Goal: Task Accomplishment & Management: Manage account settings

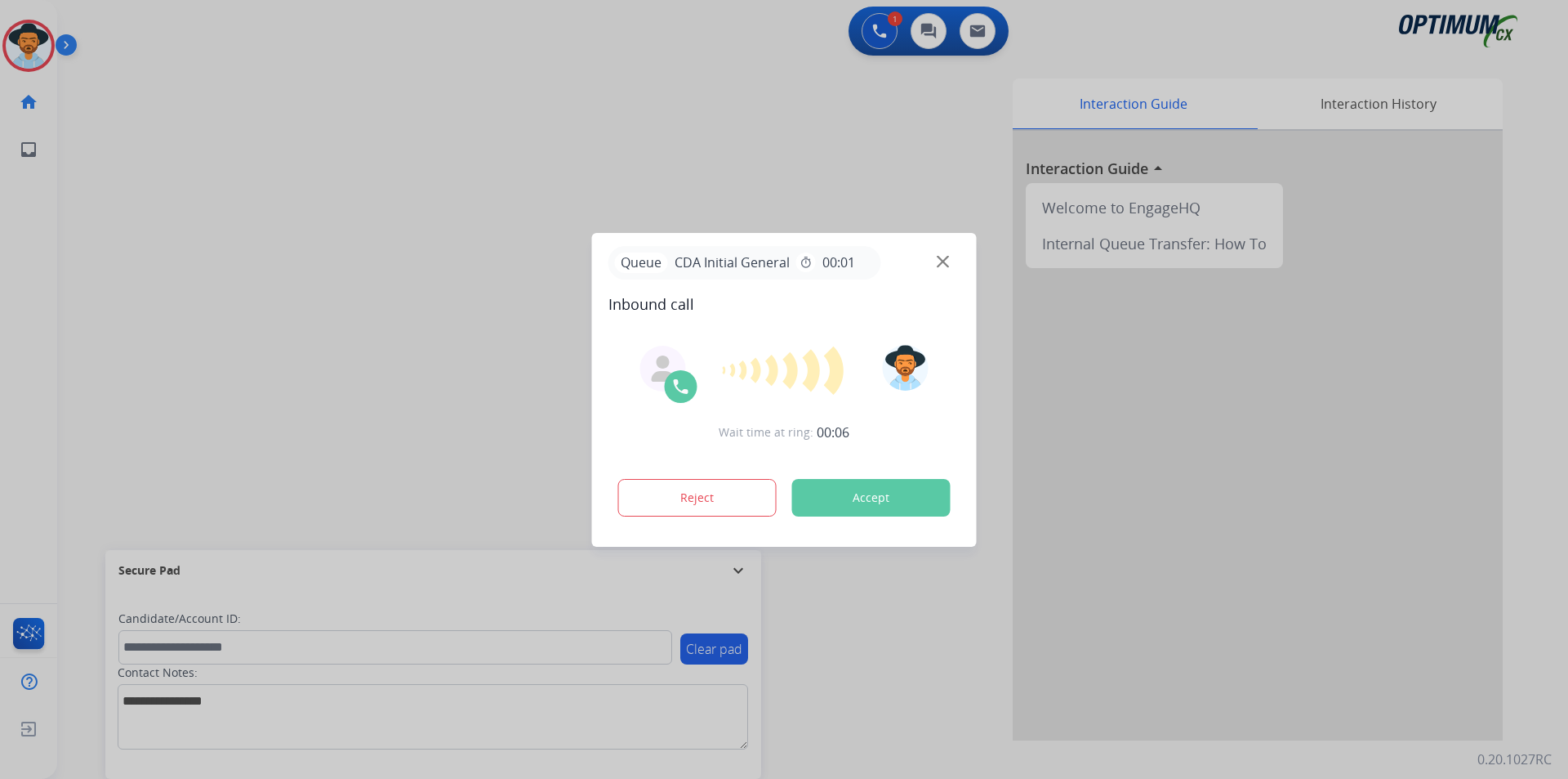
click at [385, 80] on div at bounding box center [784, 390] width 1568 height 779
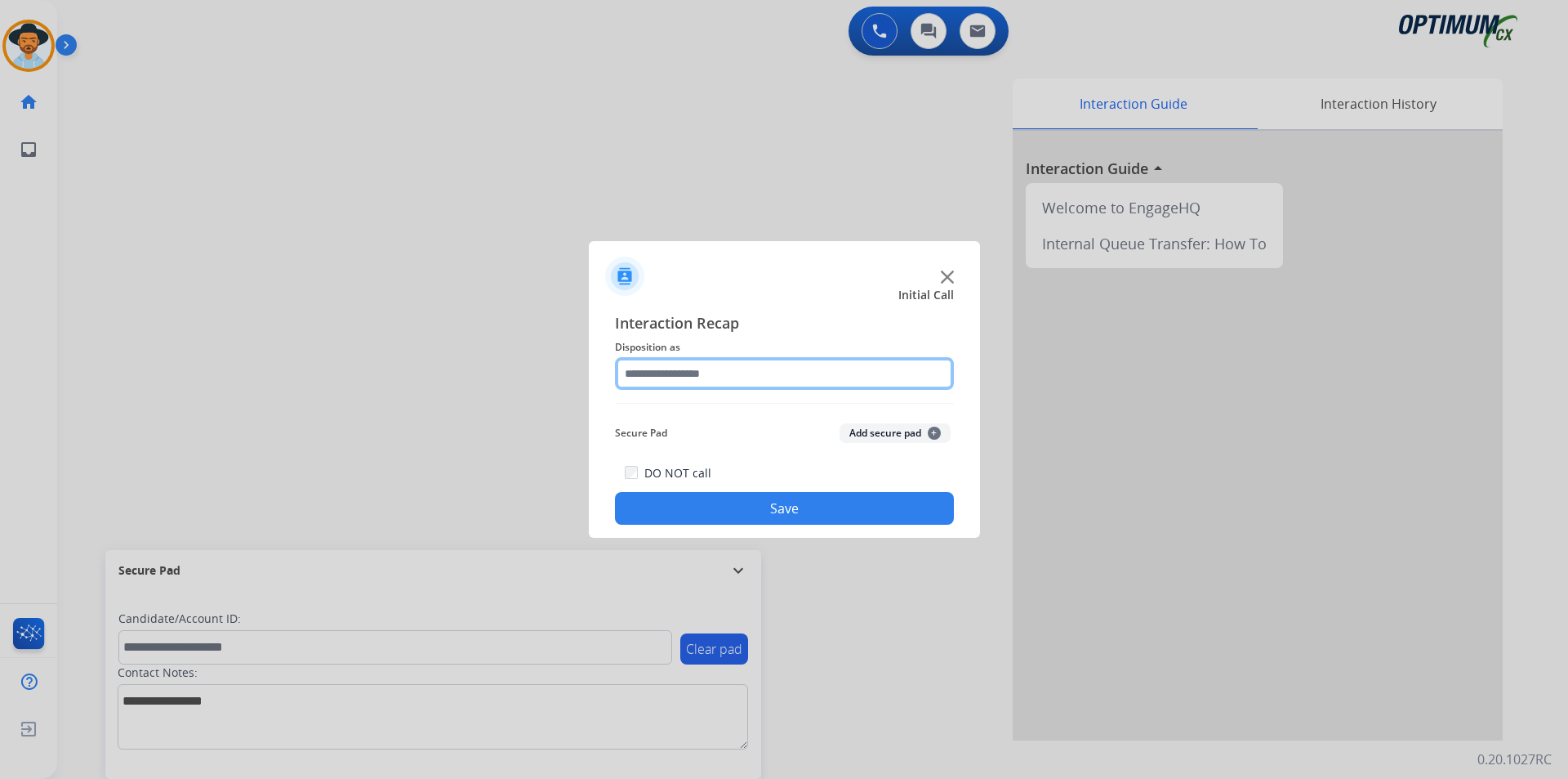
click at [770, 386] on input "text" at bounding box center [784, 373] width 339 height 33
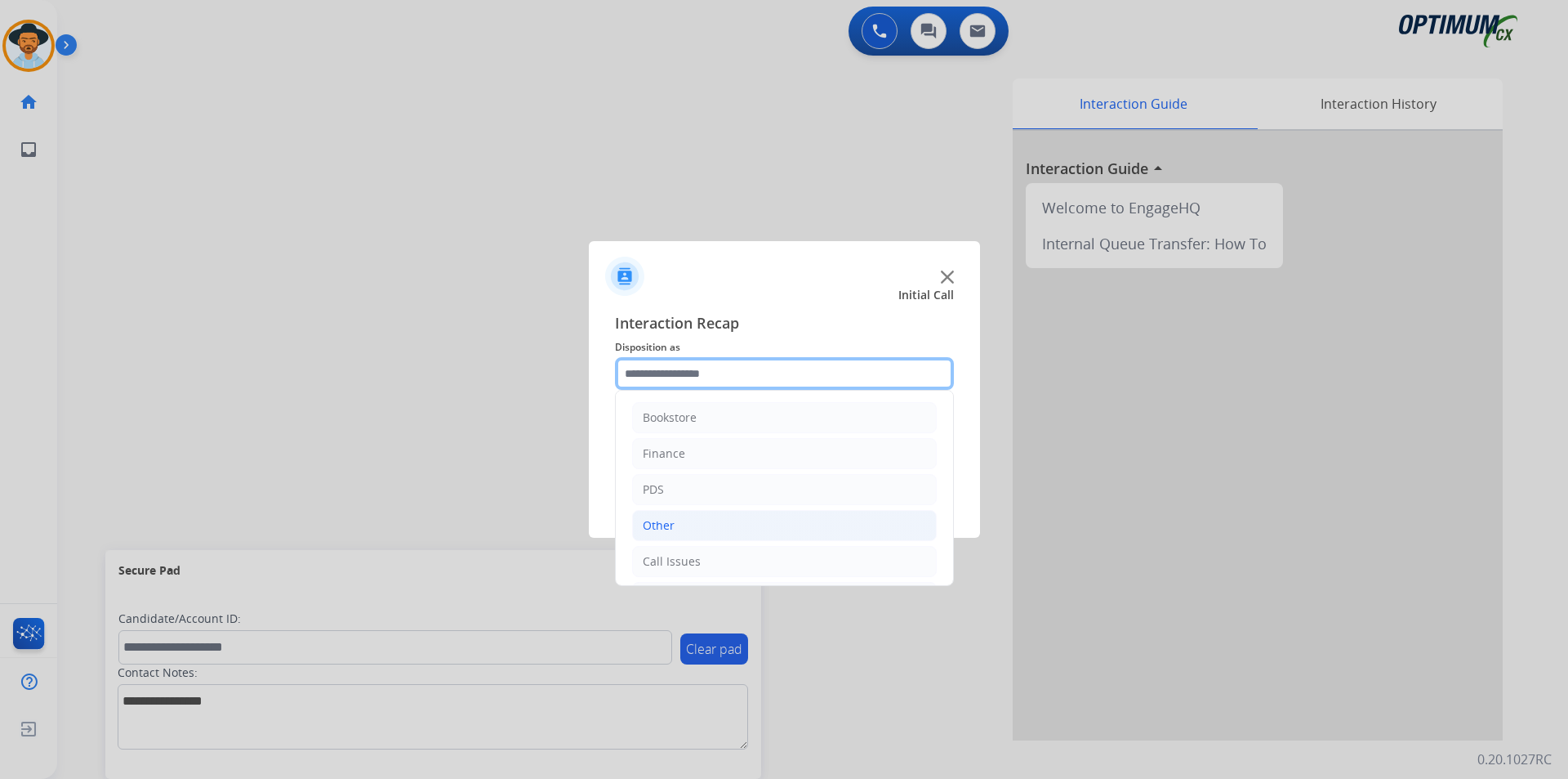
scroll to position [111, 0]
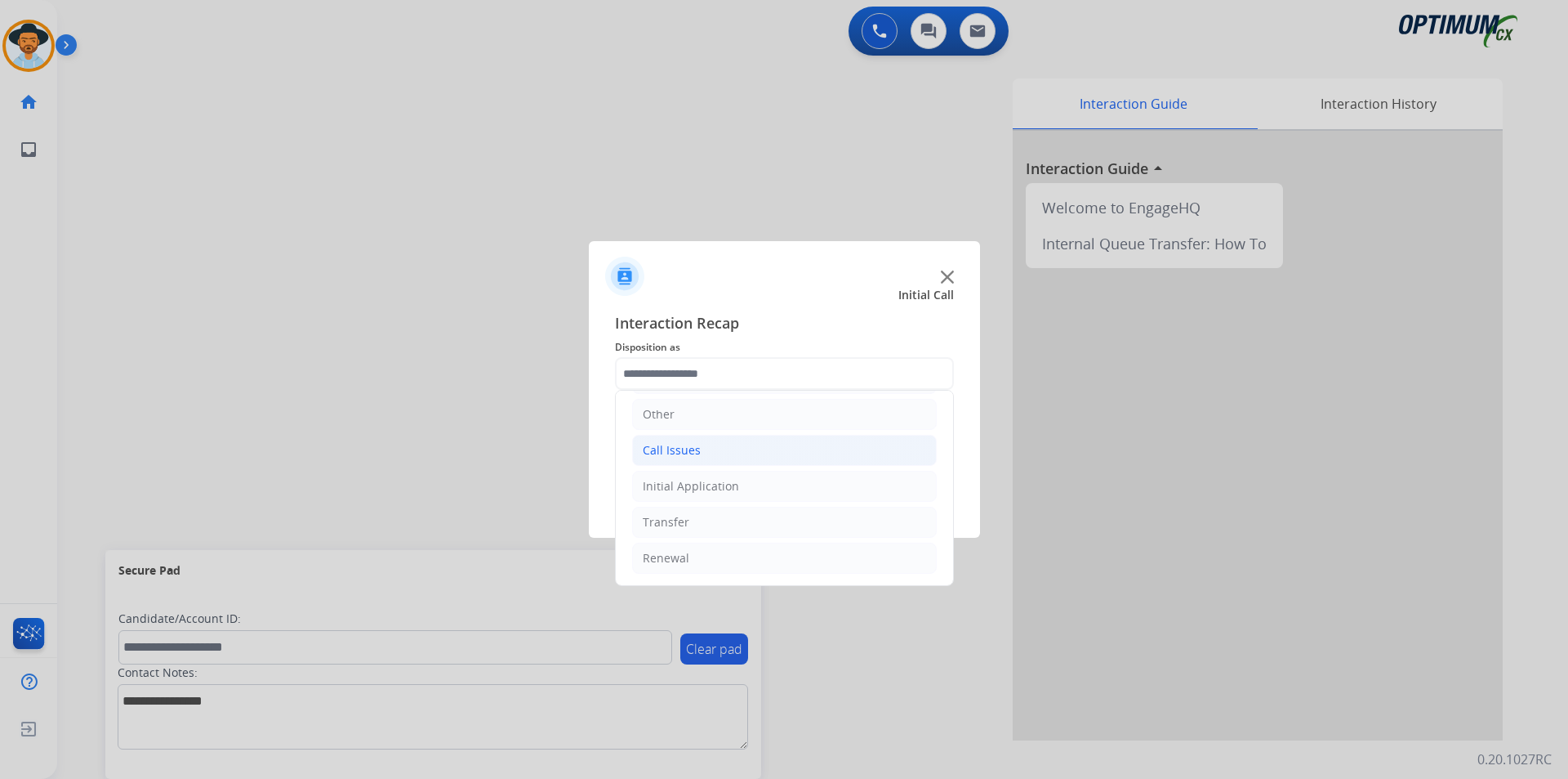
click at [715, 459] on li "Call Issues" at bounding box center [784, 449] width 304 height 31
click at [719, 518] on div "Wrong Number/Wrong Department" at bounding box center [772, 522] width 194 height 16
type input "**********"
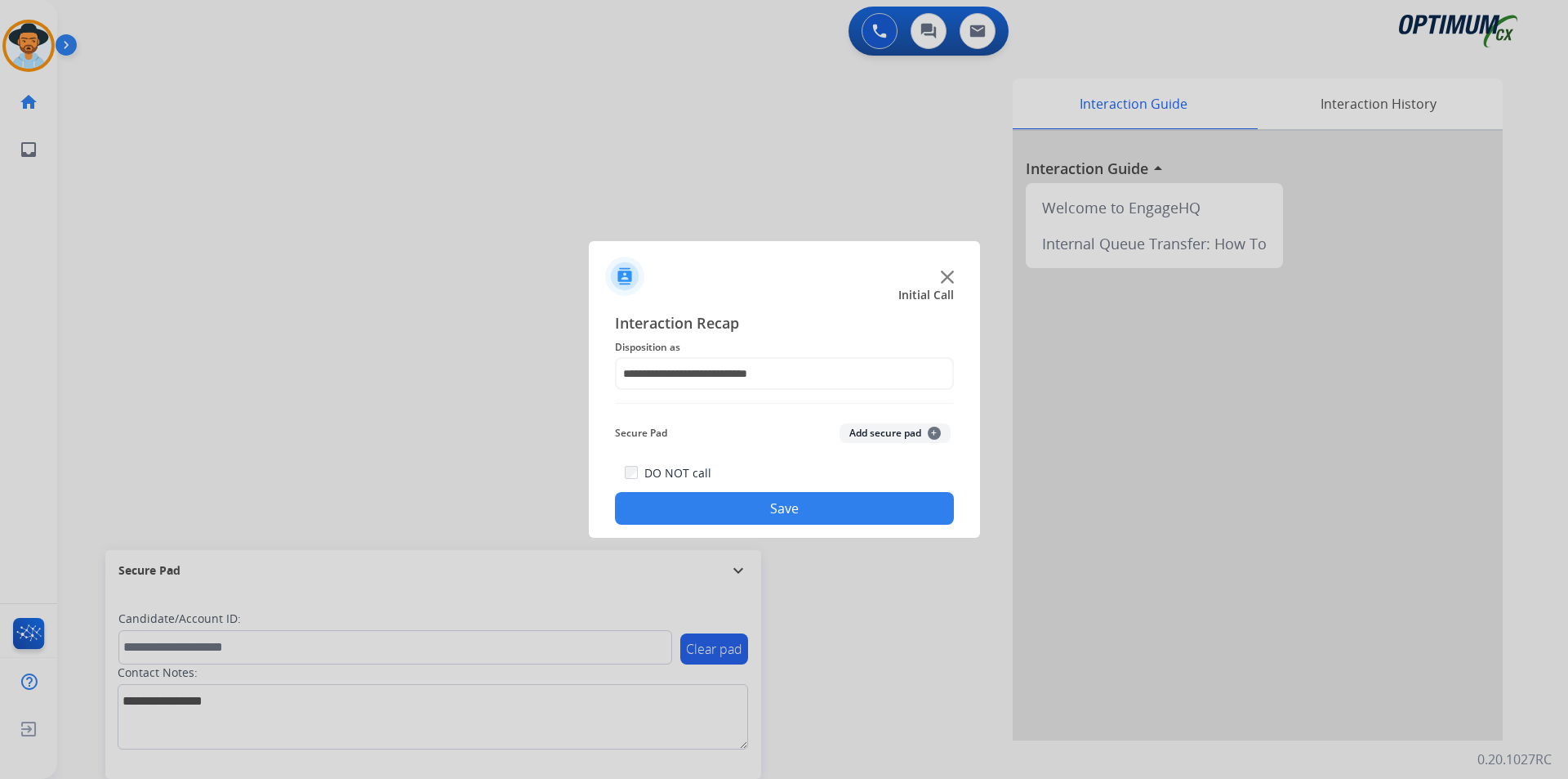
click at [707, 509] on button "Save" at bounding box center [784, 508] width 339 height 33
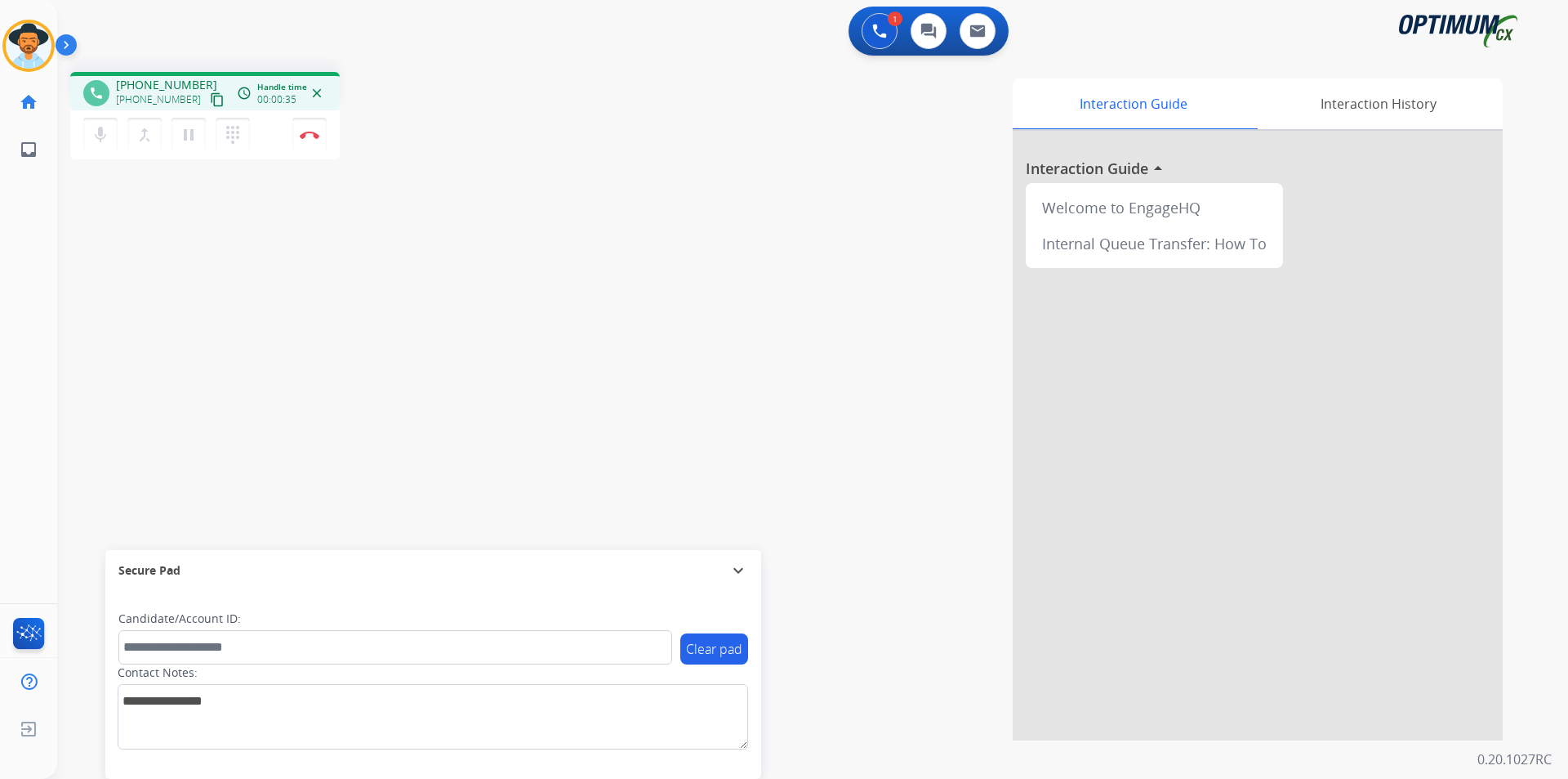
click at [142, 88] on span "+14256989184" at bounding box center [166, 85] width 101 height 16
copy span "14256989184"
click at [157, 284] on div "phone +14256989184 +14256989184 content_copy access_time Call metrics Queue 00:…" at bounding box center [793, 399] width 1471 height 681
click at [145, 90] on div "+14256989184 content_copy" at bounding box center [172, 99] width 111 height 20
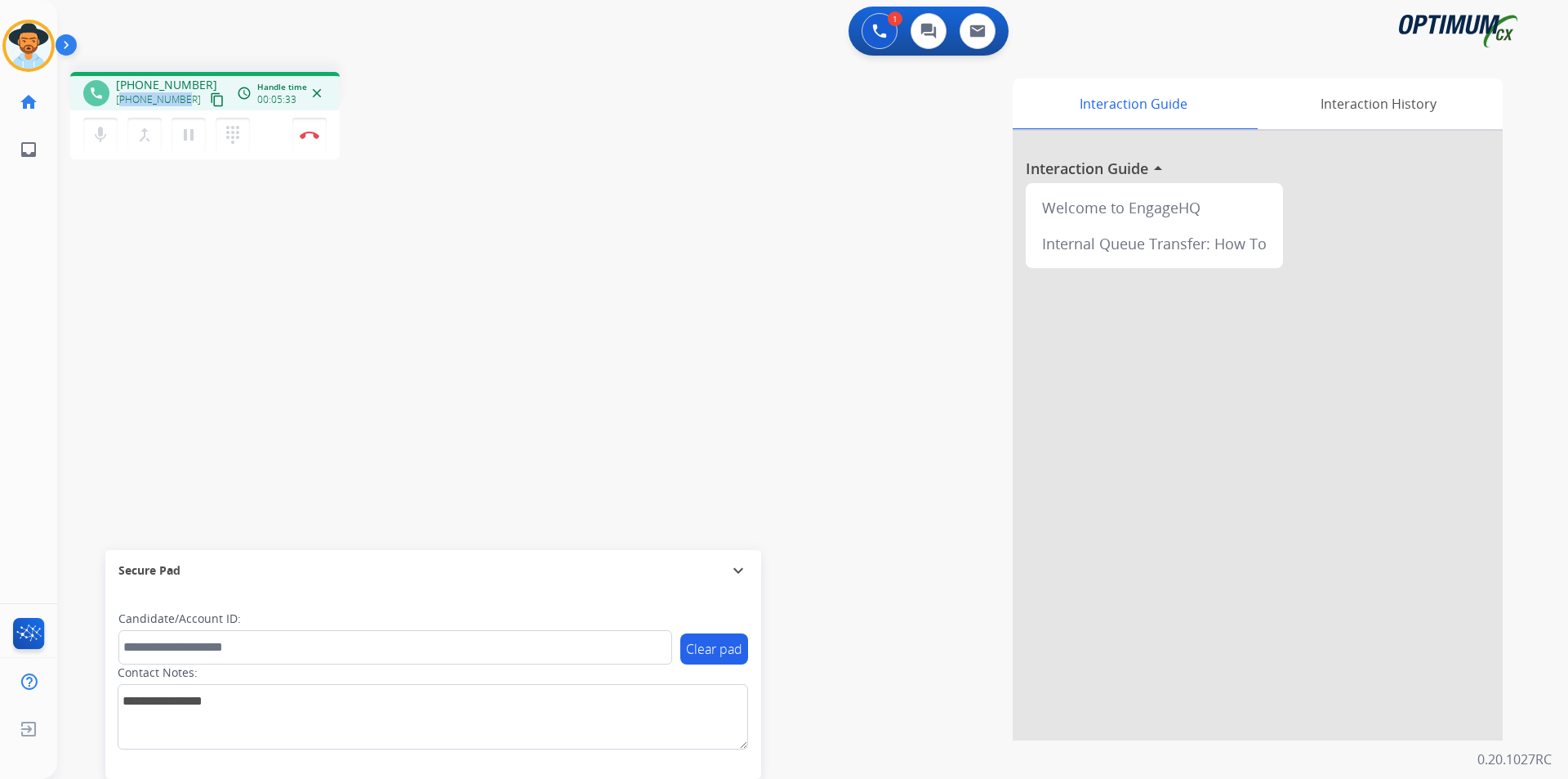
click at [145, 90] on div "+14256989184 content_copy" at bounding box center [172, 99] width 111 height 20
click at [146, 83] on span "+14256989184" at bounding box center [166, 85] width 101 height 16
copy span "14256989184"
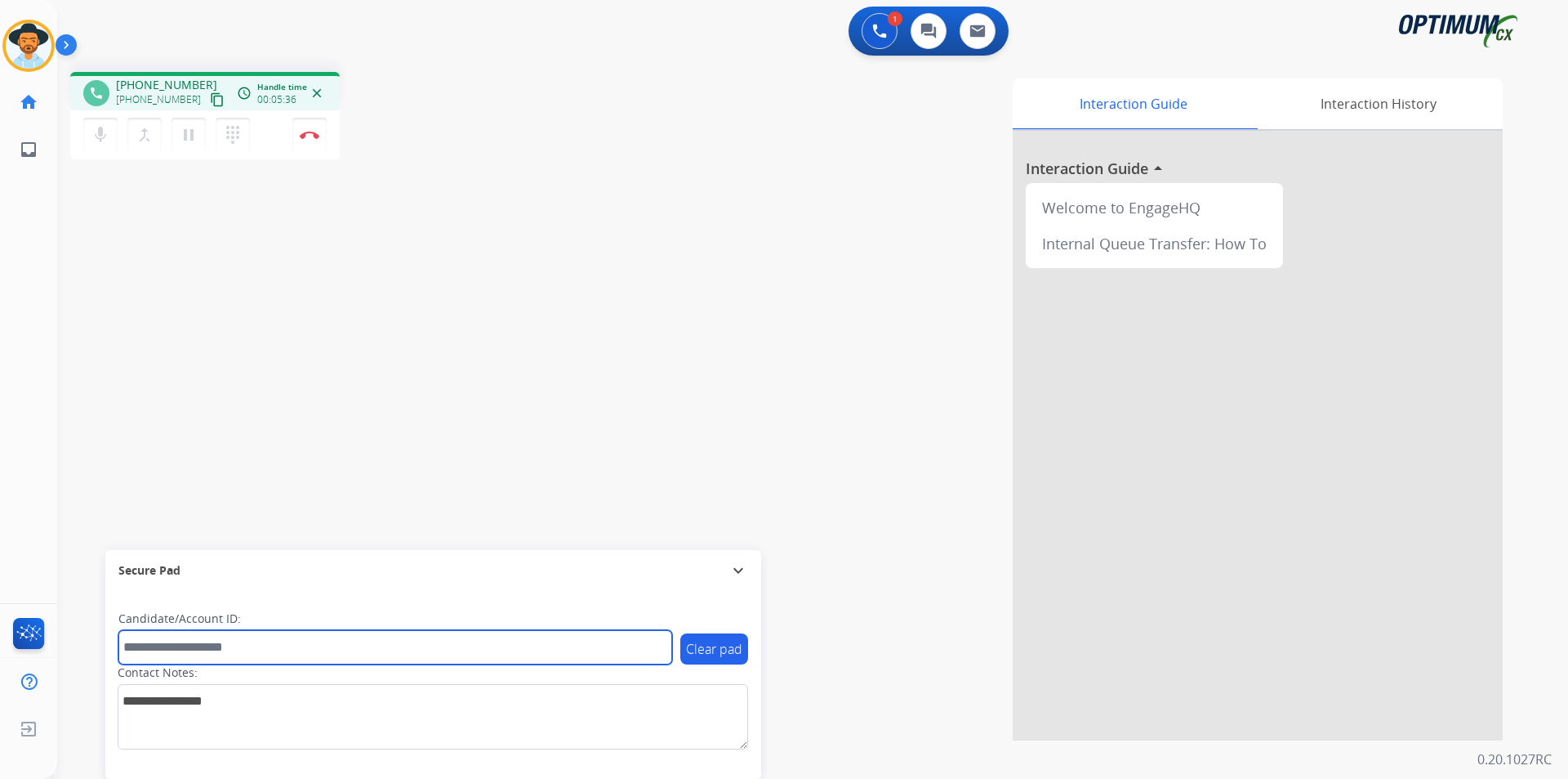
click at [313, 635] on input "text" at bounding box center [395, 647] width 554 height 34
paste input "**********"
click at [129, 649] on input "**********" at bounding box center [395, 647] width 554 height 34
type input "**********"
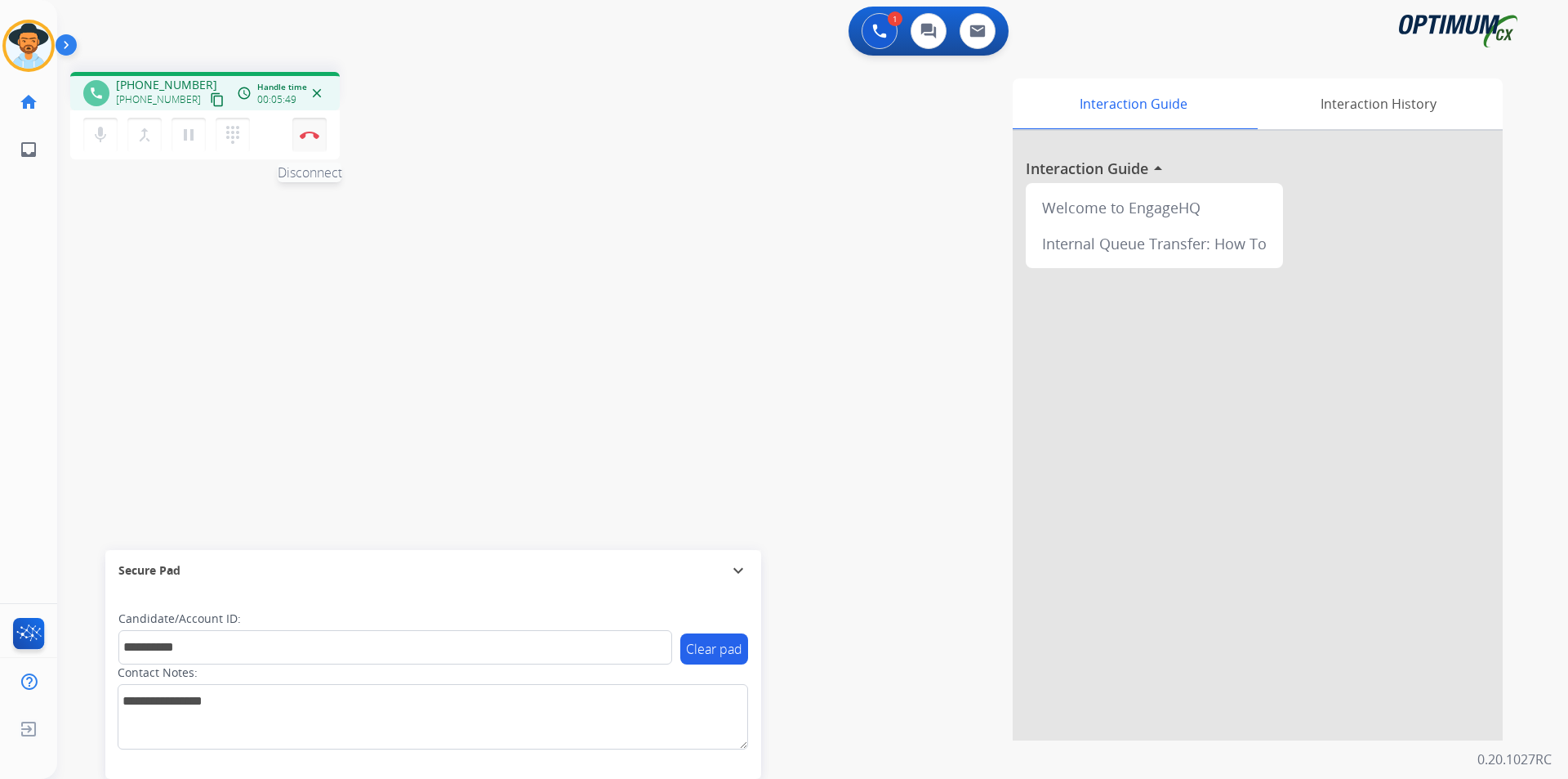
click at [308, 140] on button "Disconnect" at bounding box center [310, 134] width 34 height 34
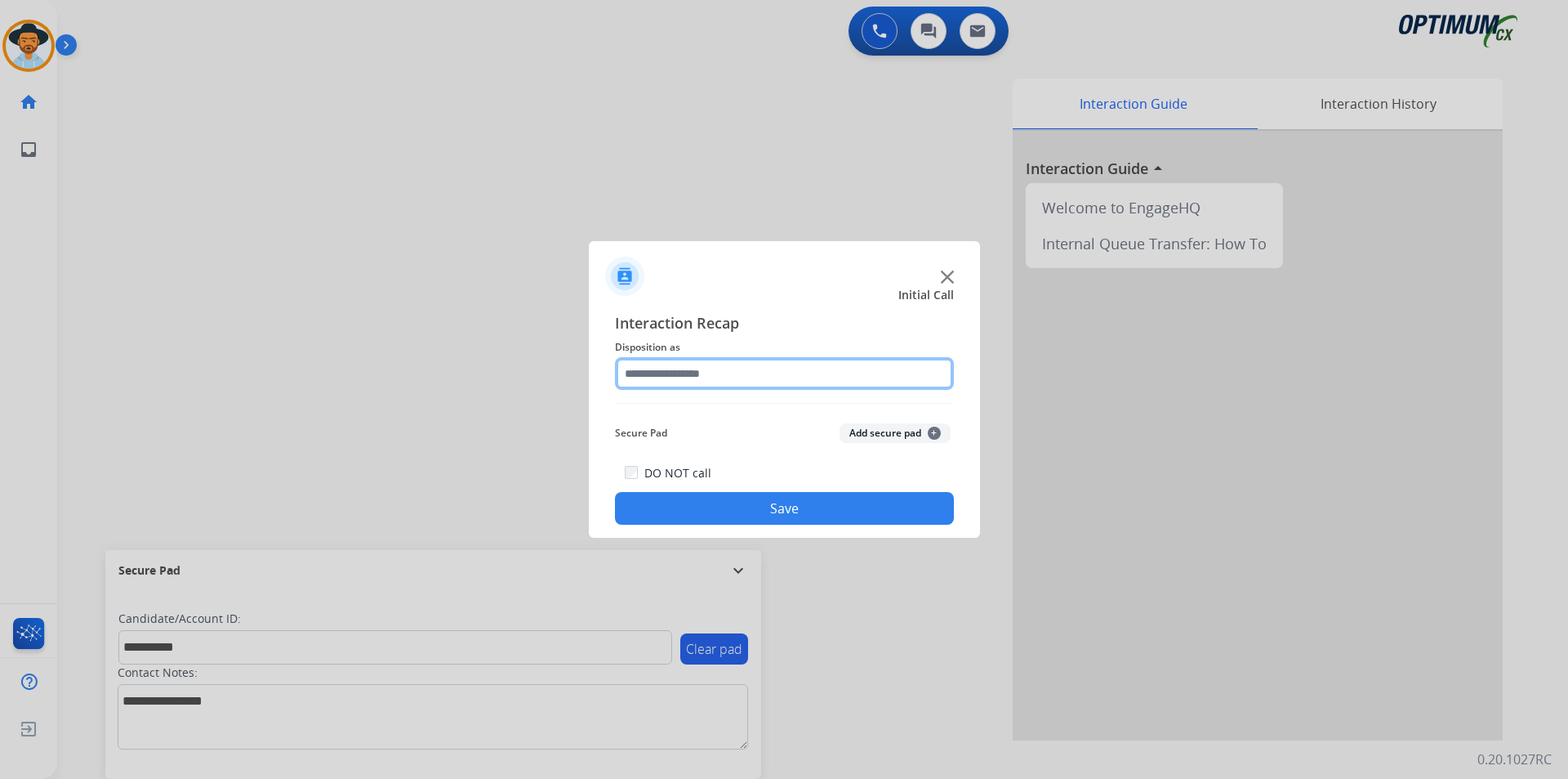
click at [712, 370] on input "text" at bounding box center [784, 373] width 339 height 33
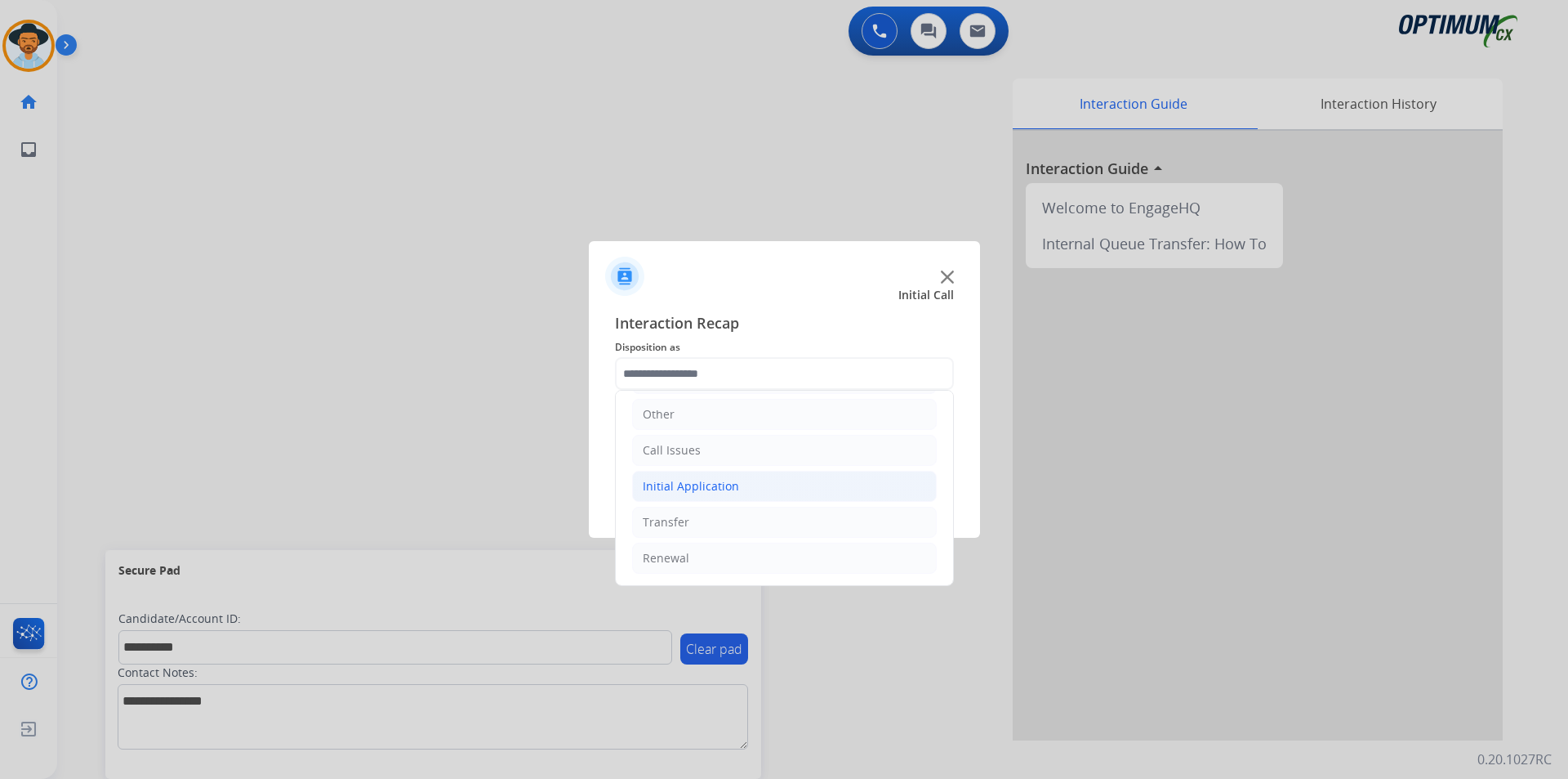
click at [746, 489] on li "Initial Application" at bounding box center [784, 486] width 304 height 31
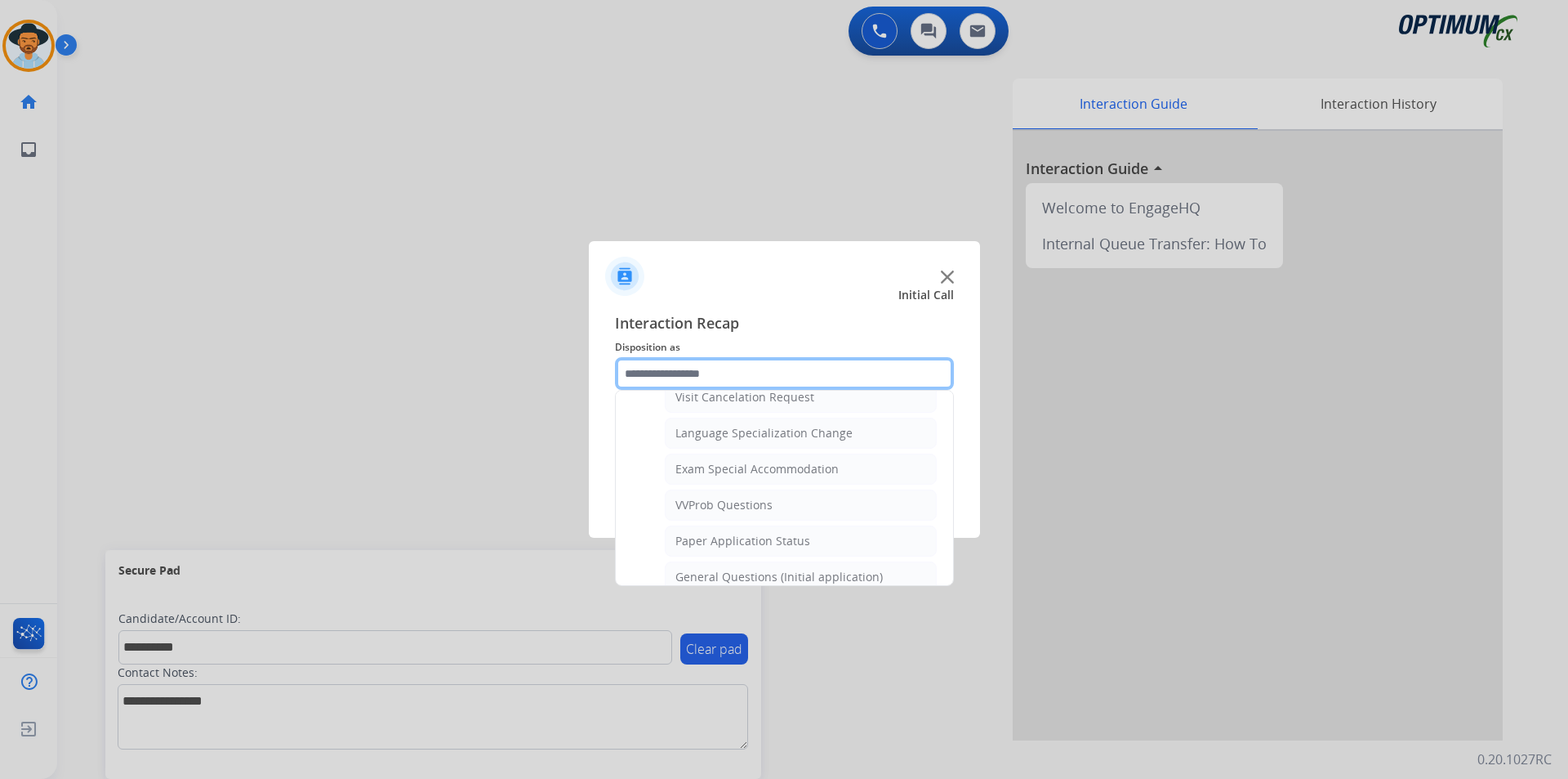
scroll to position [929, 0]
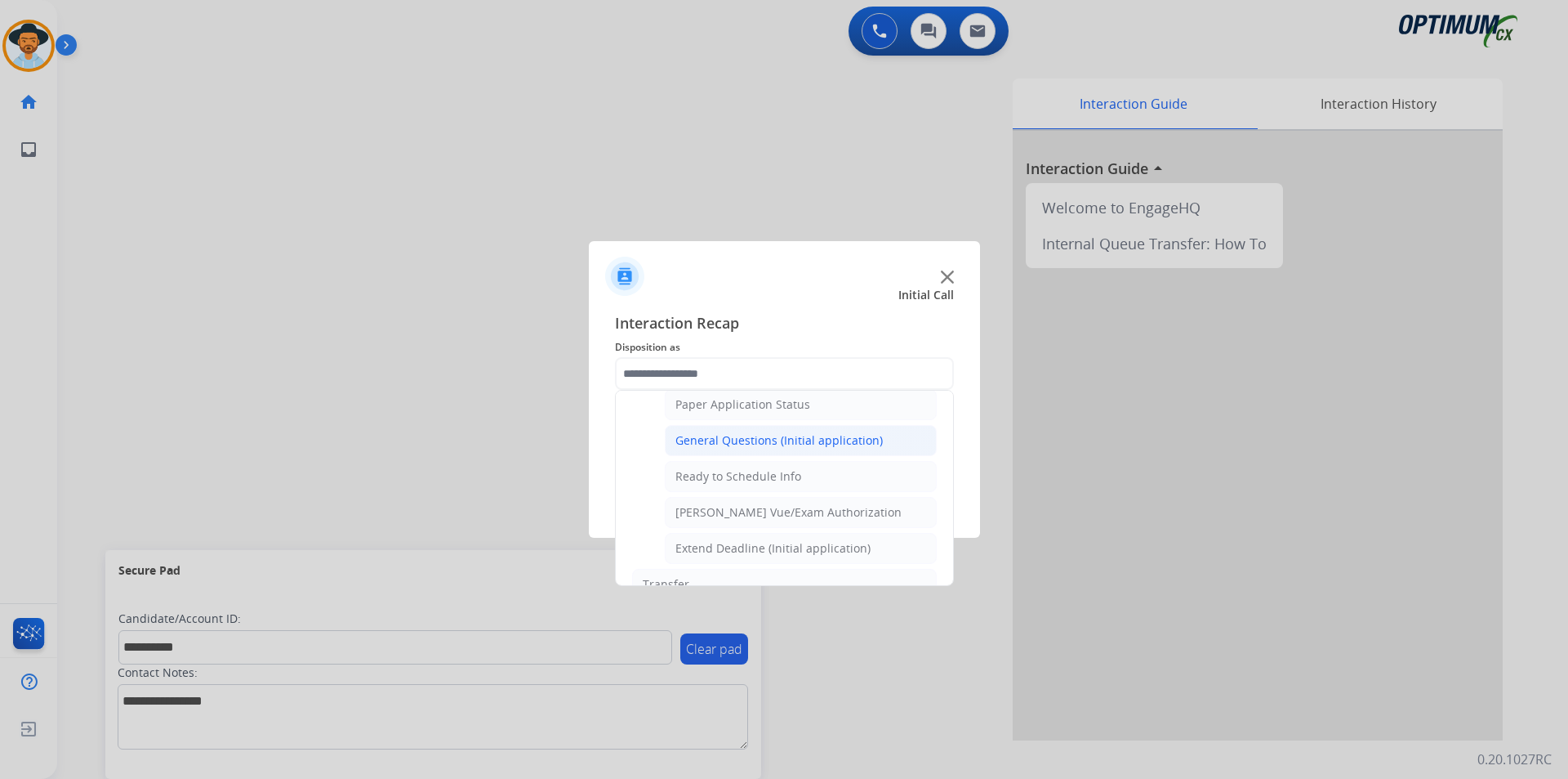
click at [748, 449] on div "General Questions (Initial application)" at bounding box center [780, 441] width 208 height 16
type input "**********"
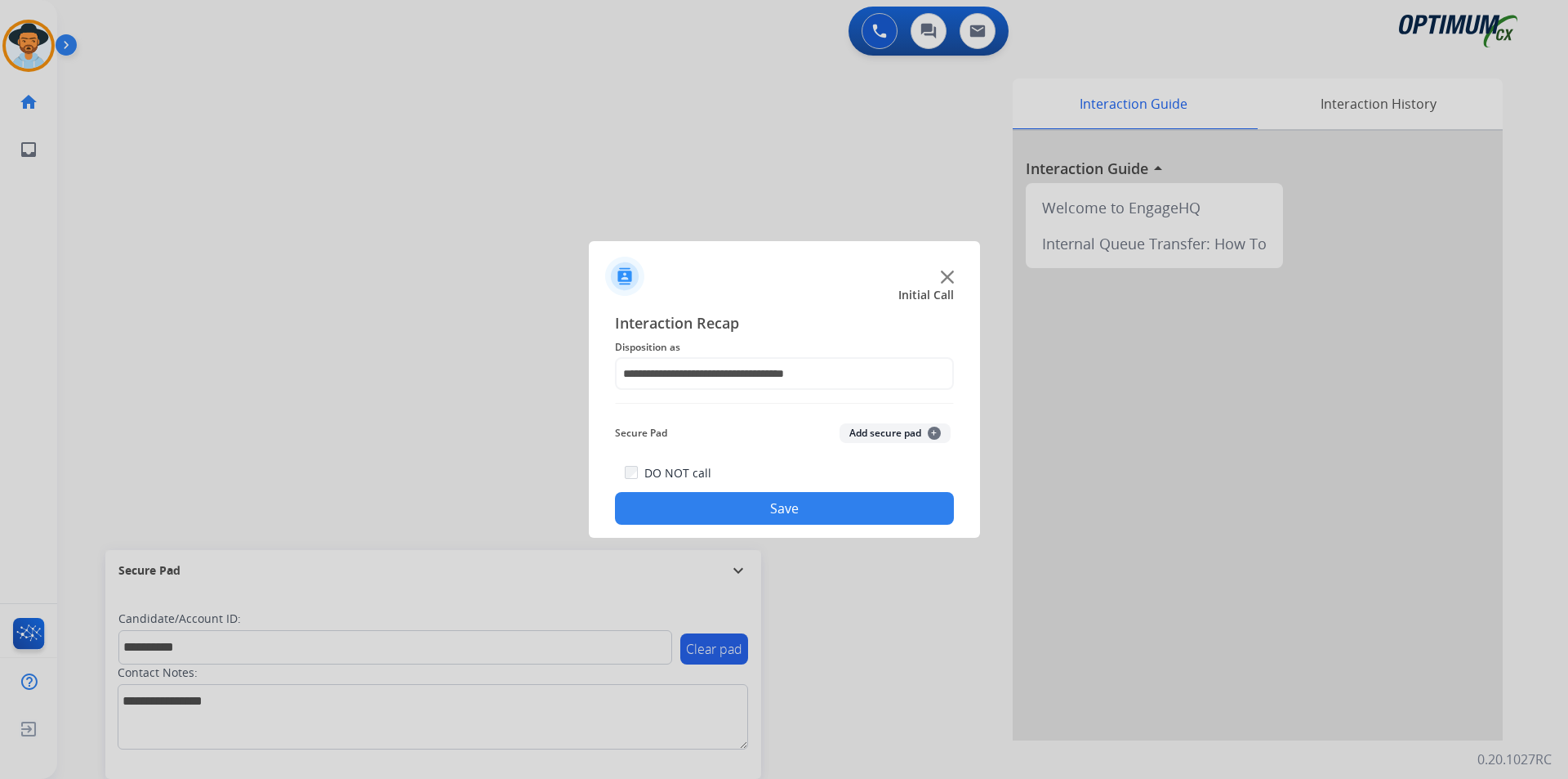
click at [706, 515] on button "Save" at bounding box center [784, 508] width 339 height 33
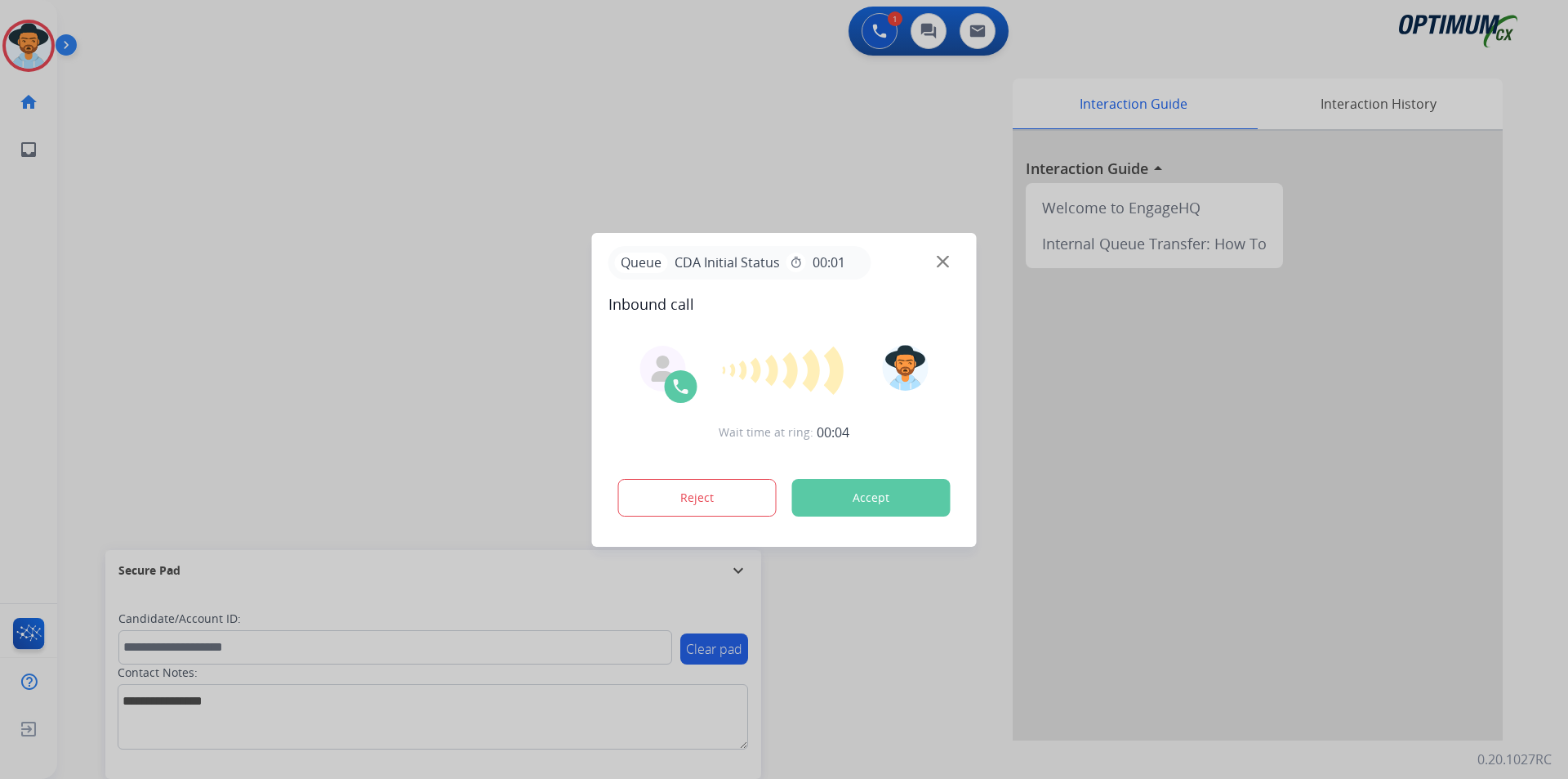
click at [550, 156] on div at bounding box center [784, 390] width 1568 height 779
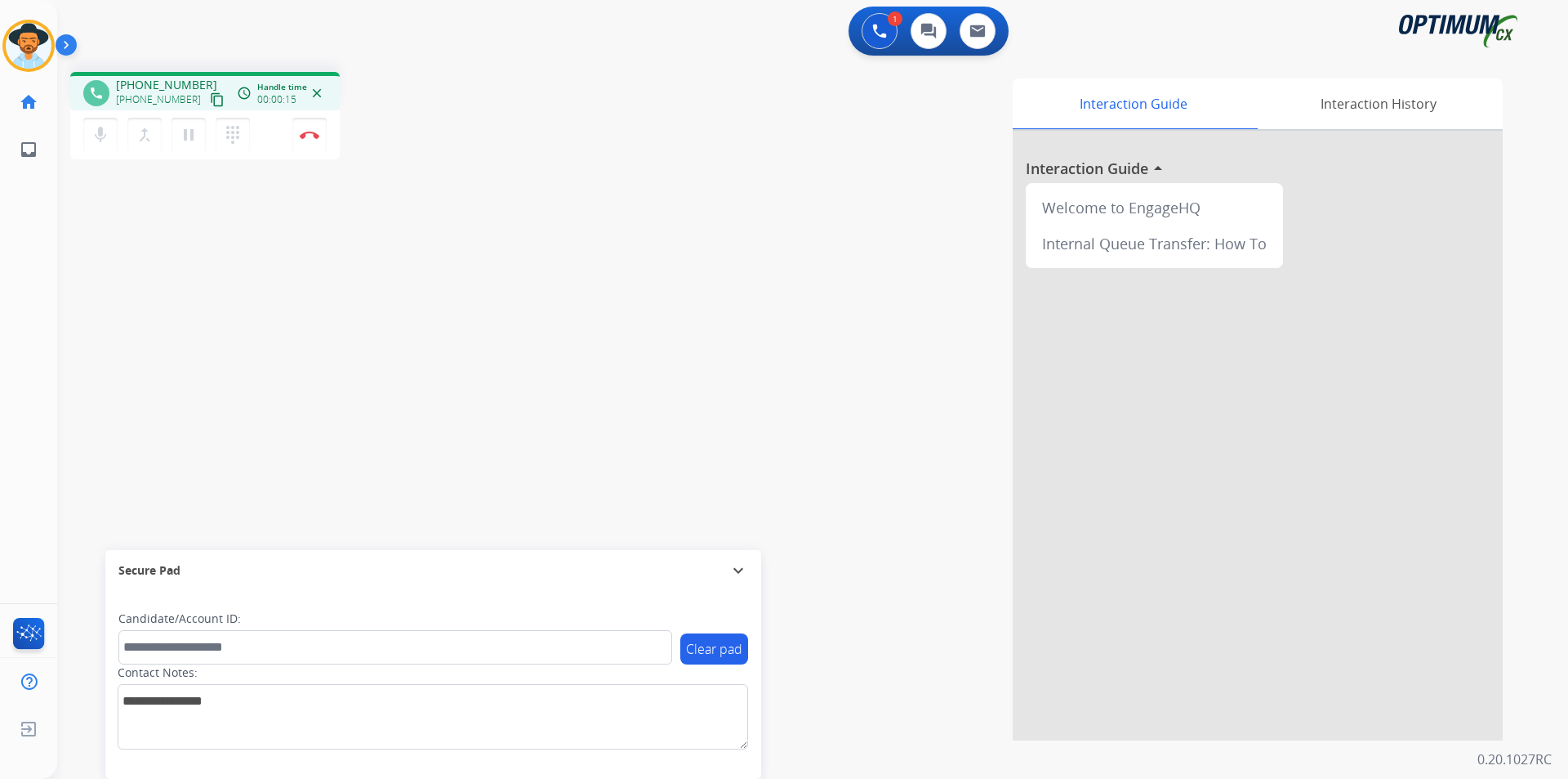
click at [147, 82] on span "+14754226780" at bounding box center [166, 85] width 101 height 16
copy span "14754226780"
click at [183, 408] on div "phone +14754226780 +14754226780 content_copy access_time Call metrics Queue 00:…" at bounding box center [793, 399] width 1471 height 681
click at [306, 138] on img at bounding box center [310, 134] width 20 height 8
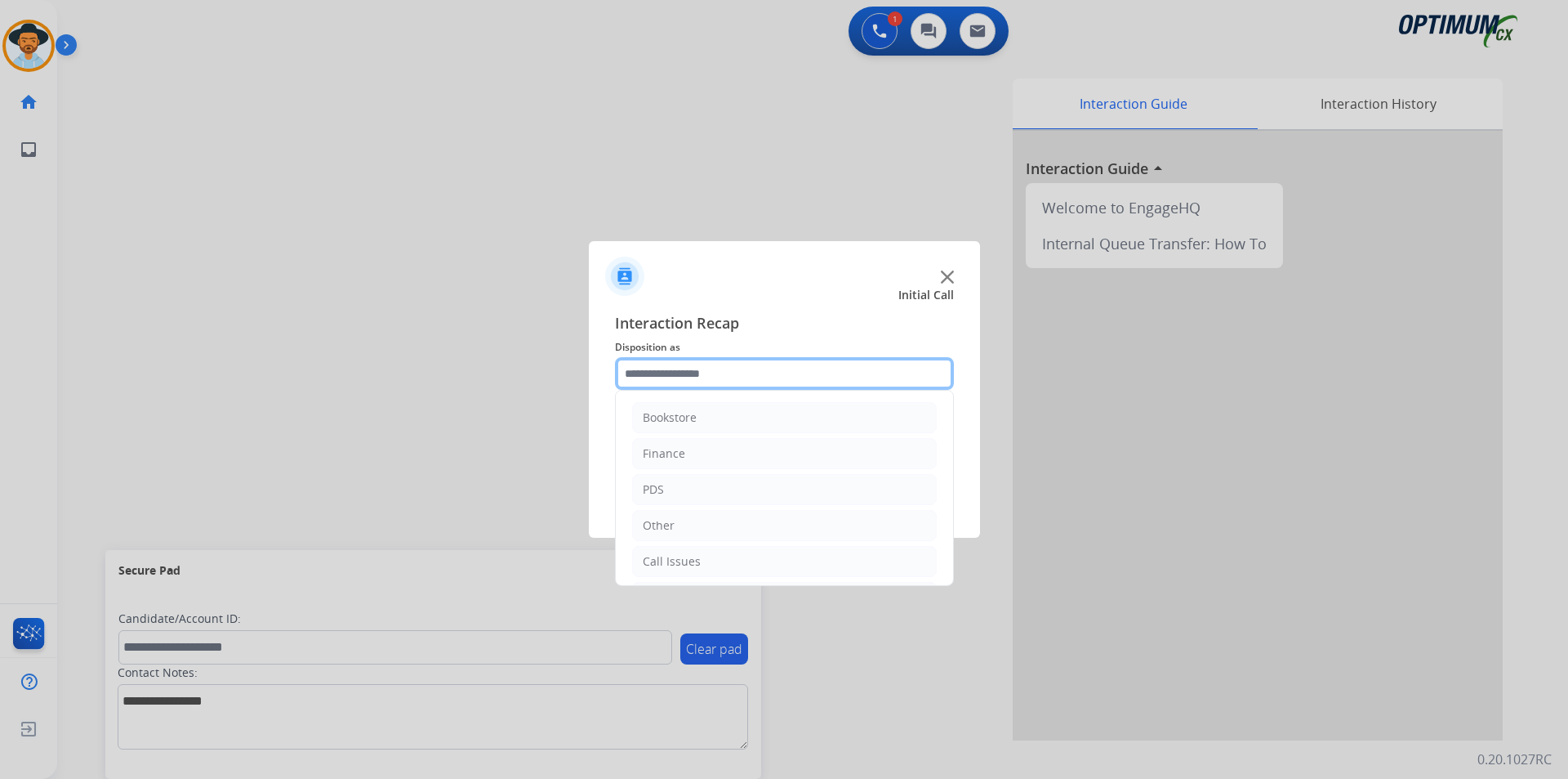
click at [774, 367] on input "text" at bounding box center [784, 373] width 339 height 33
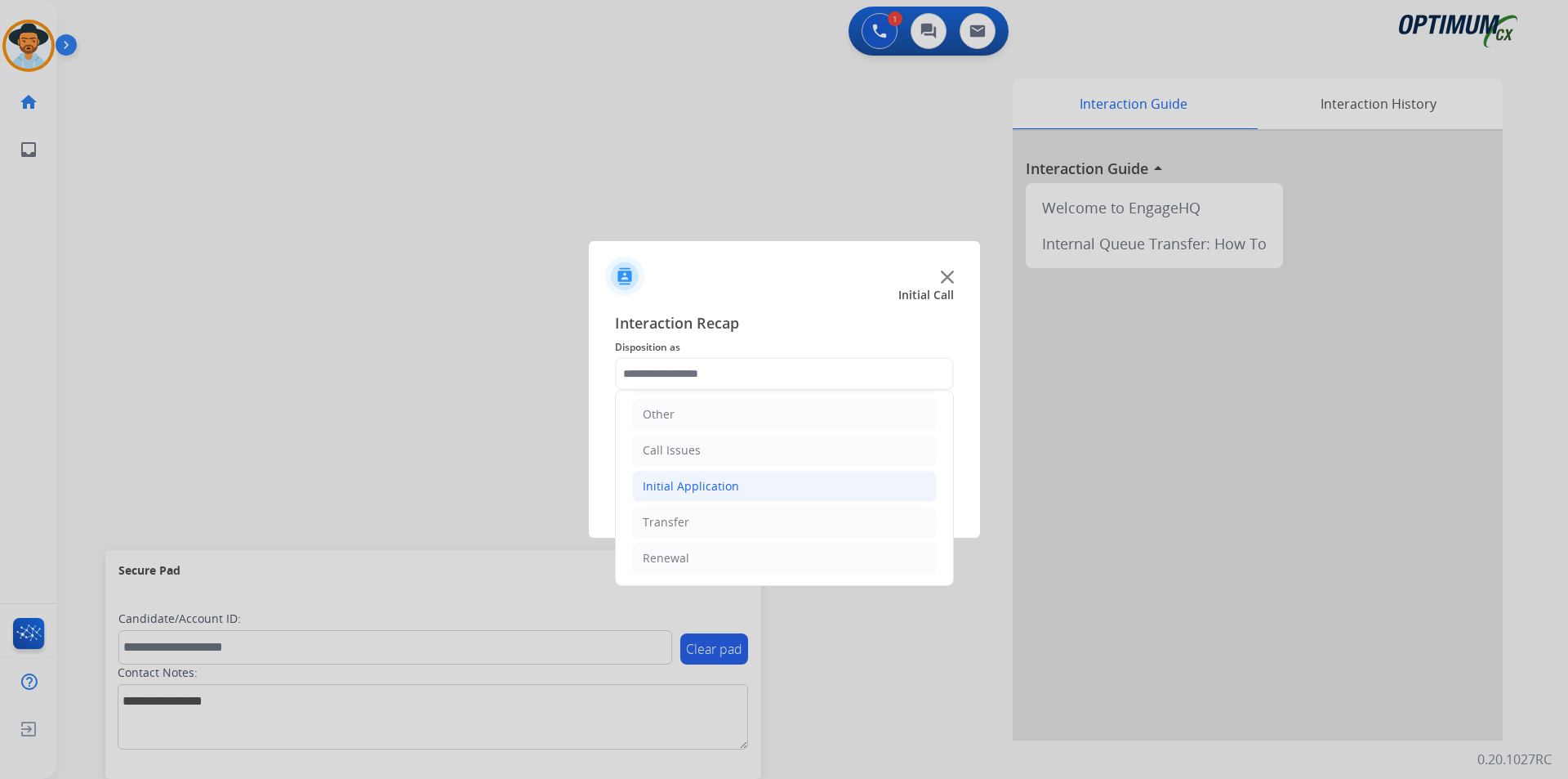
click at [776, 489] on li "Initial Application" at bounding box center [784, 486] width 304 height 31
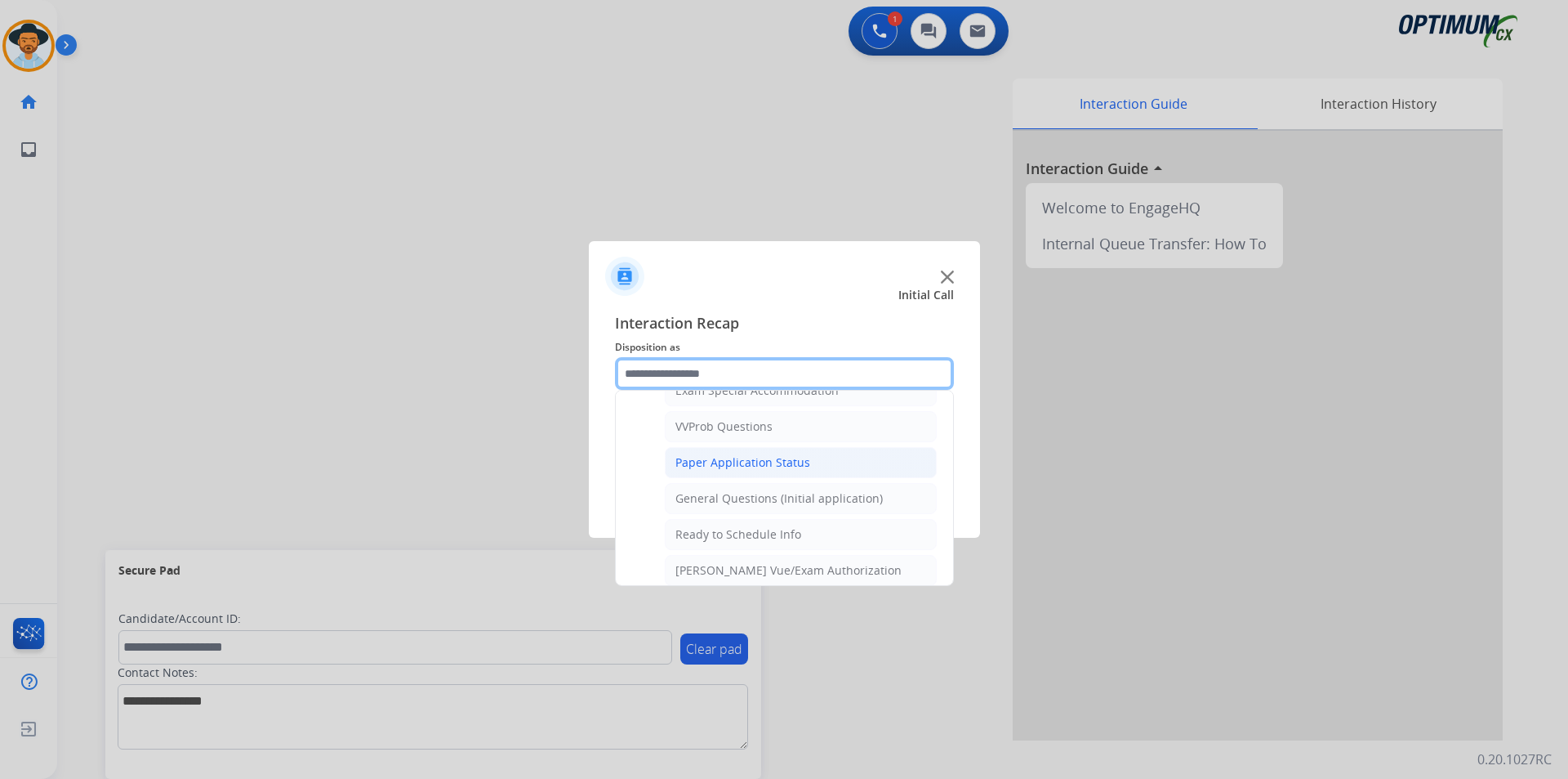
scroll to position [734, 0]
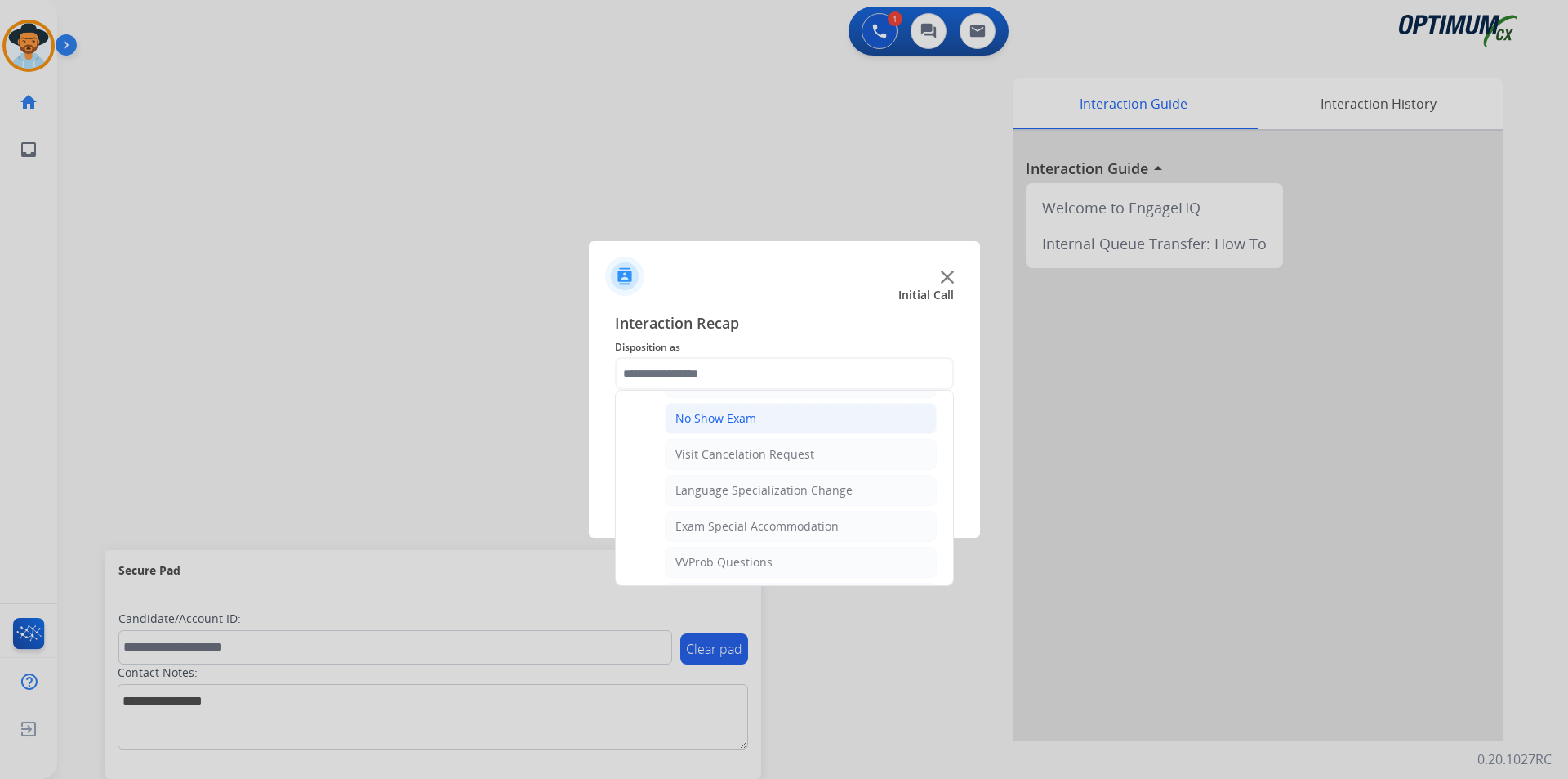
click at [743, 426] on div "No Show Exam" at bounding box center [716, 418] width 81 height 16
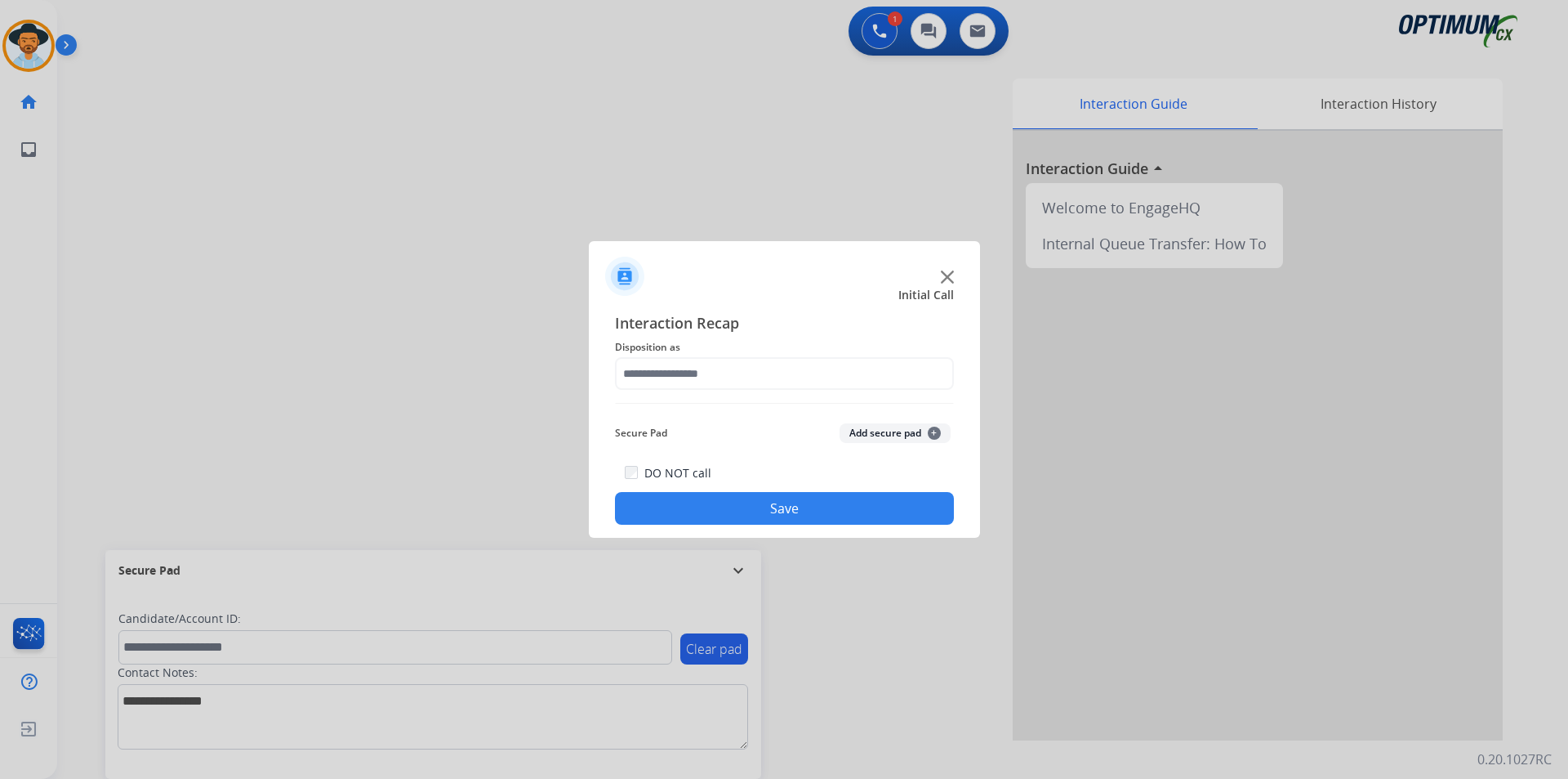
type input "**********"
click at [750, 509] on button "Save" at bounding box center [784, 508] width 339 height 33
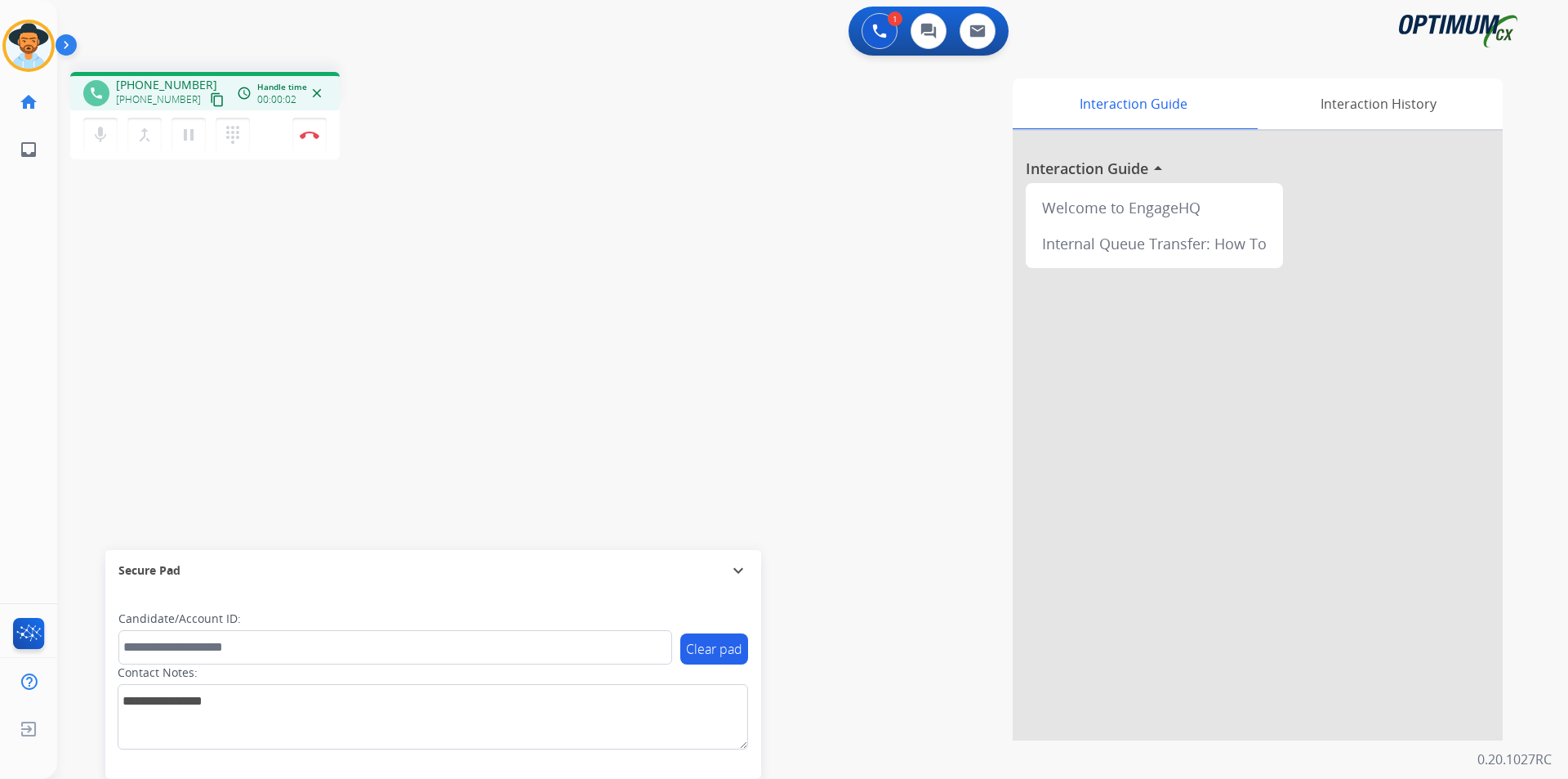
click at [490, 155] on div "phone +17086383046 +17086383046 content_copy access_time Call metrics Queue 00:…" at bounding box center [302, 117] width 464 height 92
click at [618, 155] on div "Interaction Guide Interaction History Interaction Guide arrow_drop_up Welcome t…" at bounding box center [1021, 409] width 962 height 662
click at [164, 83] on span "+17086383046" at bounding box center [166, 85] width 101 height 16
copy span "17086383046"
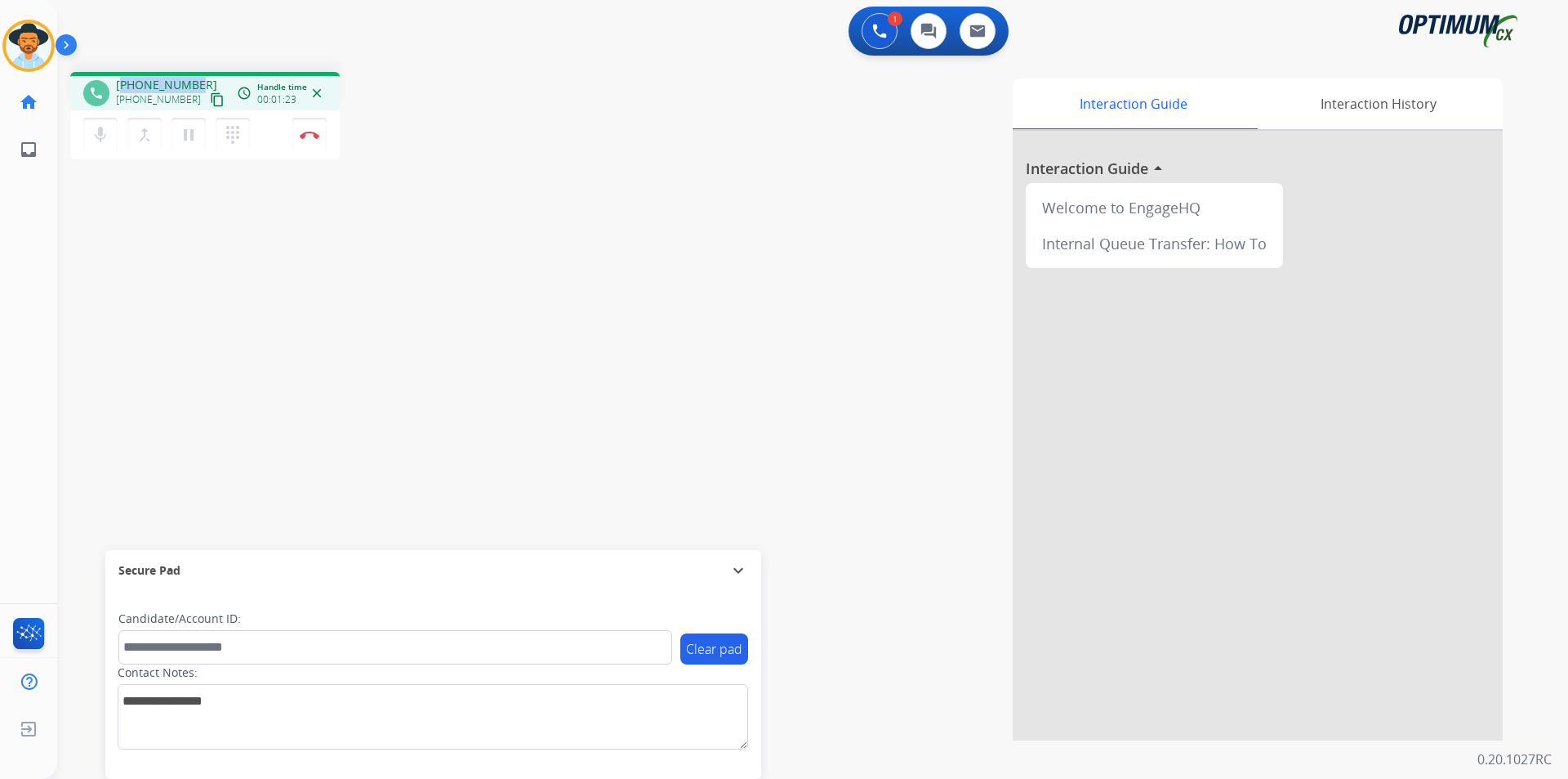
click at [182, 80] on span "+17086383046" at bounding box center [166, 85] width 101 height 16
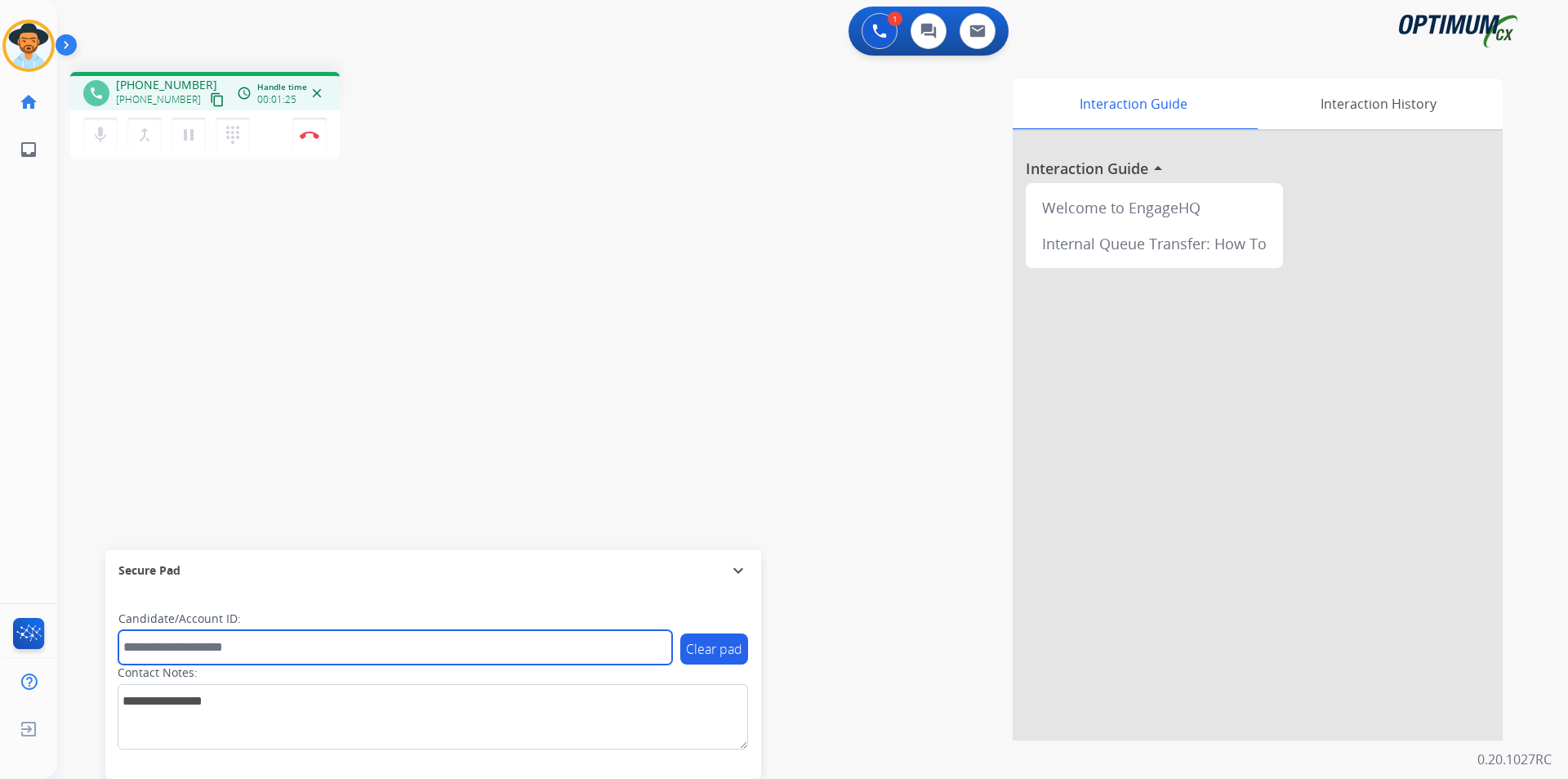
click at [330, 636] on input "text" at bounding box center [395, 647] width 554 height 34
paste input "**********"
click at [129, 648] on input "**********" at bounding box center [395, 647] width 554 height 34
type input "**********"
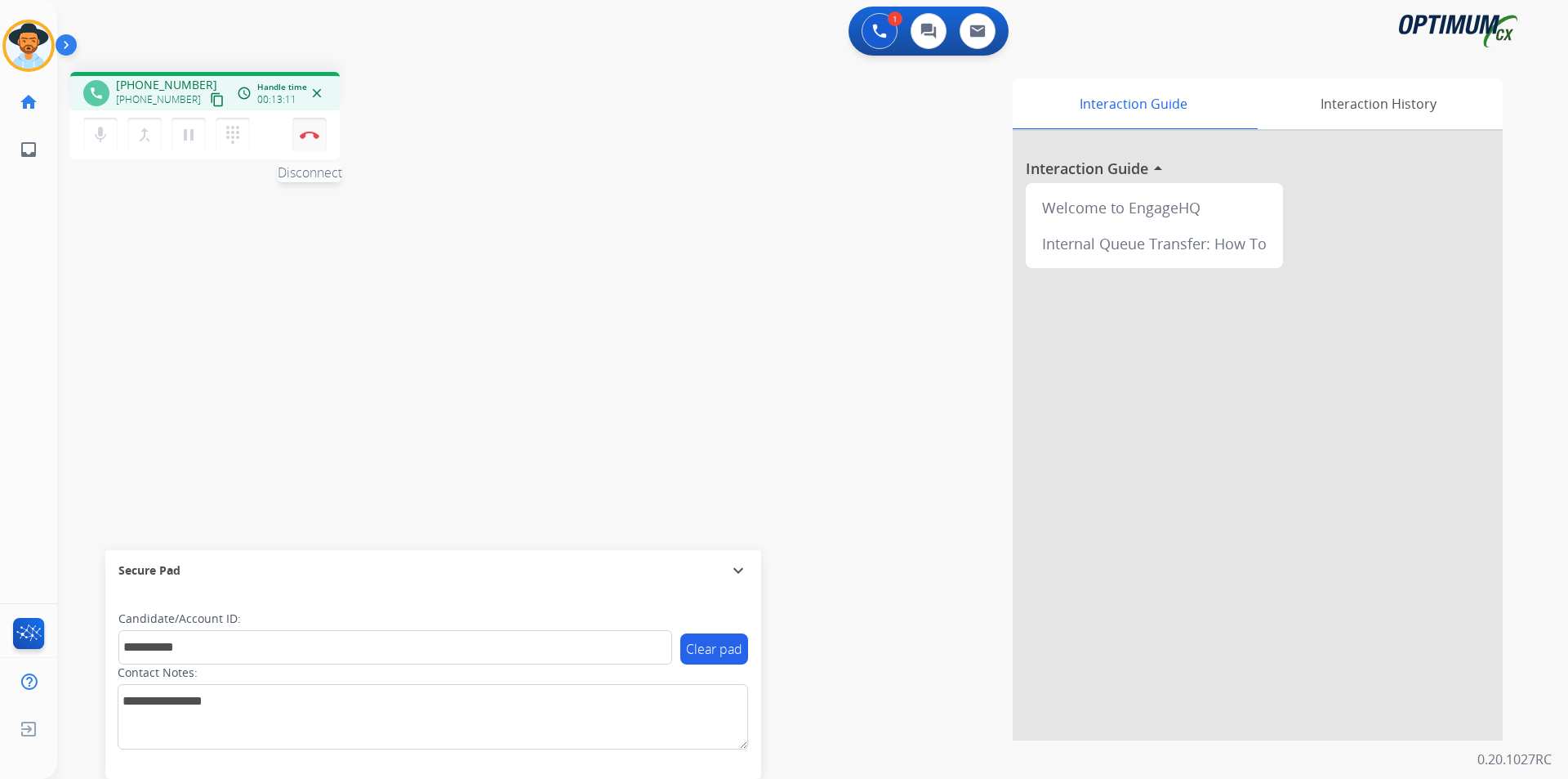
click at [313, 145] on button "Disconnect" at bounding box center [310, 134] width 34 height 34
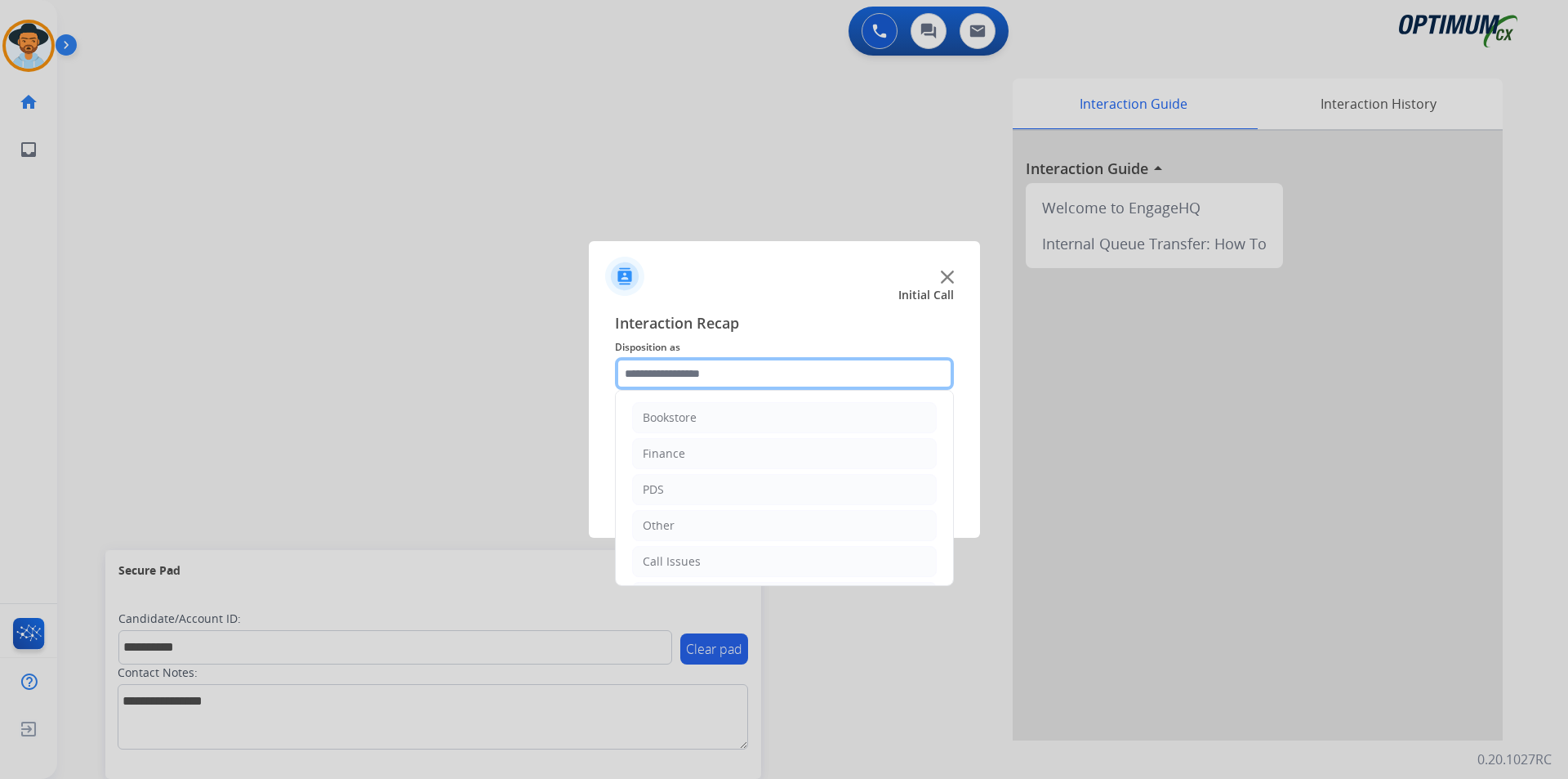
click at [771, 367] on input "text" at bounding box center [784, 373] width 339 height 33
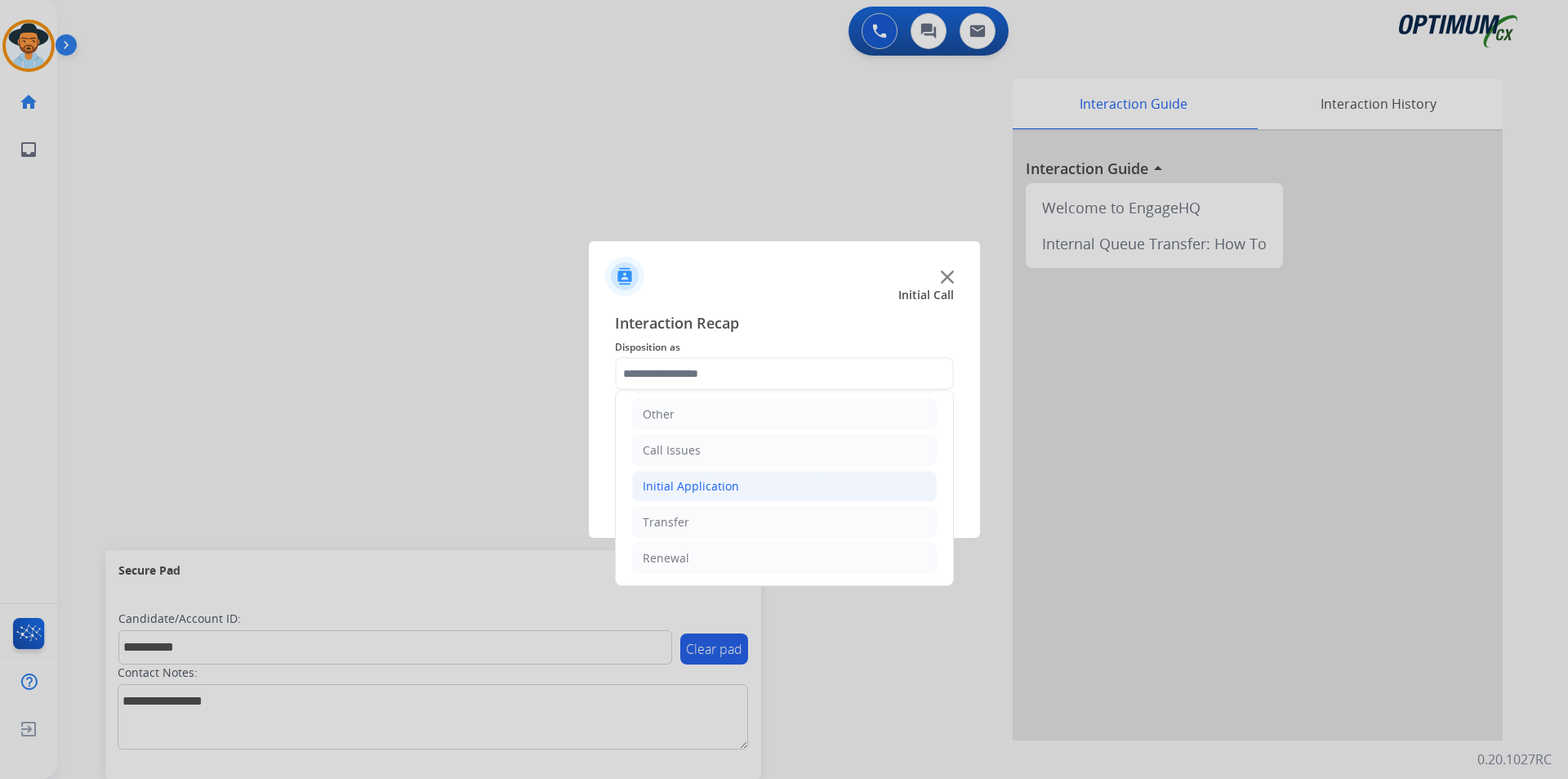
click at [777, 488] on li "Initial Application" at bounding box center [784, 486] width 304 height 31
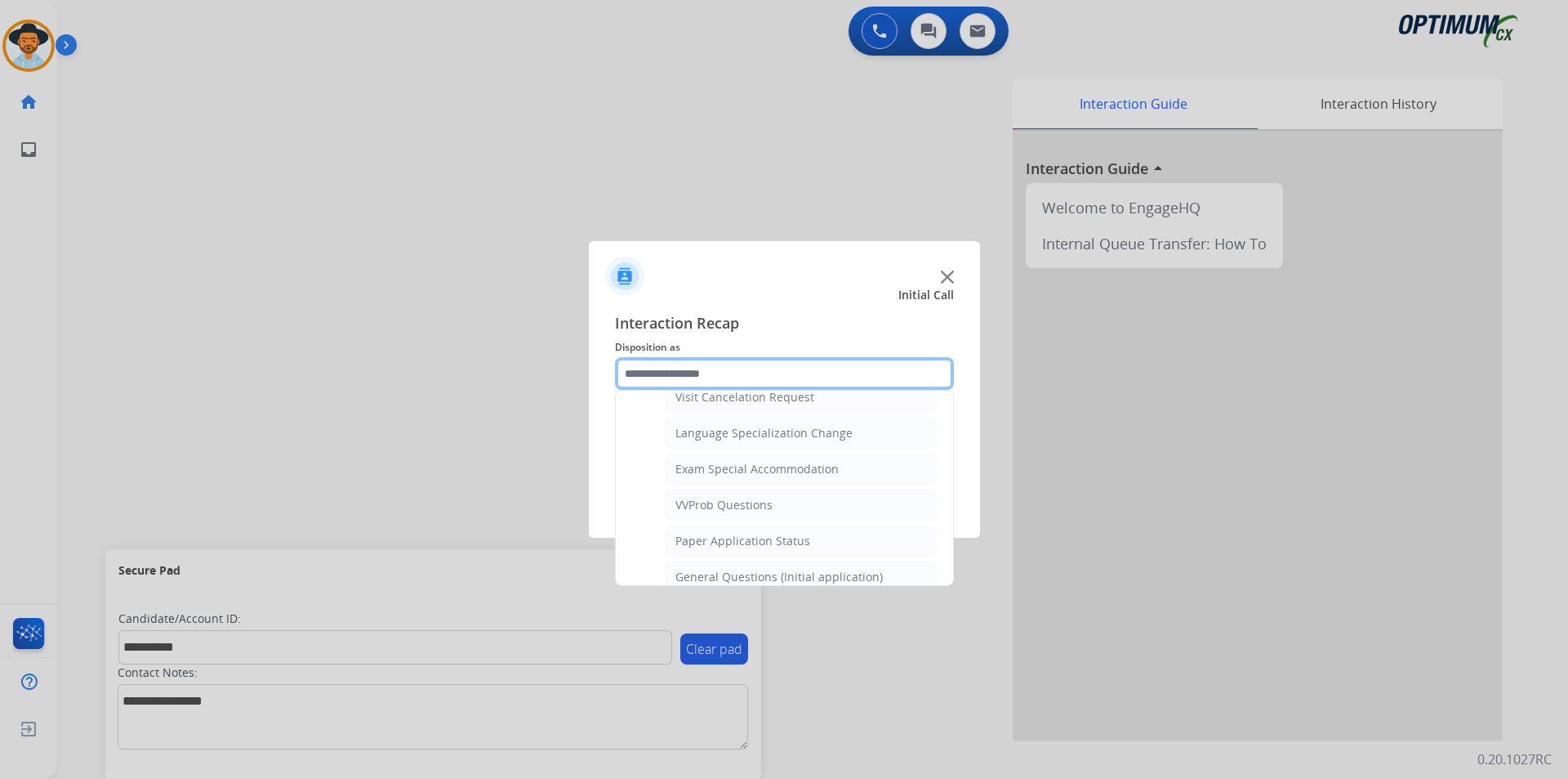
scroll to position [929, 0]
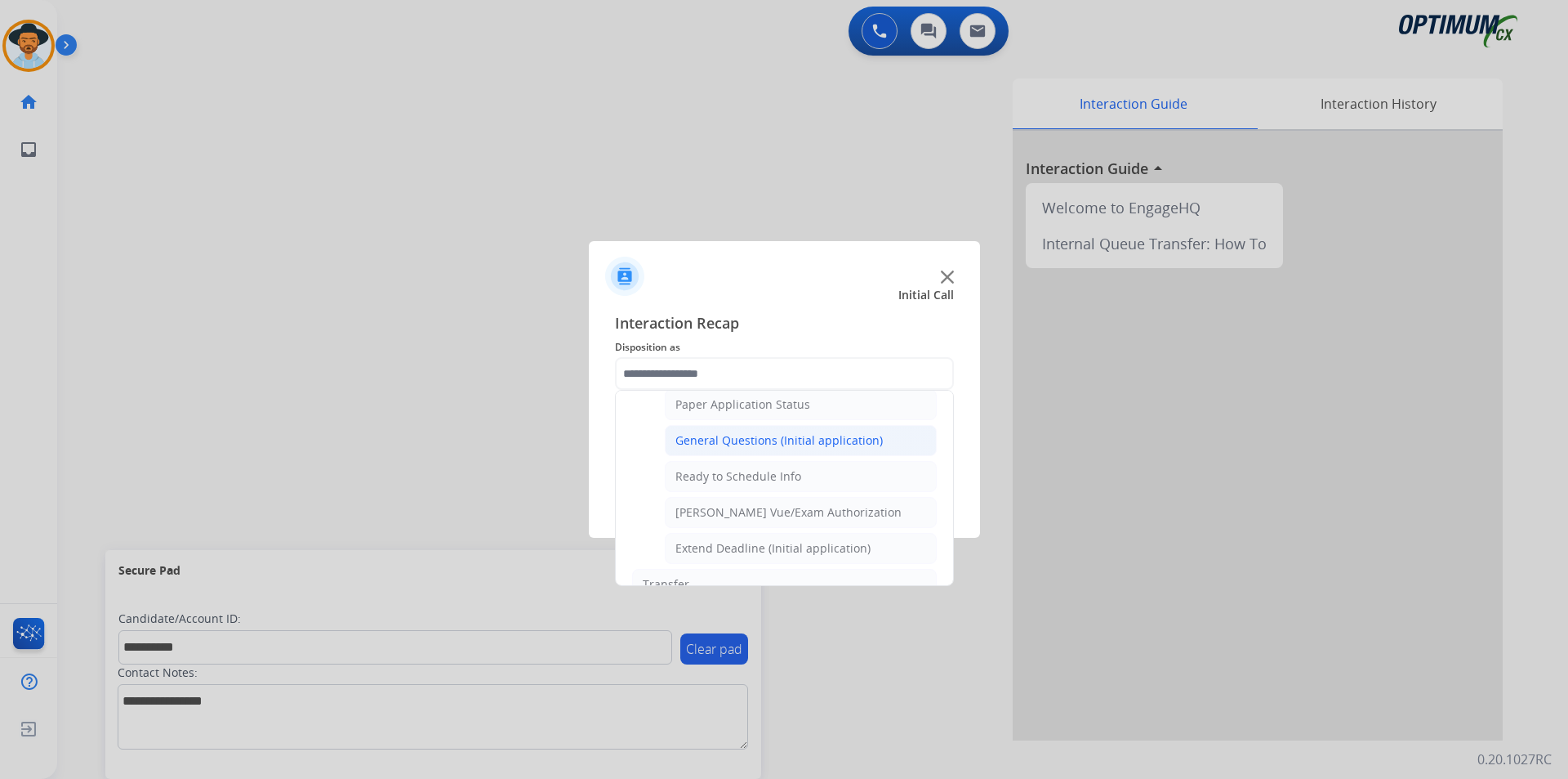
click at [779, 449] on div "General Questions (Initial application)" at bounding box center [780, 441] width 208 height 16
type input "**********"
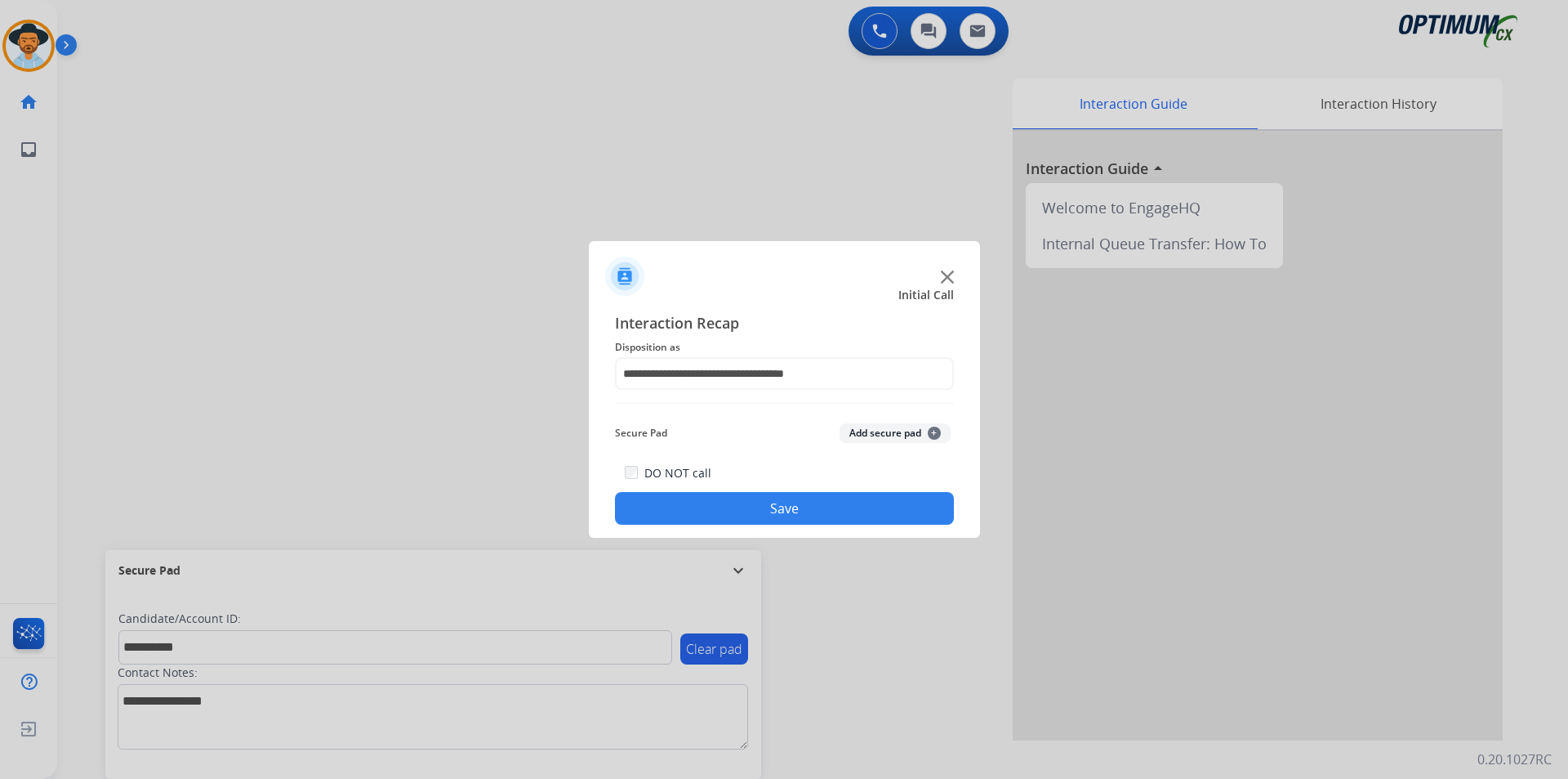
click at [751, 505] on button "Save" at bounding box center [784, 508] width 339 height 33
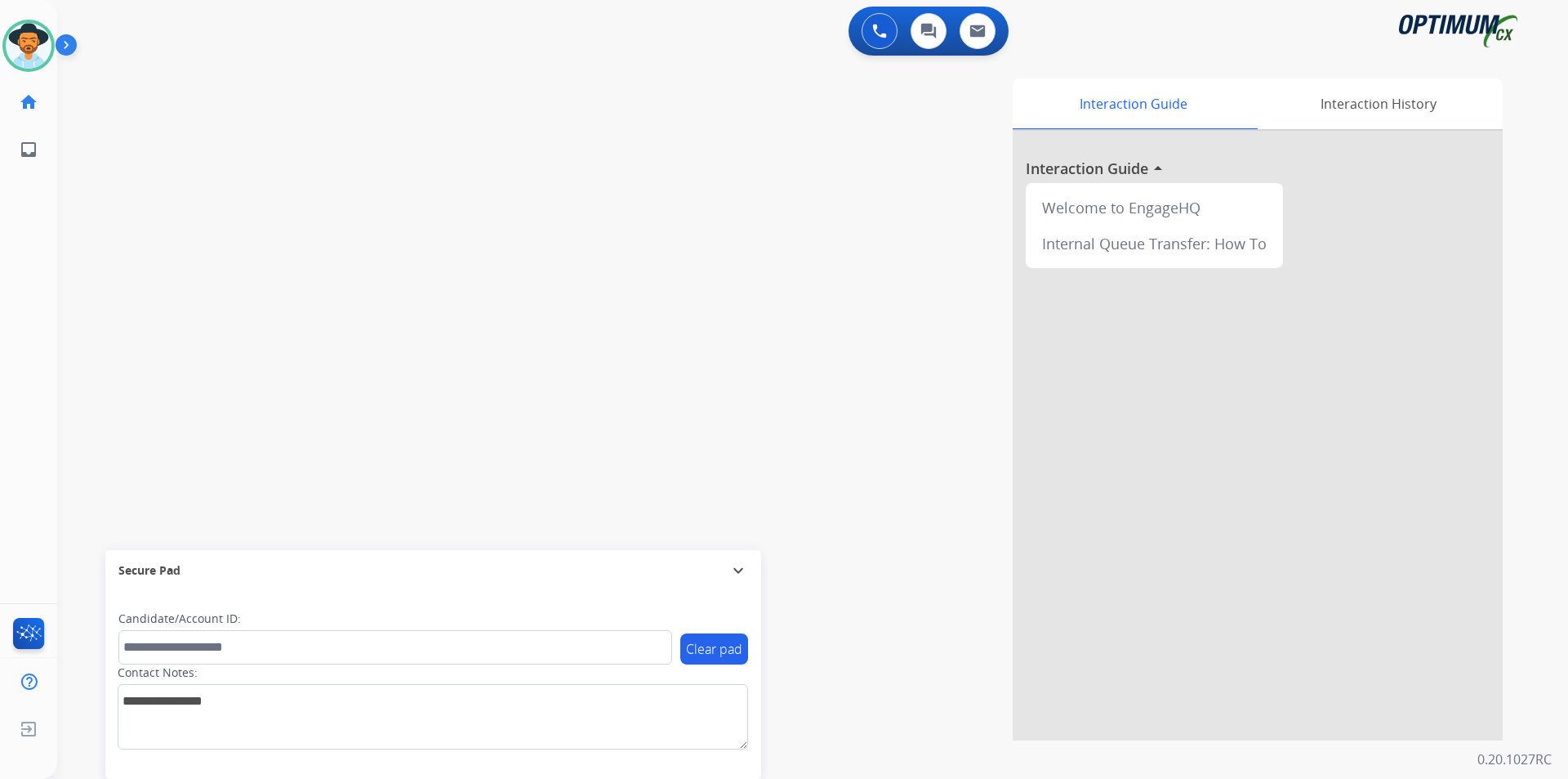
click at [911, 320] on div "Interaction Guide Interaction History Interaction Guide arrow_drop_up Welcome t…" at bounding box center [1021, 409] width 962 height 662
click at [163, 82] on span "+17086383046" at bounding box center [166, 85] width 101 height 16
copy span "17086383046"
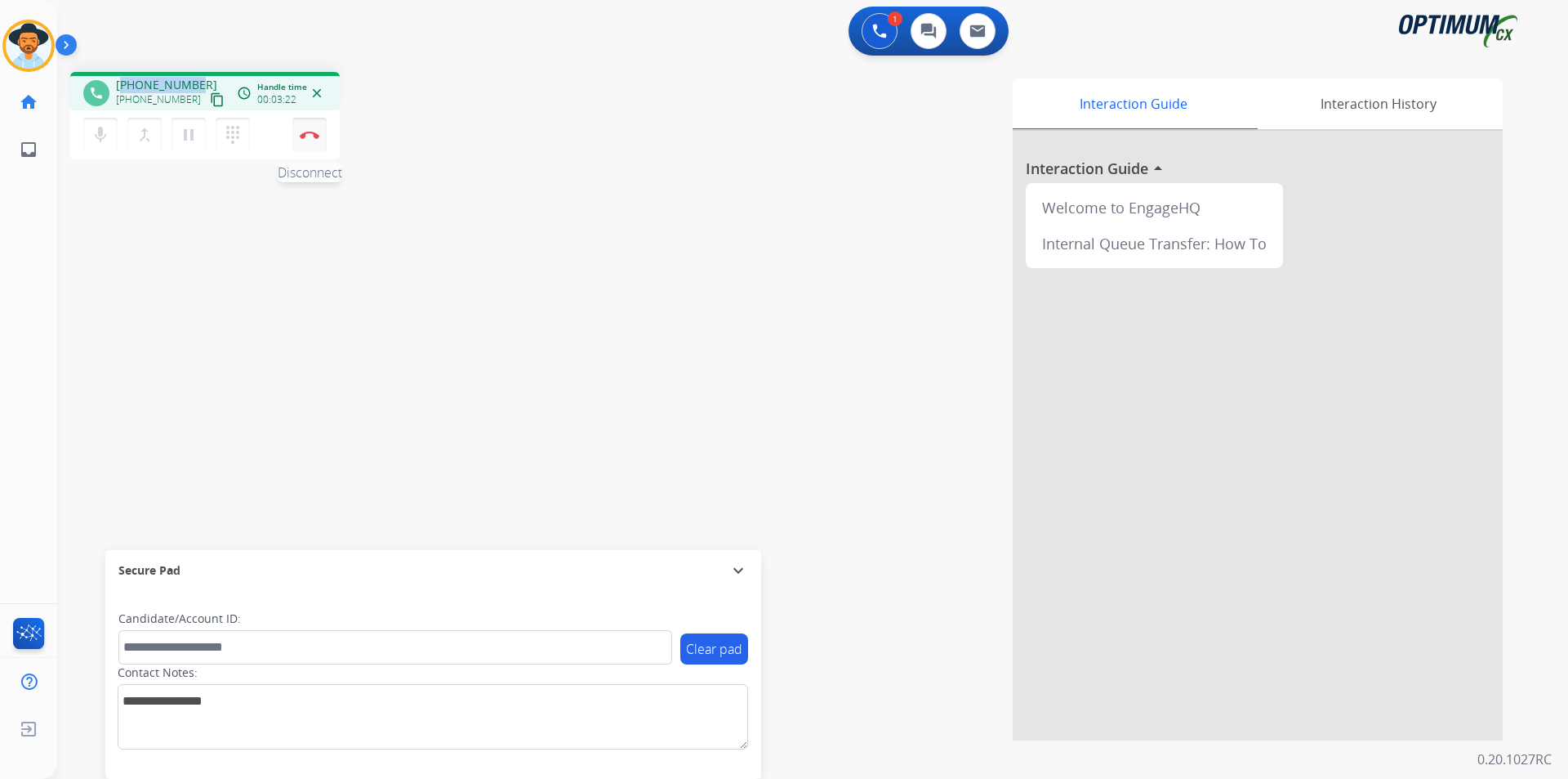
click at [311, 136] on img at bounding box center [310, 134] width 20 height 8
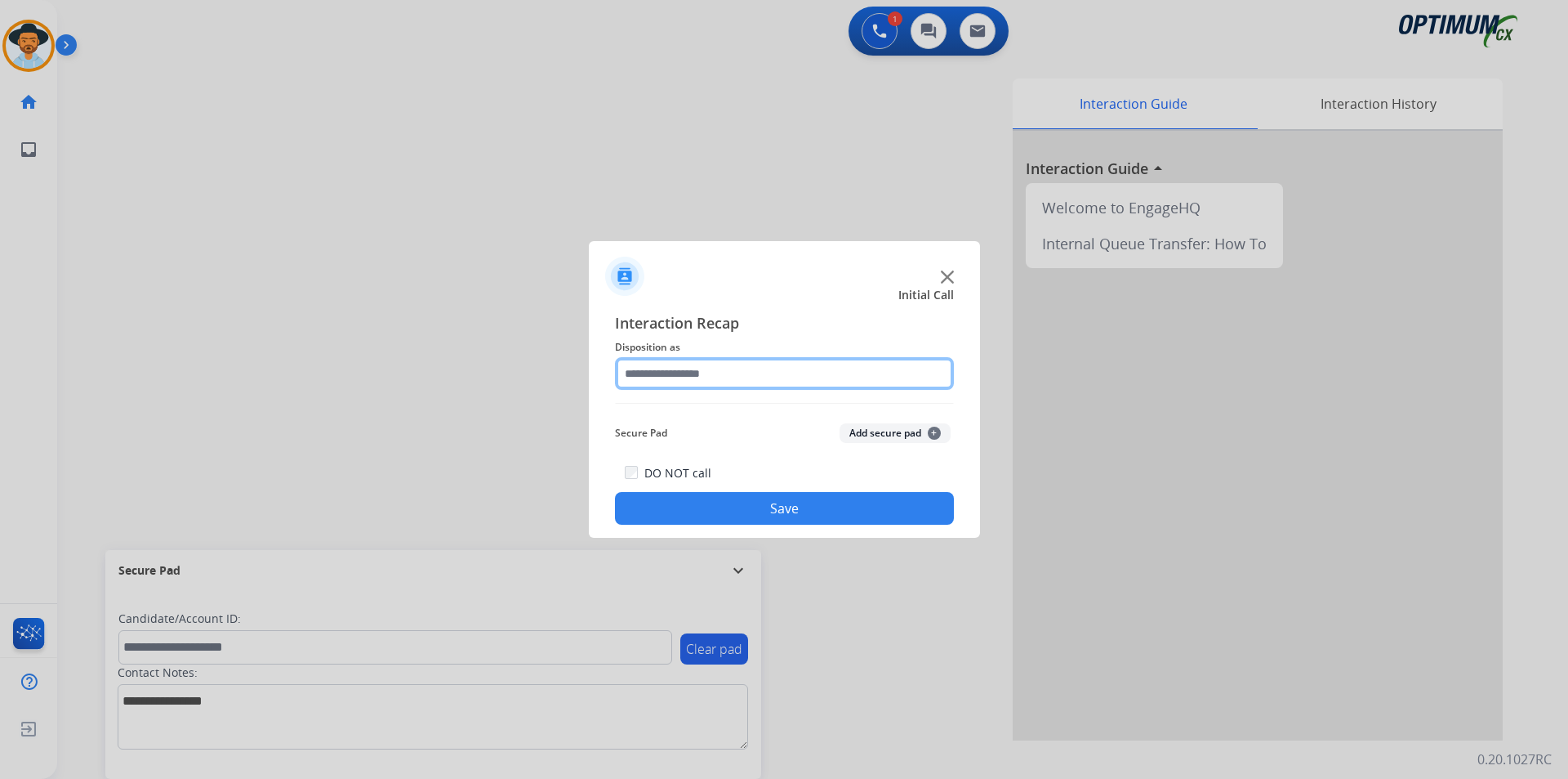
click at [746, 379] on input "text" at bounding box center [784, 373] width 339 height 33
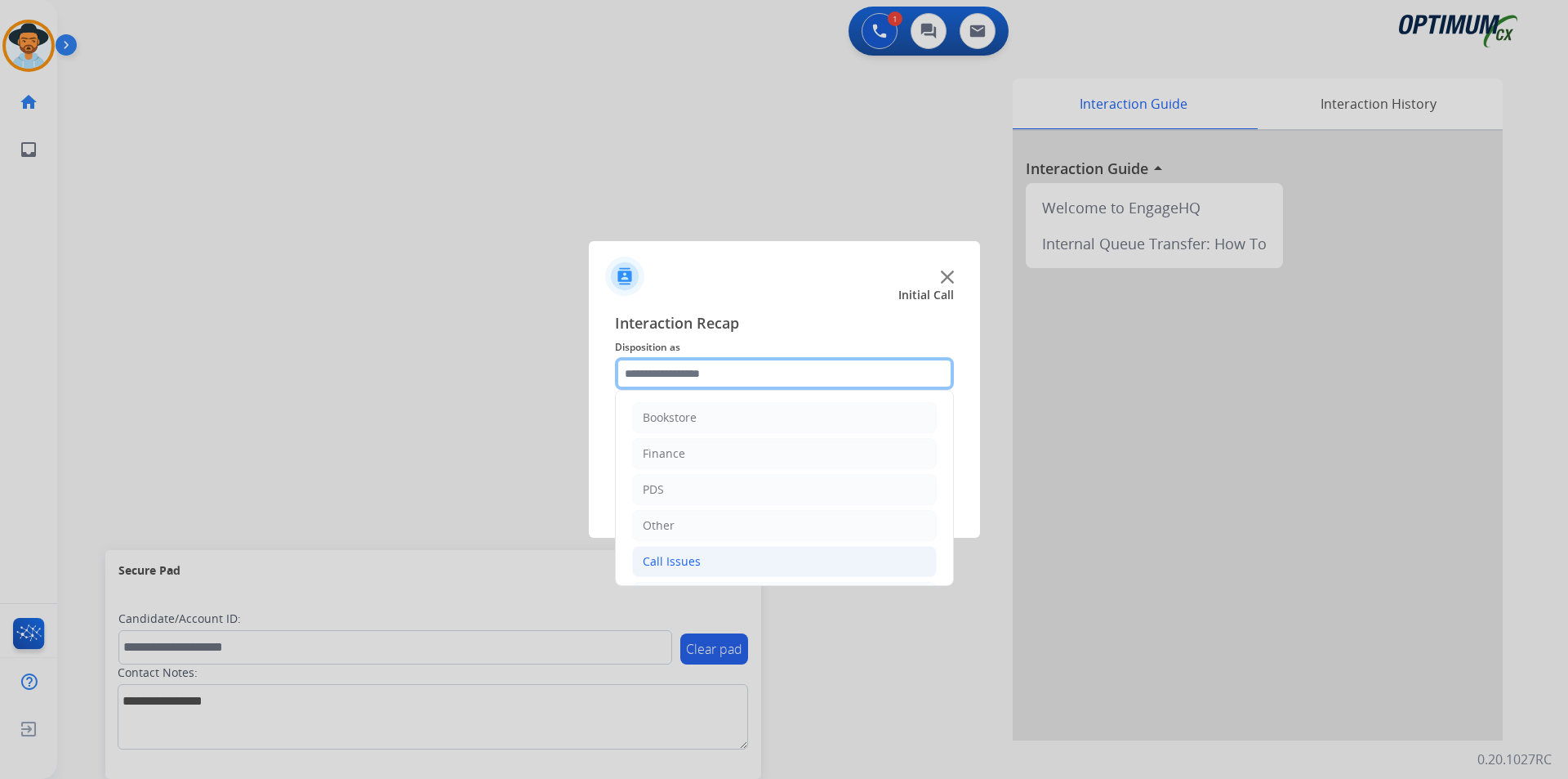
scroll to position [111, 0]
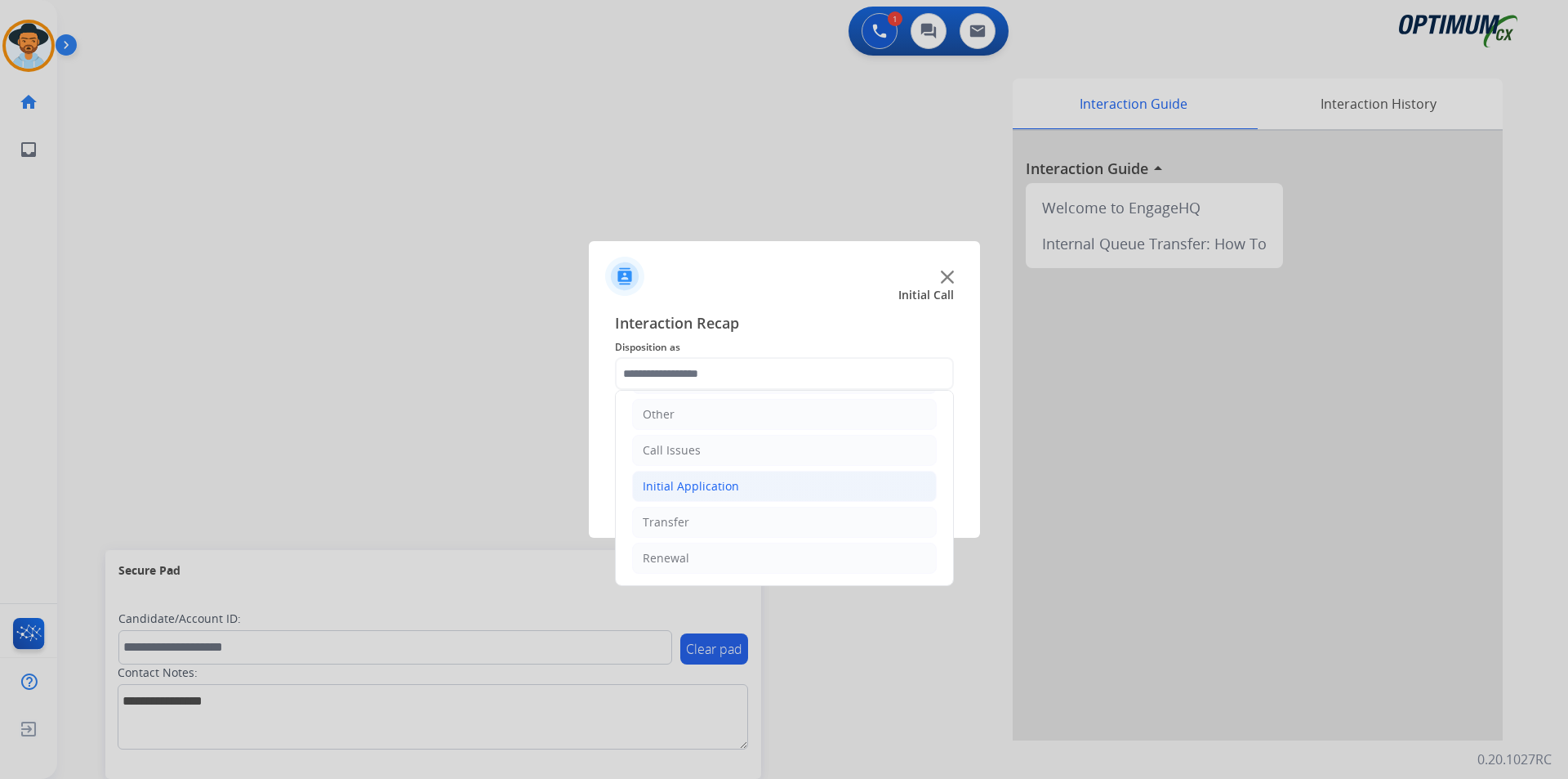
click at [724, 488] on div "Initial Application" at bounding box center [691, 486] width 97 height 16
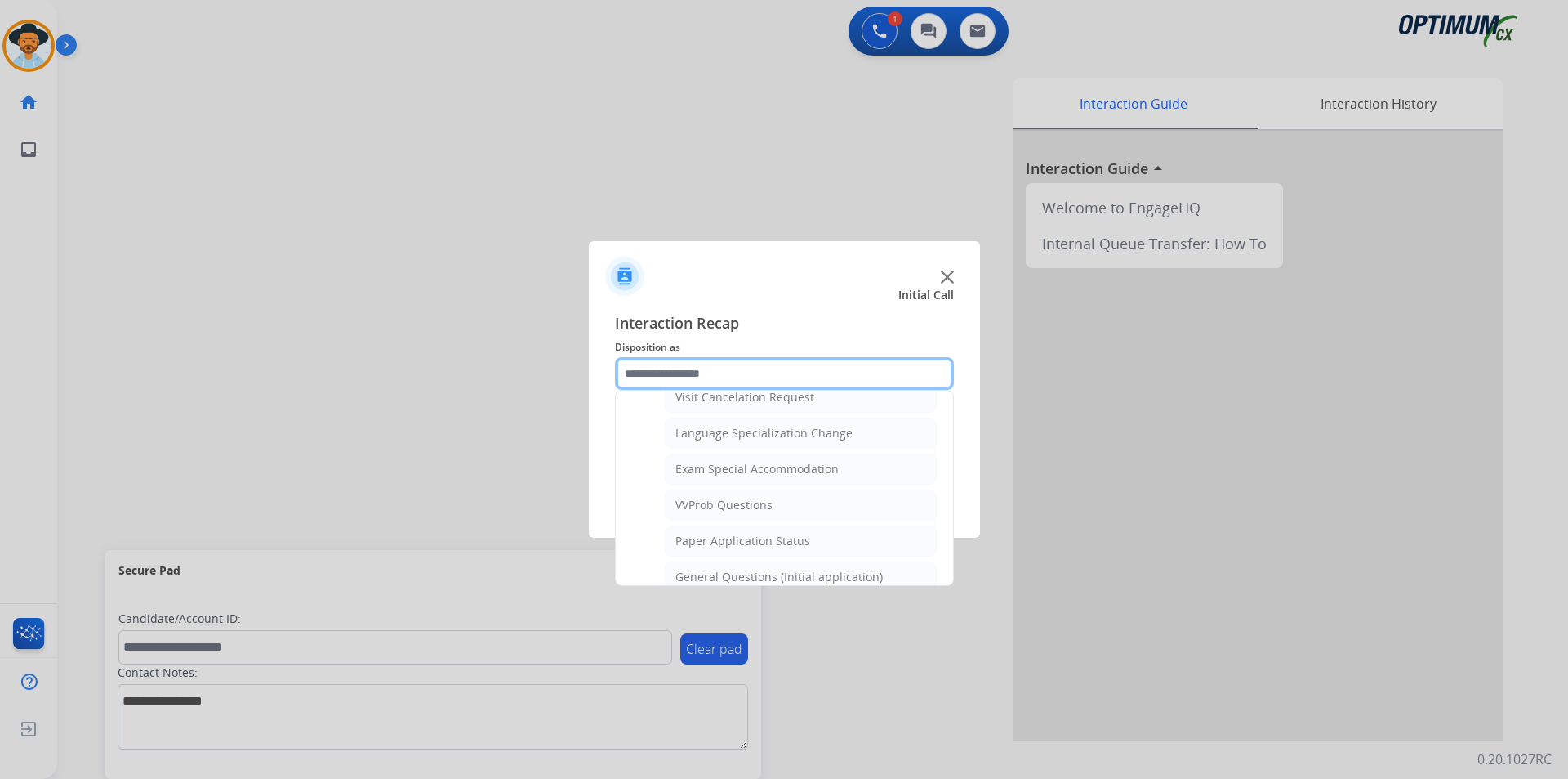
scroll to position [929, 0]
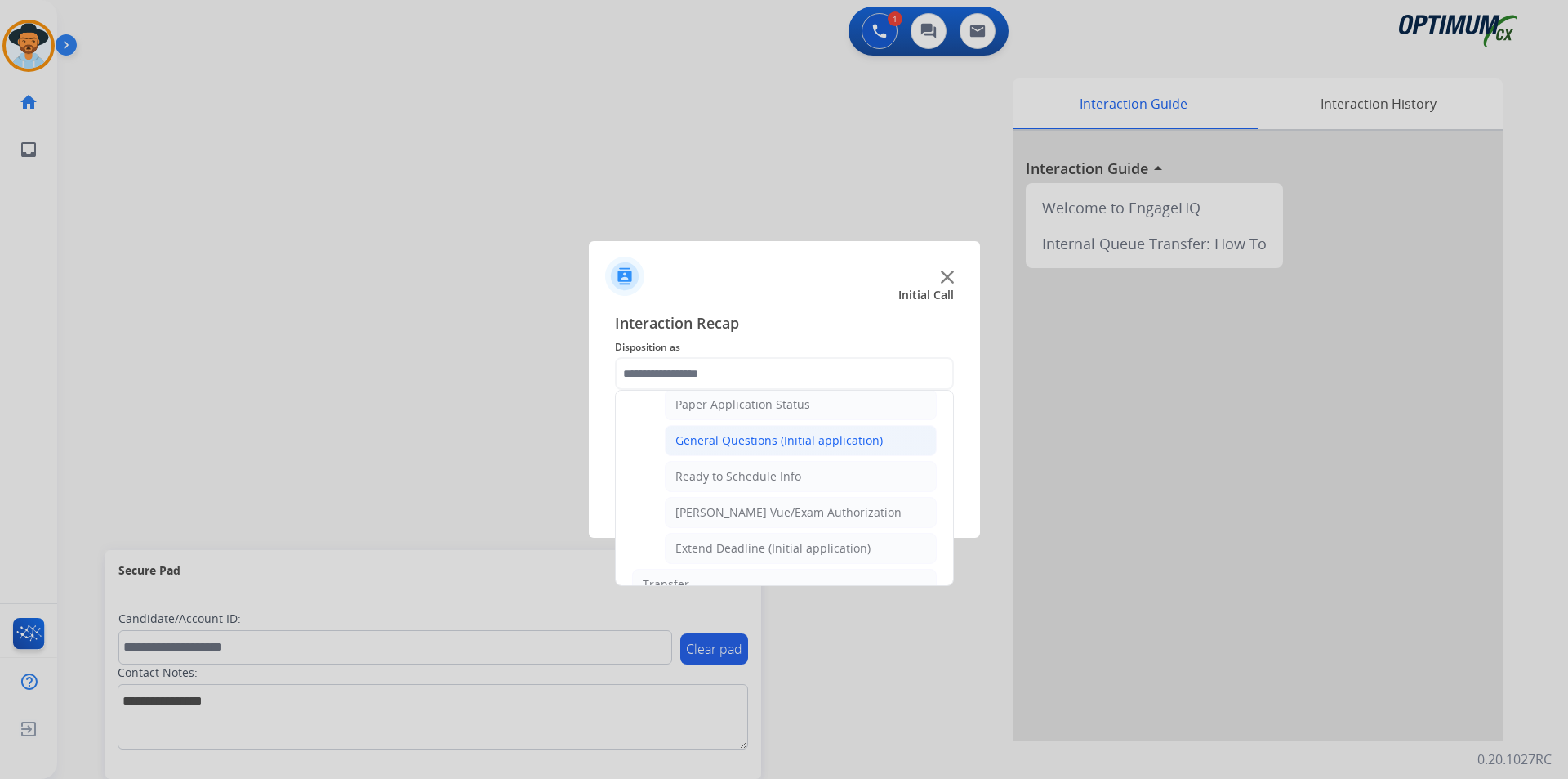
click at [747, 449] on div "General Questions (Initial application)" at bounding box center [780, 441] width 208 height 16
type input "**********"
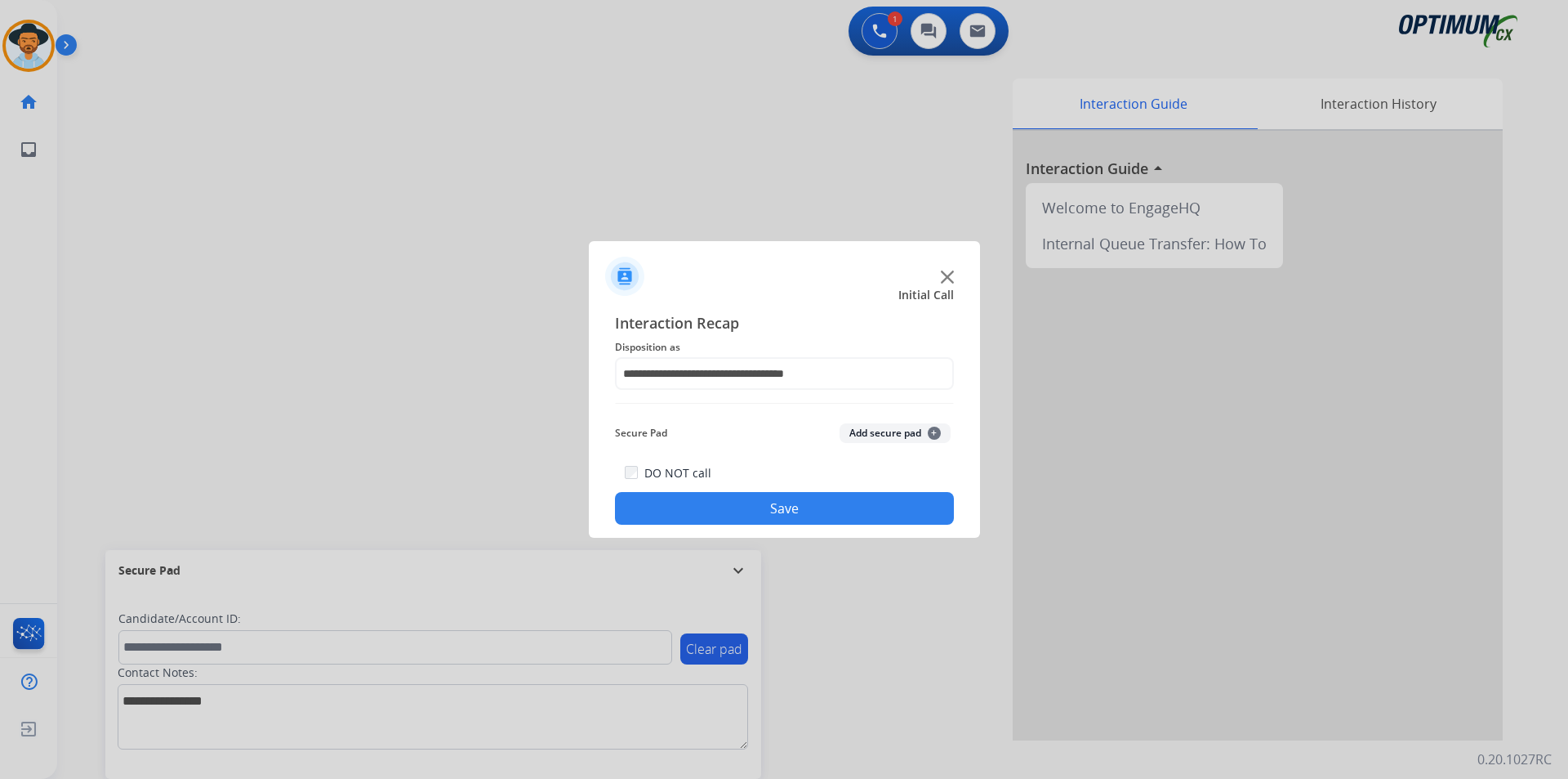
click at [699, 500] on button "Save" at bounding box center [784, 508] width 339 height 33
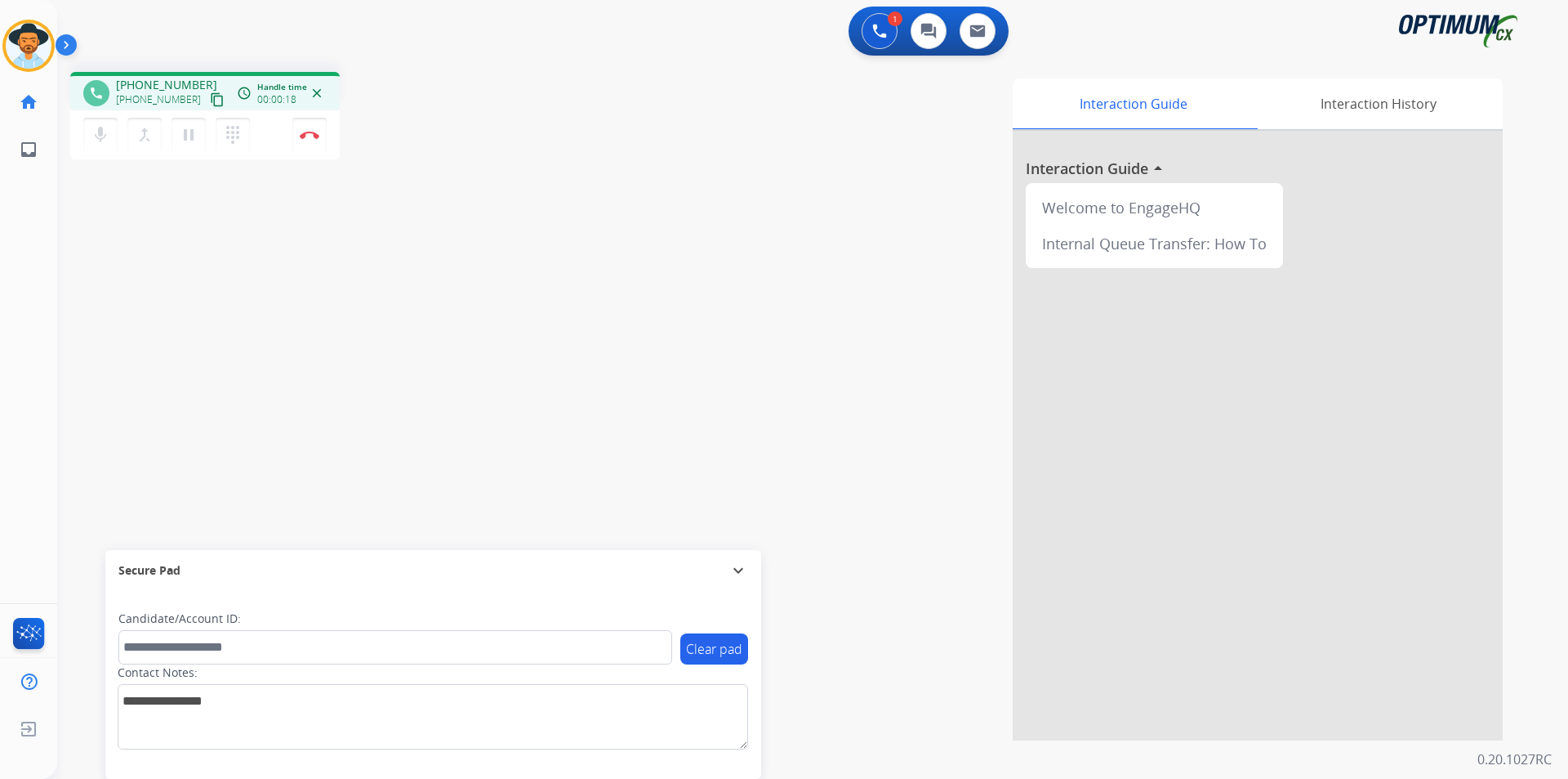
click at [173, 85] on span "+12108571036" at bounding box center [166, 85] width 101 height 16
copy span "12108571036"
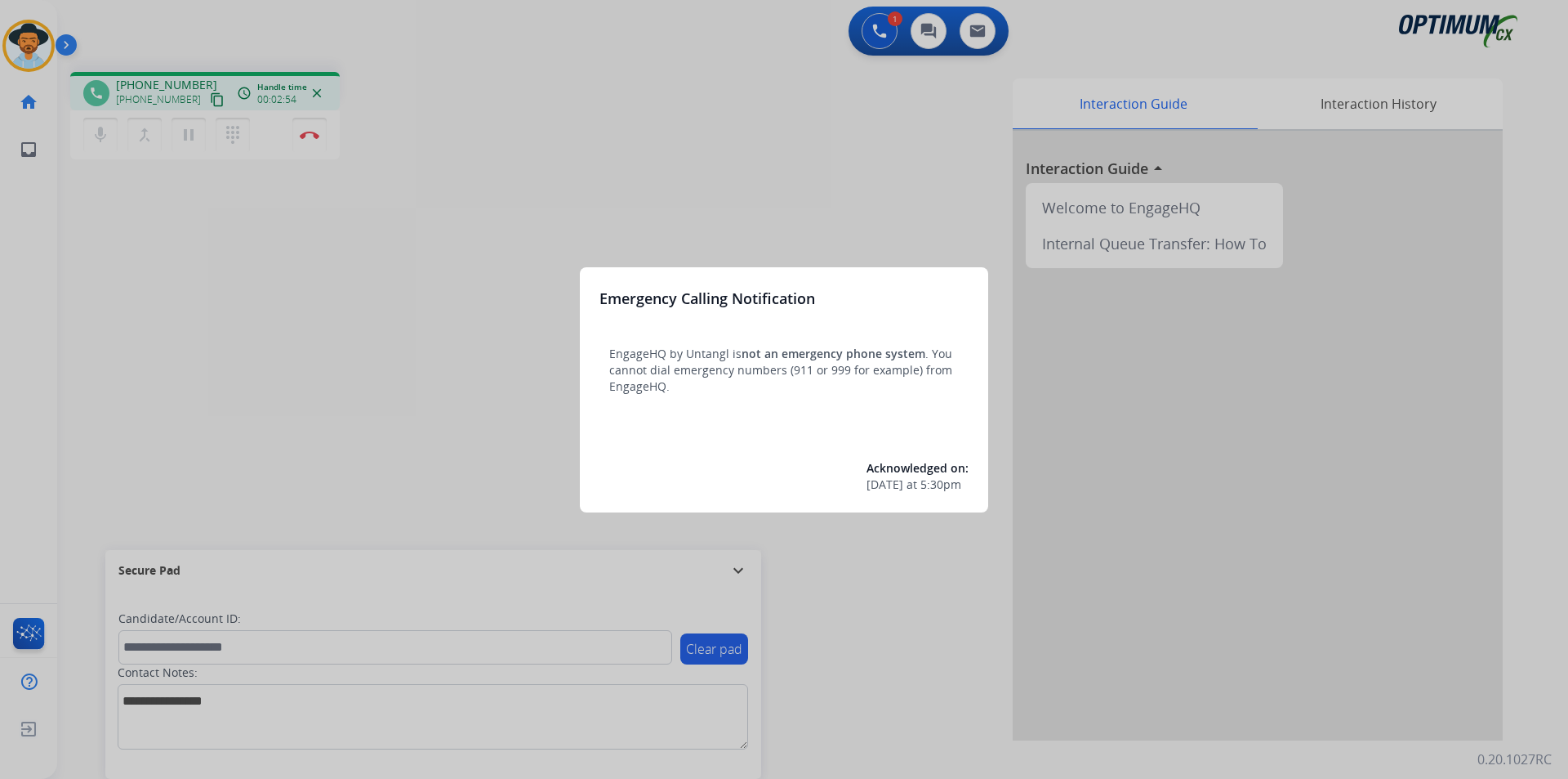
click at [705, 110] on div at bounding box center [784, 390] width 1568 height 779
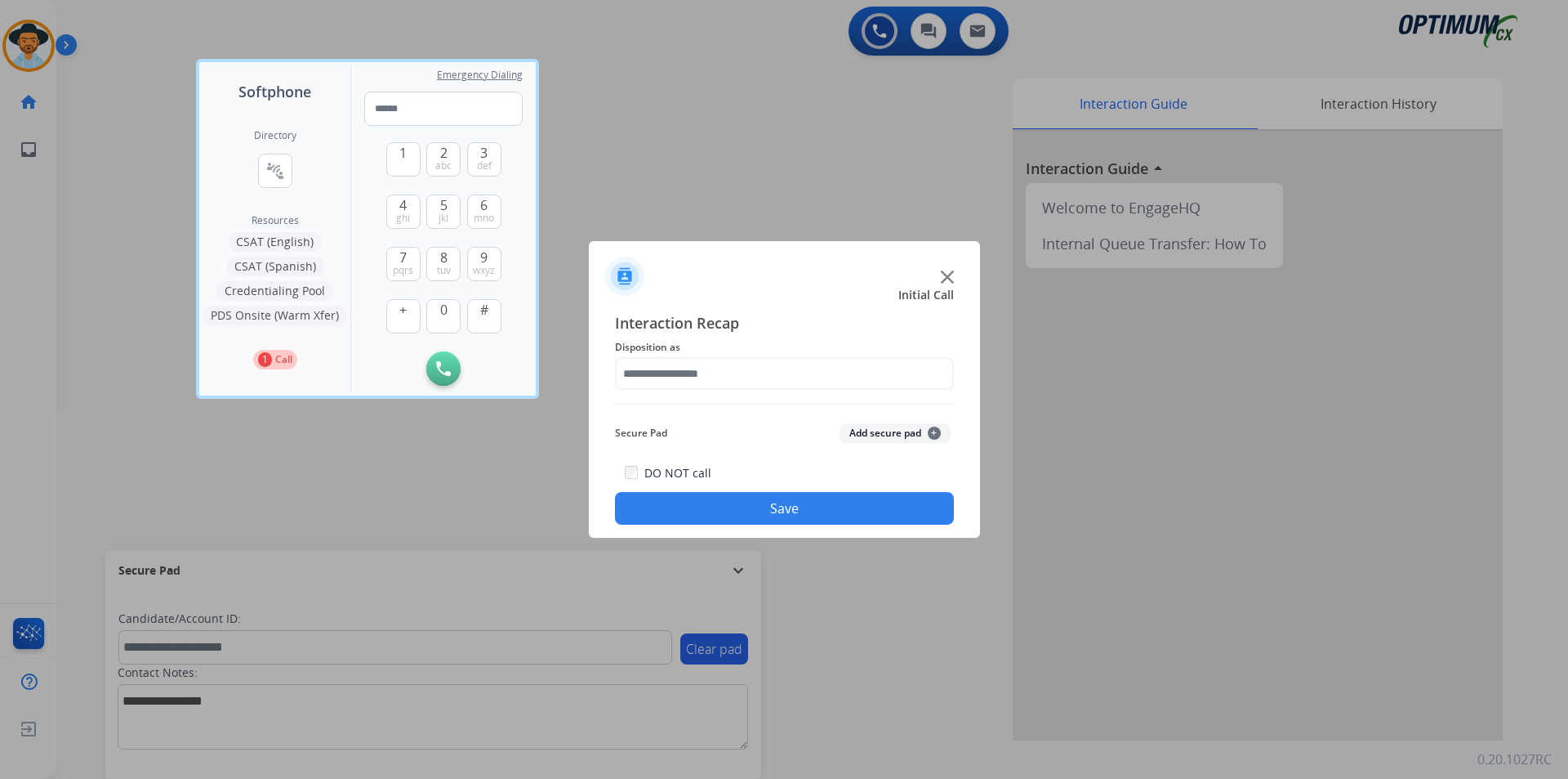
click at [653, 96] on div at bounding box center [784, 390] width 1568 height 779
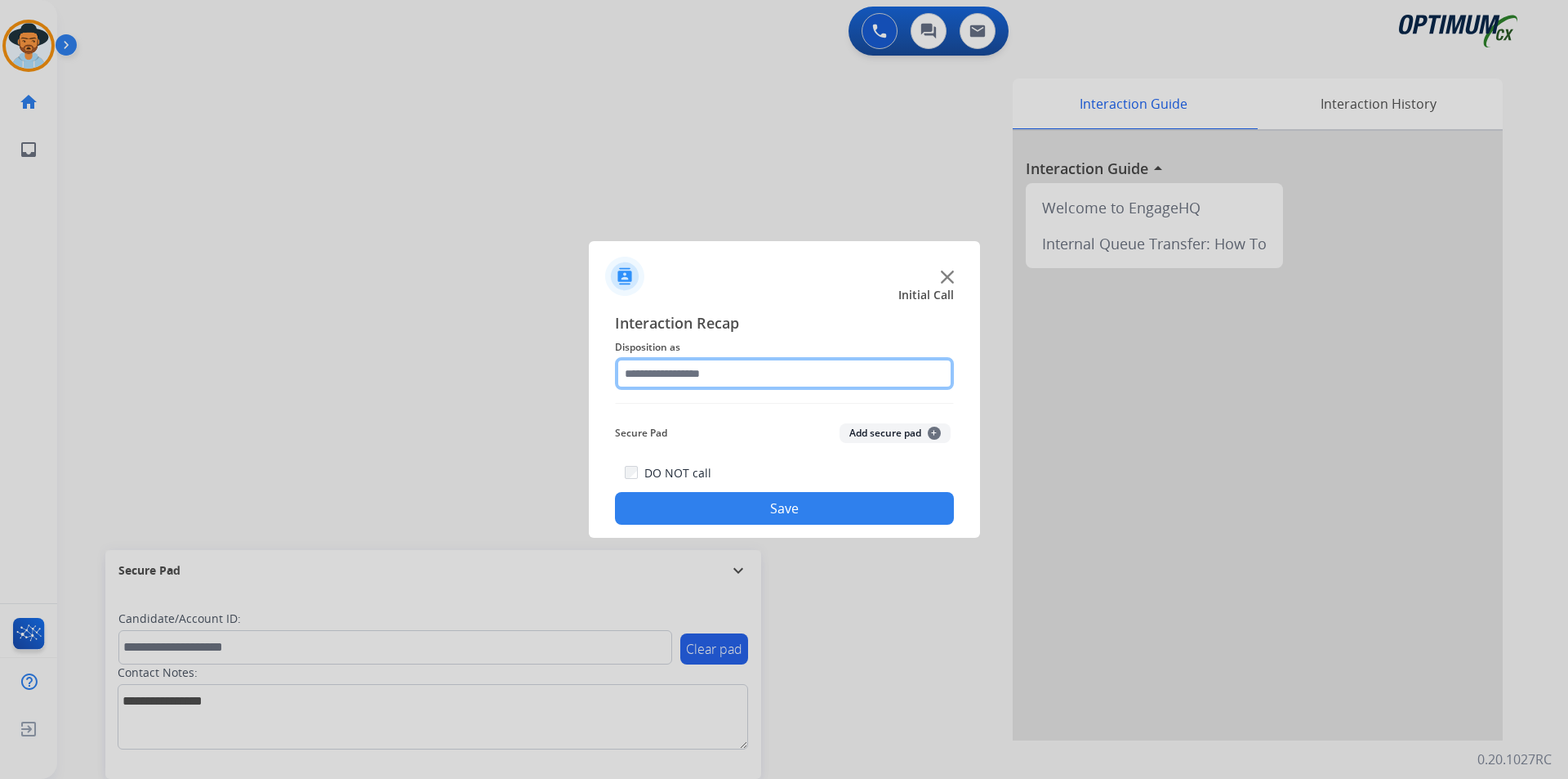
click at [801, 369] on input "text" at bounding box center [784, 373] width 339 height 33
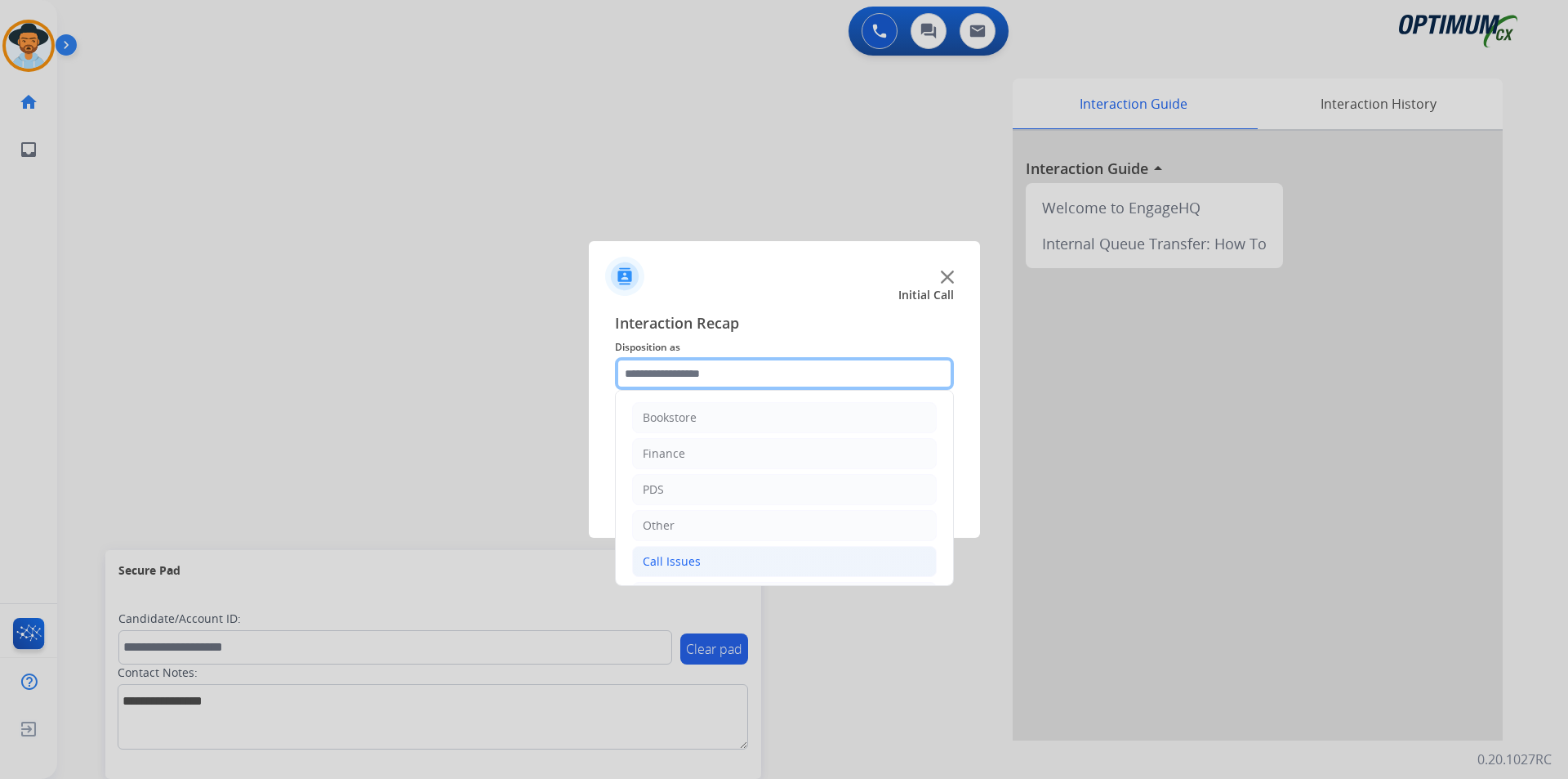
scroll to position [111, 0]
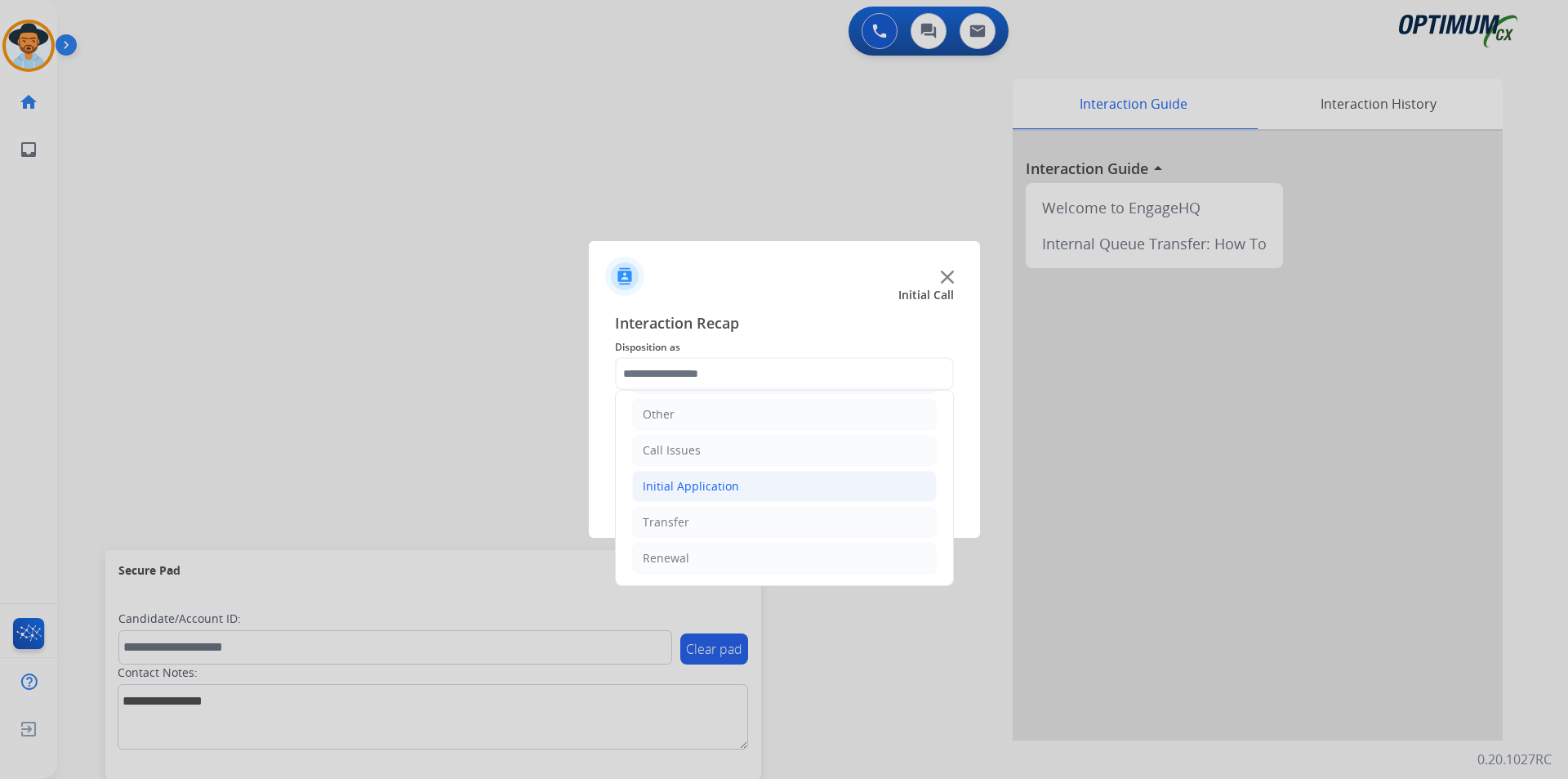
click at [742, 481] on li "Initial Application" at bounding box center [784, 486] width 304 height 31
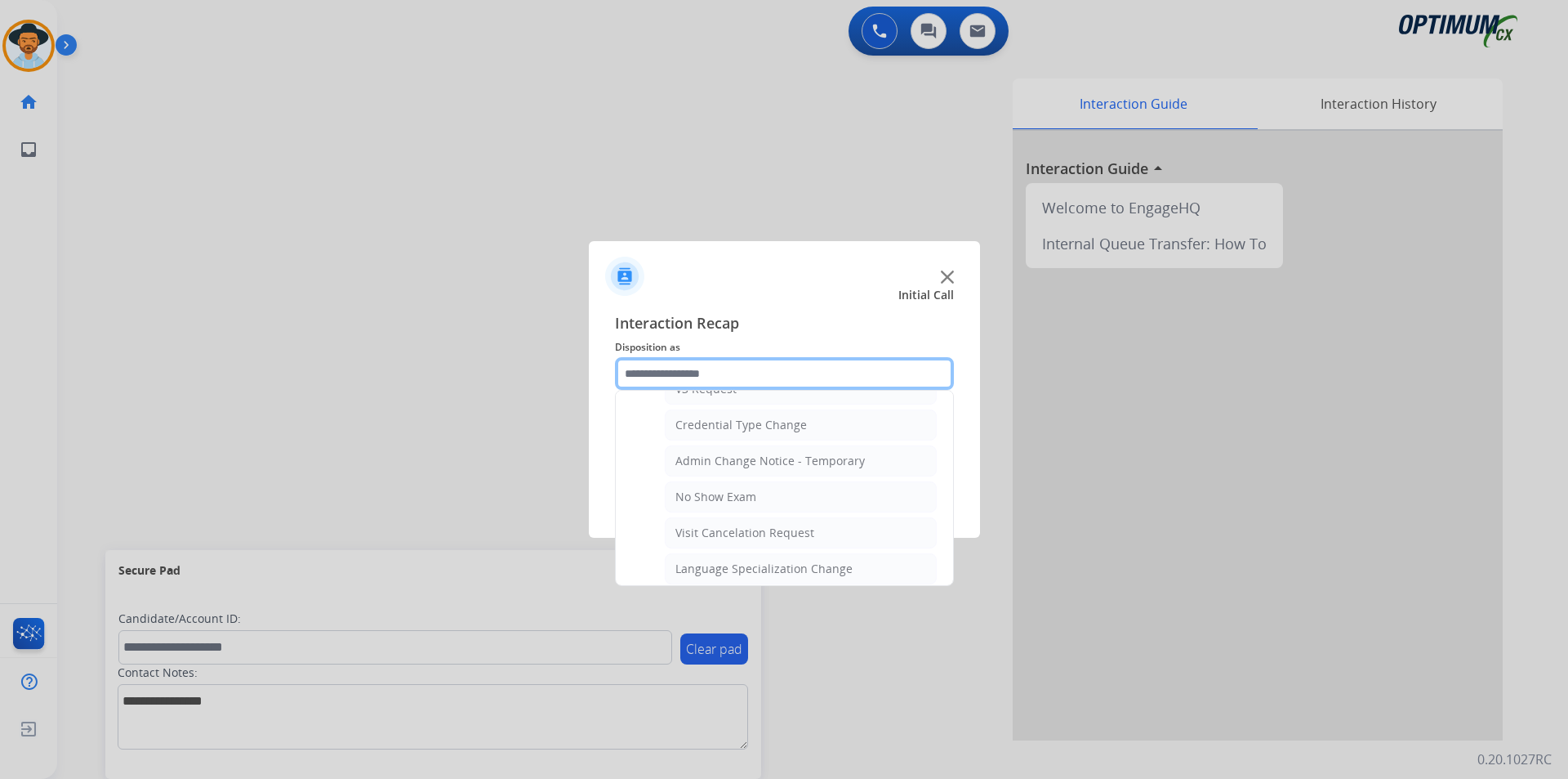
scroll to position [929, 0]
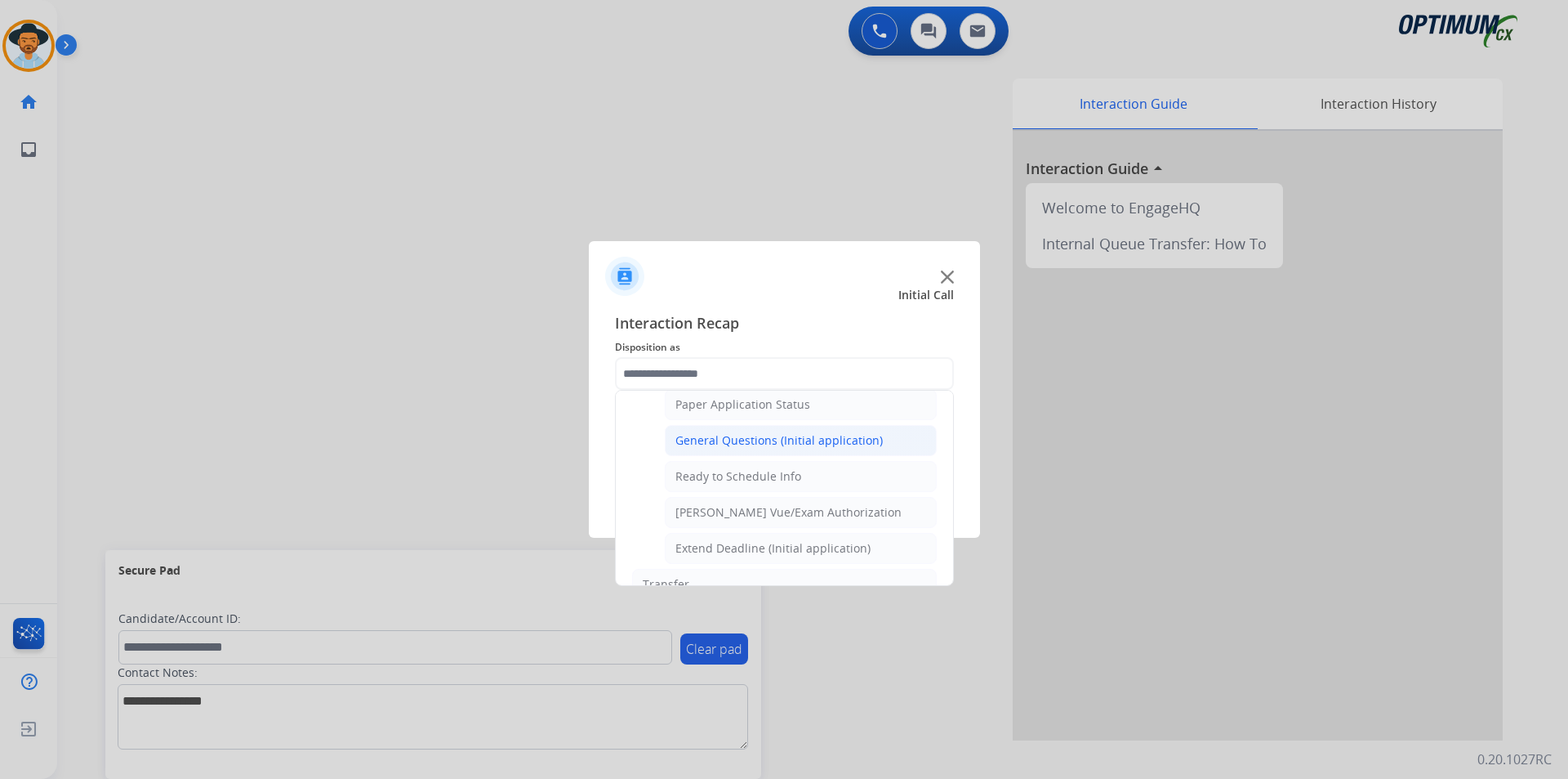
click at [745, 449] on div "General Questions (Initial application)" at bounding box center [780, 441] width 208 height 16
type input "**********"
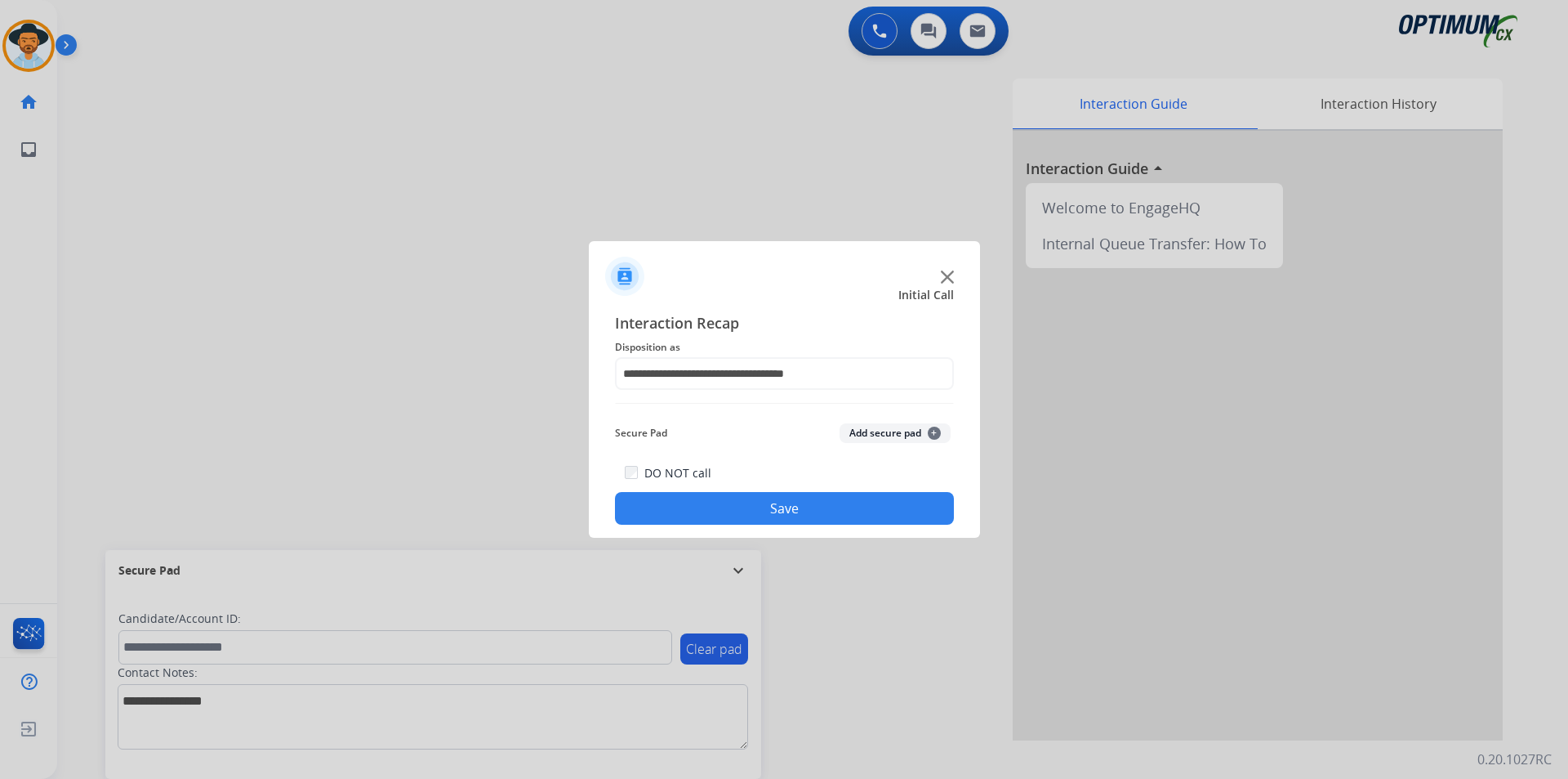
click at [716, 496] on button "Save" at bounding box center [784, 508] width 339 height 33
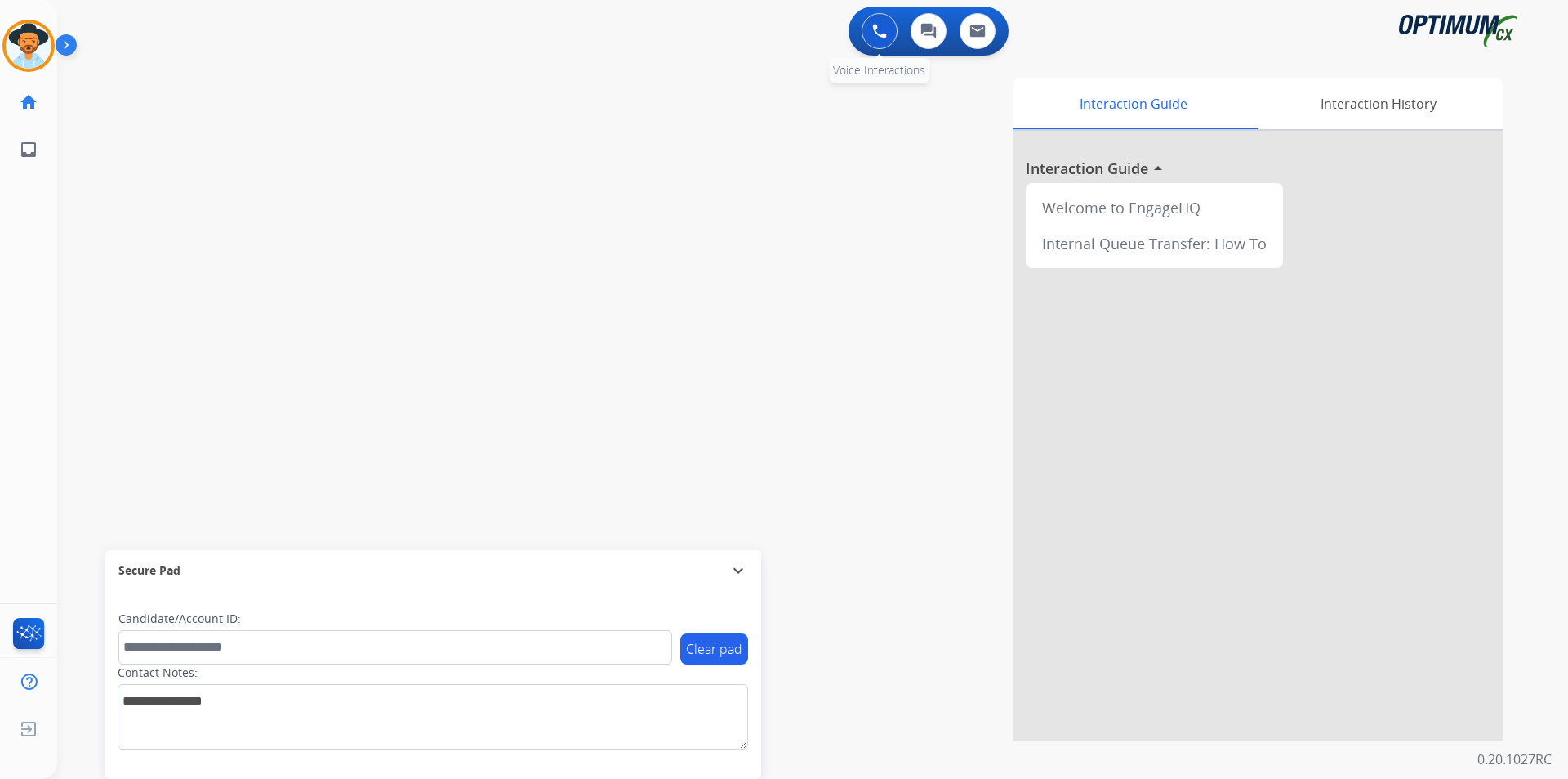
click at [871, 41] on button at bounding box center [880, 31] width 36 height 36
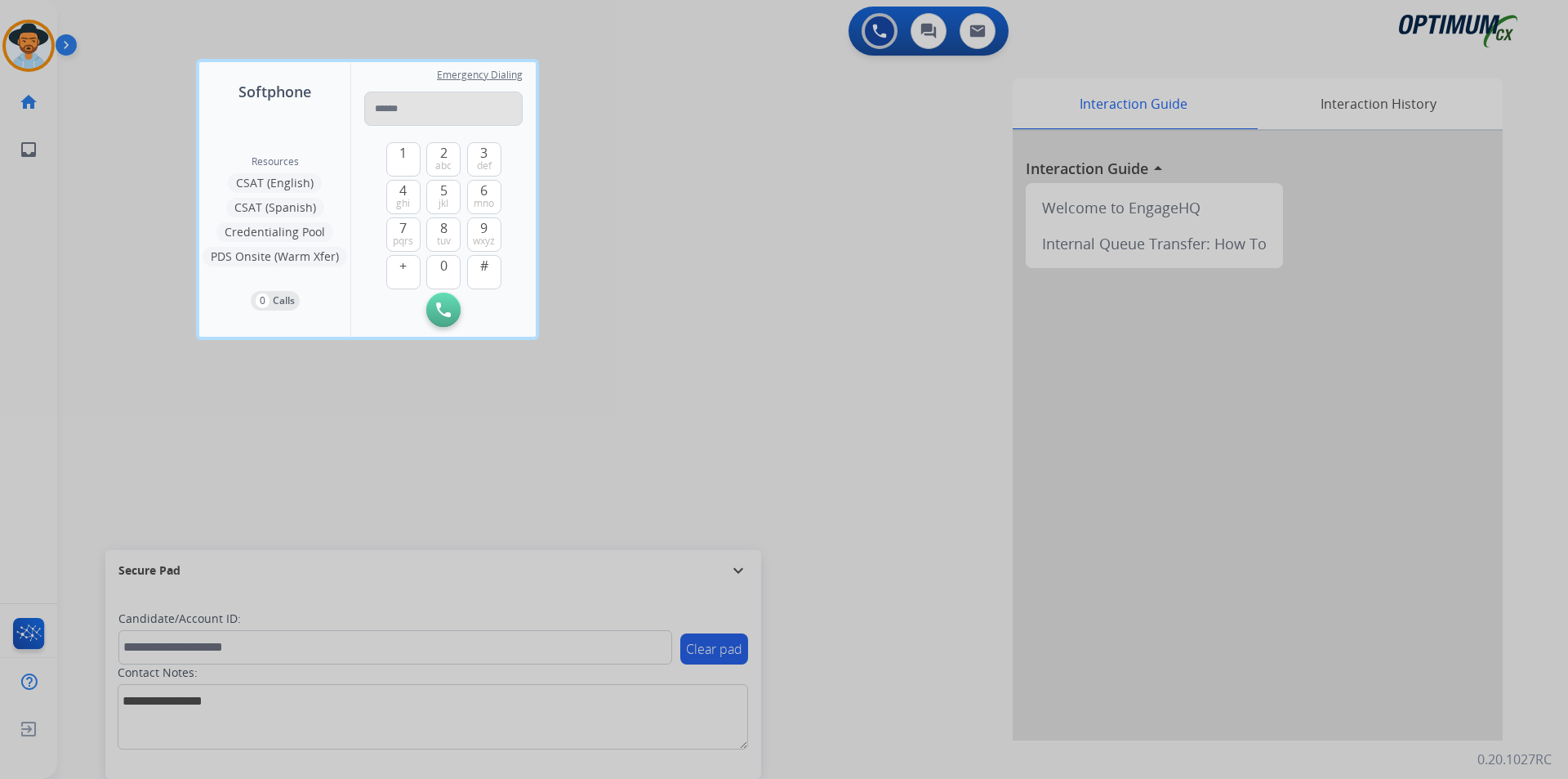
click at [411, 107] on input "tel" at bounding box center [443, 108] width 158 height 34
type input "**********"
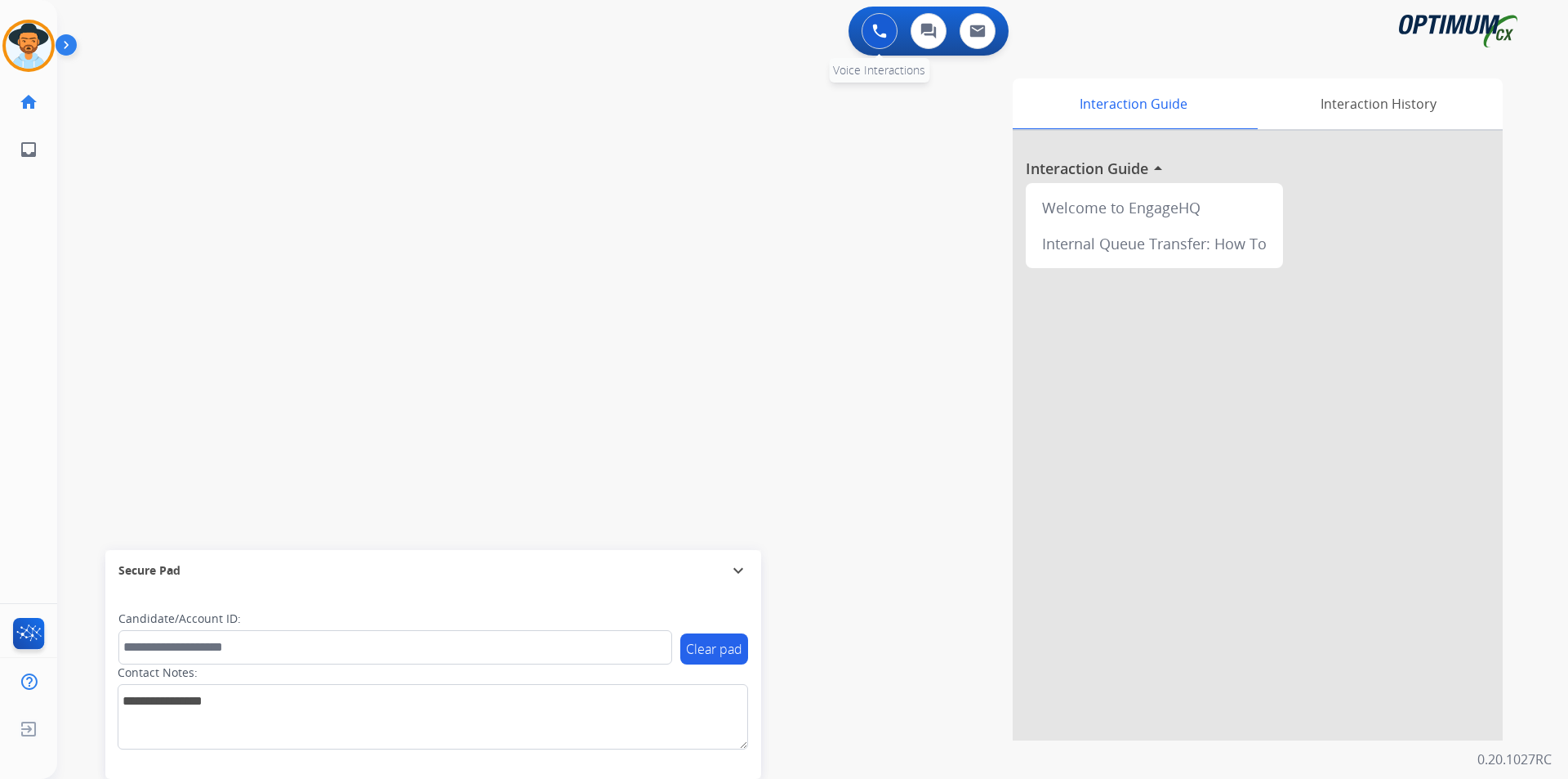
click at [865, 39] on button at bounding box center [880, 31] width 36 height 36
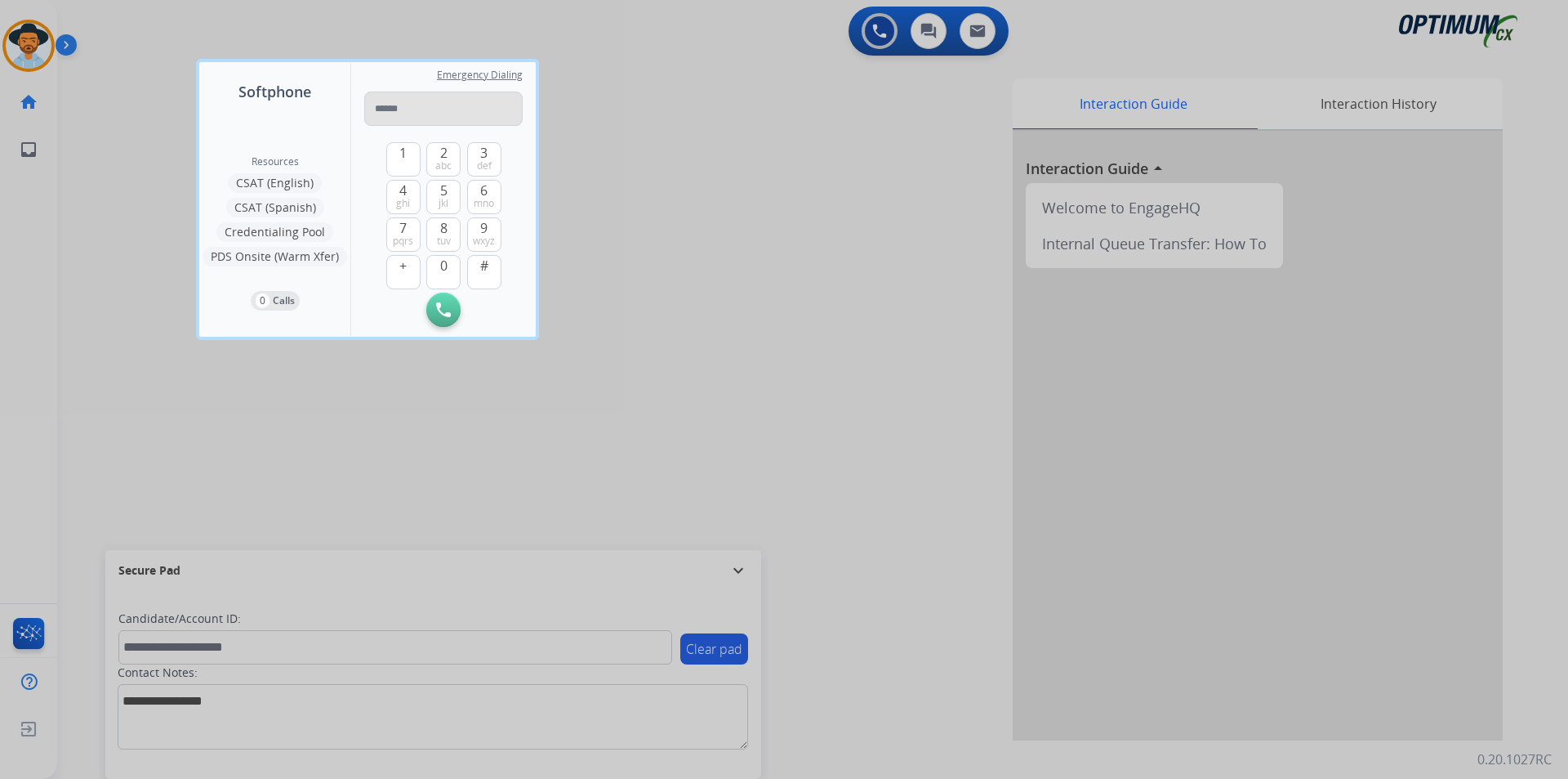
click at [384, 108] on input "tel" at bounding box center [443, 108] width 158 height 34
type input "**********"
click at [450, 304] on img at bounding box center [443, 310] width 14 height 14
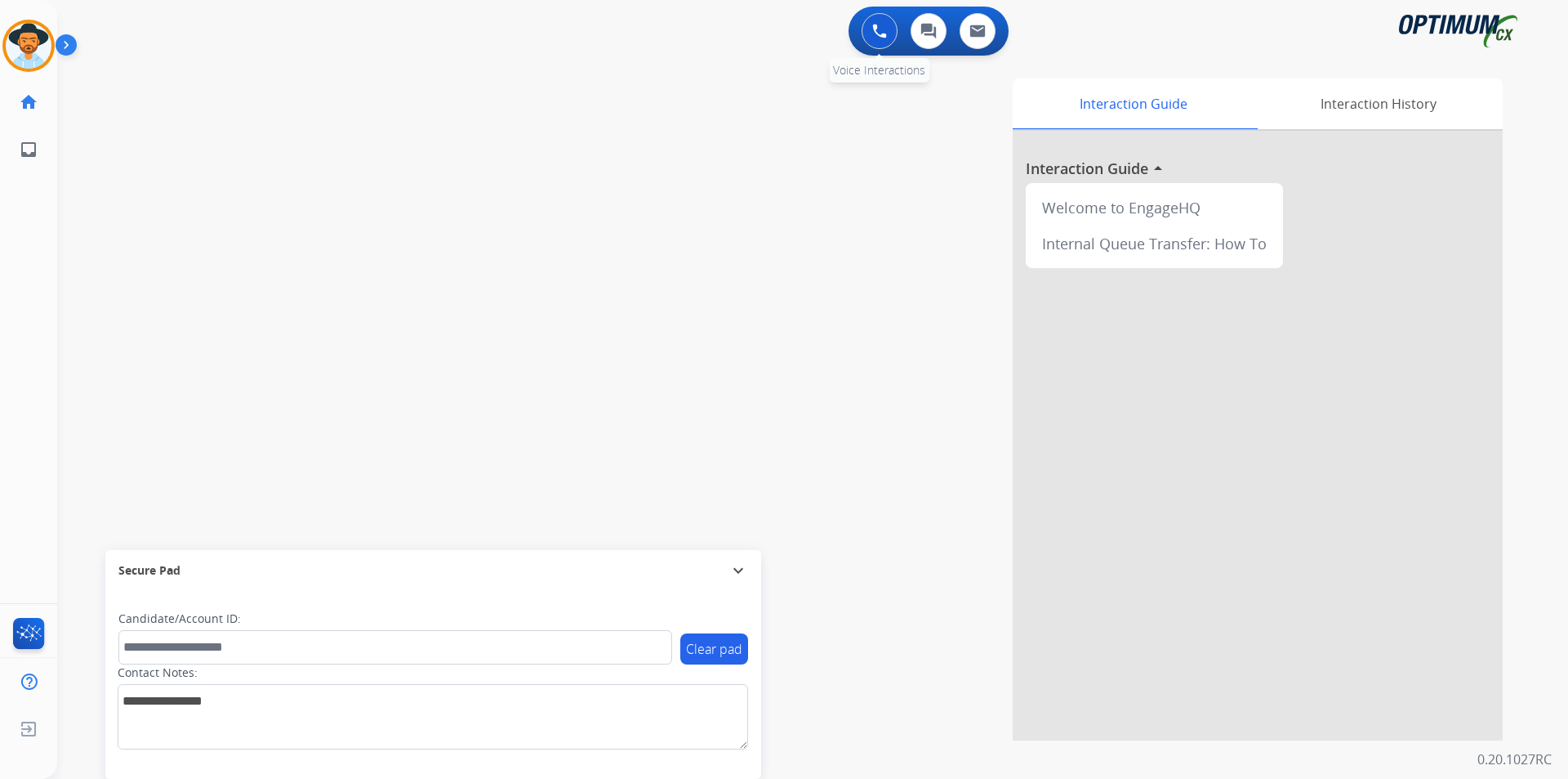
click at [873, 33] on img at bounding box center [880, 30] width 14 height 14
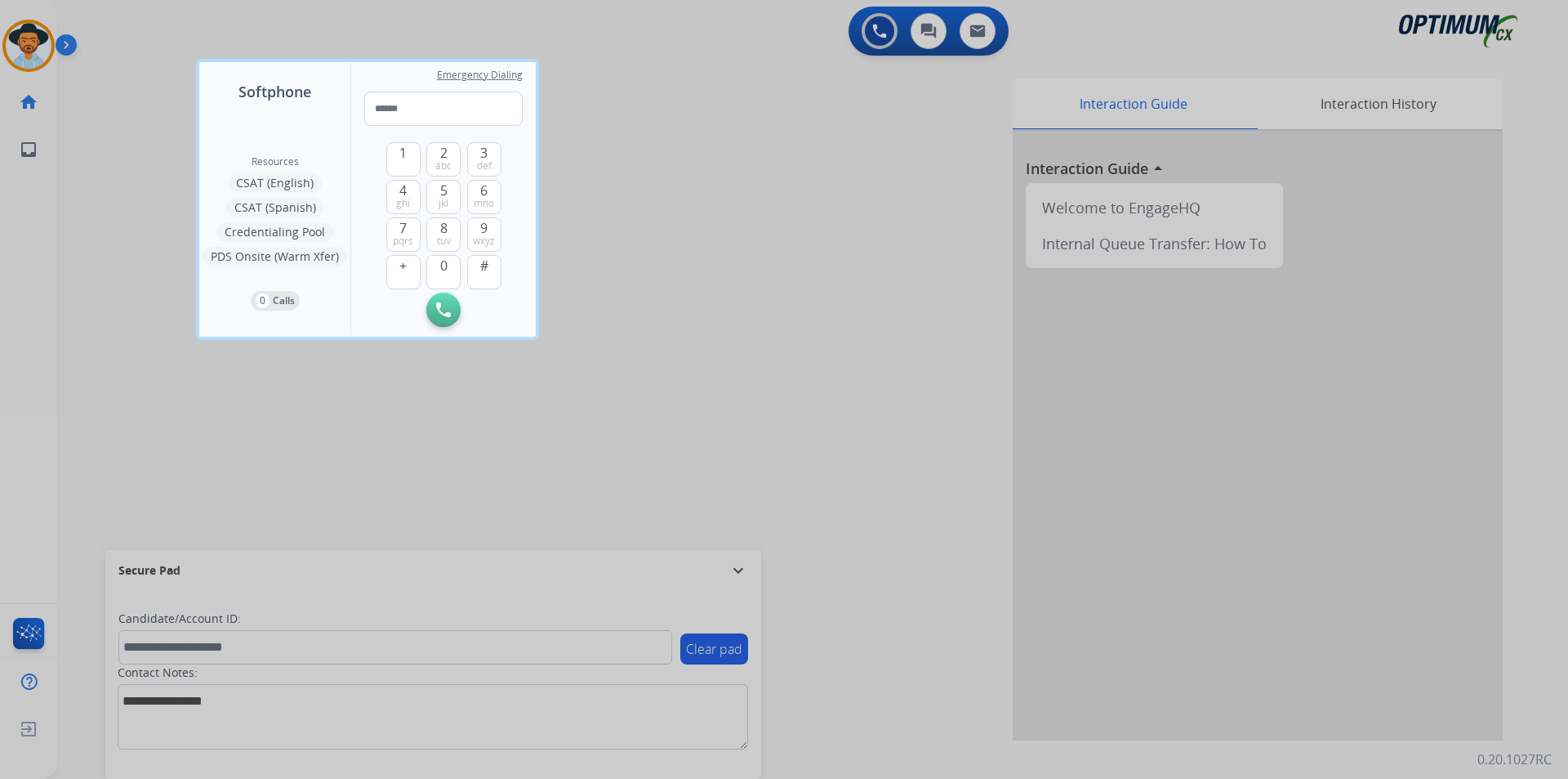
click at [229, 383] on div at bounding box center [784, 390] width 1568 height 779
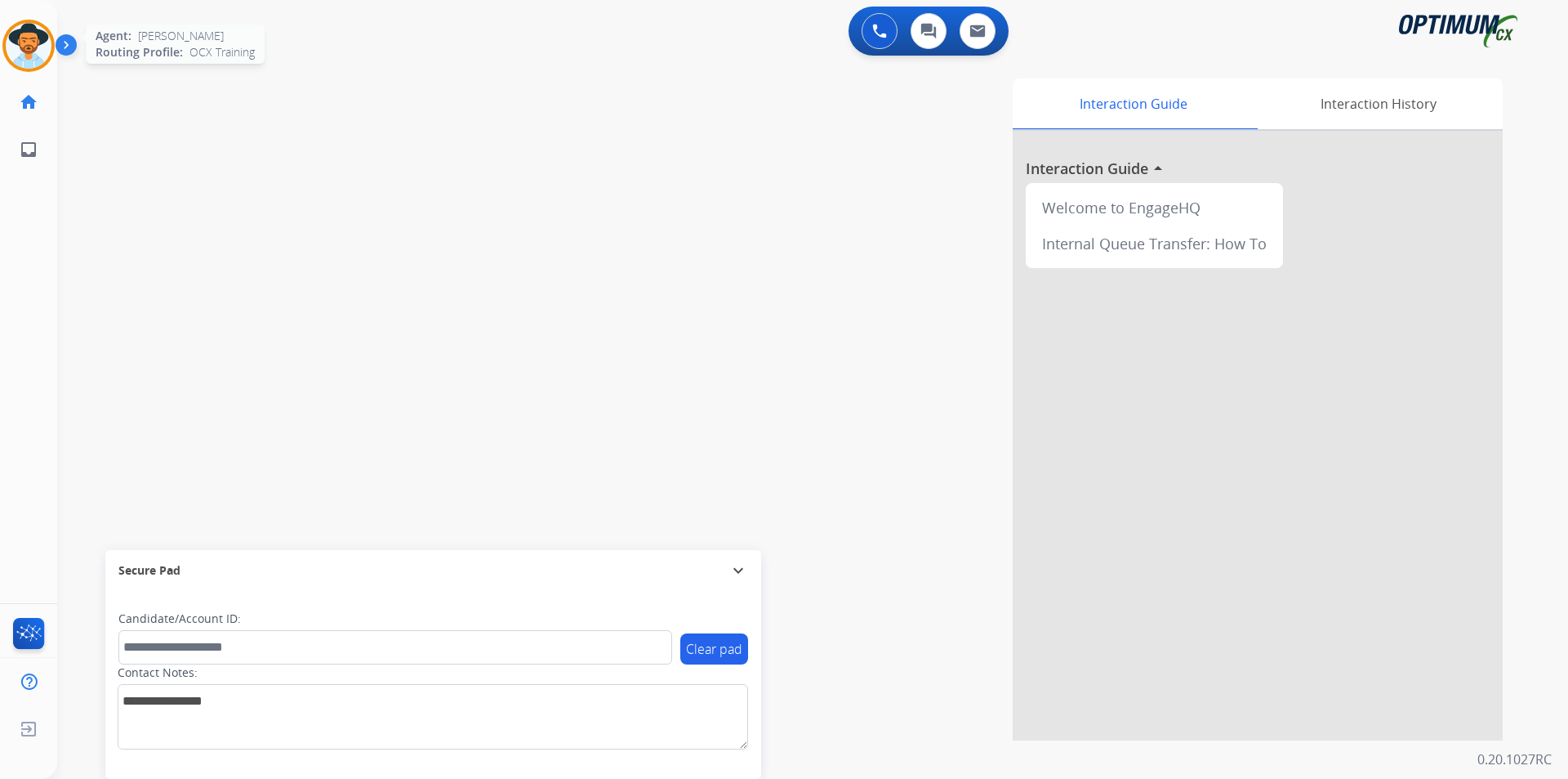
click at [46, 61] on img at bounding box center [28, 46] width 46 height 46
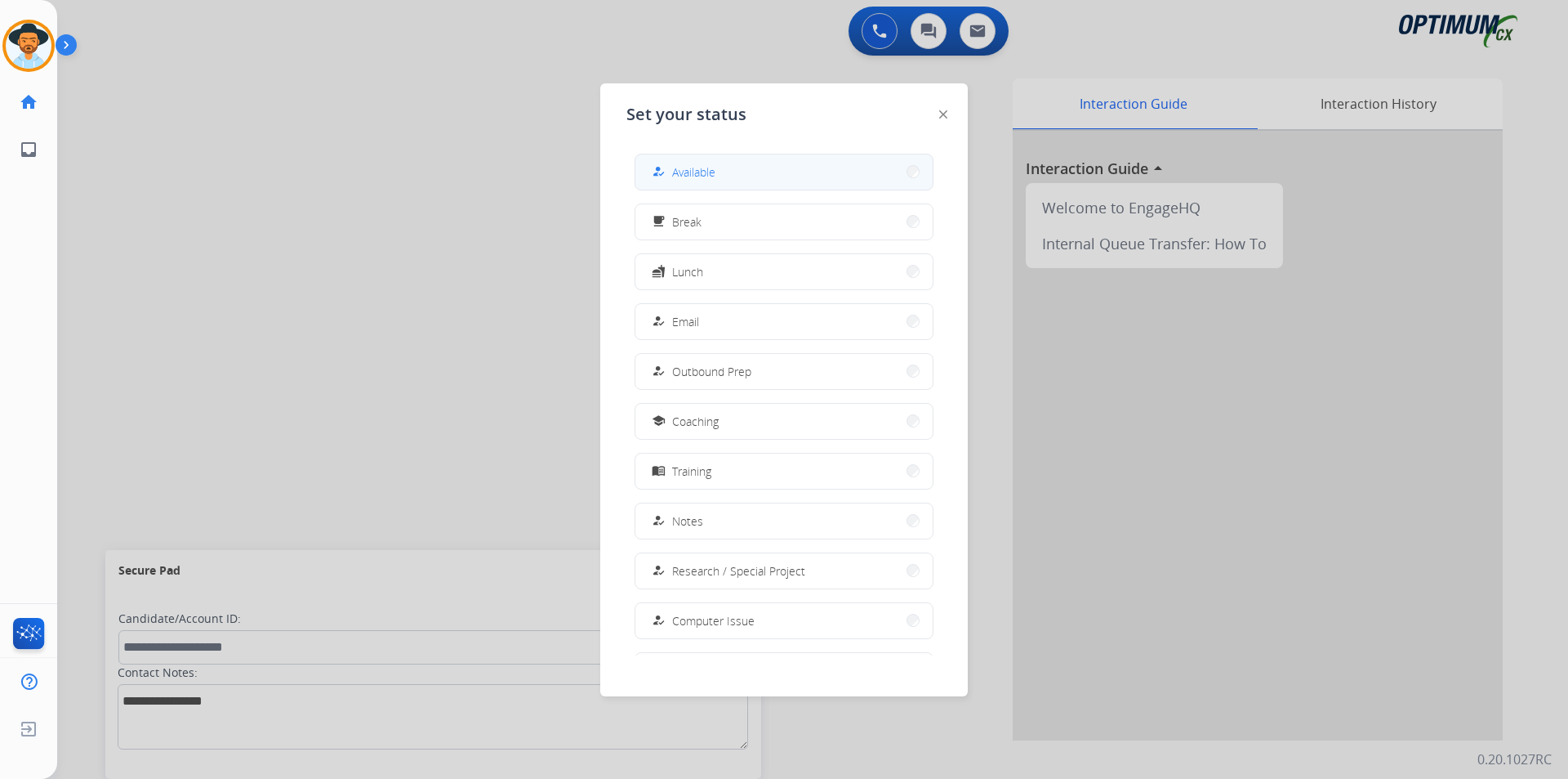
click at [780, 164] on button "how_to_reg Available" at bounding box center [784, 171] width 297 height 35
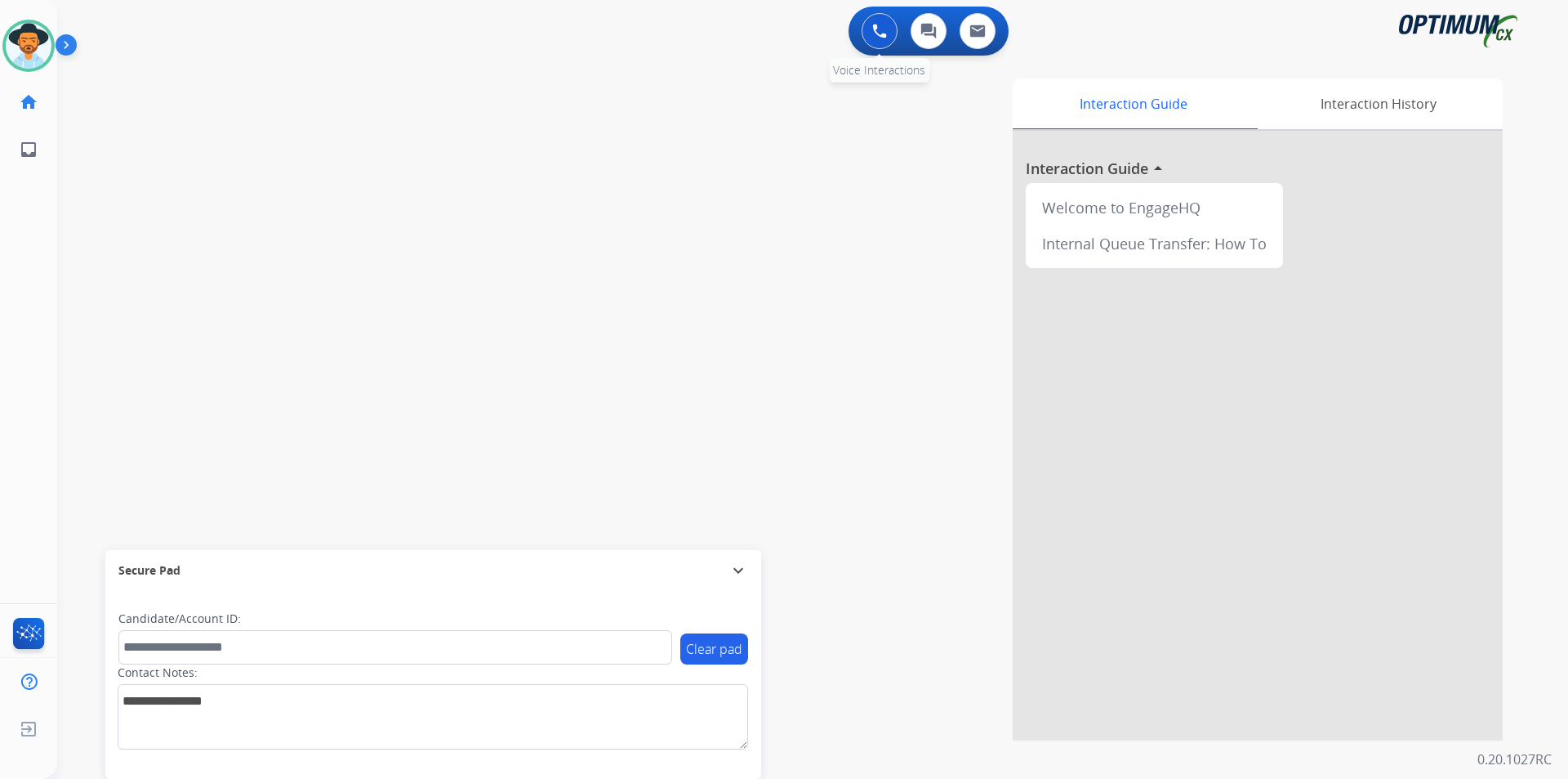
click at [875, 20] on button at bounding box center [880, 31] width 36 height 36
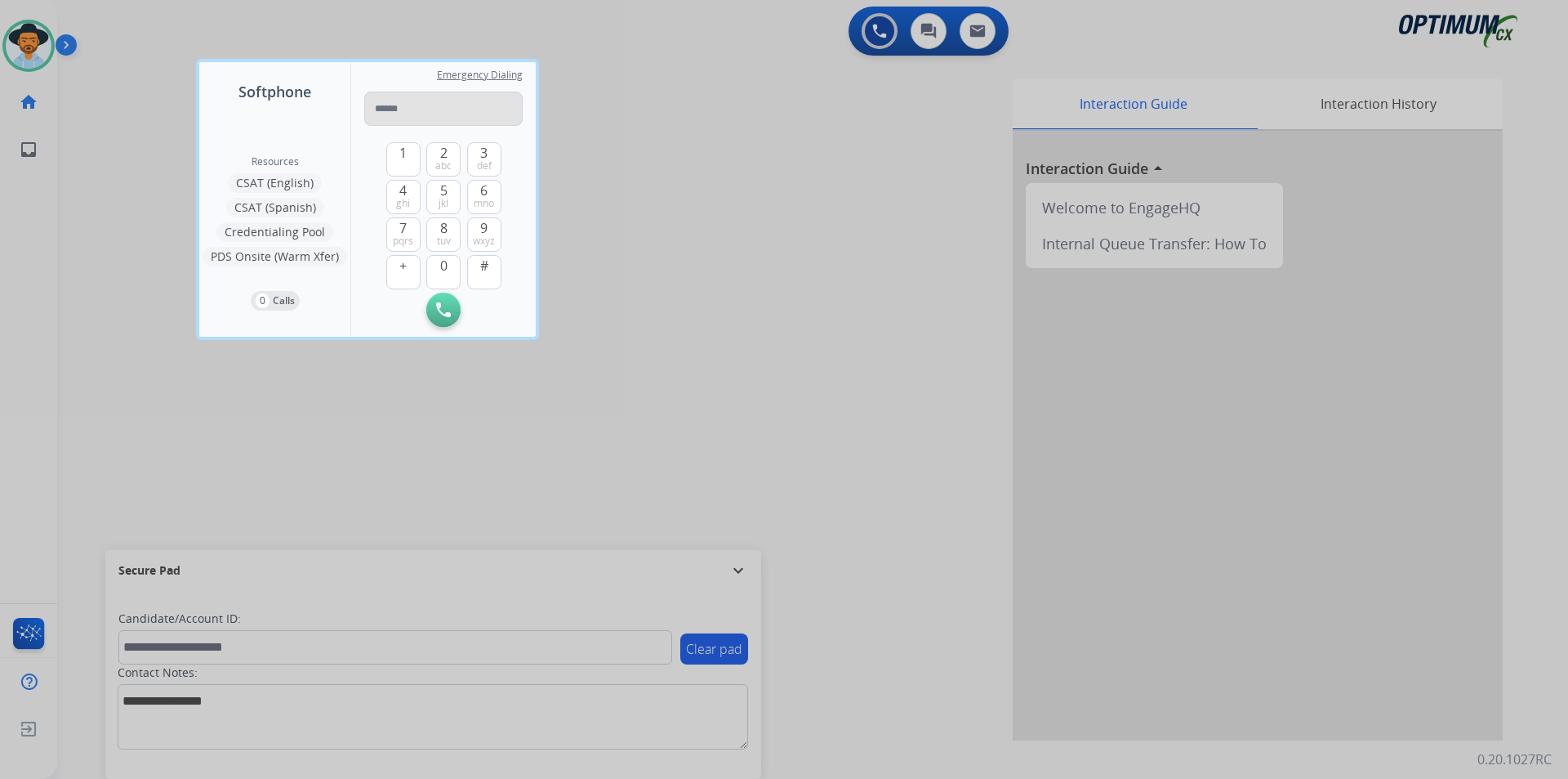
click at [404, 98] on input "tel" at bounding box center [443, 108] width 158 height 34
type input "**********"
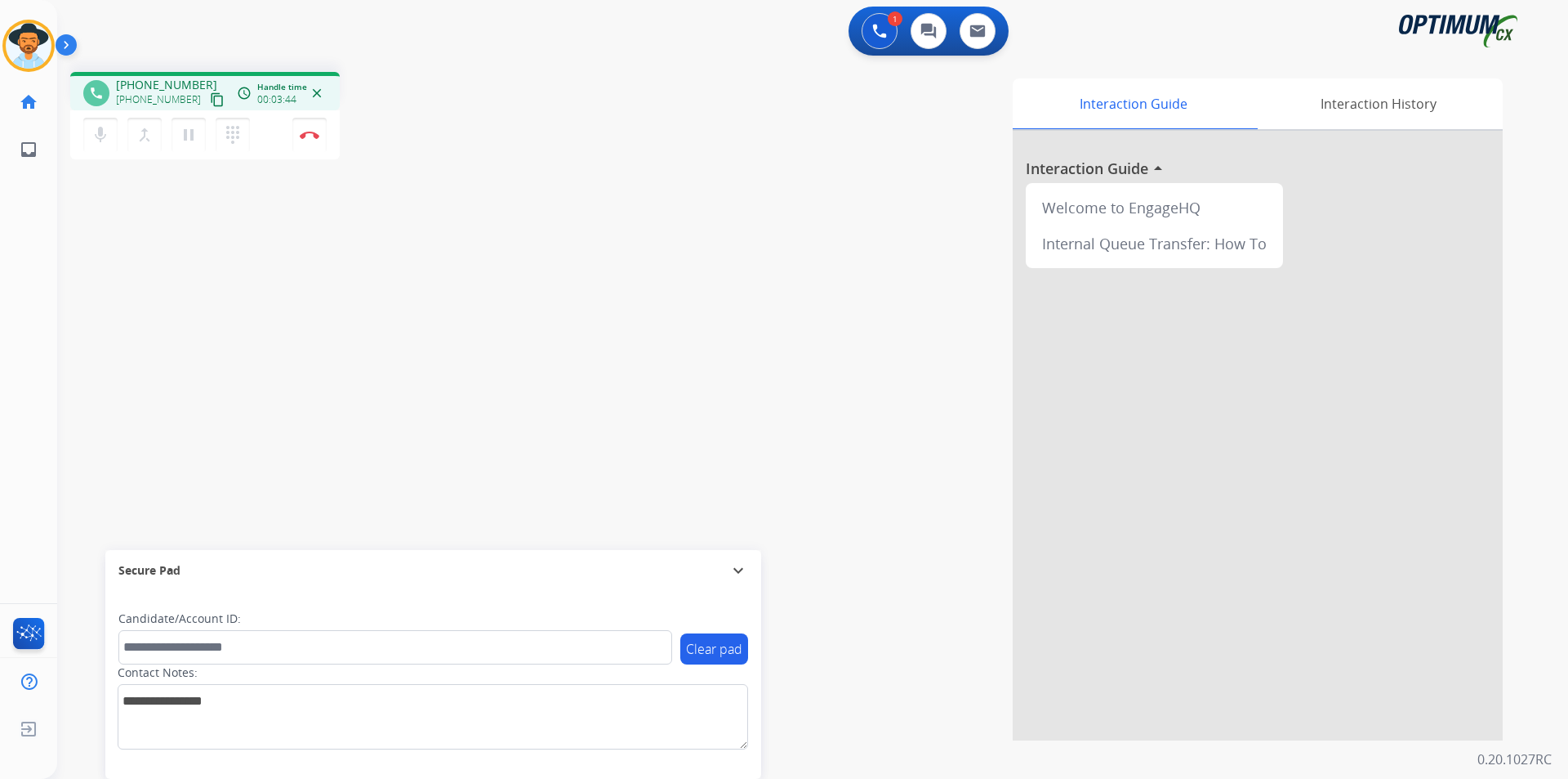
click at [194, 80] on div "+12108571036 +12108571036 content_copy" at bounding box center [172, 93] width 111 height 33
click at [174, 83] on span "+12108571036" at bounding box center [166, 85] width 101 height 16
copy span "12108571036"
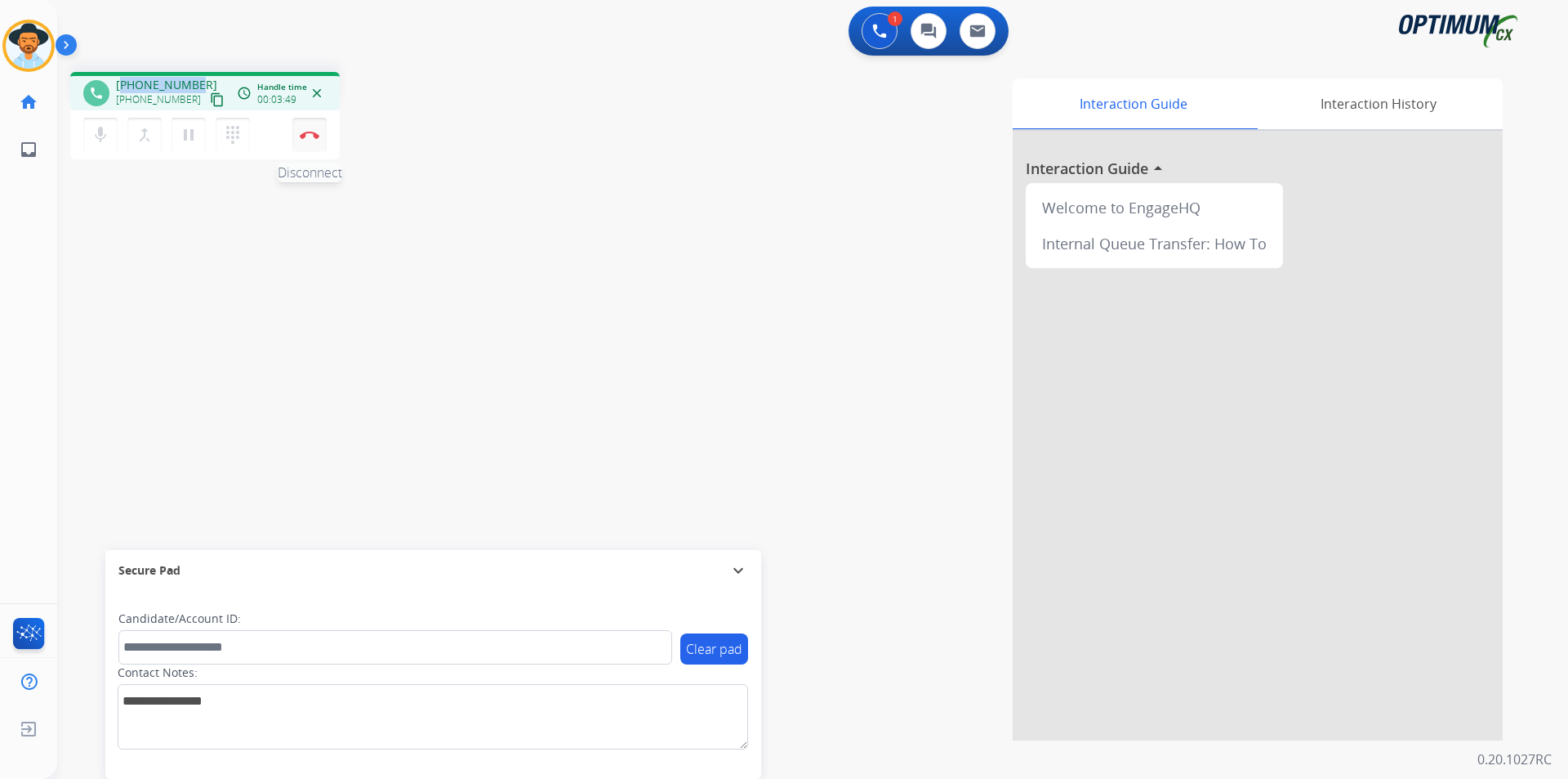
click at [315, 140] on button "Disconnect" at bounding box center [310, 134] width 34 height 34
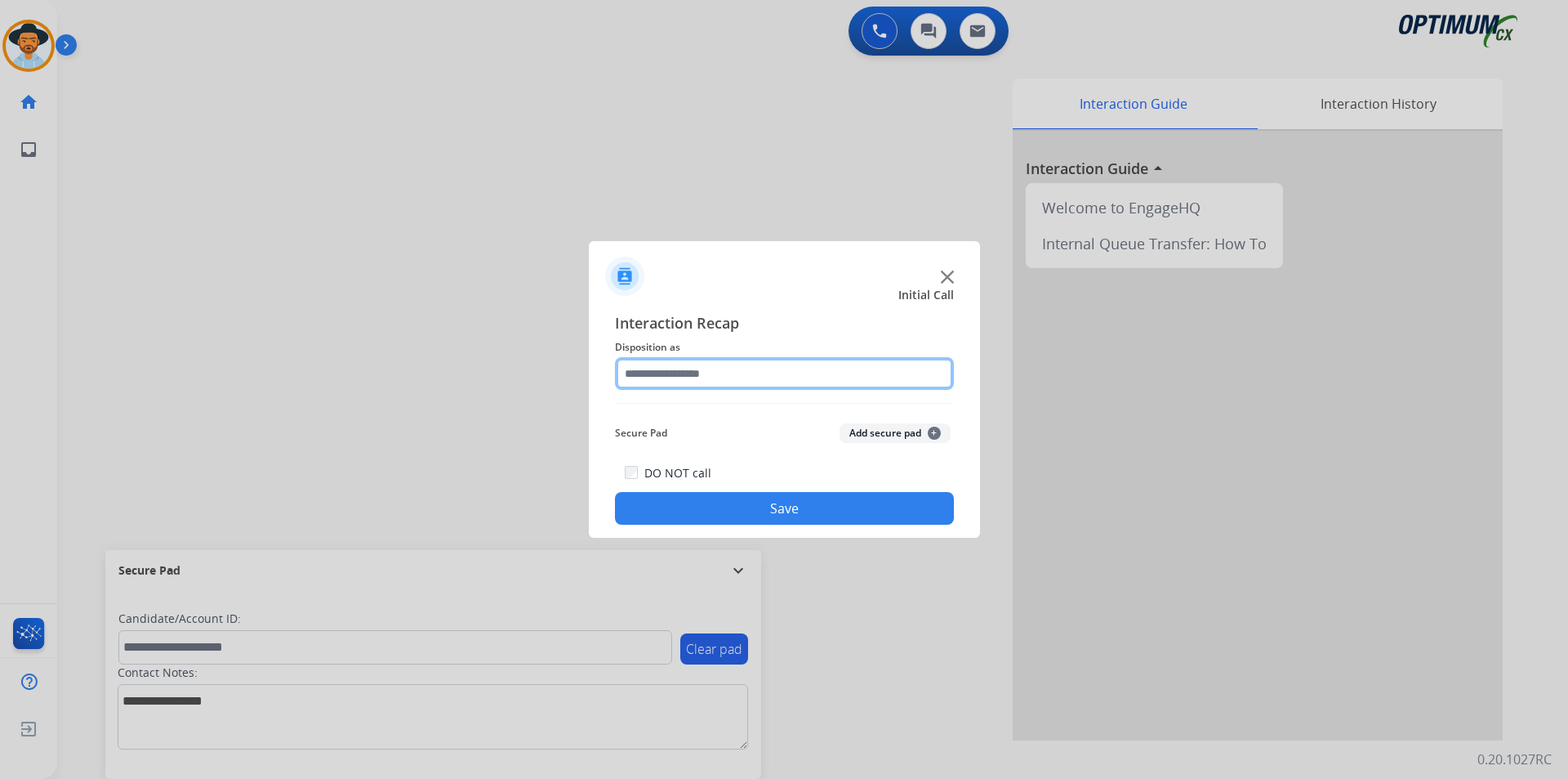
click at [741, 361] on input "text" at bounding box center [784, 373] width 339 height 33
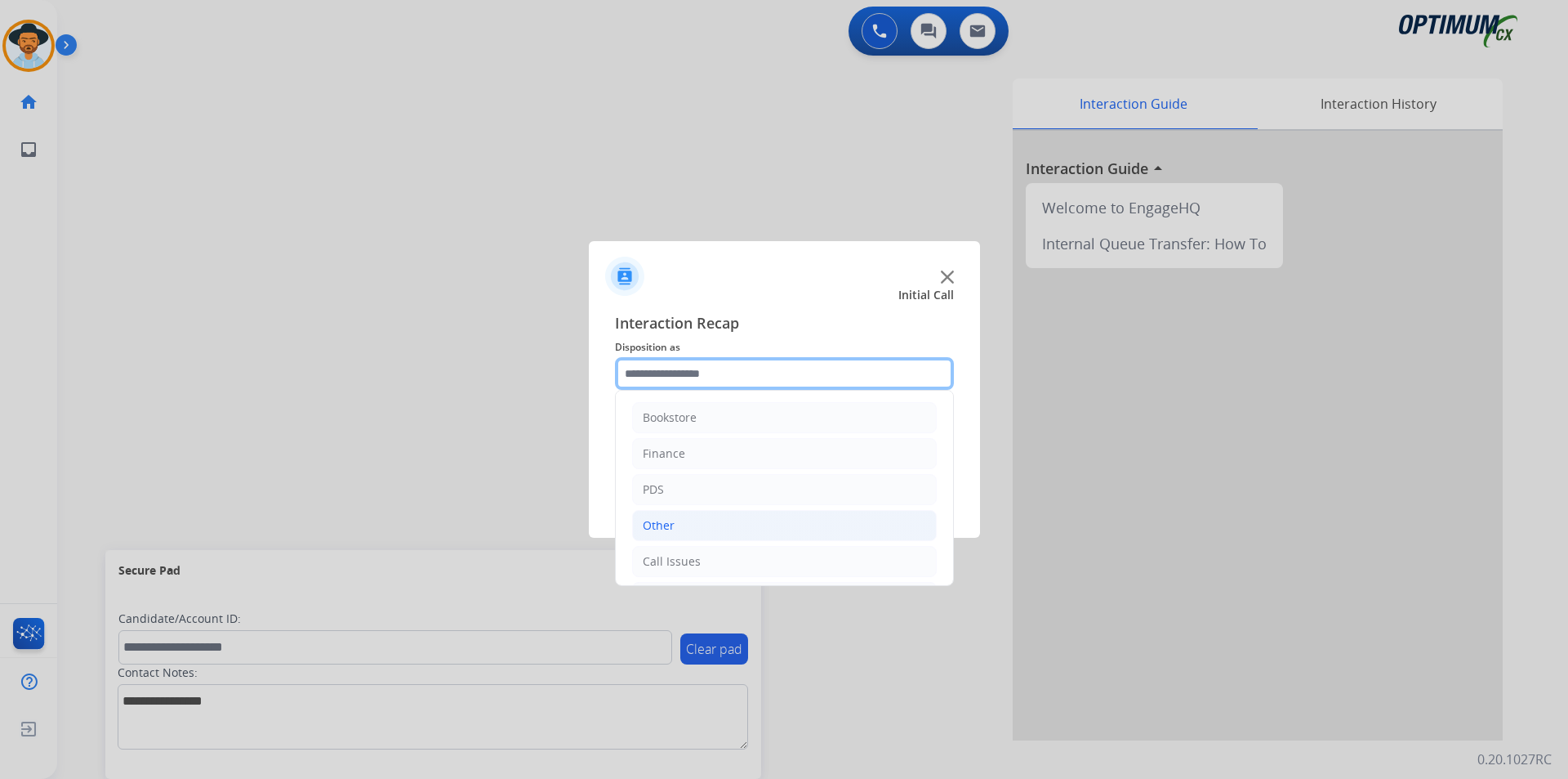
scroll to position [111, 0]
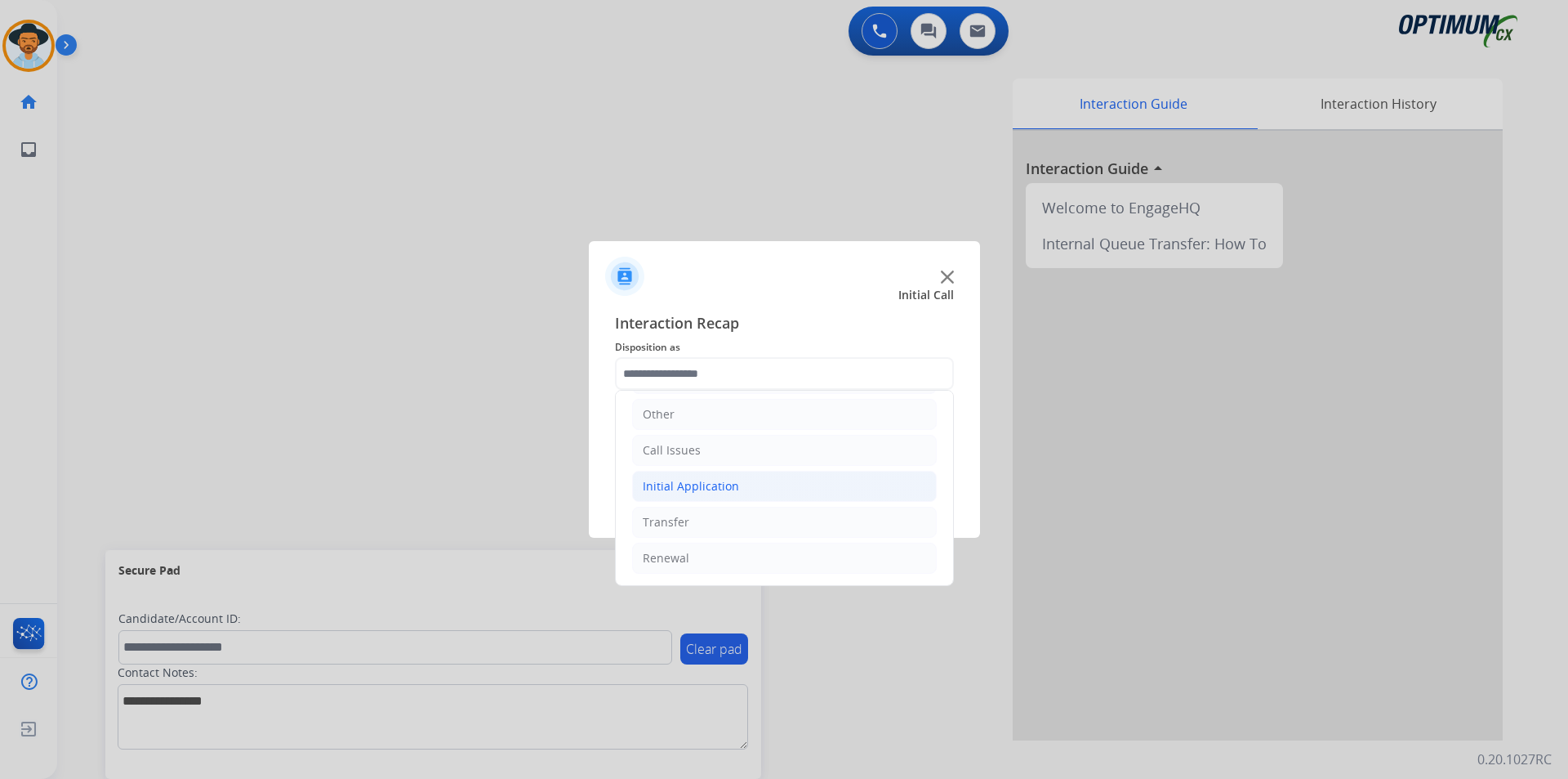
click at [745, 485] on li "Initial Application" at bounding box center [784, 486] width 304 height 31
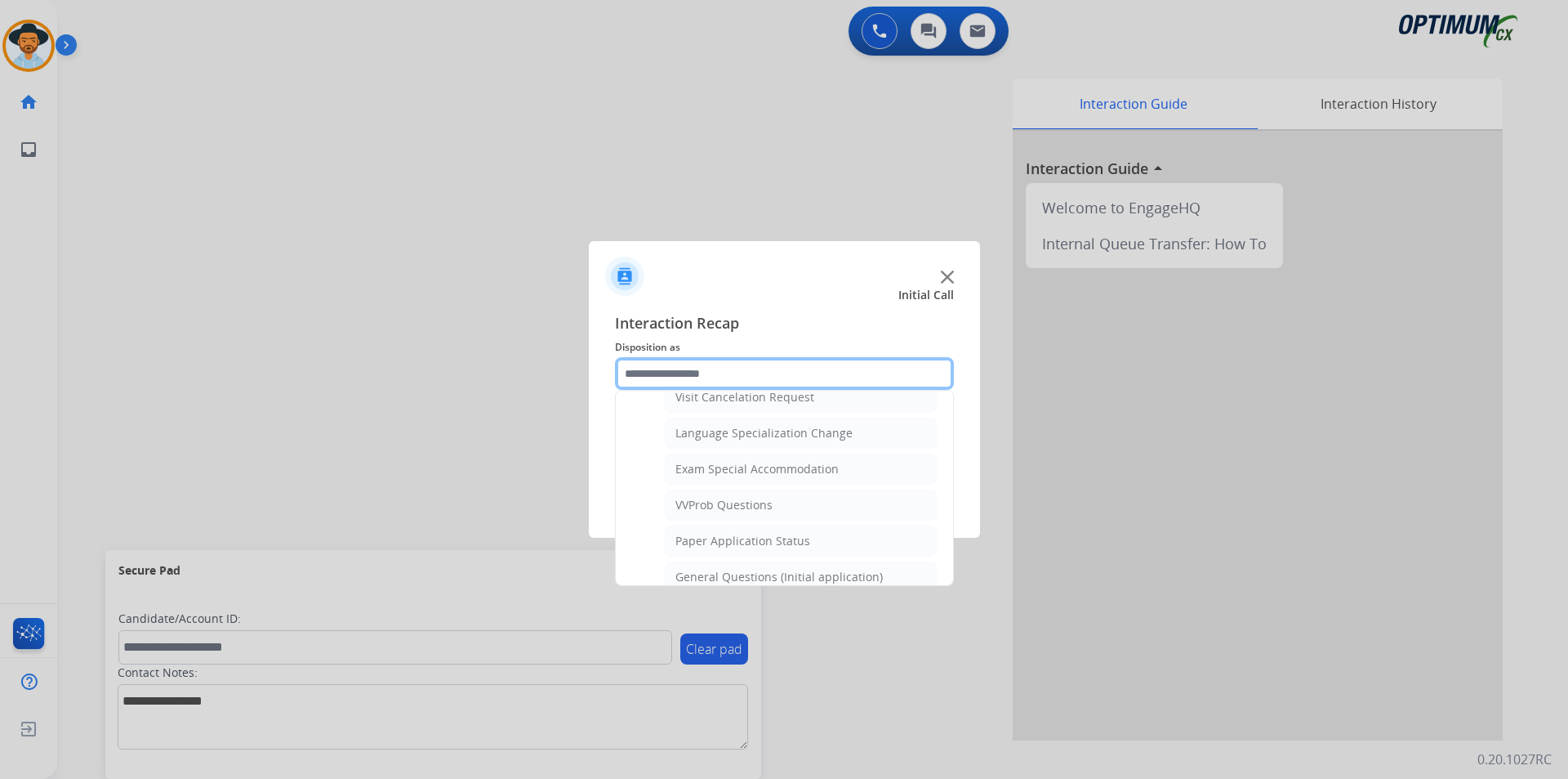
scroll to position [929, 0]
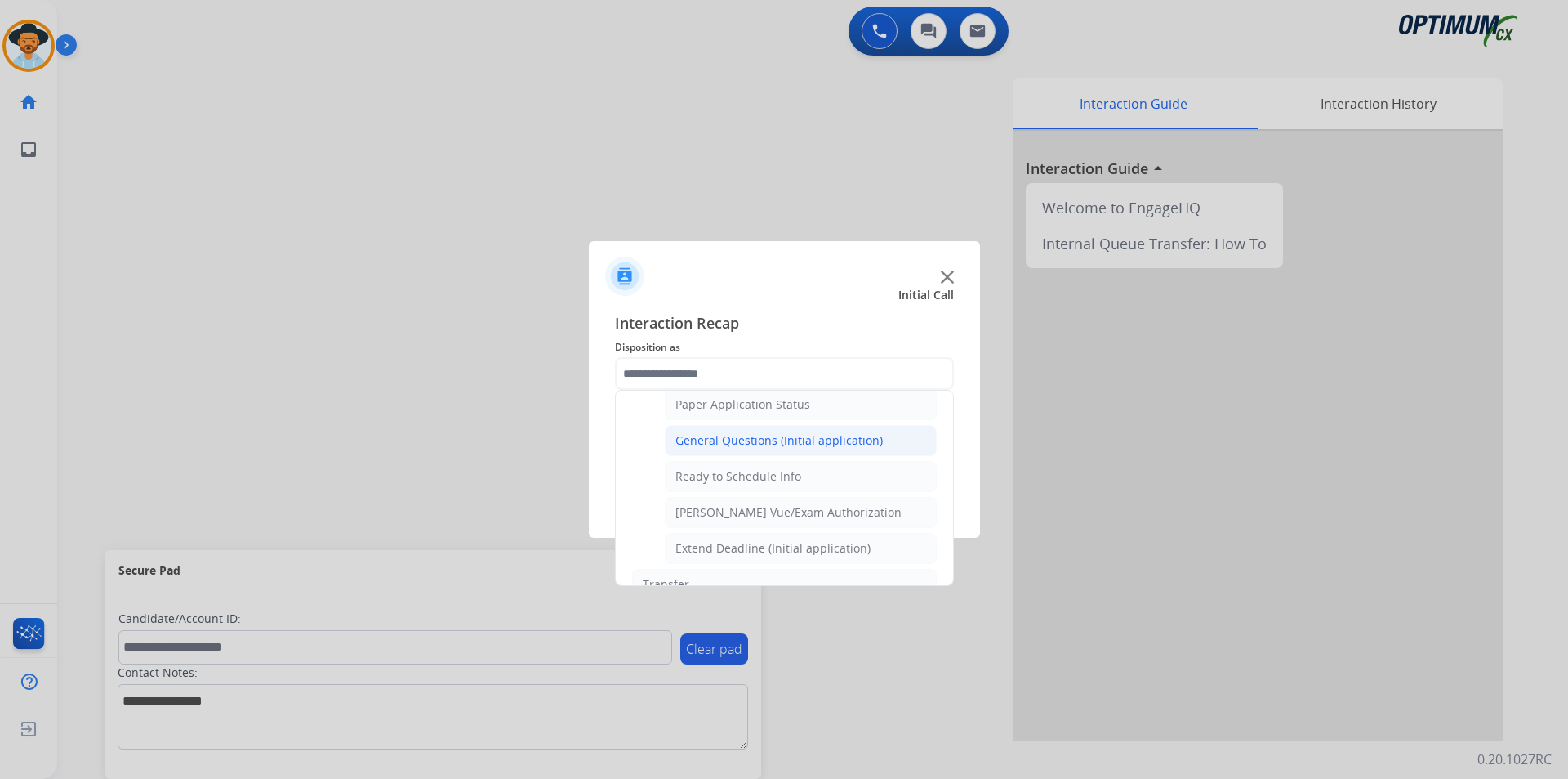
click at [754, 449] on div "General Questions (Initial application)" at bounding box center [780, 441] width 208 height 16
type input "**********"
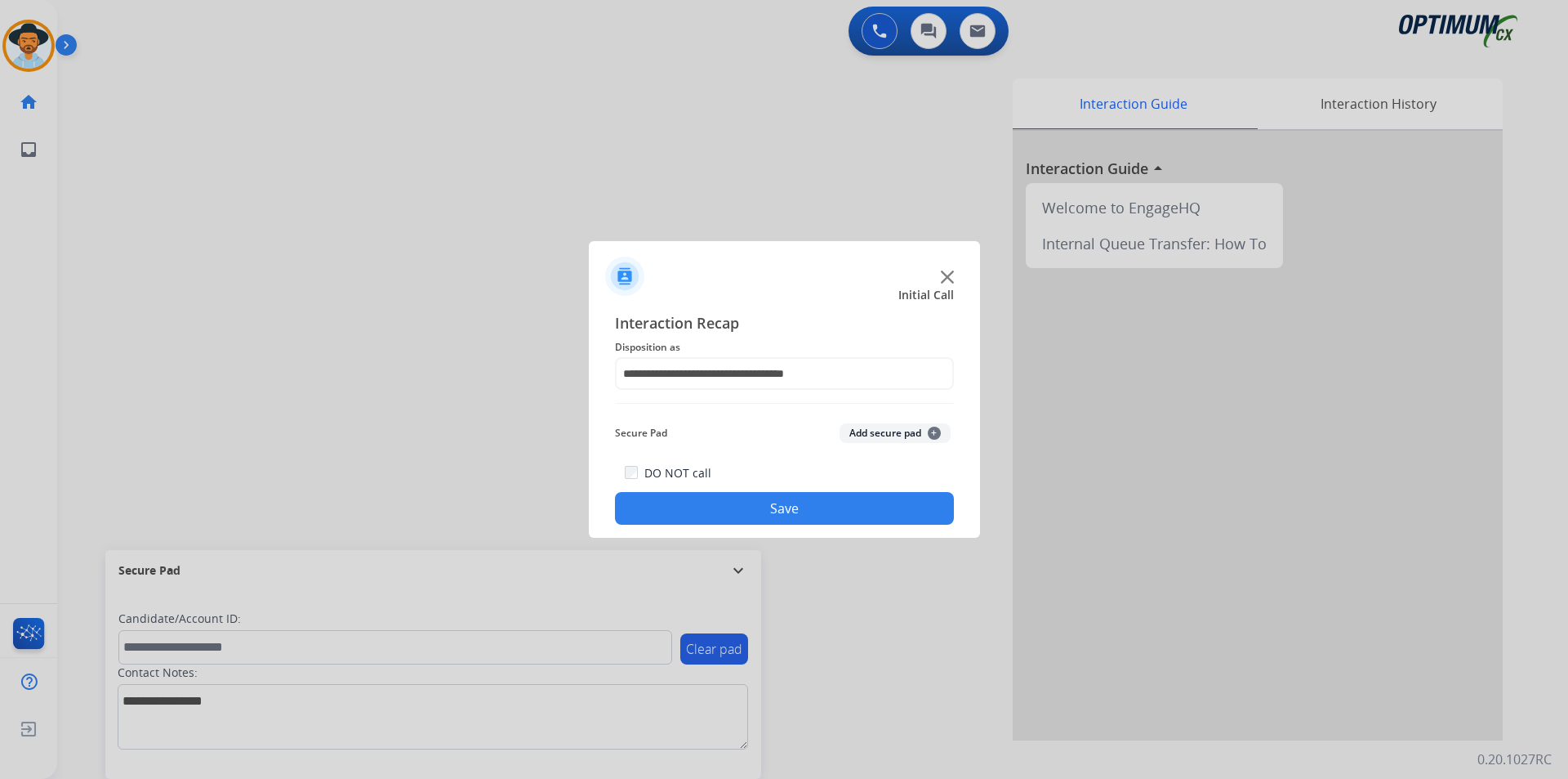
click at [703, 502] on button "Save" at bounding box center [784, 508] width 339 height 33
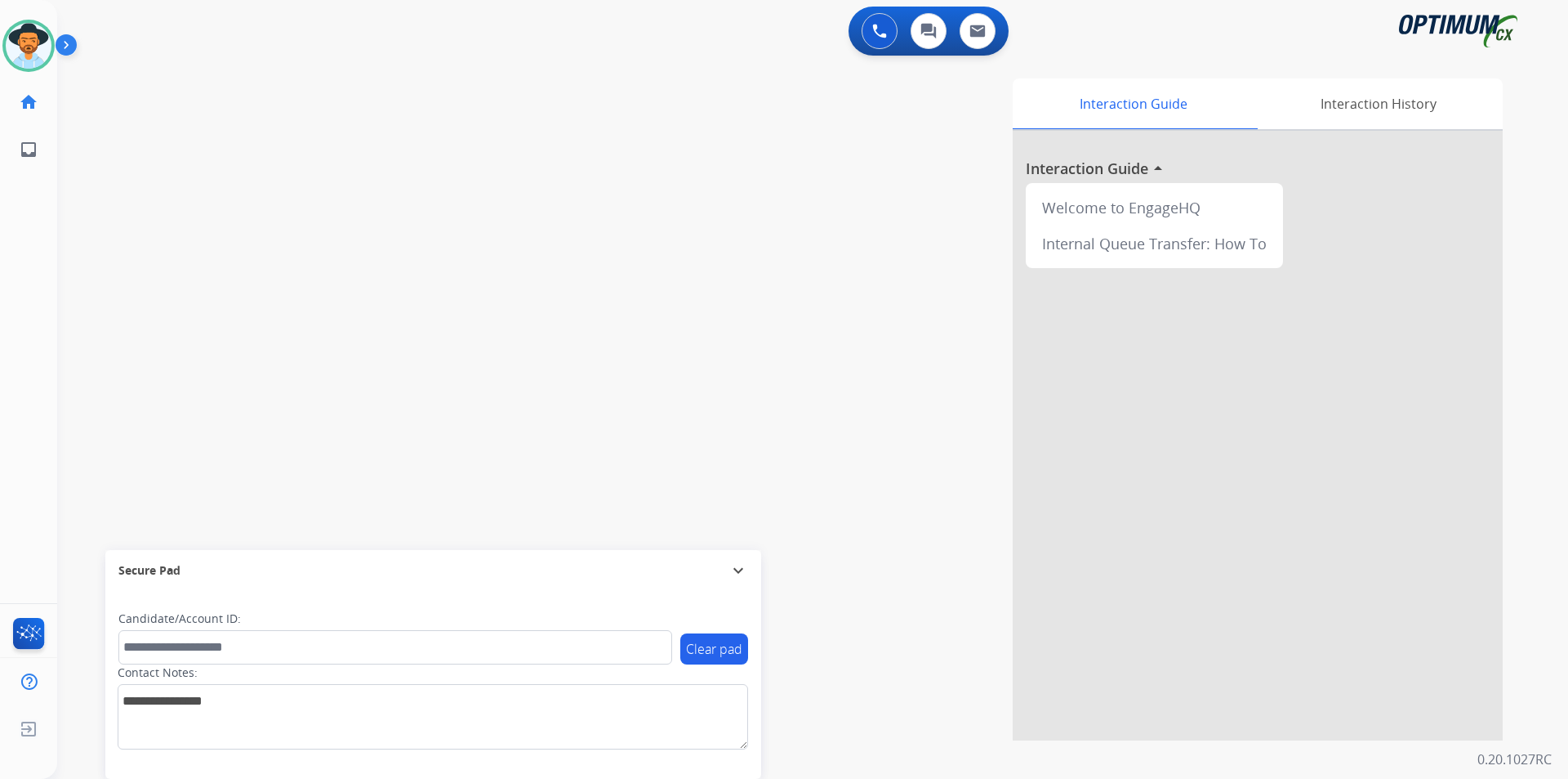
click at [379, 36] on div "0 Voice Interactions 0 Chat Interactions 0 Email Interactions" at bounding box center [803, 32] width 1452 height 52
click at [46, 43] on img at bounding box center [28, 46] width 46 height 46
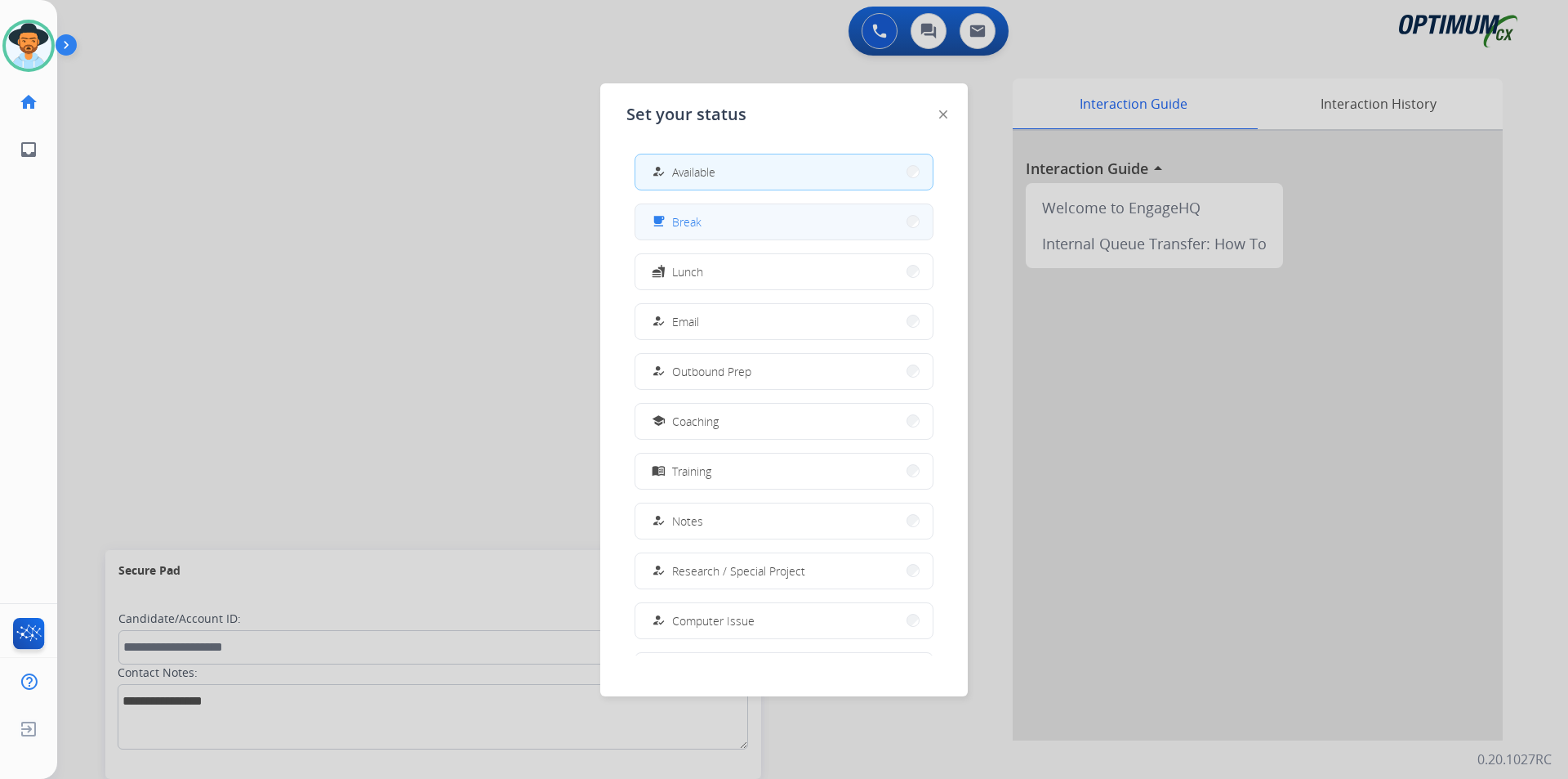
click at [695, 219] on span "Break" at bounding box center [686, 221] width 30 height 17
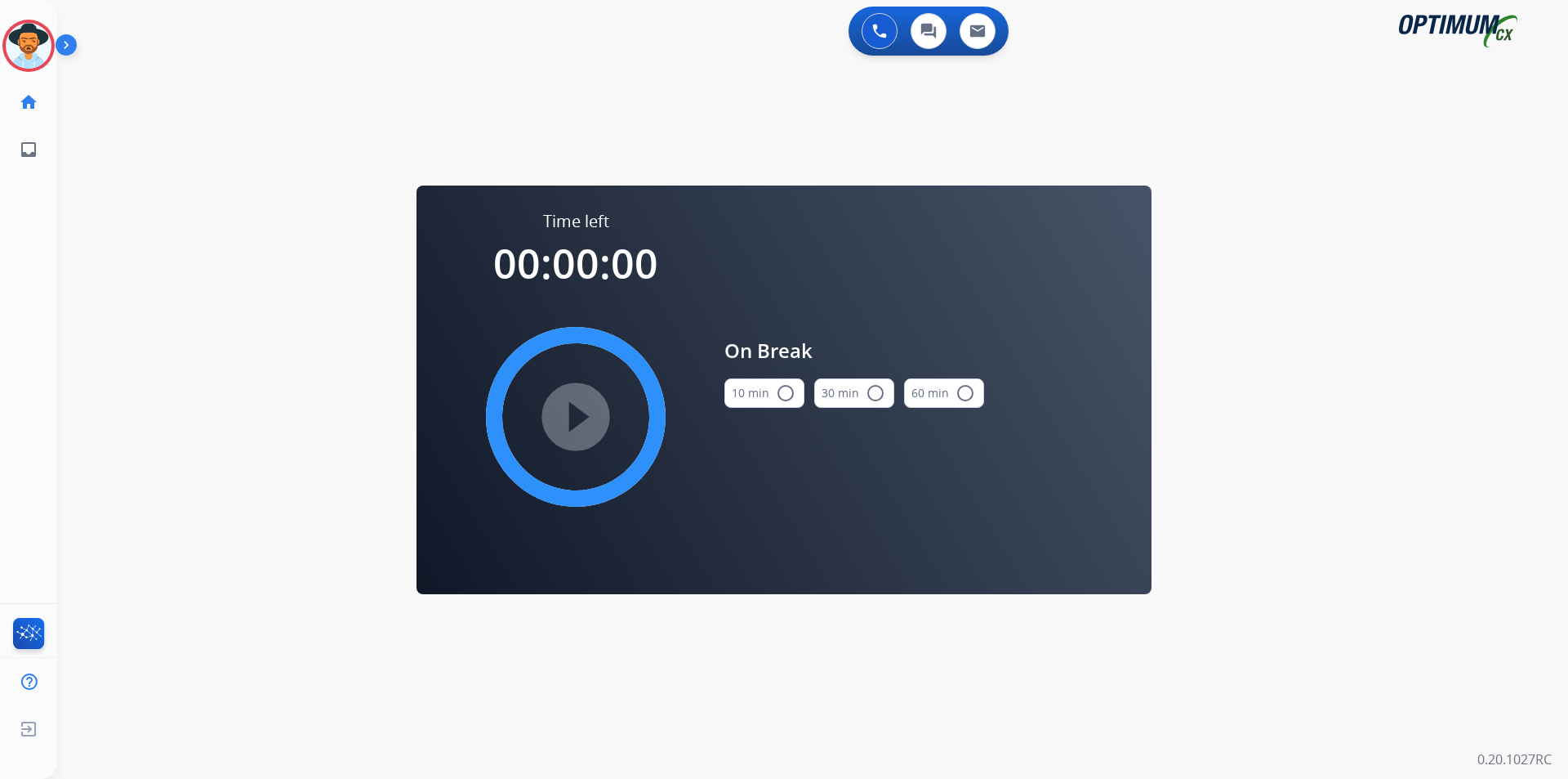
click at [787, 394] on mat-icon "radio_button_unchecked" at bounding box center [786, 393] width 20 height 20
click at [574, 417] on mat-icon "play_circle_filled" at bounding box center [575, 416] width 20 height 20
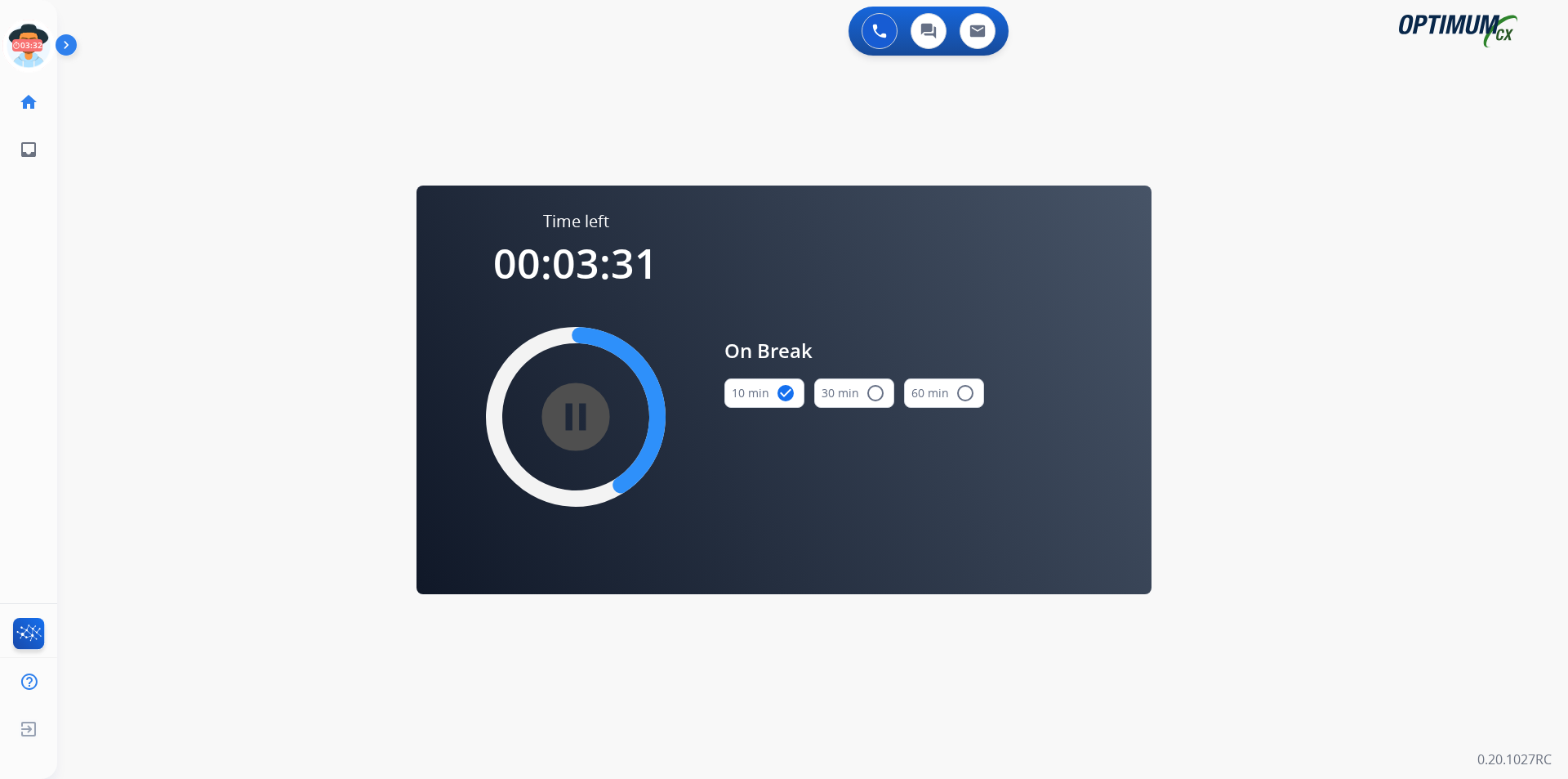
click at [456, 150] on div "0 Voice Interactions 0 Chat Interactions 0 Email Interactions swap_horiz Break …" at bounding box center [813, 390] width 1511 height 779
click at [38, 49] on icon at bounding box center [29, 46] width 53 height 53
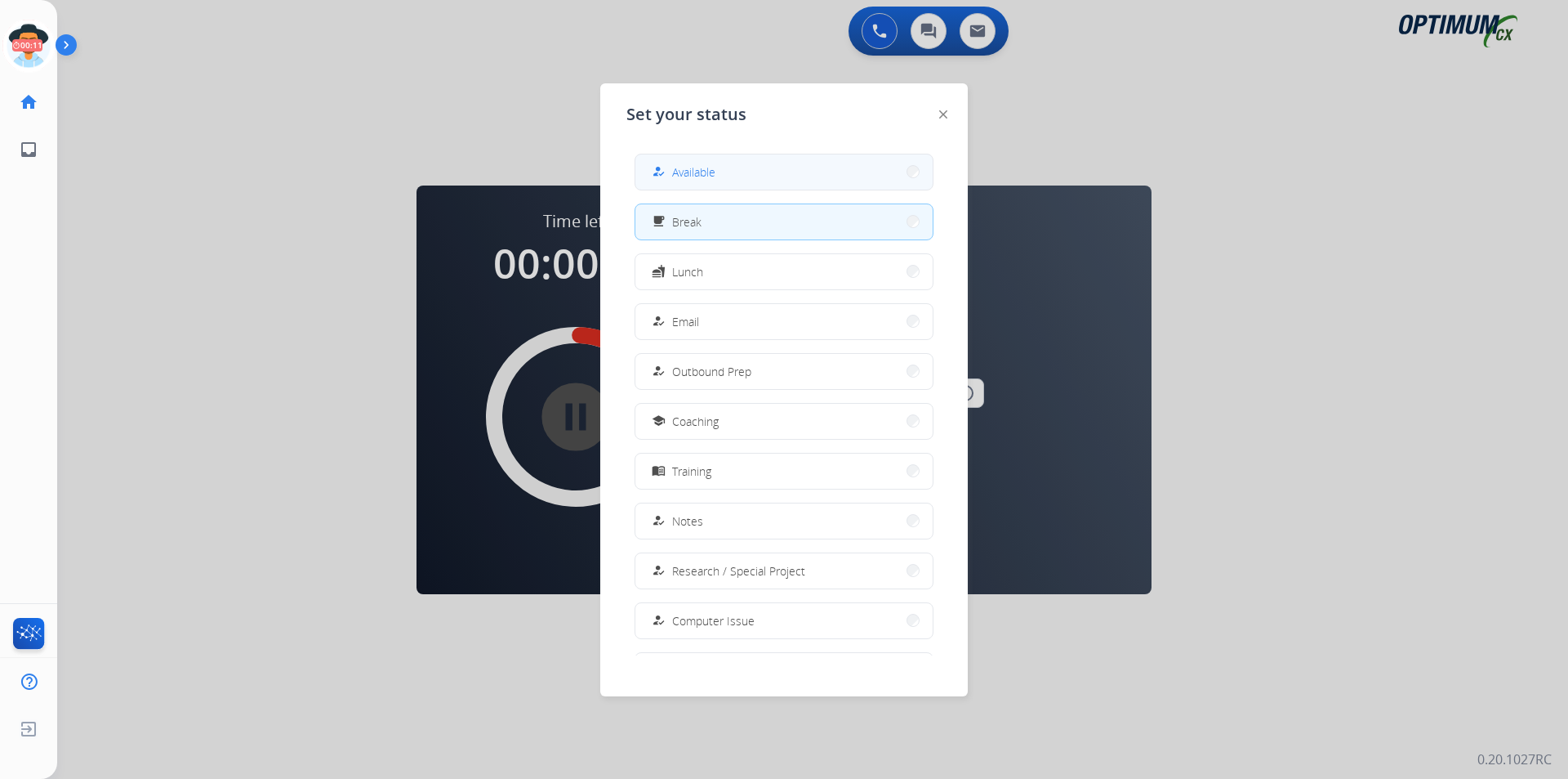
click at [759, 176] on button "how_to_reg Available" at bounding box center [784, 171] width 297 height 35
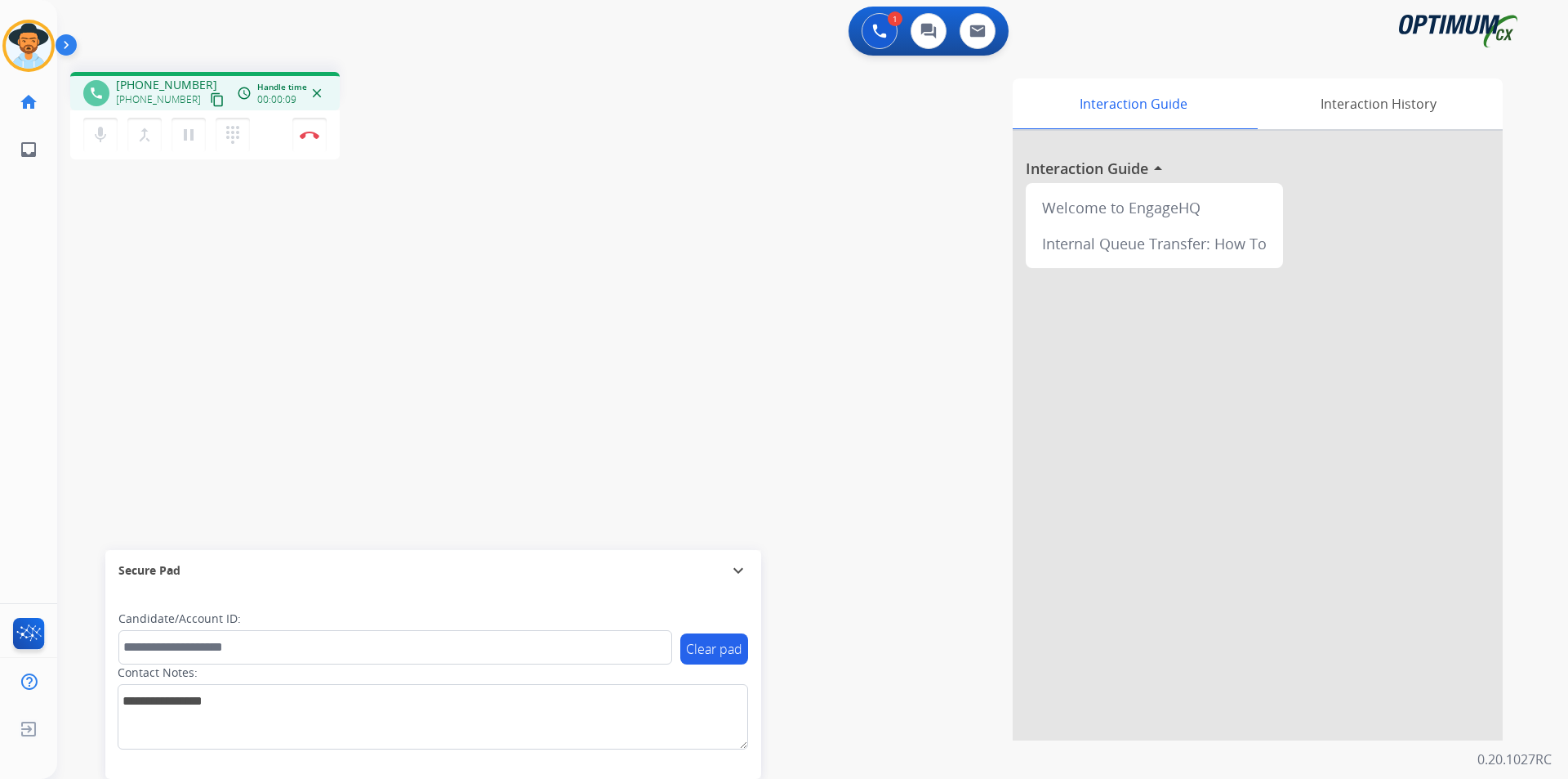
click at [168, 85] on span "+15512975518" at bounding box center [166, 85] width 101 height 16
copy span "15512975518"
click at [244, 253] on div "phone +15512975518 +15512975518 content_copy access_time Call metrics Queue 00:…" at bounding box center [793, 399] width 1471 height 681
click at [132, 171] on div "phone +15512975518 +15512975518 content_copy access_time Call metrics Queue 00:…" at bounding box center [793, 399] width 1471 height 681
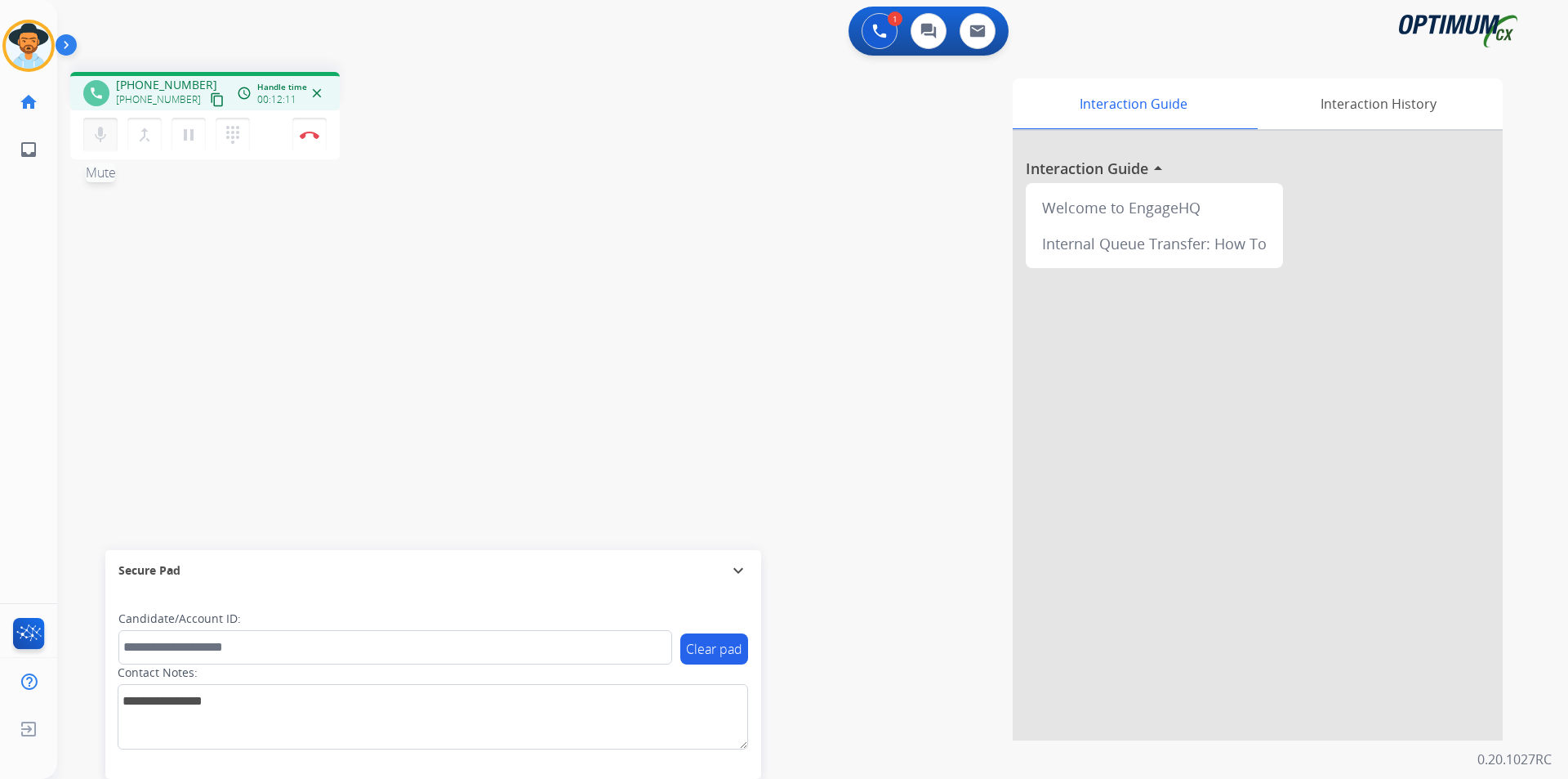
click at [94, 143] on mat-icon "mic" at bounding box center [100, 135] width 20 height 20
click at [94, 143] on mat-icon "mic_off" at bounding box center [100, 135] width 20 height 20
click at [756, 80] on div "Interaction Guide Interaction History Interaction Guide arrow_drop_up Welcome t…" at bounding box center [1021, 409] width 962 height 662
click at [163, 78] on span "+15512975518" at bounding box center [166, 85] width 101 height 16
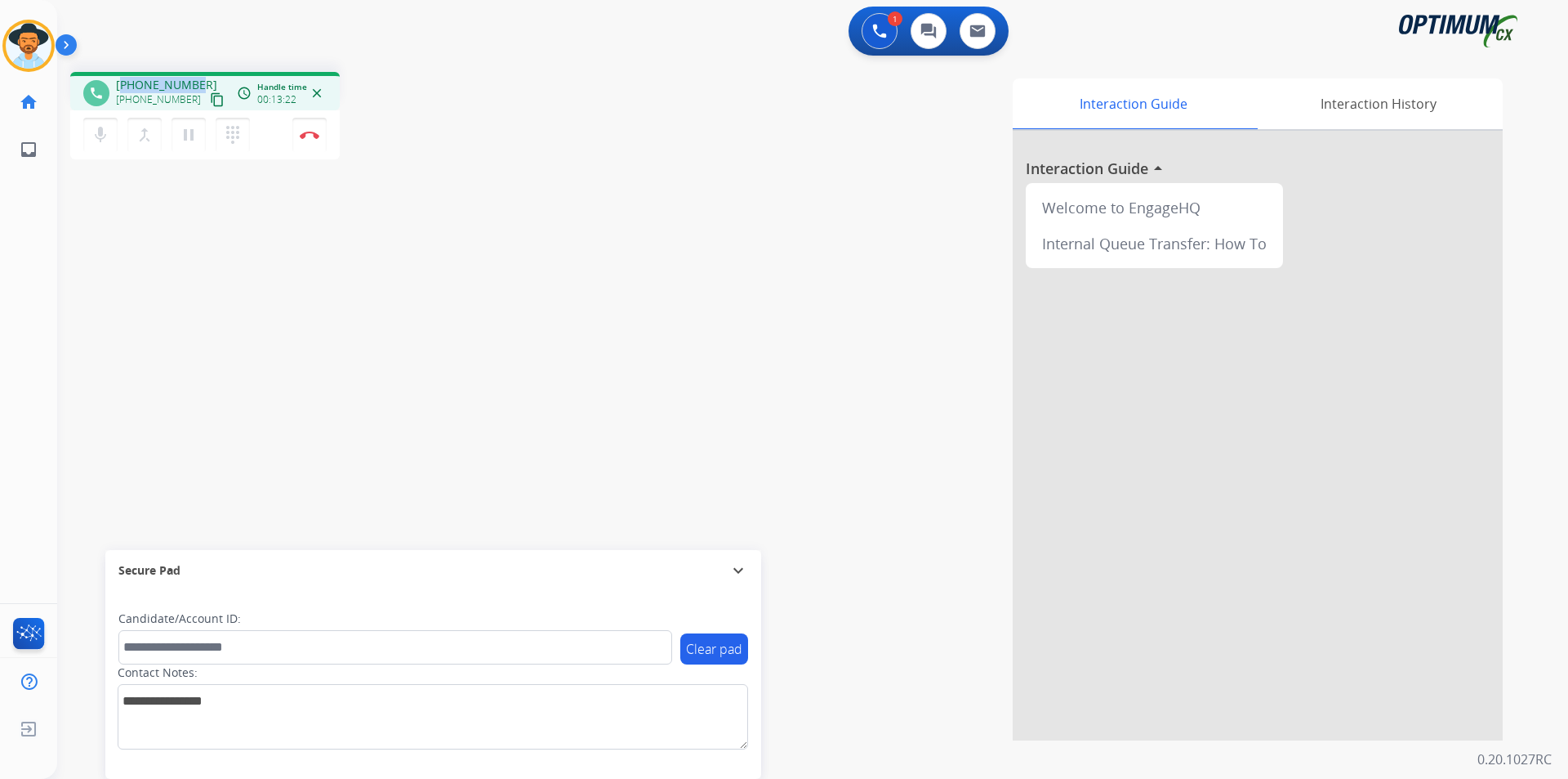
copy span "15512975518"
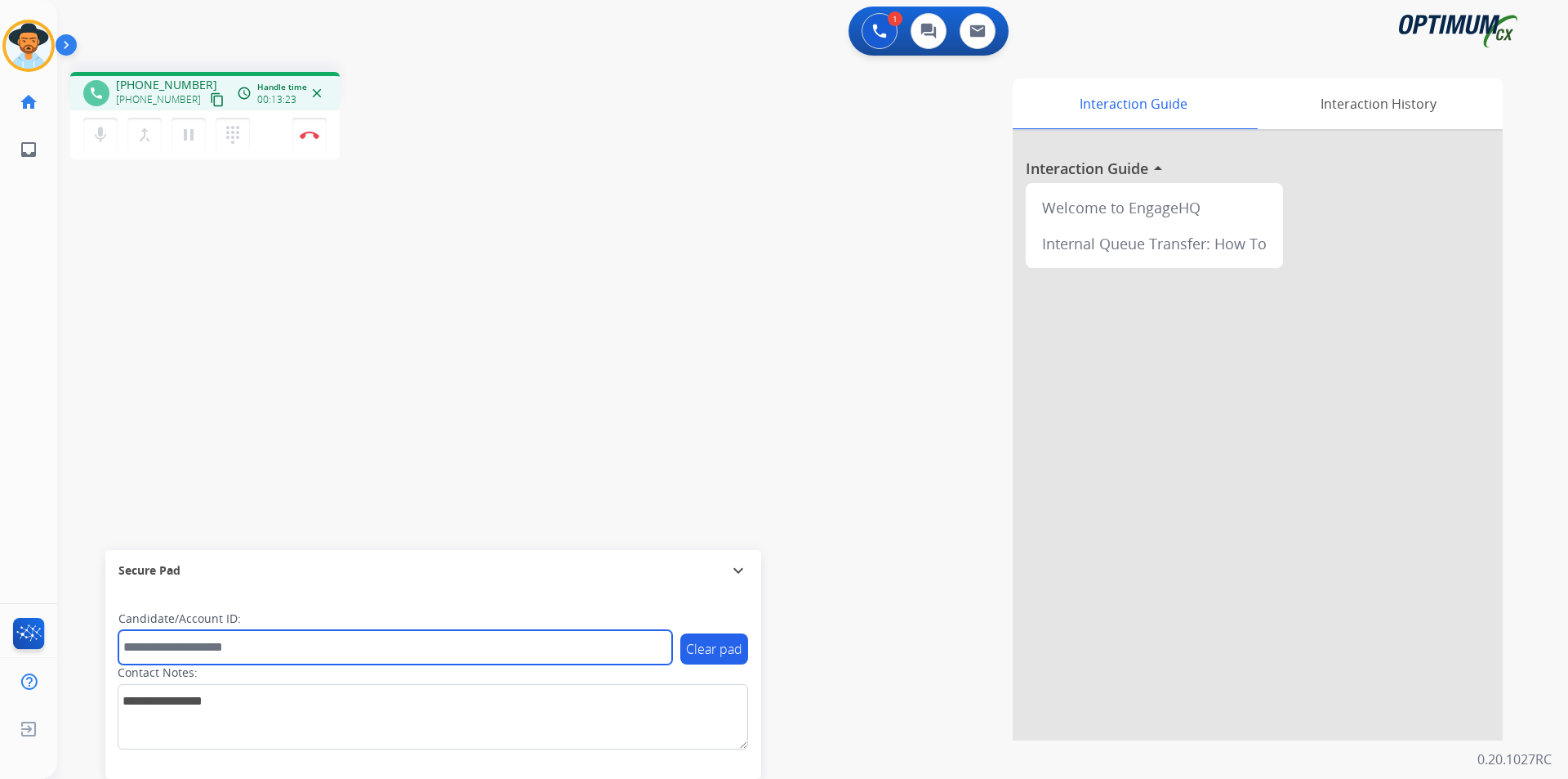
click at [371, 647] on input "text" at bounding box center [395, 647] width 554 height 34
paste input "**********"
type input "**********"
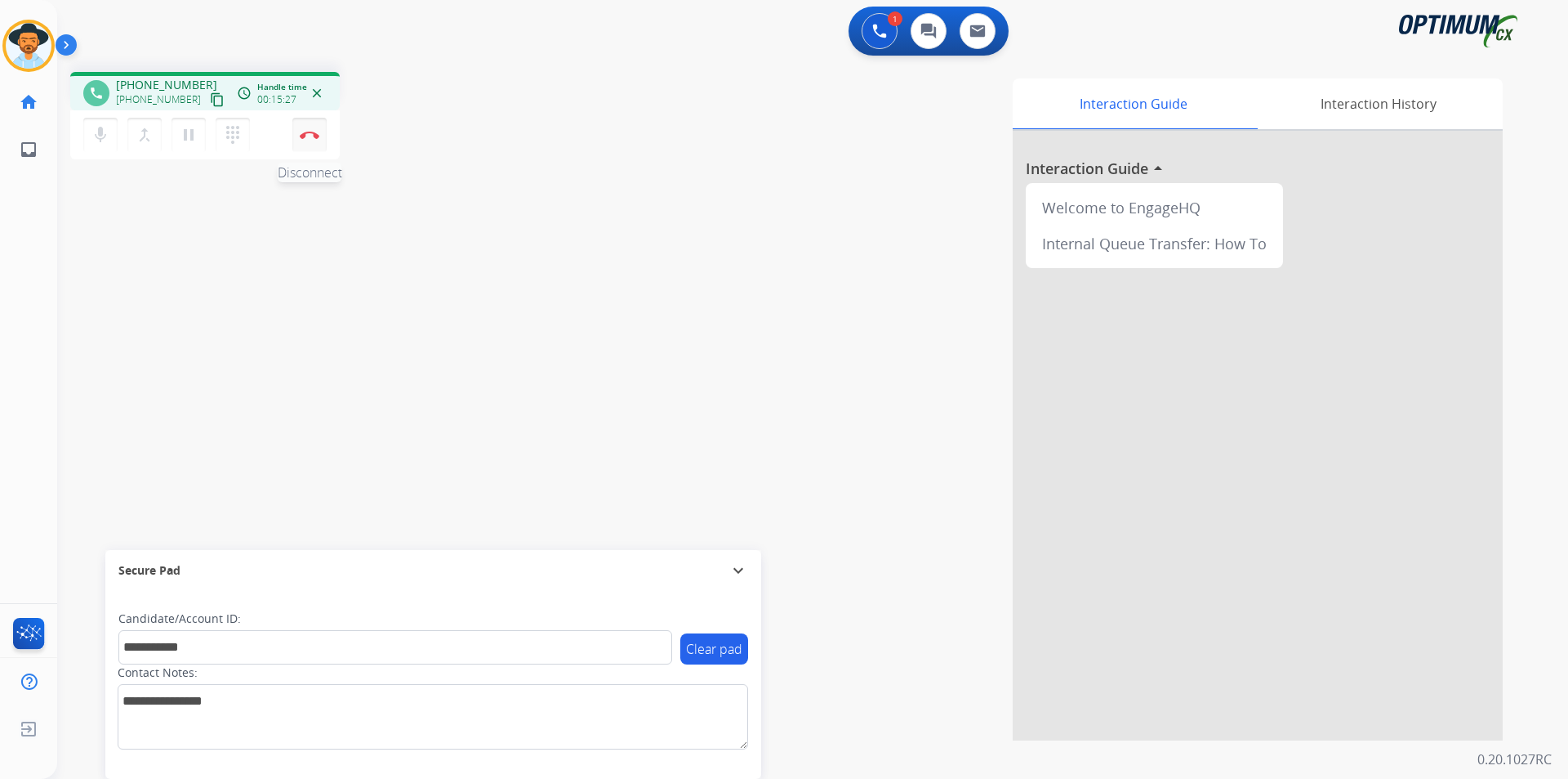
click at [312, 142] on button "Disconnect" at bounding box center [310, 134] width 34 height 34
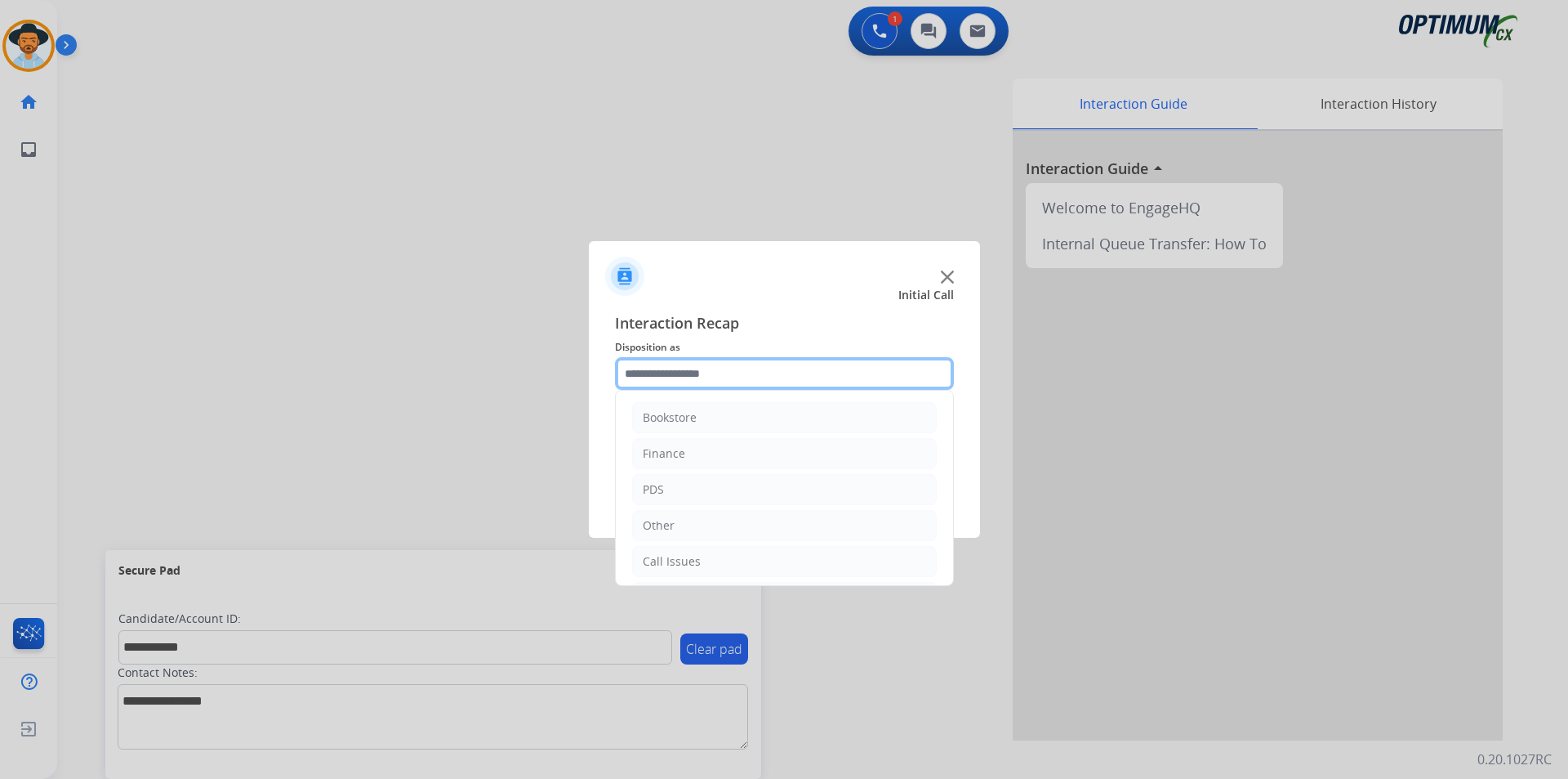
click at [797, 377] on input "text" at bounding box center [784, 373] width 339 height 33
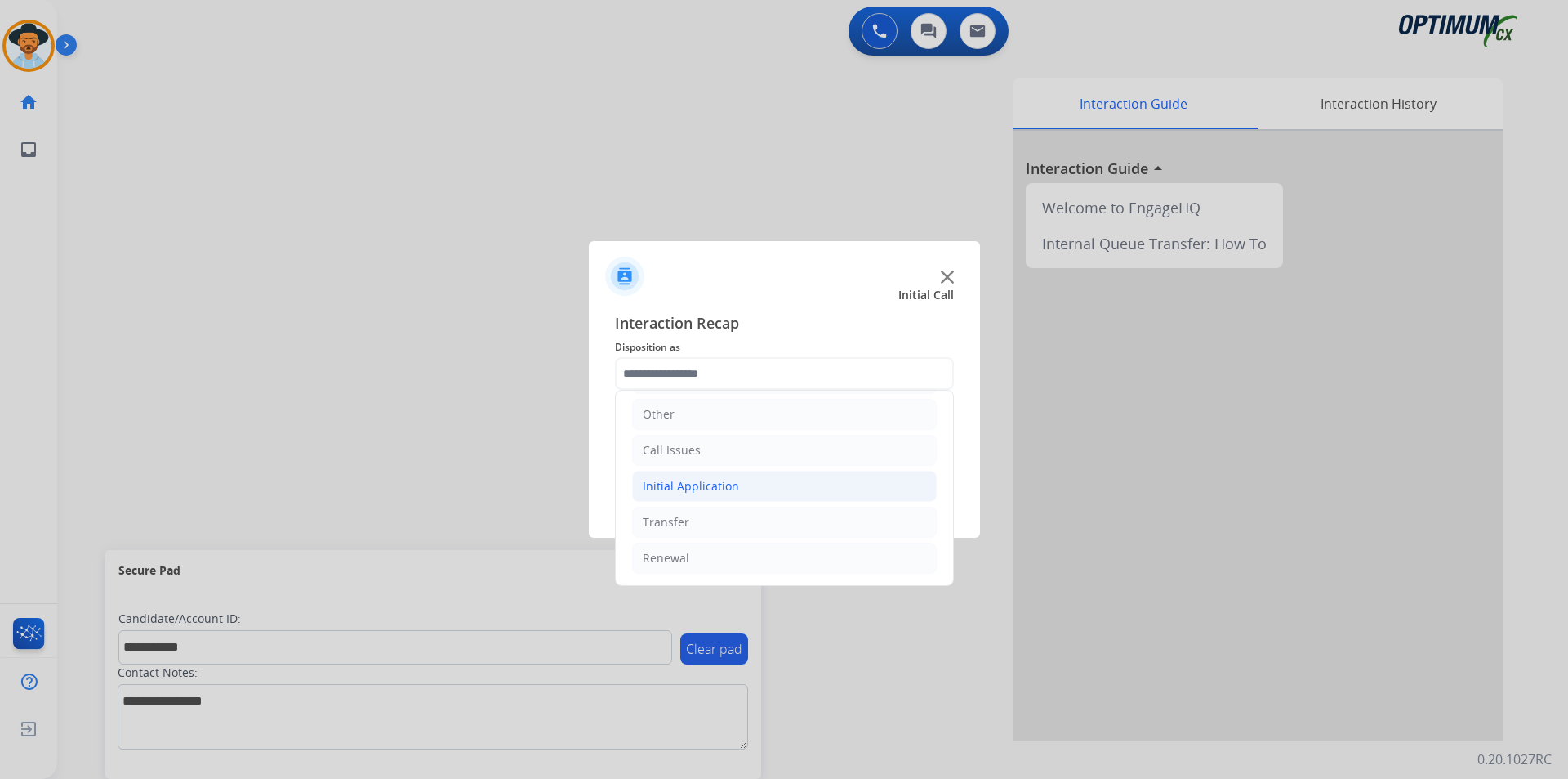
click at [772, 490] on li "Initial Application" at bounding box center [784, 486] width 304 height 31
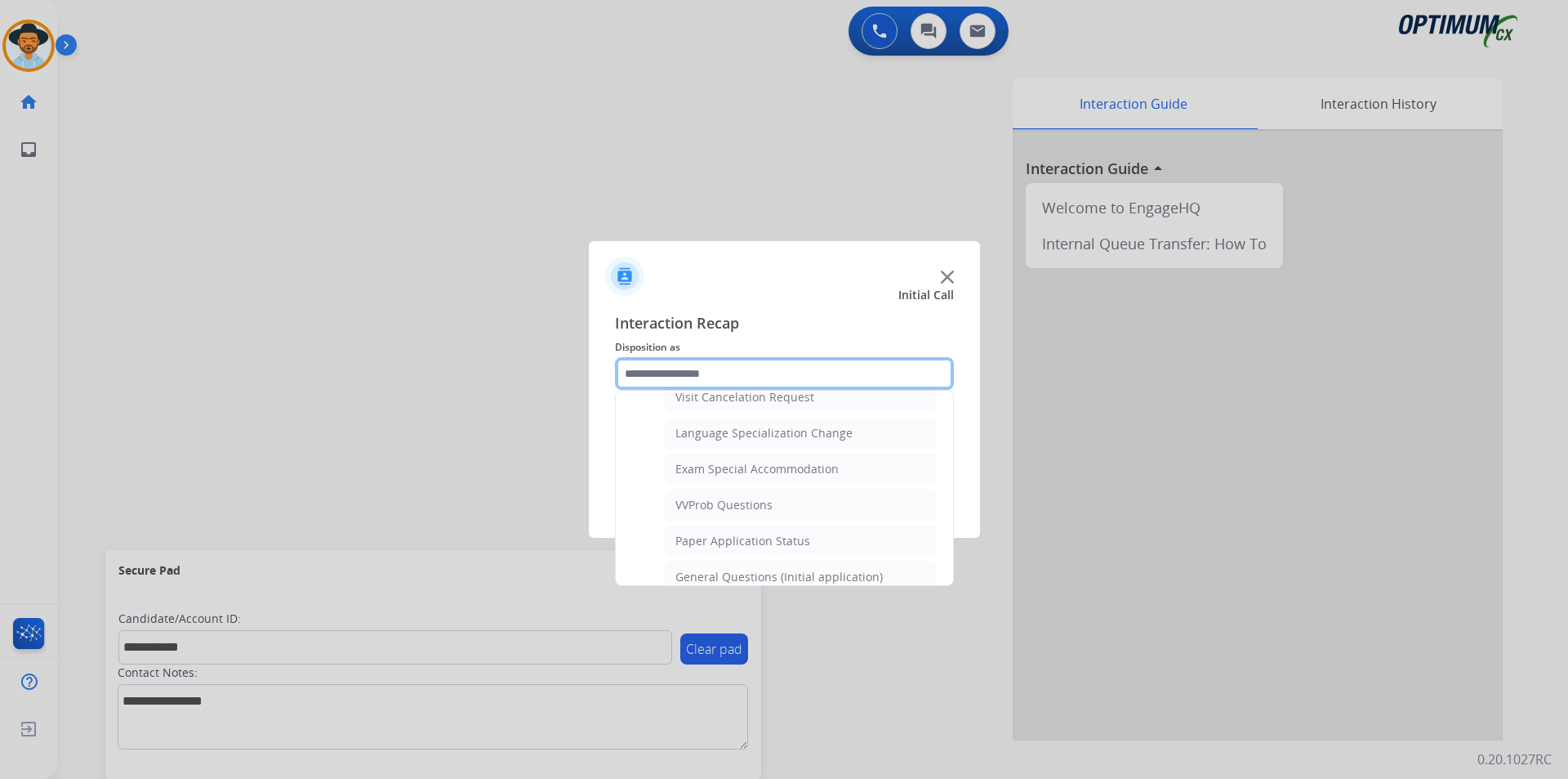
scroll to position [929, 0]
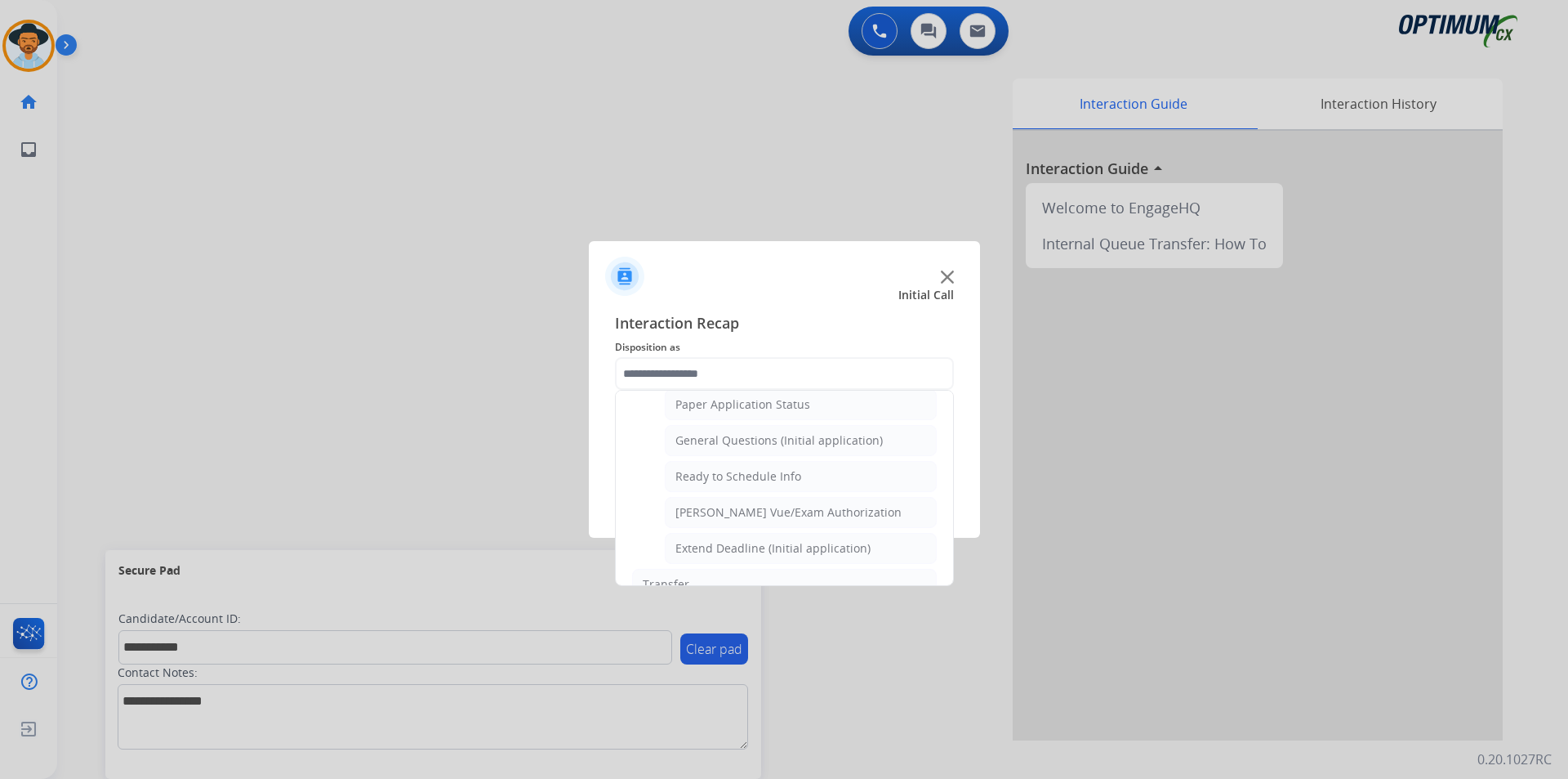
drag, startPoint x: 788, startPoint y: 452, endPoint x: 783, endPoint y: 459, distance: 8.6
click at [788, 449] on div "General Questions (Initial application)" at bounding box center [780, 441] width 208 height 16
type input "**********"
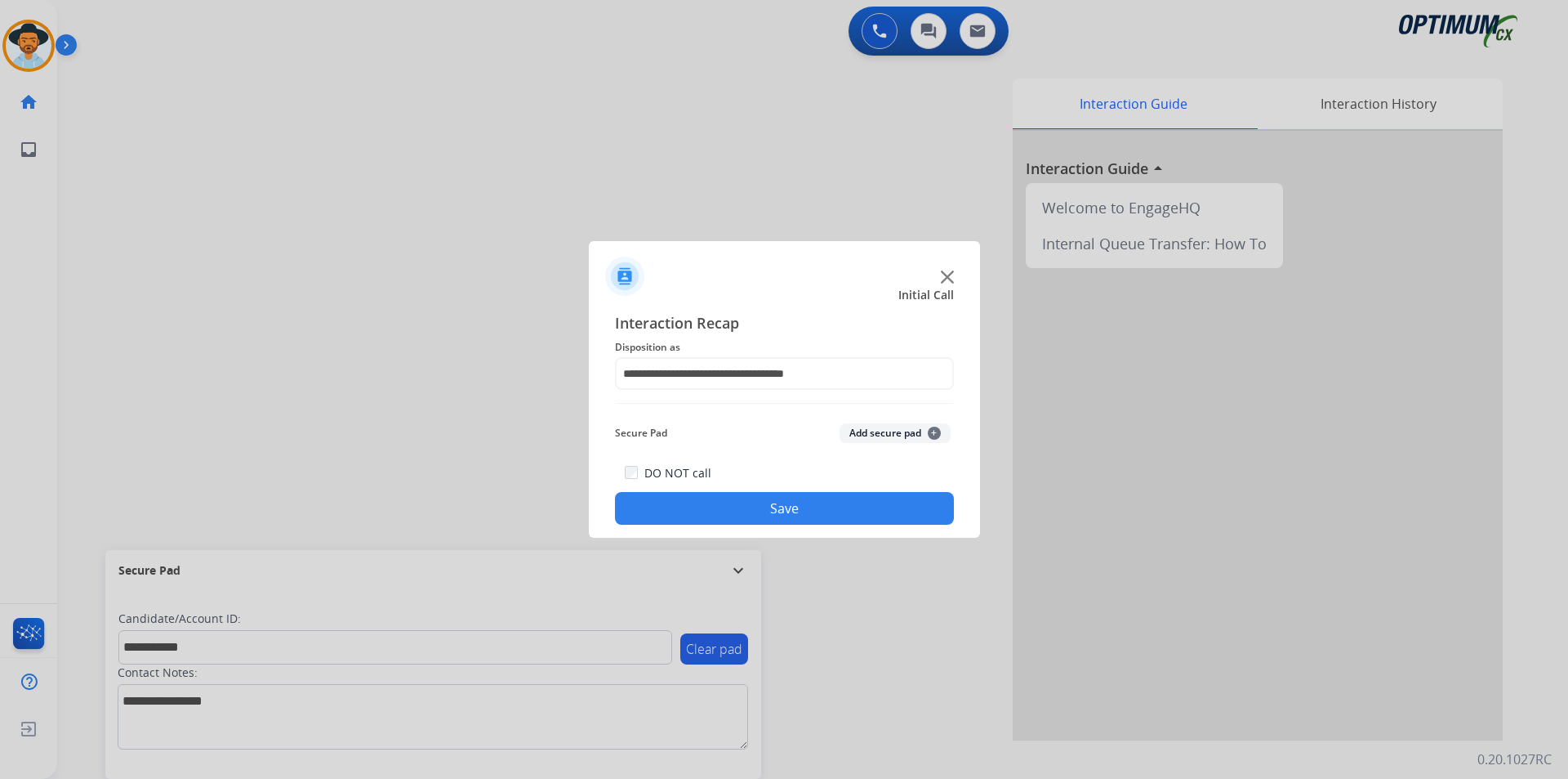
click at [752, 514] on button "Save" at bounding box center [784, 508] width 339 height 33
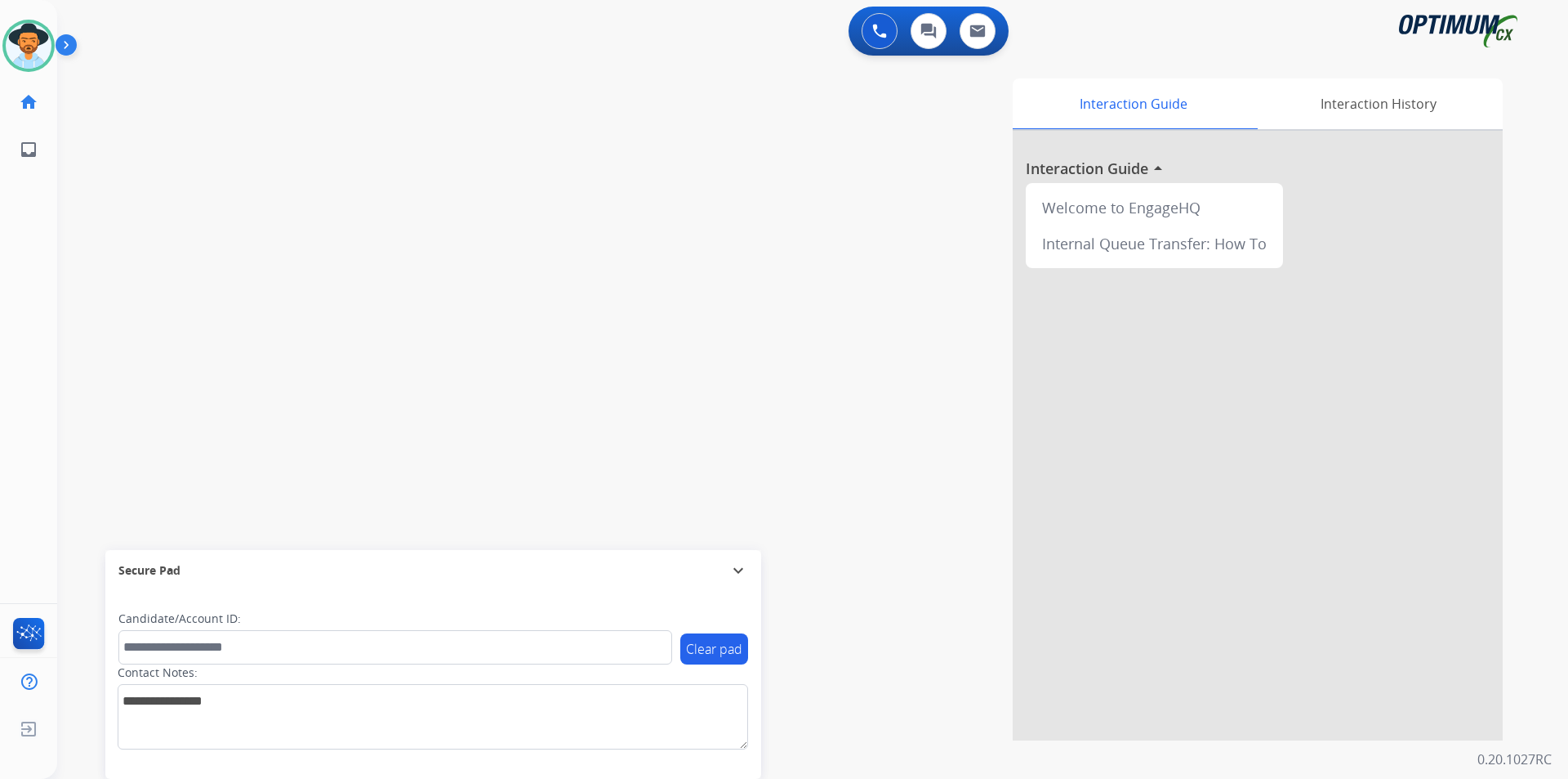
click at [574, 30] on div "0 Voice Interactions 0 Chat Interactions 0 Email Interactions" at bounding box center [803, 32] width 1452 height 52
click at [175, 80] on span "+15715756060" at bounding box center [166, 85] width 101 height 16
copy span "15715756060"
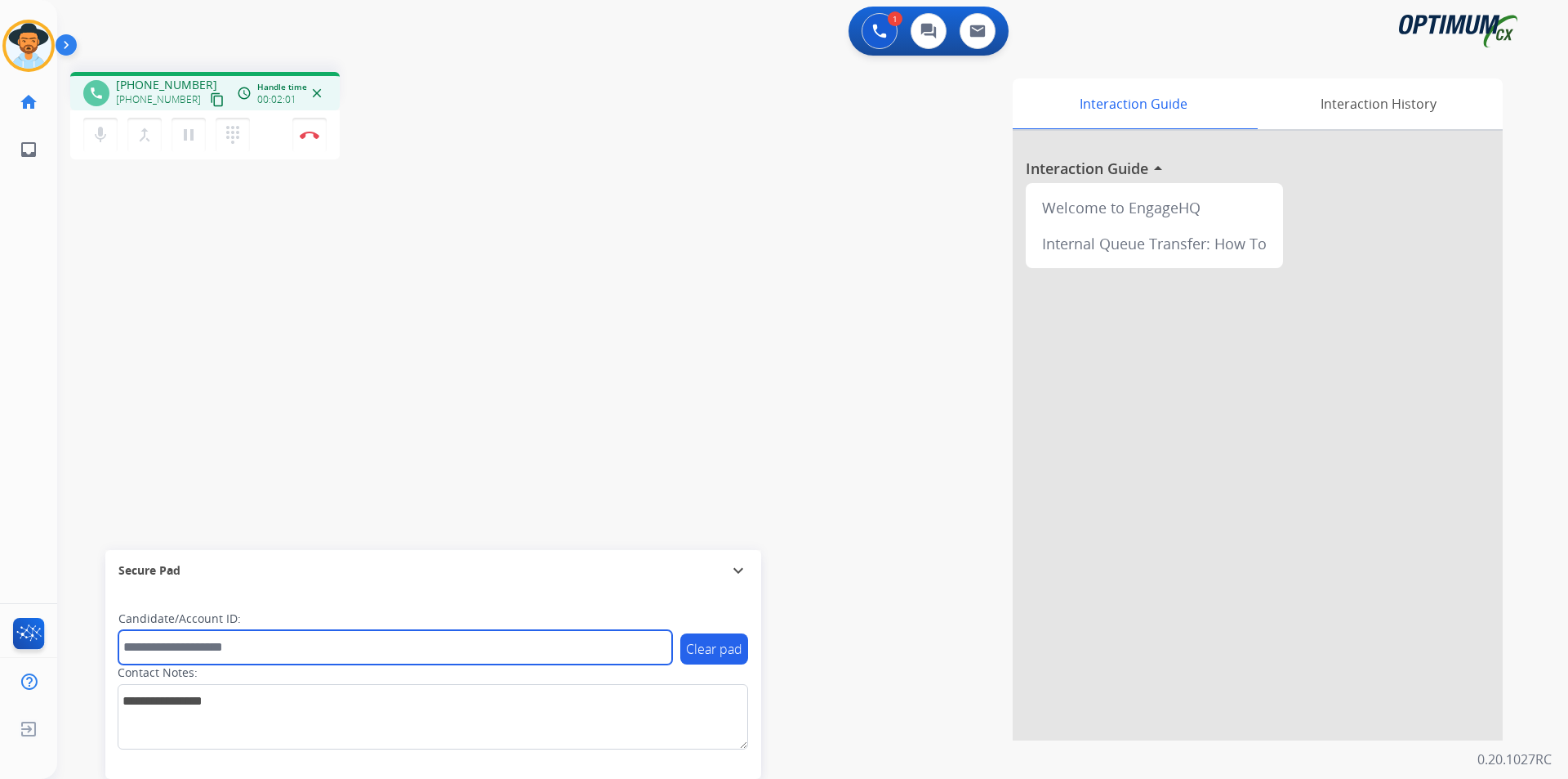
click at [254, 640] on input "text" at bounding box center [395, 647] width 554 height 34
paste input "**********"
click at [130, 651] on input "**********" at bounding box center [395, 647] width 554 height 34
type input "**********"
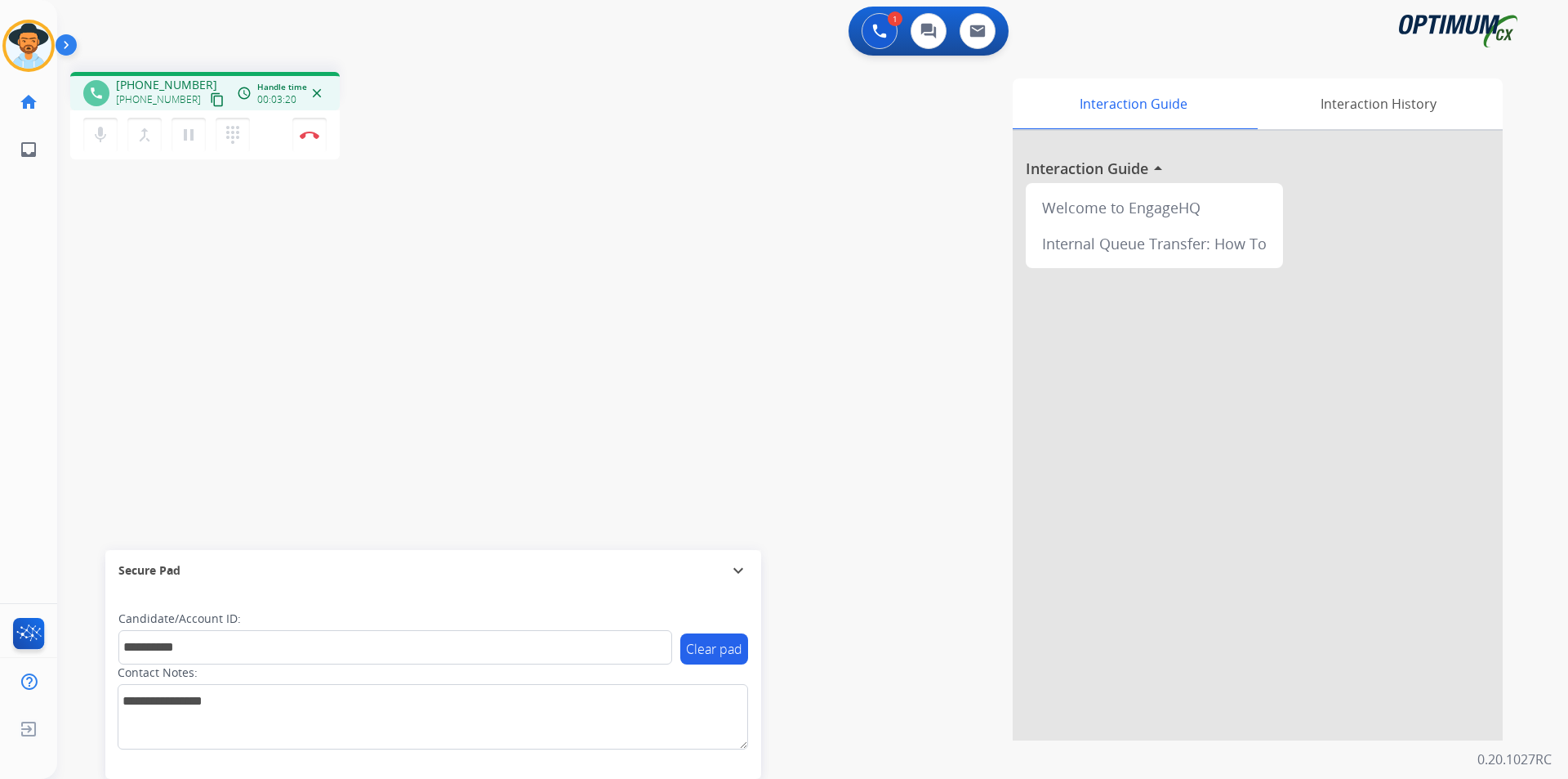
click at [153, 88] on span "+15715756060" at bounding box center [166, 85] width 101 height 16
copy span "15715756060"
click at [313, 141] on button "Disconnect" at bounding box center [310, 134] width 34 height 34
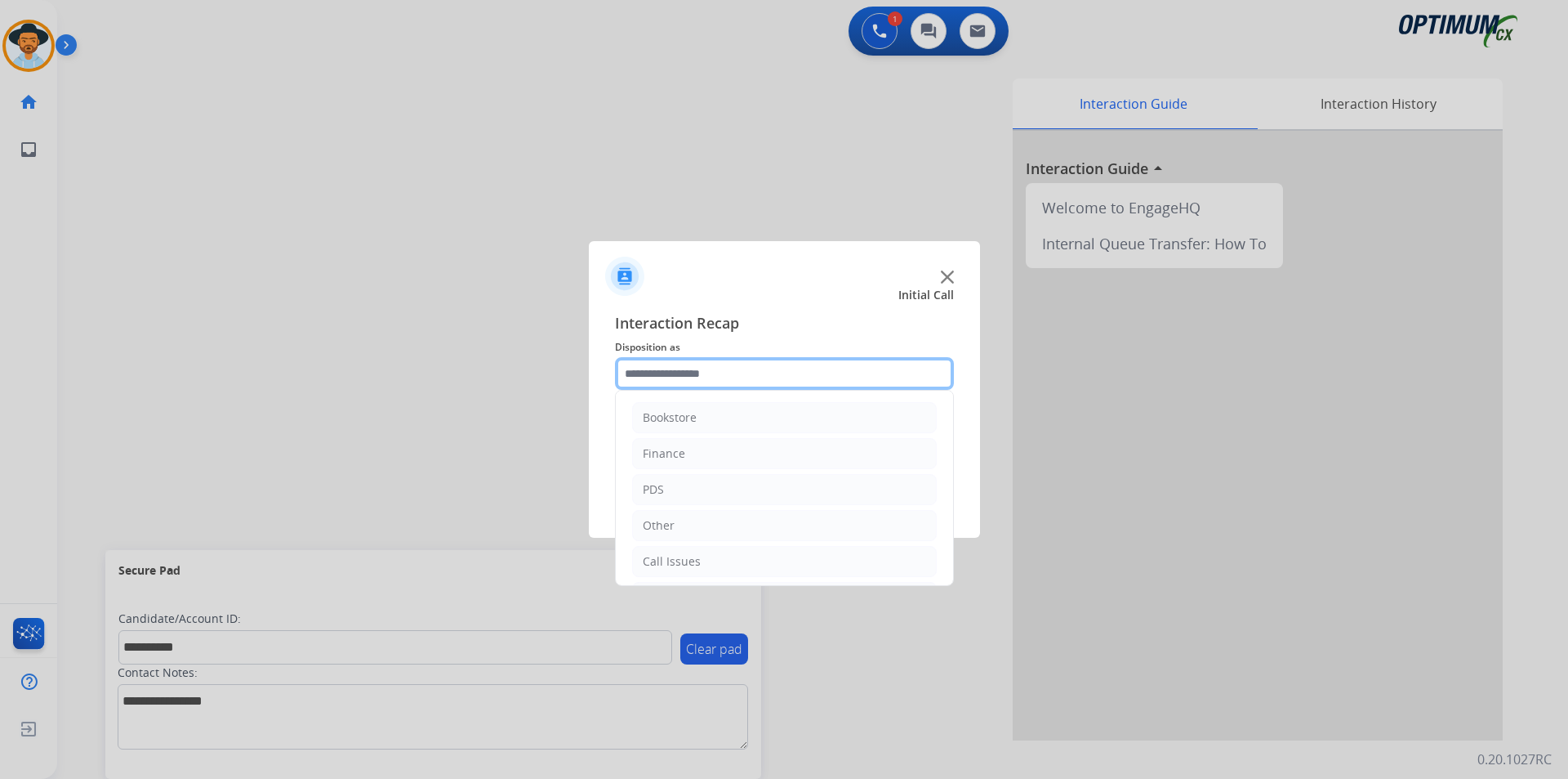
click at [822, 370] on input "text" at bounding box center [784, 373] width 339 height 33
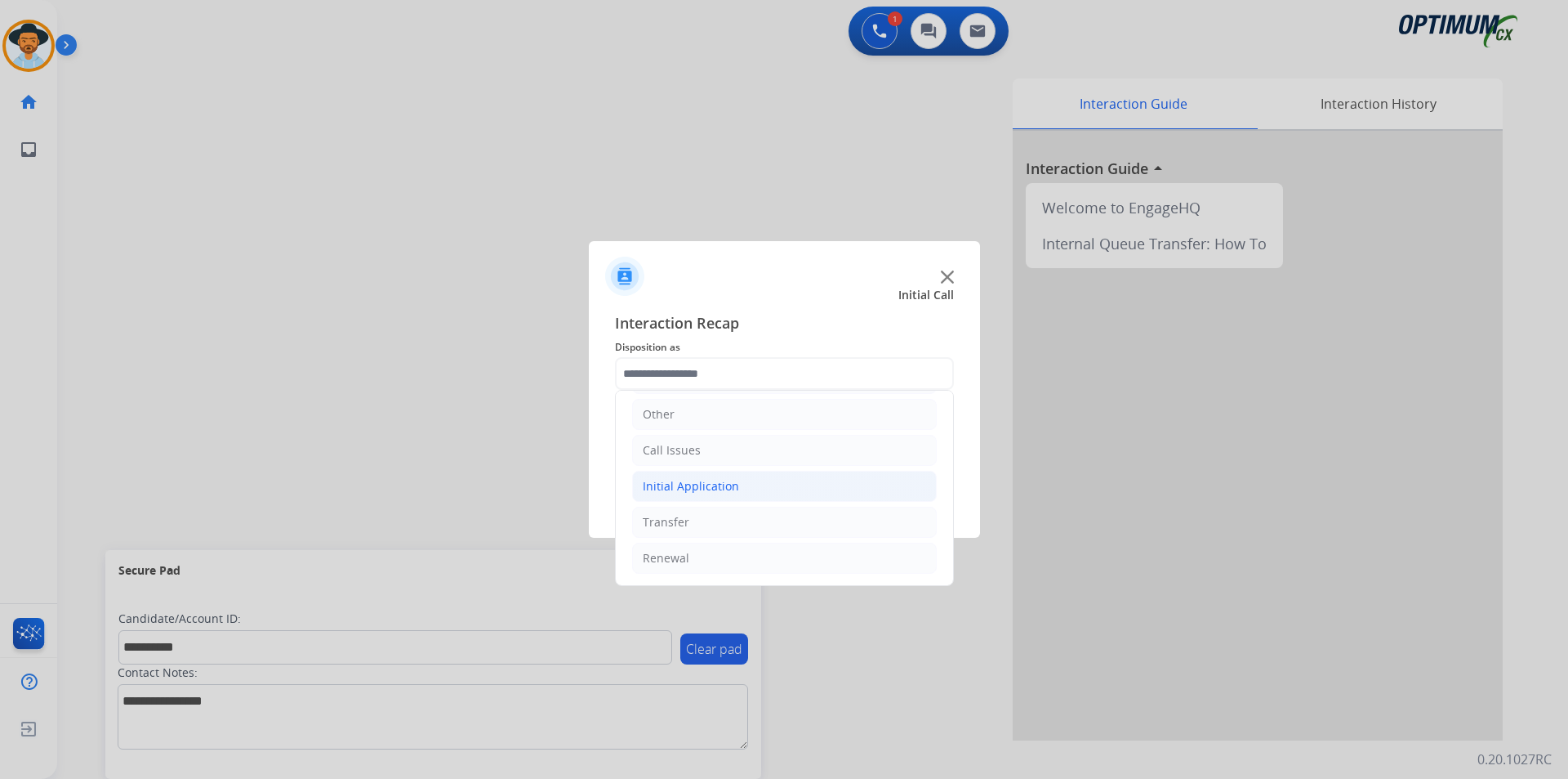
click at [827, 490] on li "Initial Application" at bounding box center [784, 486] width 304 height 31
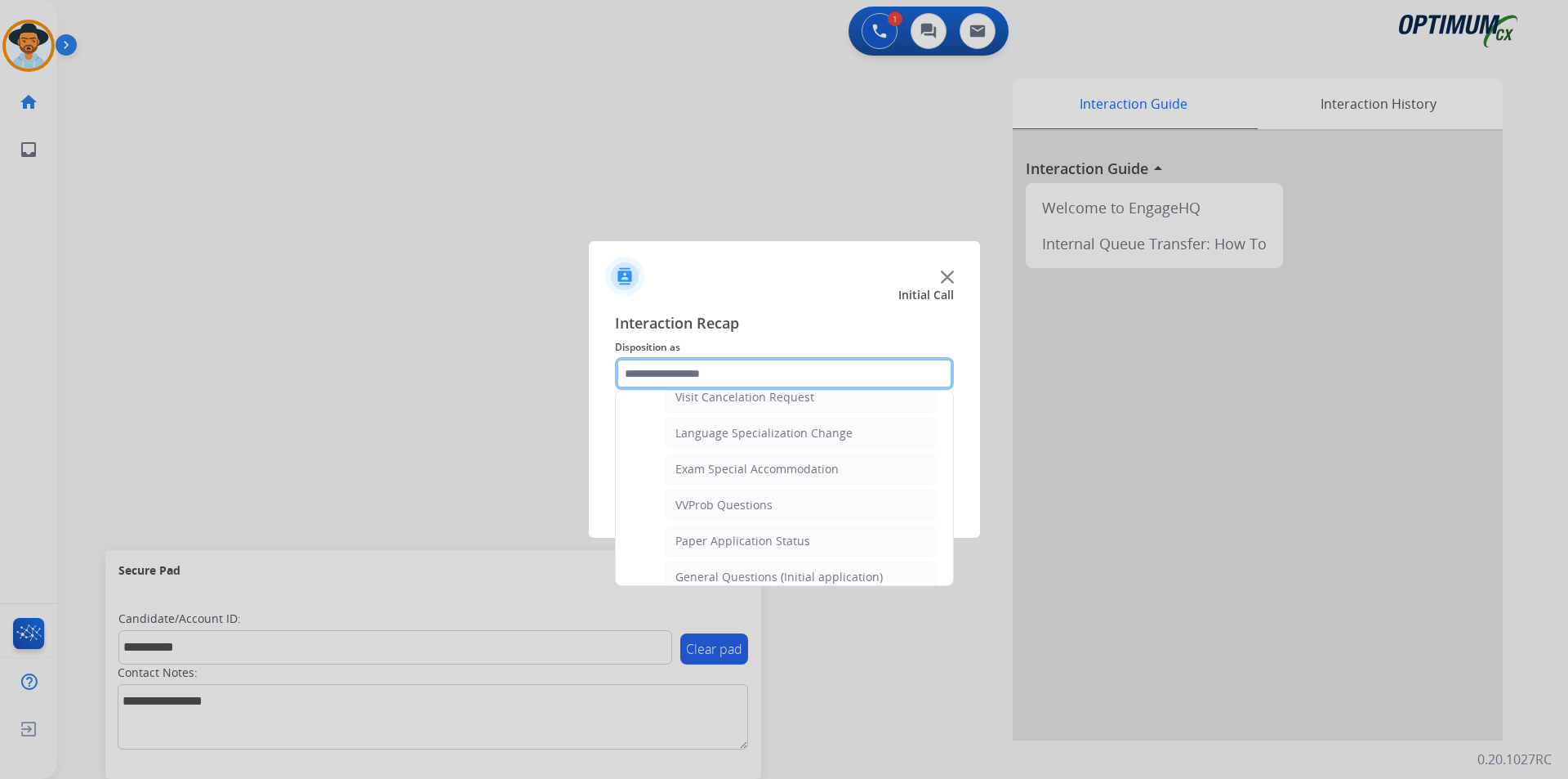
scroll to position [929, 0]
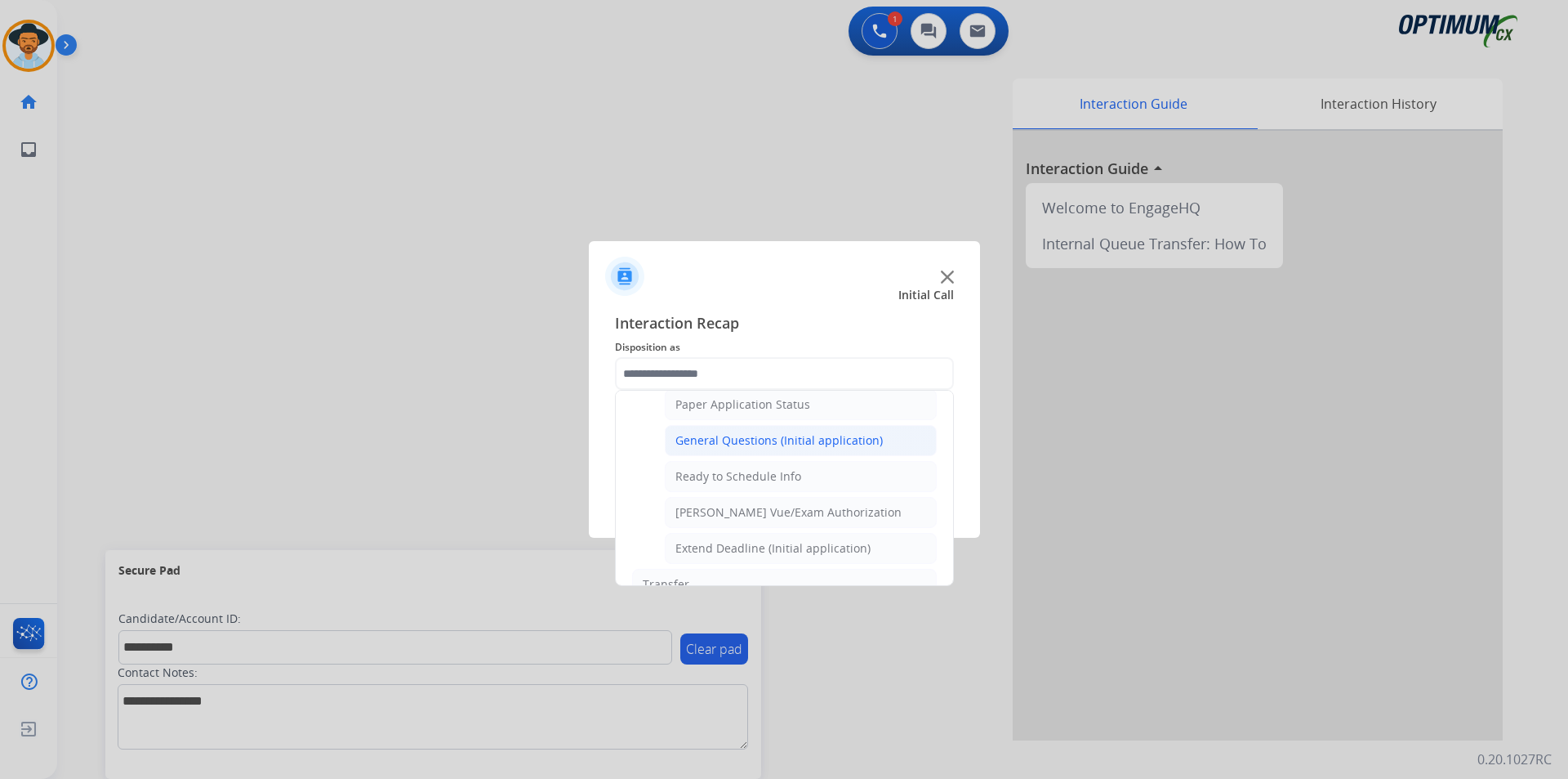
click at [831, 449] on div "General Questions (Initial application)" at bounding box center [780, 441] width 208 height 16
type input "**********"
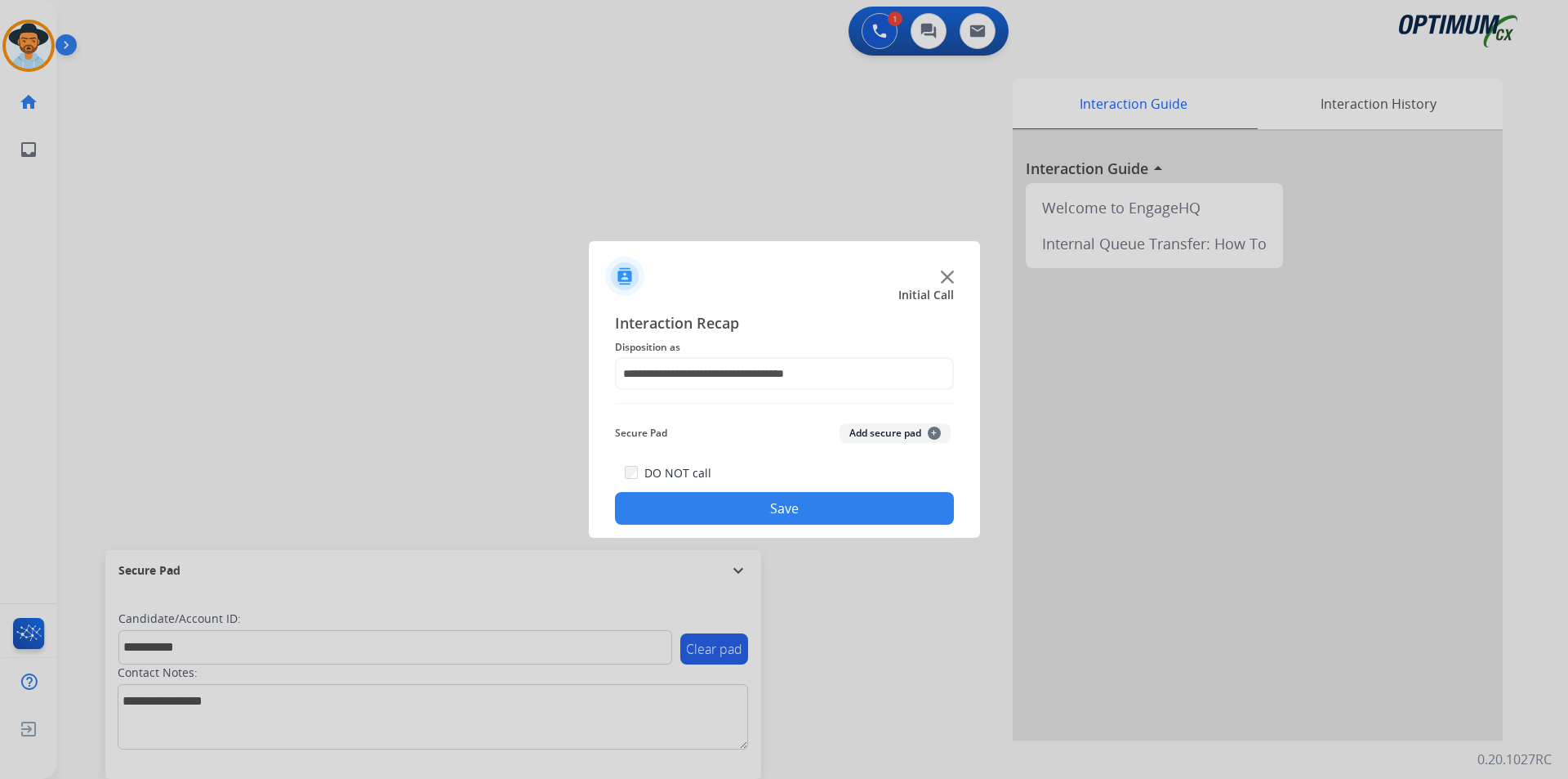
click at [789, 509] on button "Save" at bounding box center [784, 508] width 339 height 33
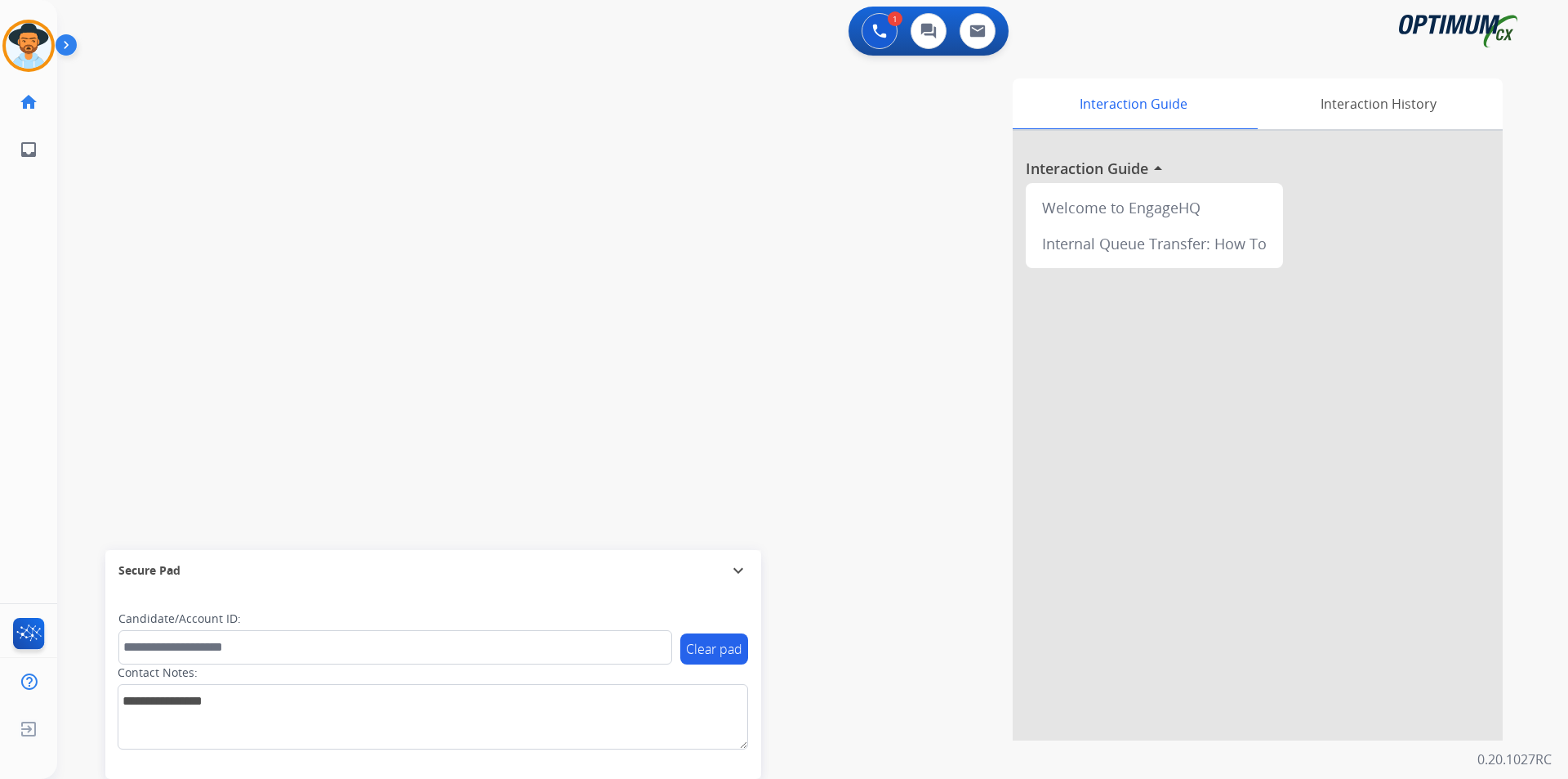
click at [659, 169] on div "Interaction Guide Interaction History Interaction Guide arrow_drop_up Welcome t…" at bounding box center [1021, 409] width 962 height 662
click at [169, 192] on div "swap_horiz Break voice bridge close_fullscreen Connect 3-Way Call merge_type Se…" at bounding box center [793, 399] width 1471 height 681
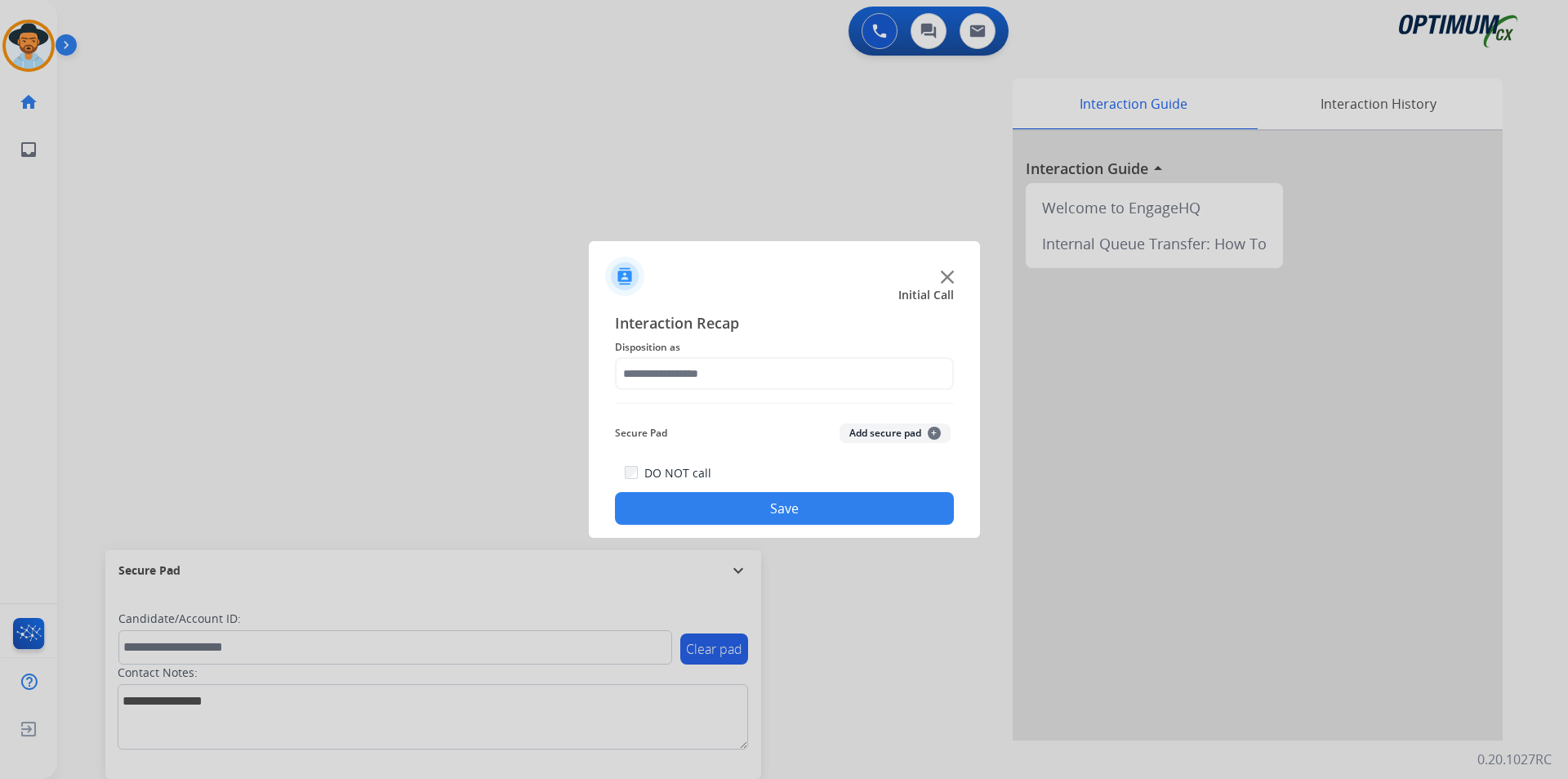
click at [711, 157] on div at bounding box center [784, 390] width 1568 height 779
click at [695, 367] on input "text" at bounding box center [784, 373] width 339 height 33
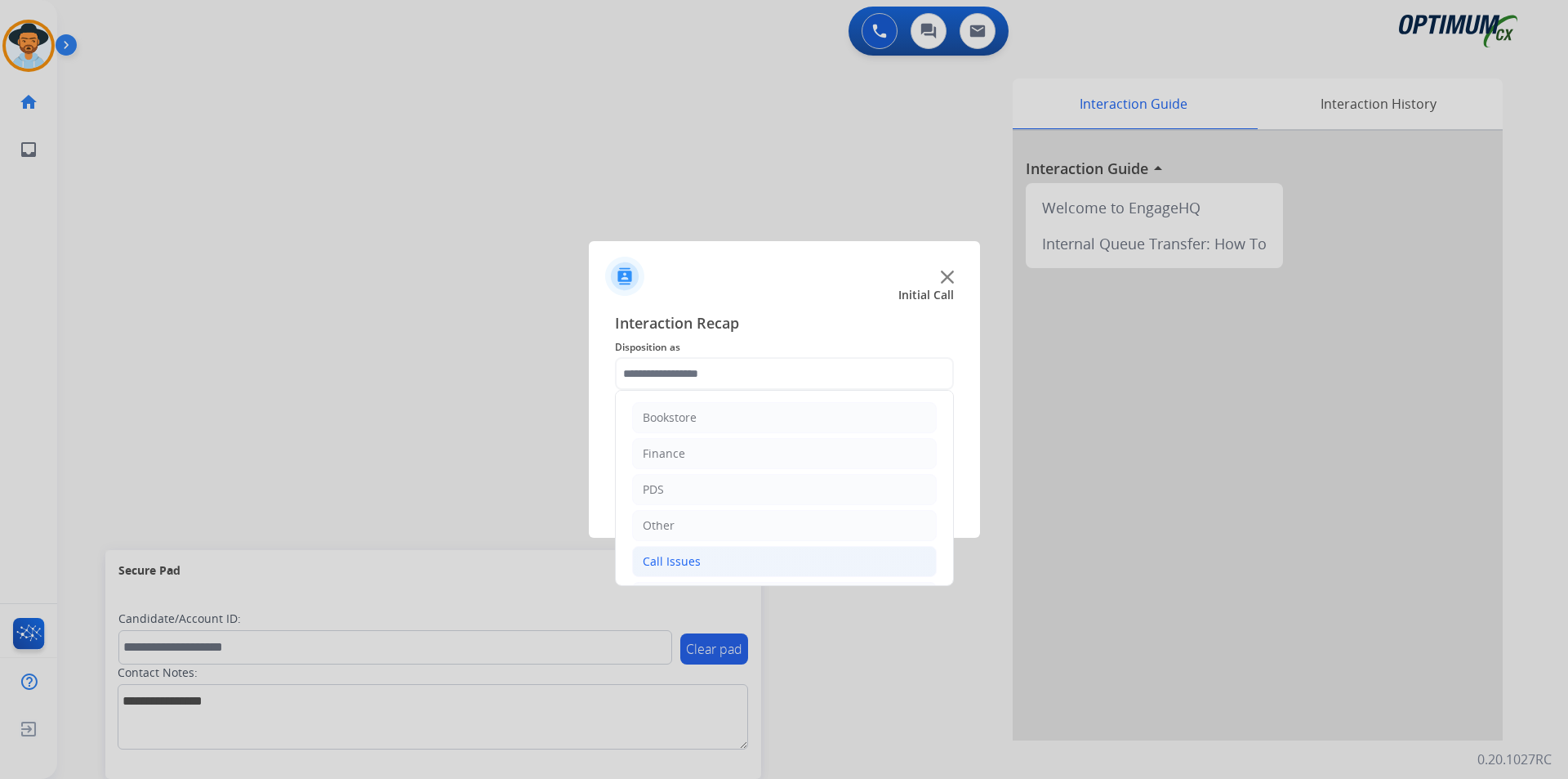
click at [695, 558] on div "Call Issues" at bounding box center [671, 561] width 58 height 16
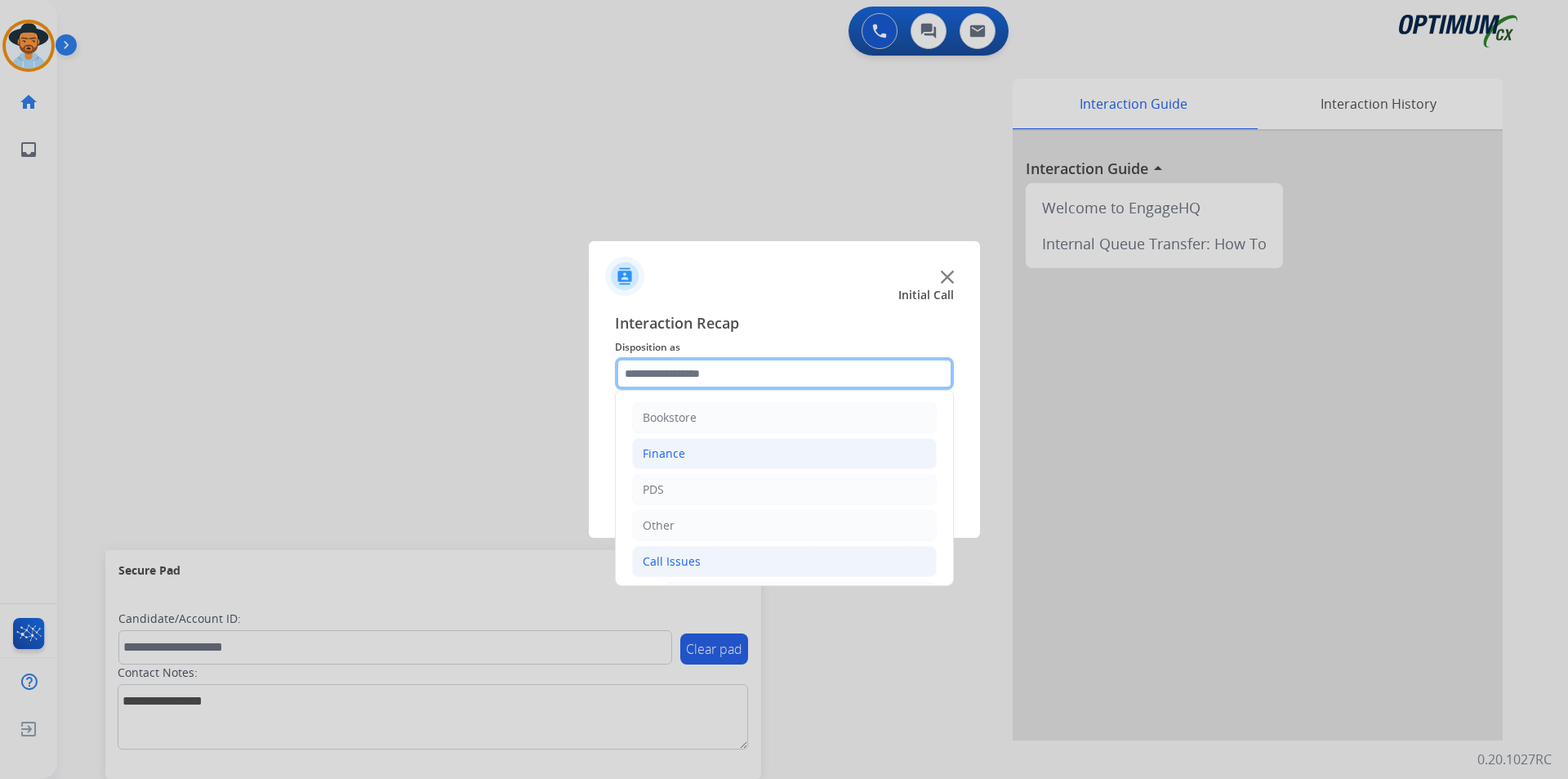
scroll to position [272, 0]
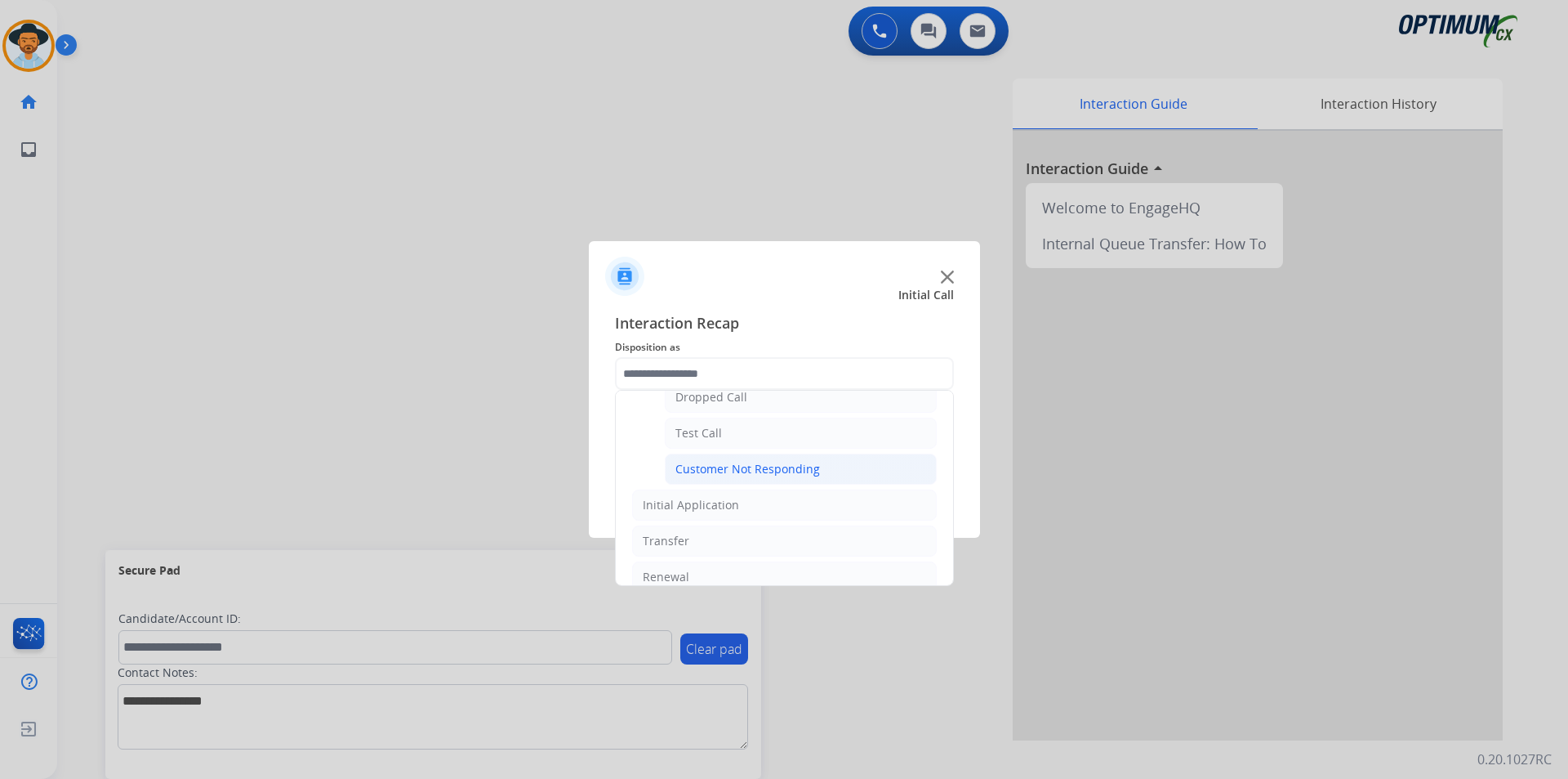
click at [740, 473] on div "Customer Not Responding" at bounding box center [748, 469] width 145 height 16
type input "**********"
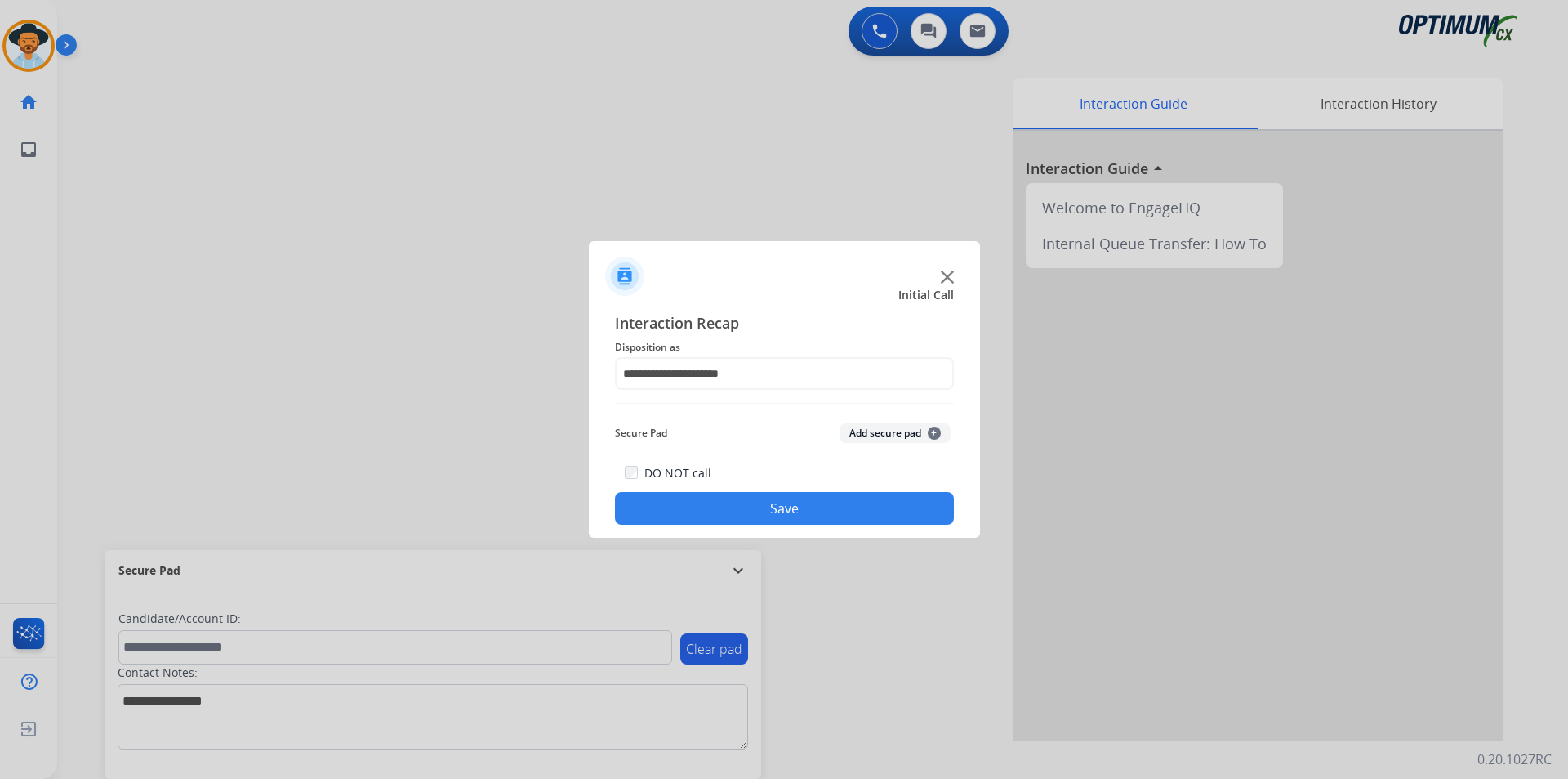
click at [710, 501] on button "Save" at bounding box center [784, 508] width 339 height 33
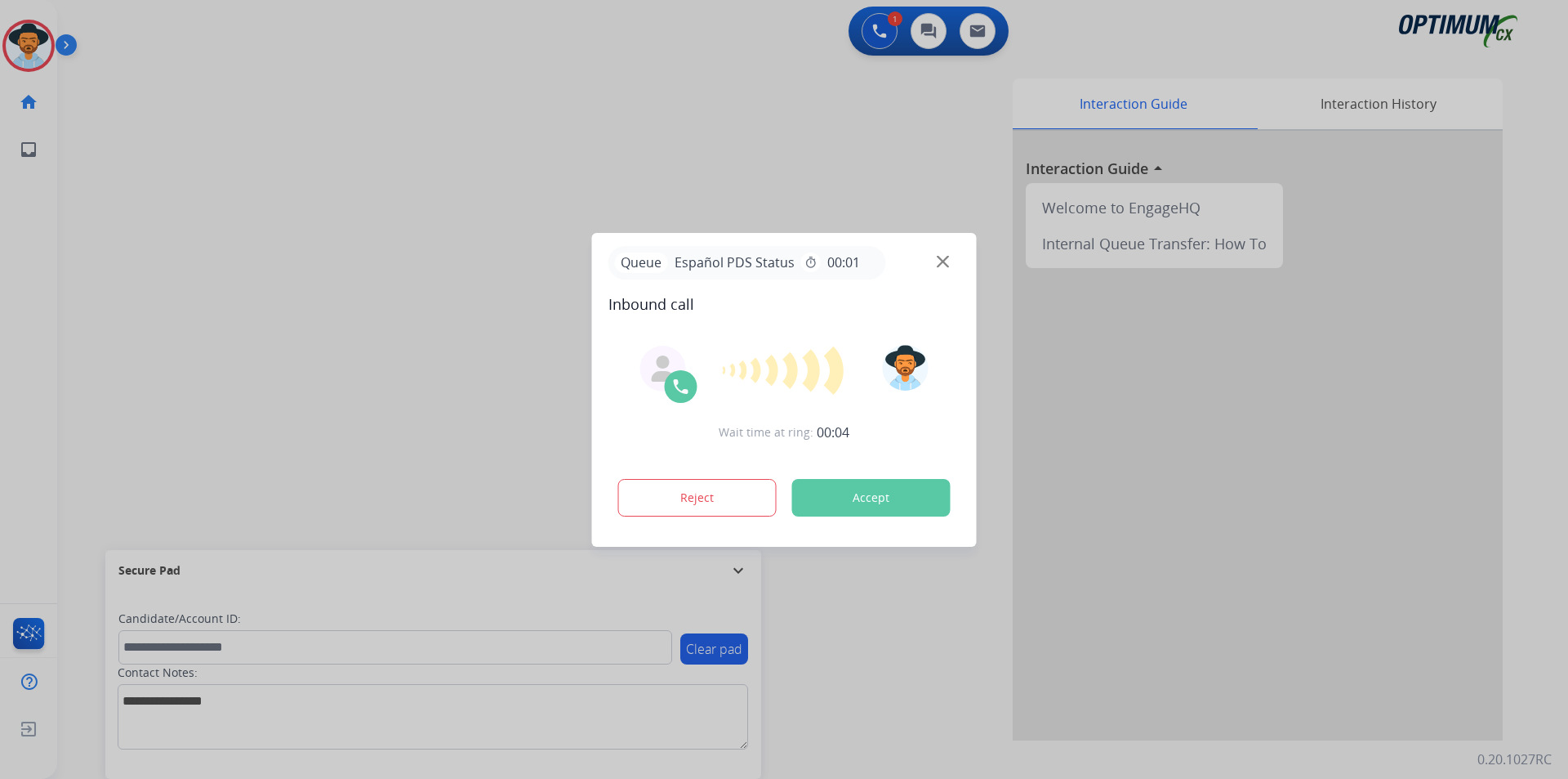
click at [582, 177] on div at bounding box center [784, 390] width 1568 height 779
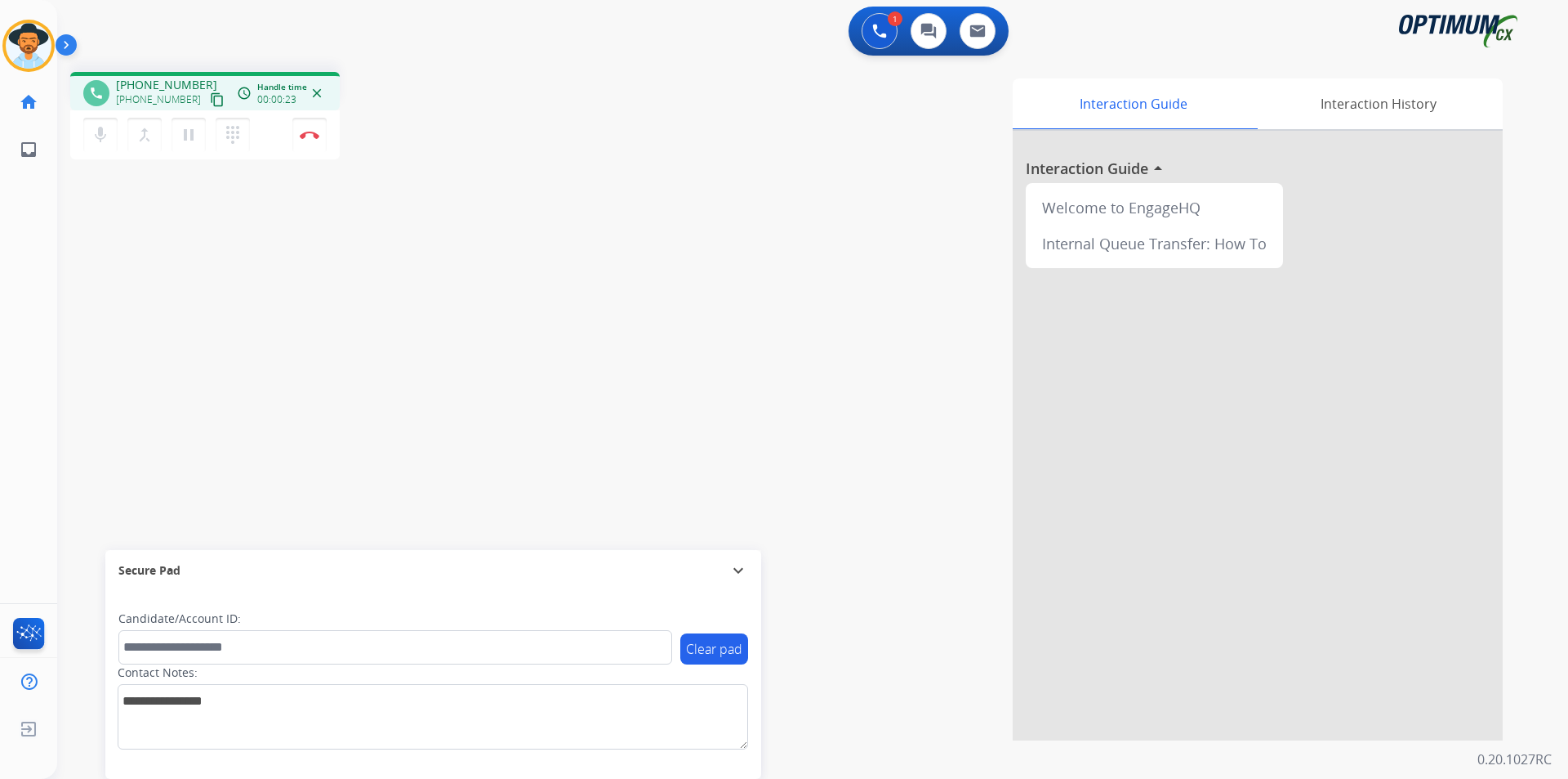
click at [161, 80] on span "+19392947151" at bounding box center [166, 85] width 101 height 16
copy span "19392947151"
click at [96, 134] on mat-icon "mic" at bounding box center [100, 135] width 20 height 20
click at [109, 139] on mat-icon "mic_off" at bounding box center [100, 135] width 20 height 20
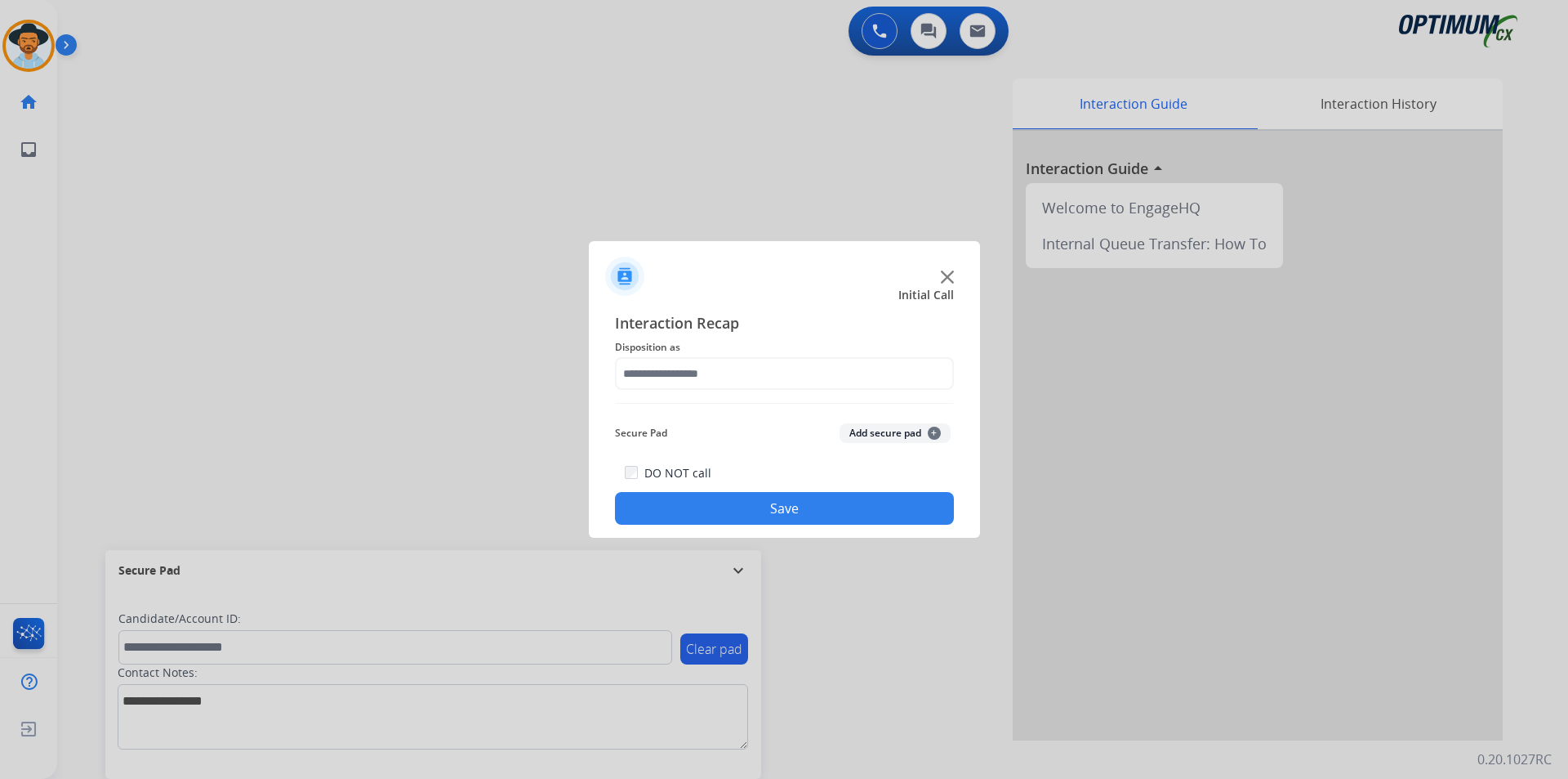
click at [112, 138] on div at bounding box center [784, 390] width 1568 height 779
click at [746, 370] on input "text" at bounding box center [784, 373] width 339 height 33
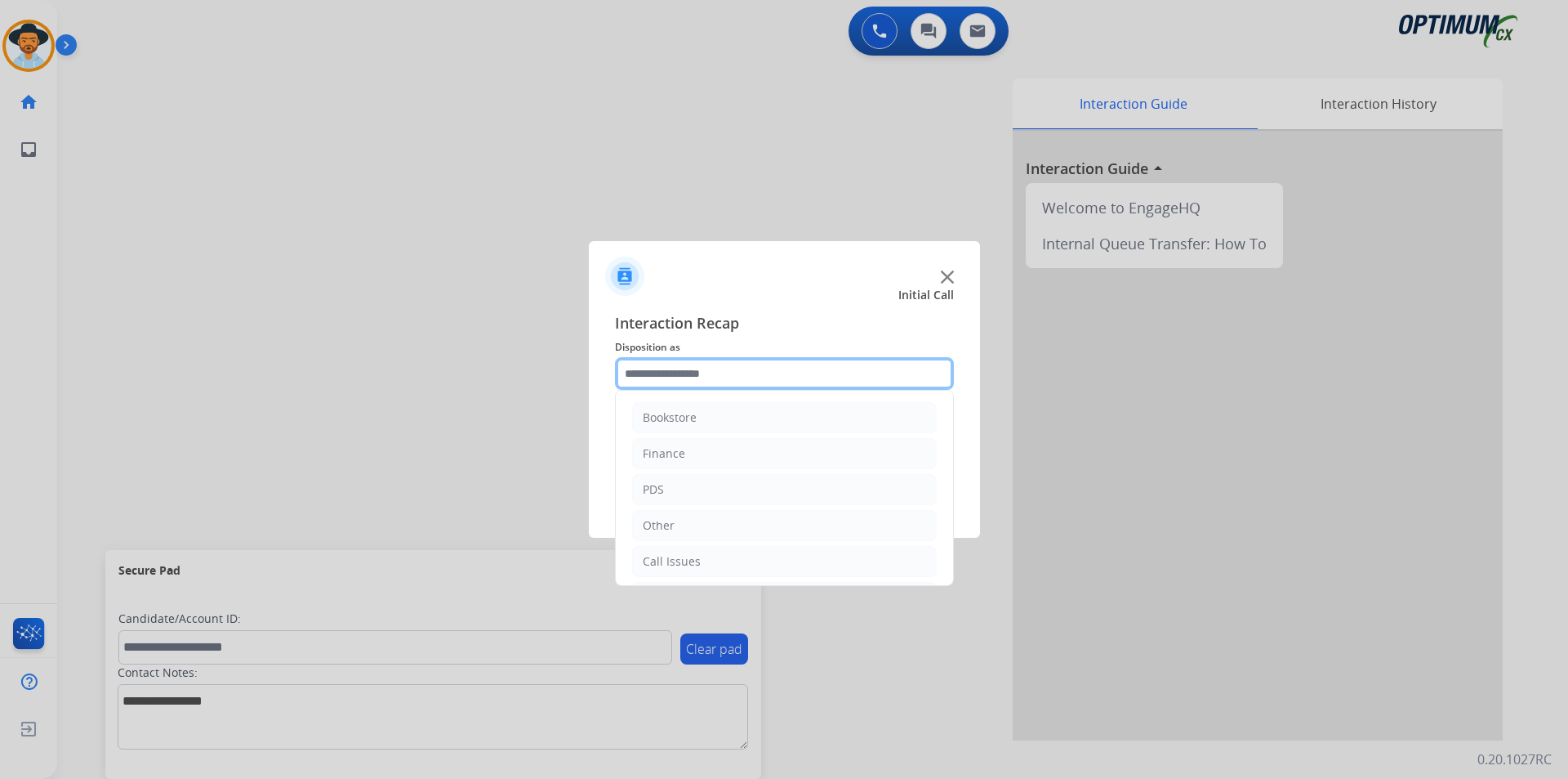
scroll to position [111, 0]
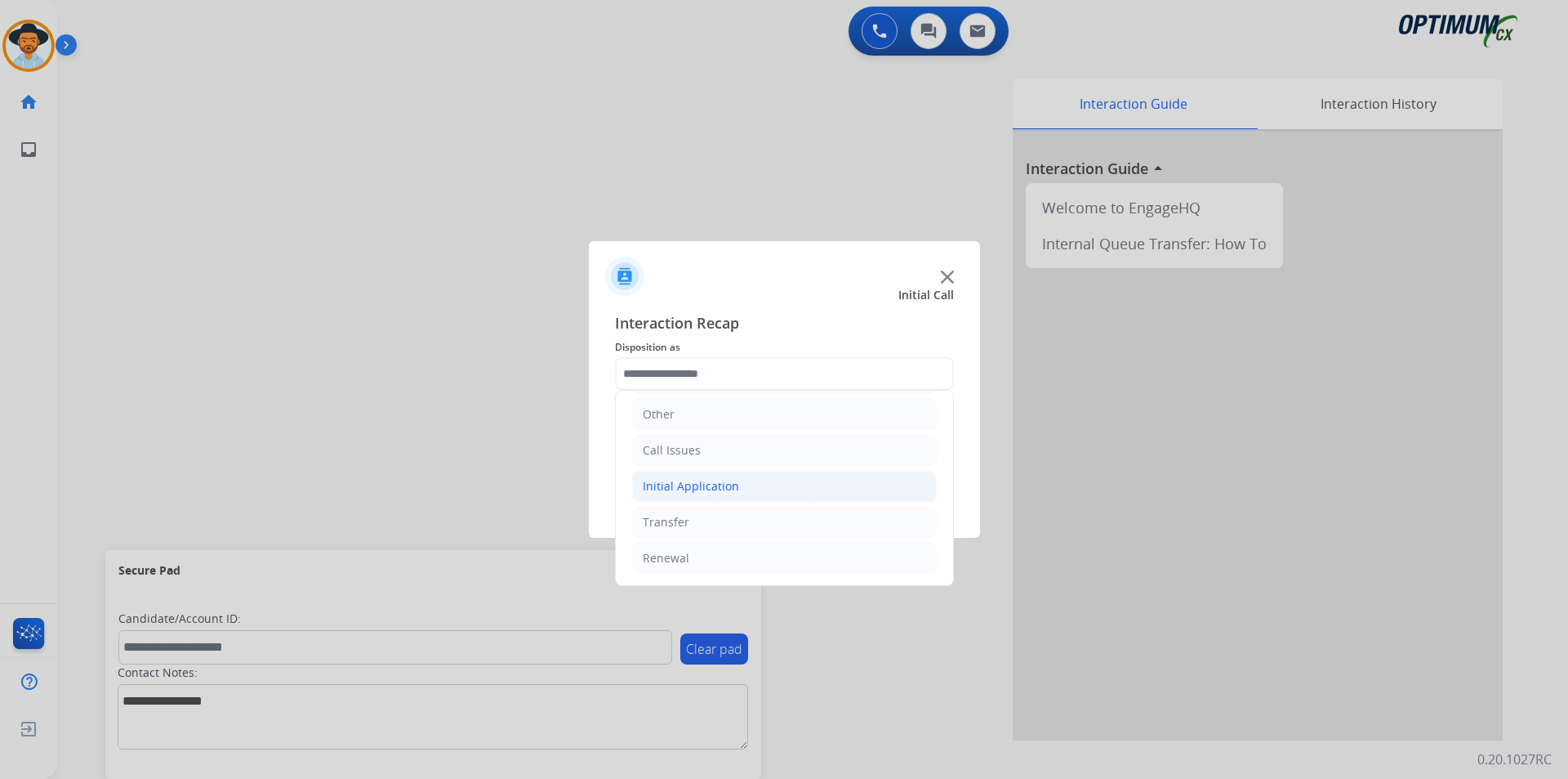
click at [847, 488] on li "Initial Application" at bounding box center [784, 486] width 304 height 31
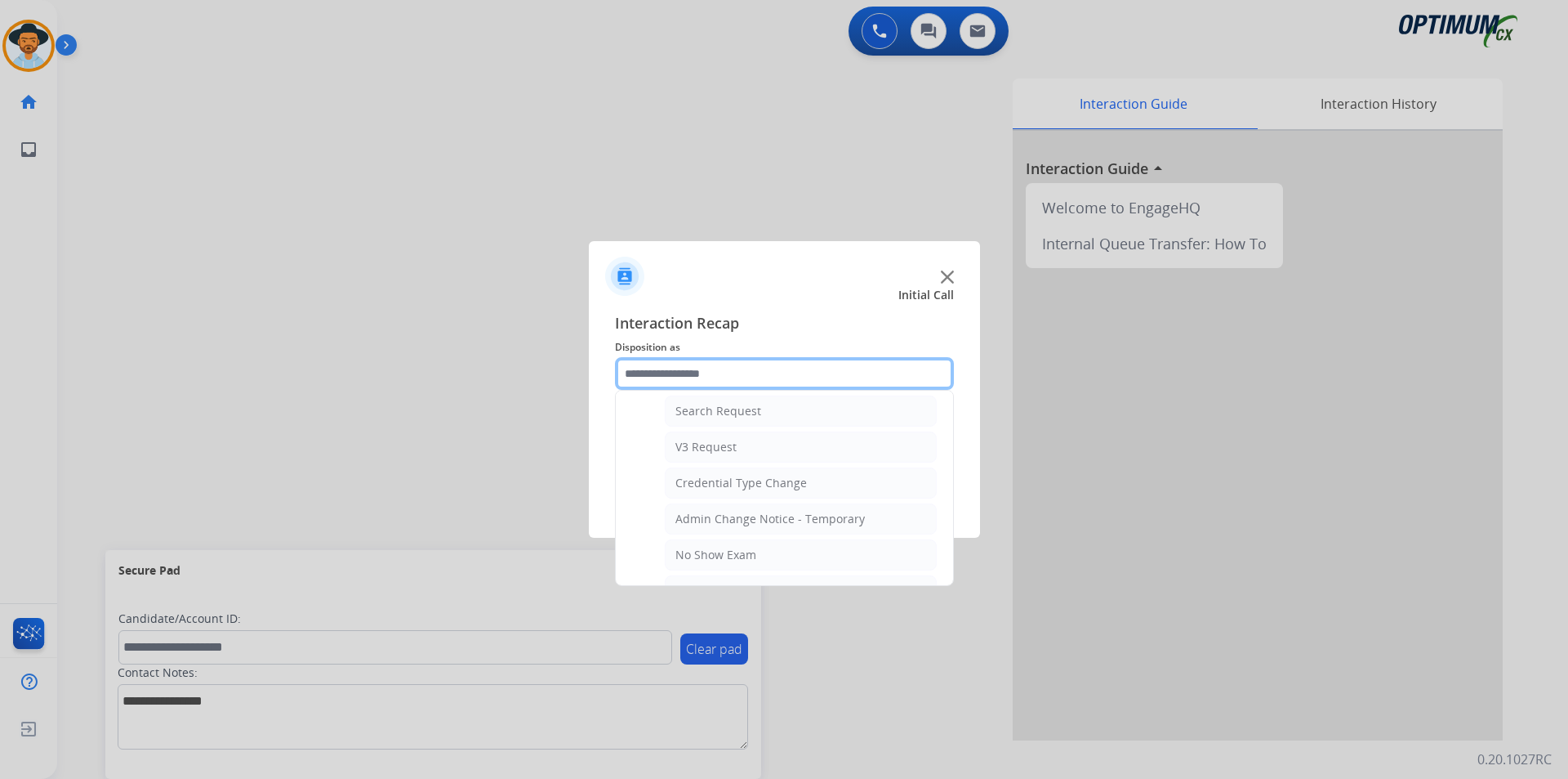
scroll to position [870, 0]
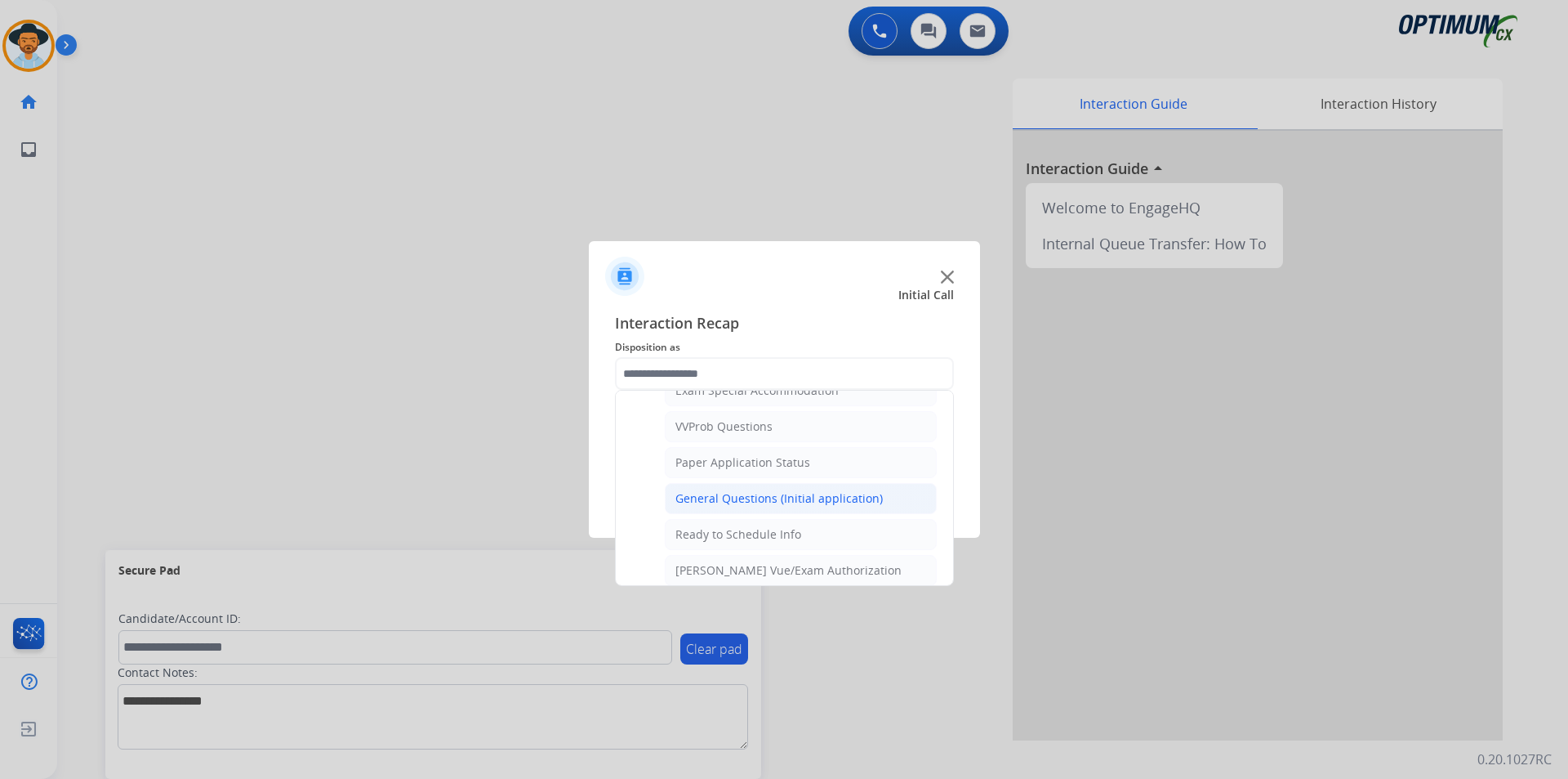
click at [822, 507] on div "General Questions (Initial application)" at bounding box center [780, 499] width 208 height 16
type input "**********"
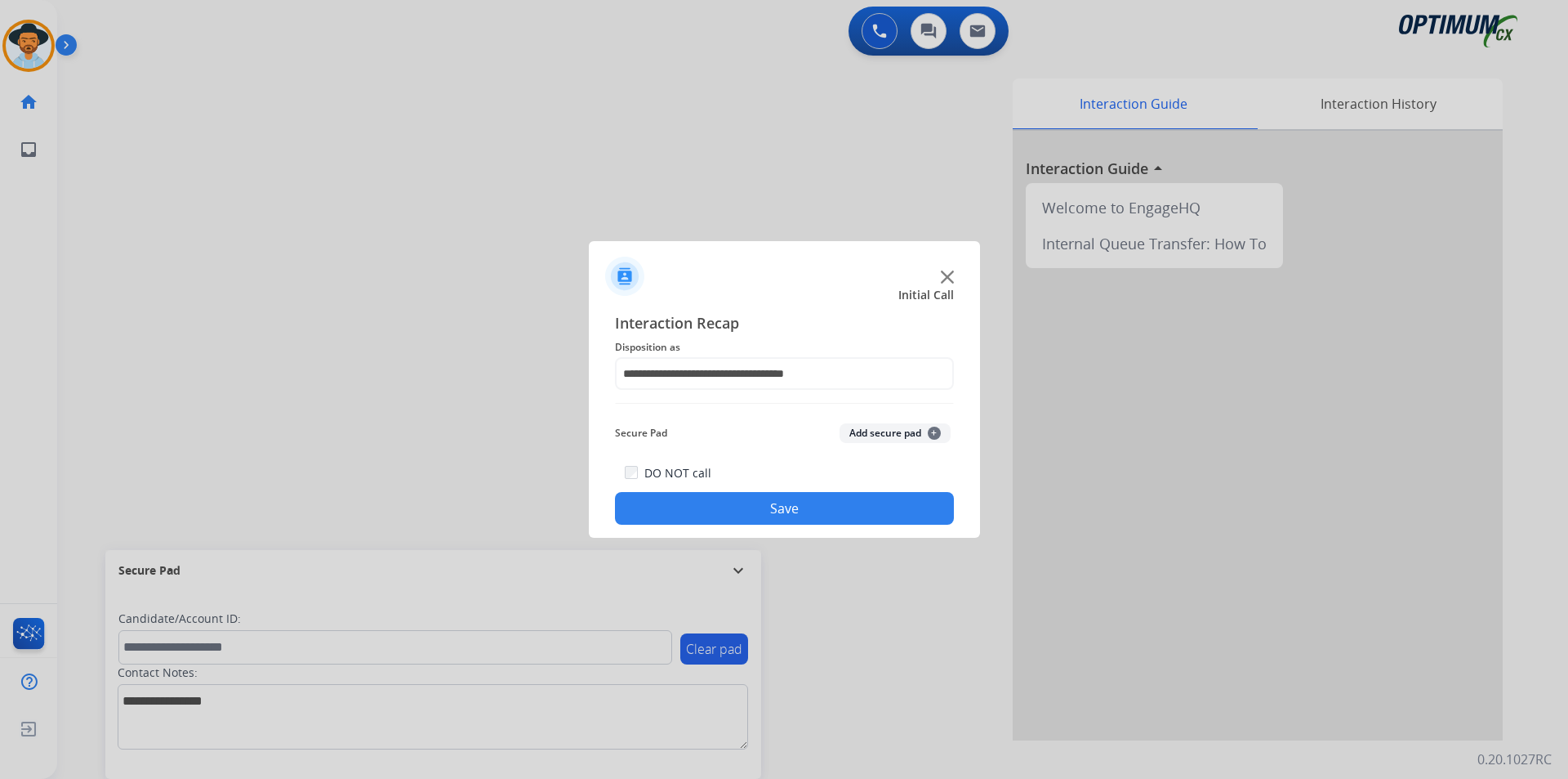
click at [789, 503] on button "Save" at bounding box center [784, 508] width 339 height 33
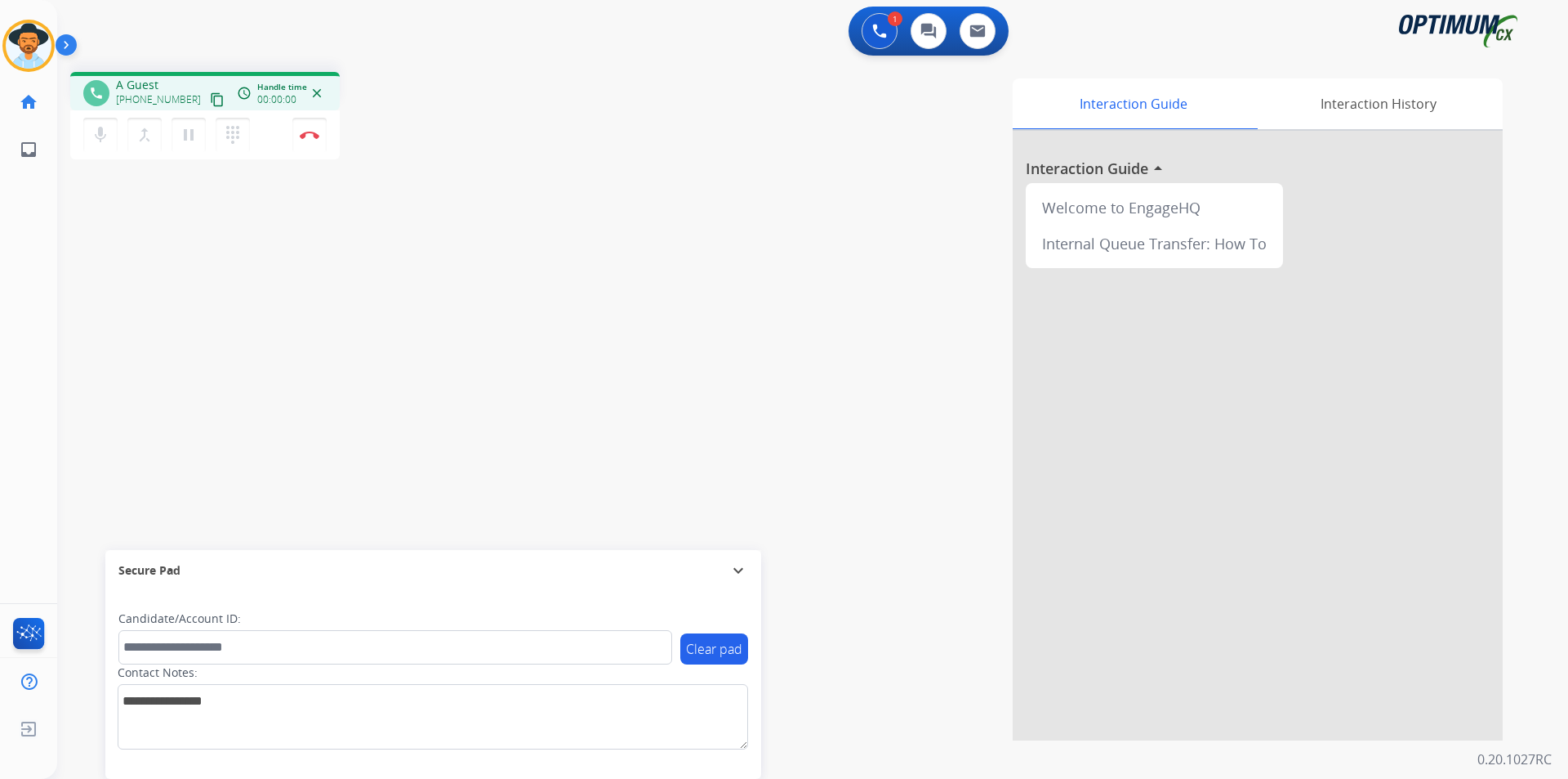
click at [567, 157] on div "Interaction Guide Interaction History Interaction Guide arrow_drop_up Welcome t…" at bounding box center [1021, 409] width 962 height 662
click at [149, 81] on span "+19014553683" at bounding box center [166, 85] width 101 height 16
copy span "19014553683"
click at [203, 395] on div "phone +19014553683 +19014553683 content_copy access_time Call metrics Queue 00:…" at bounding box center [793, 399] width 1471 height 681
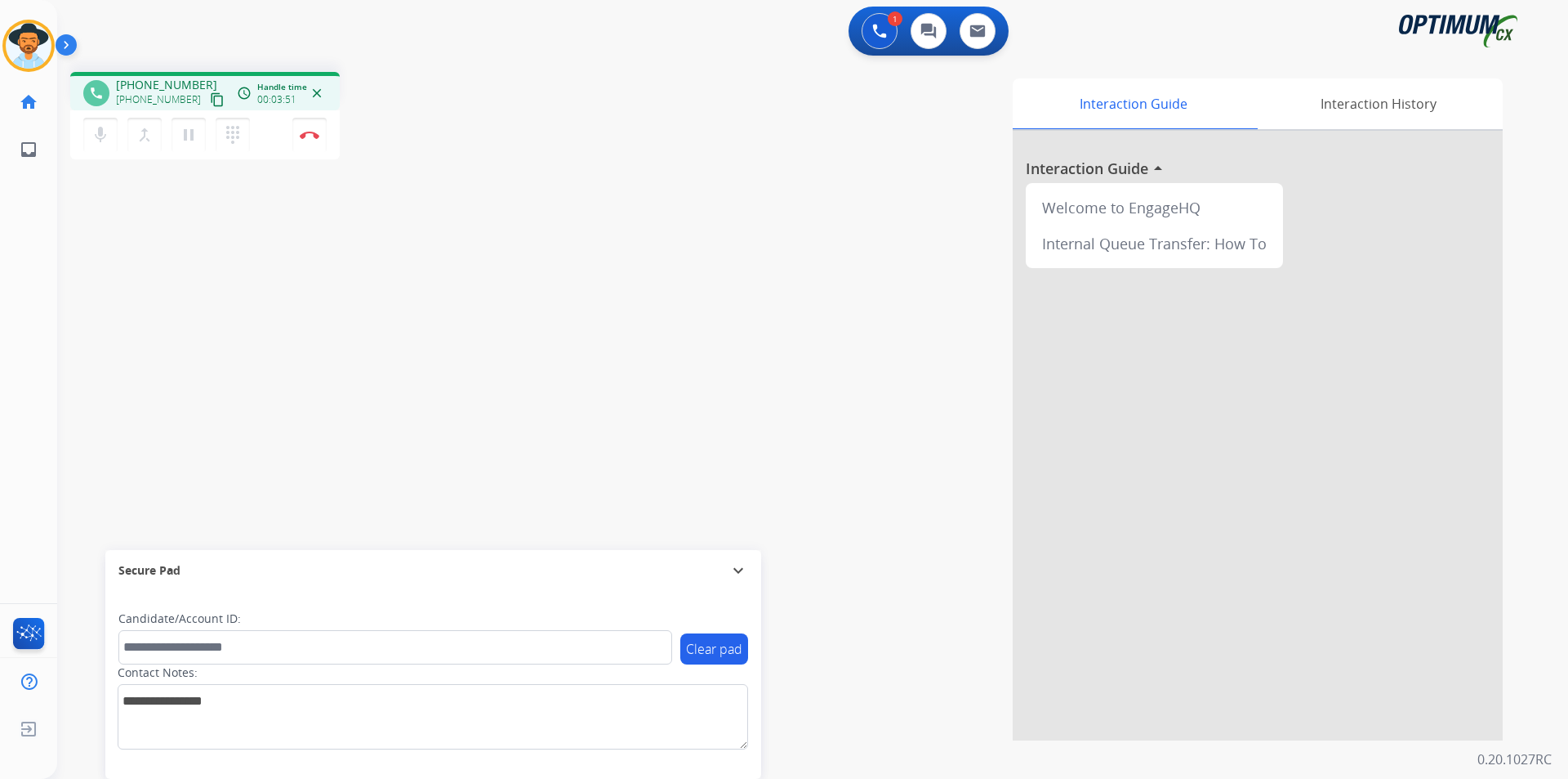
click at [158, 86] on span "+19014553683" at bounding box center [166, 85] width 101 height 16
copy span "19014553683"
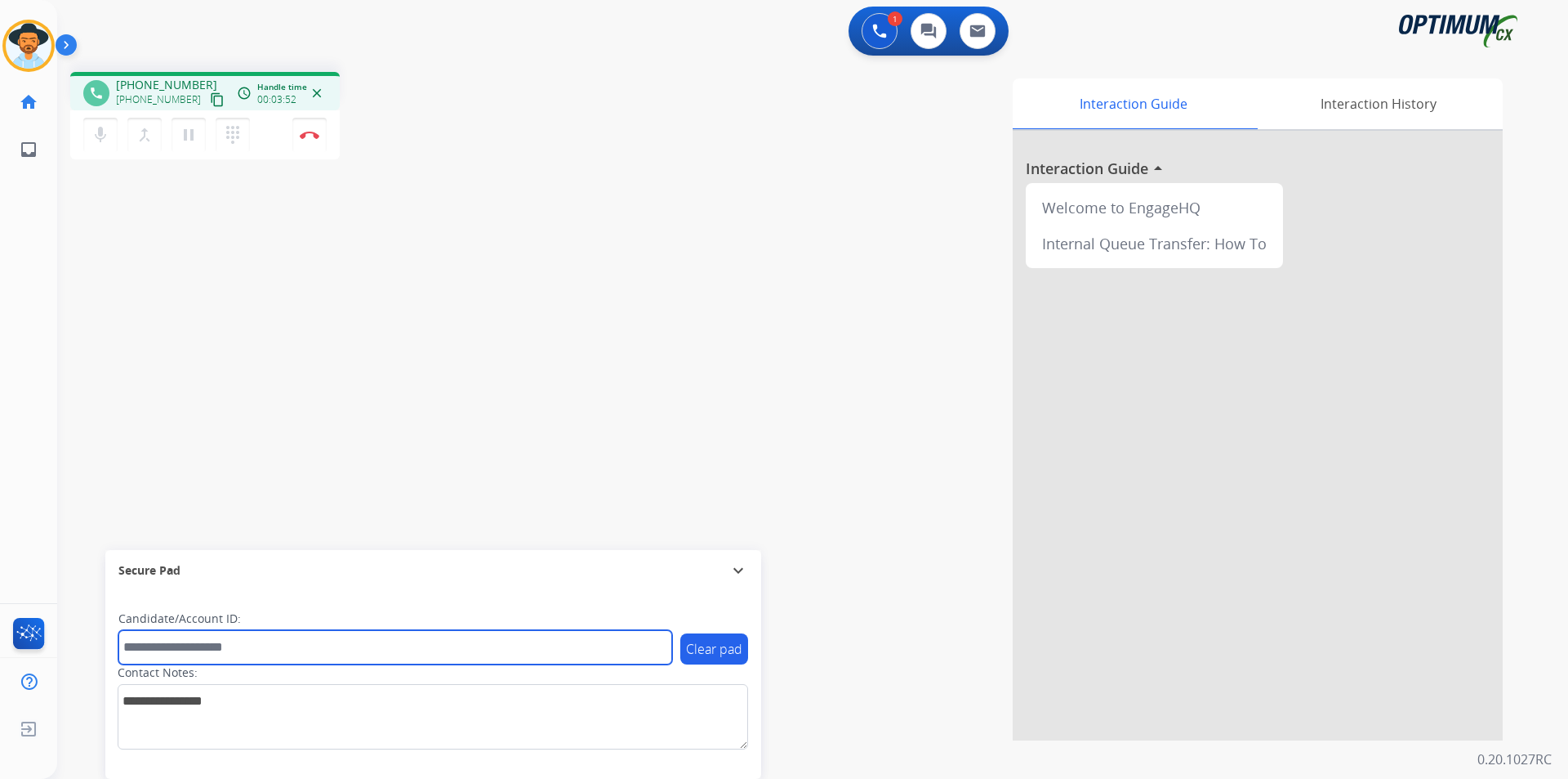
click at [325, 650] on input "text" at bounding box center [395, 647] width 554 height 34
paste input "**********"
type input "**********"
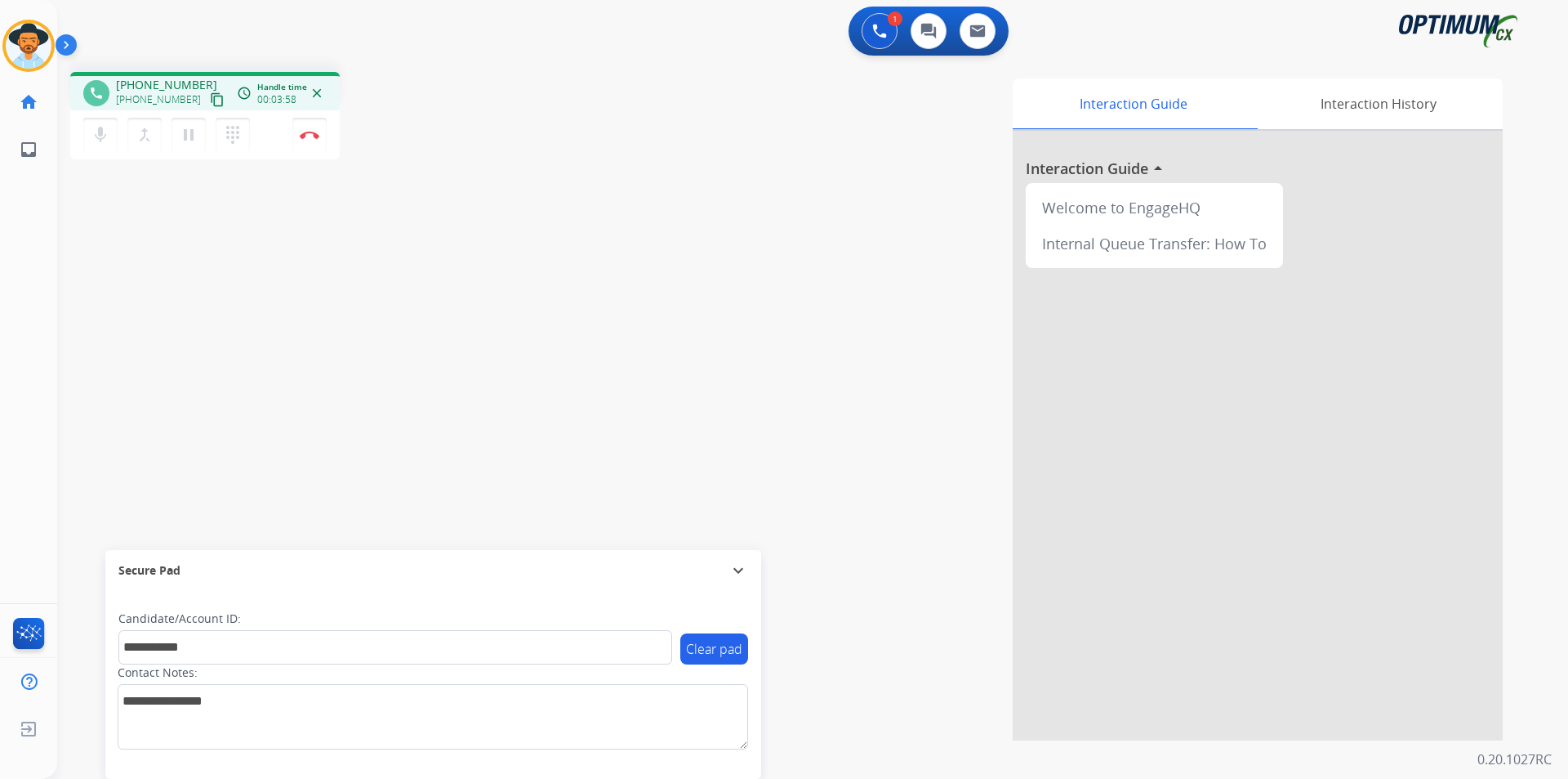
drag, startPoint x: 306, startPoint y: 145, endPoint x: 319, endPoint y: 210, distance: 66.3
click at [319, 210] on div "**********" at bounding box center [793, 399] width 1471 height 681
click at [307, 141] on button "Disconnect" at bounding box center [310, 134] width 34 height 34
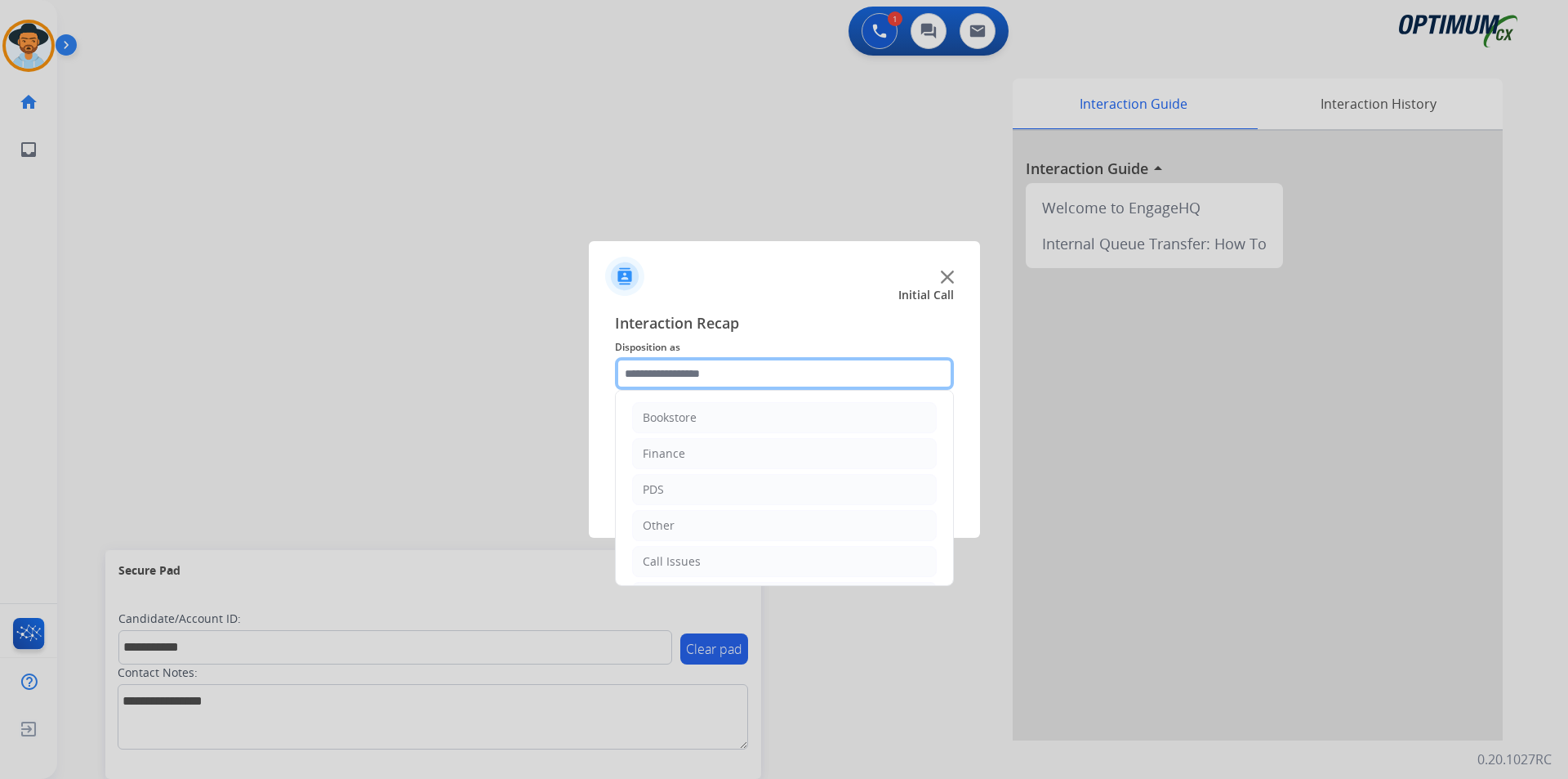
click at [726, 383] on input "text" at bounding box center [784, 373] width 339 height 33
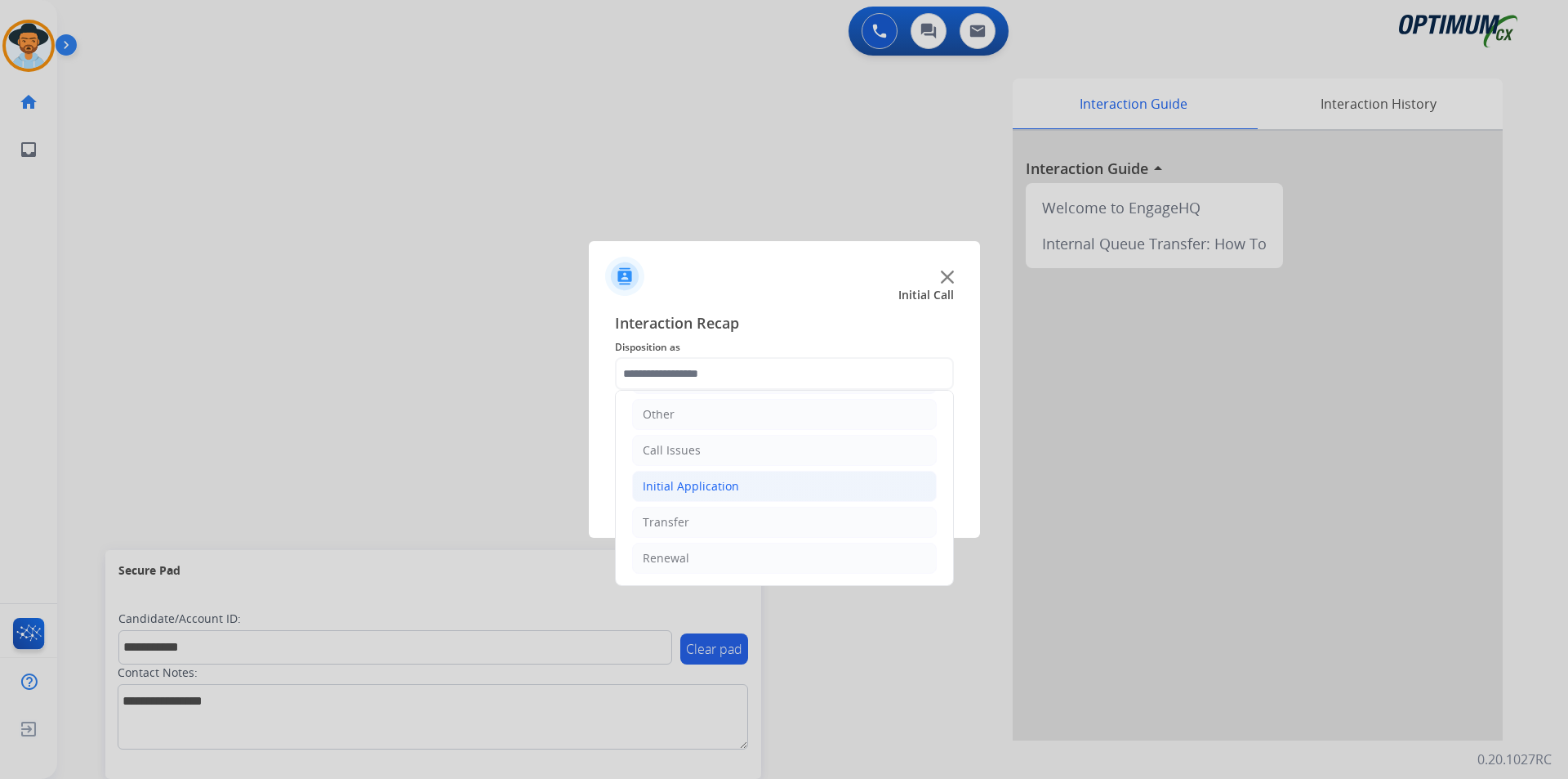
click at [693, 485] on div "Initial Application" at bounding box center [691, 486] width 97 height 16
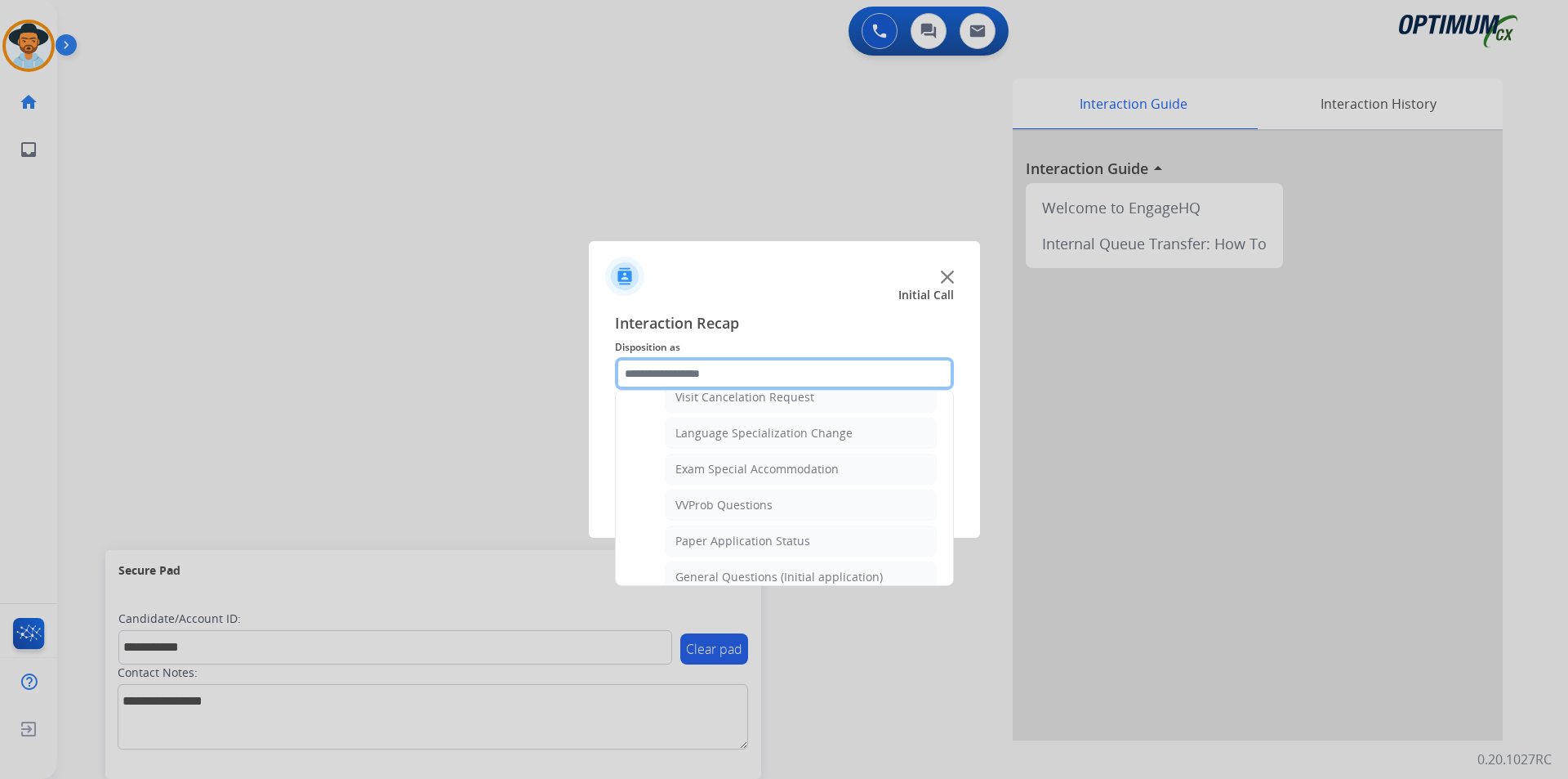
scroll to position [929, 0]
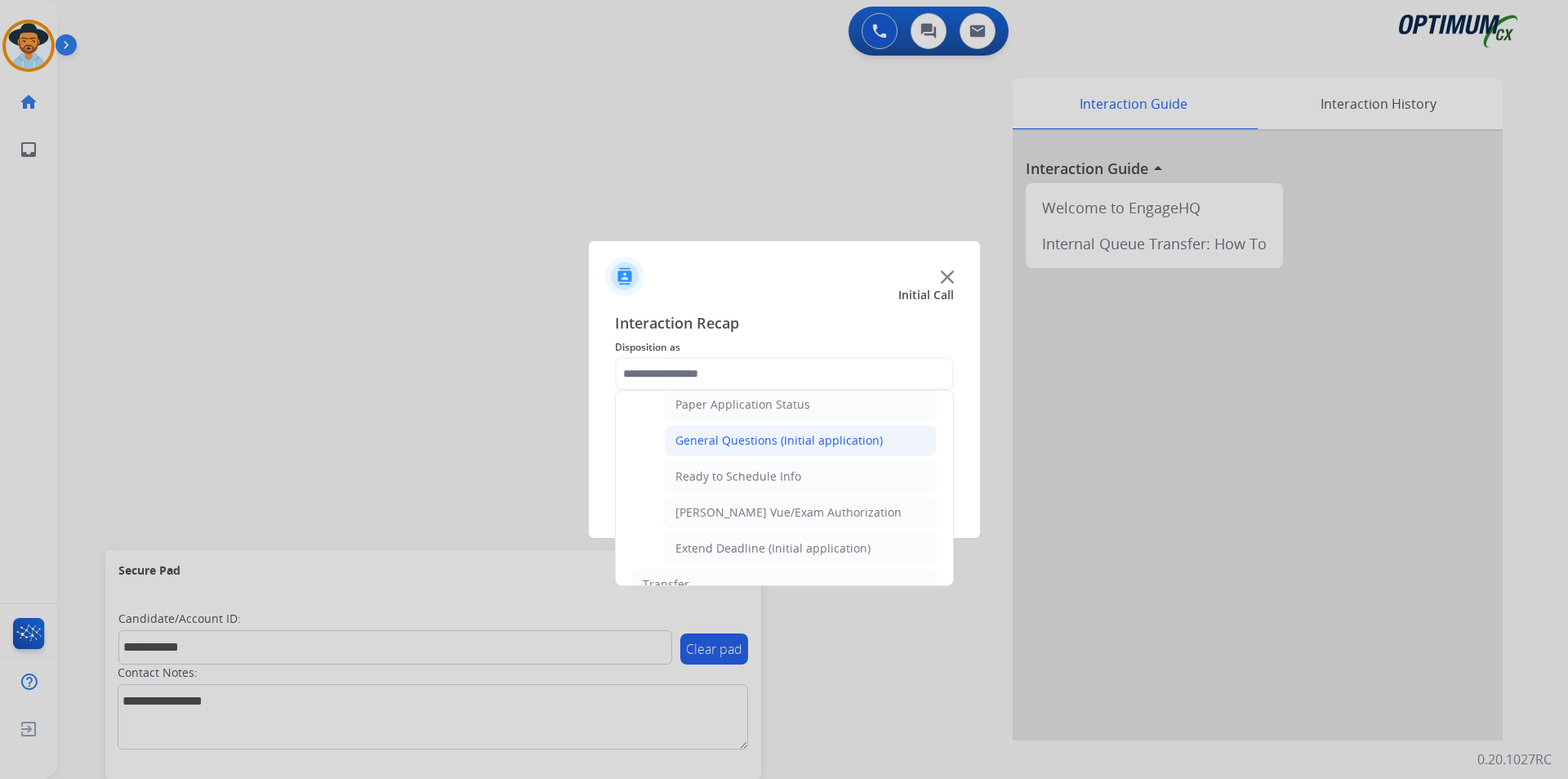
click at [703, 449] on div "General Questions (Initial application)" at bounding box center [780, 441] width 208 height 16
type input "**********"
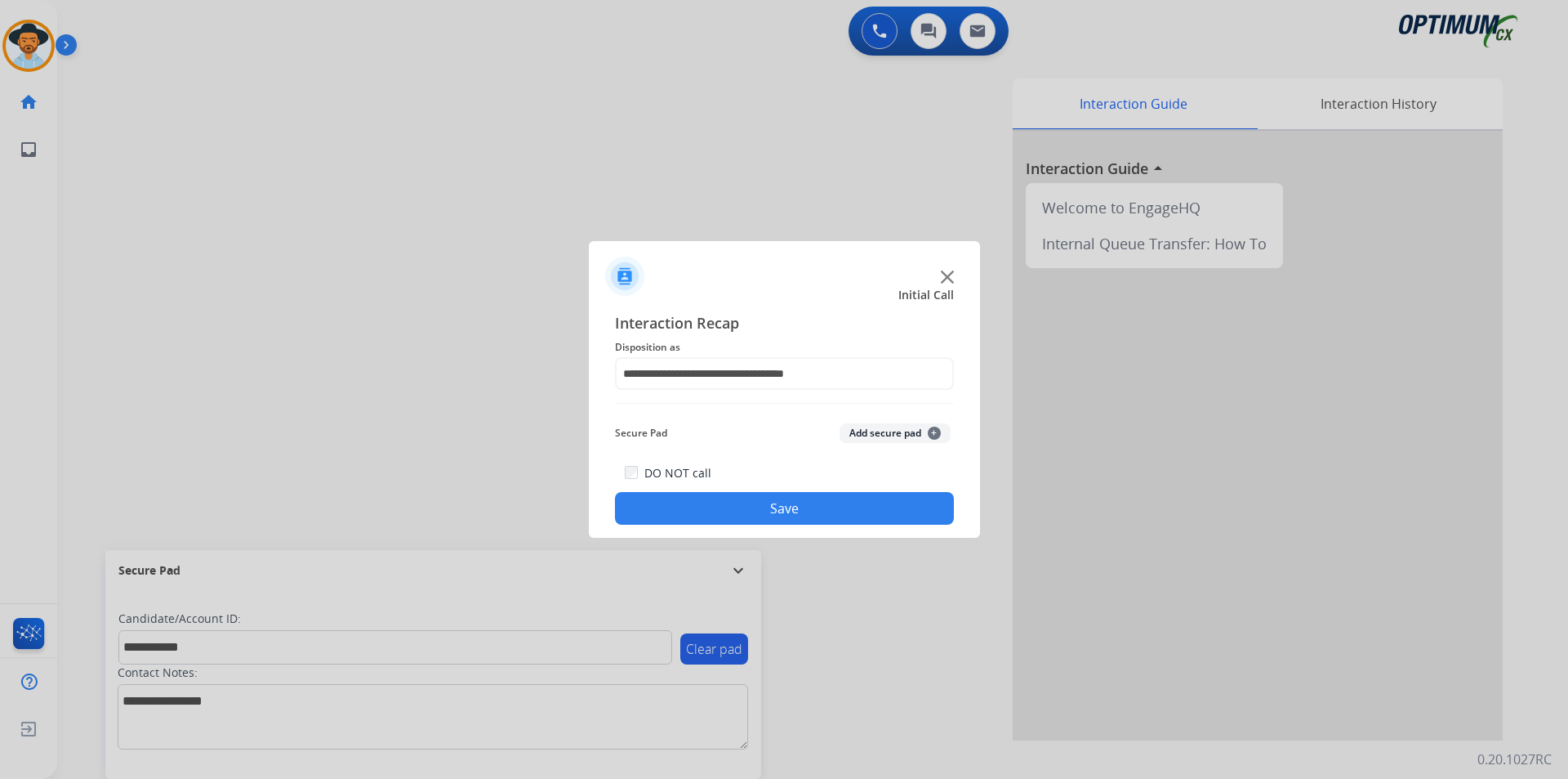
click at [678, 498] on button "Save" at bounding box center [784, 508] width 339 height 33
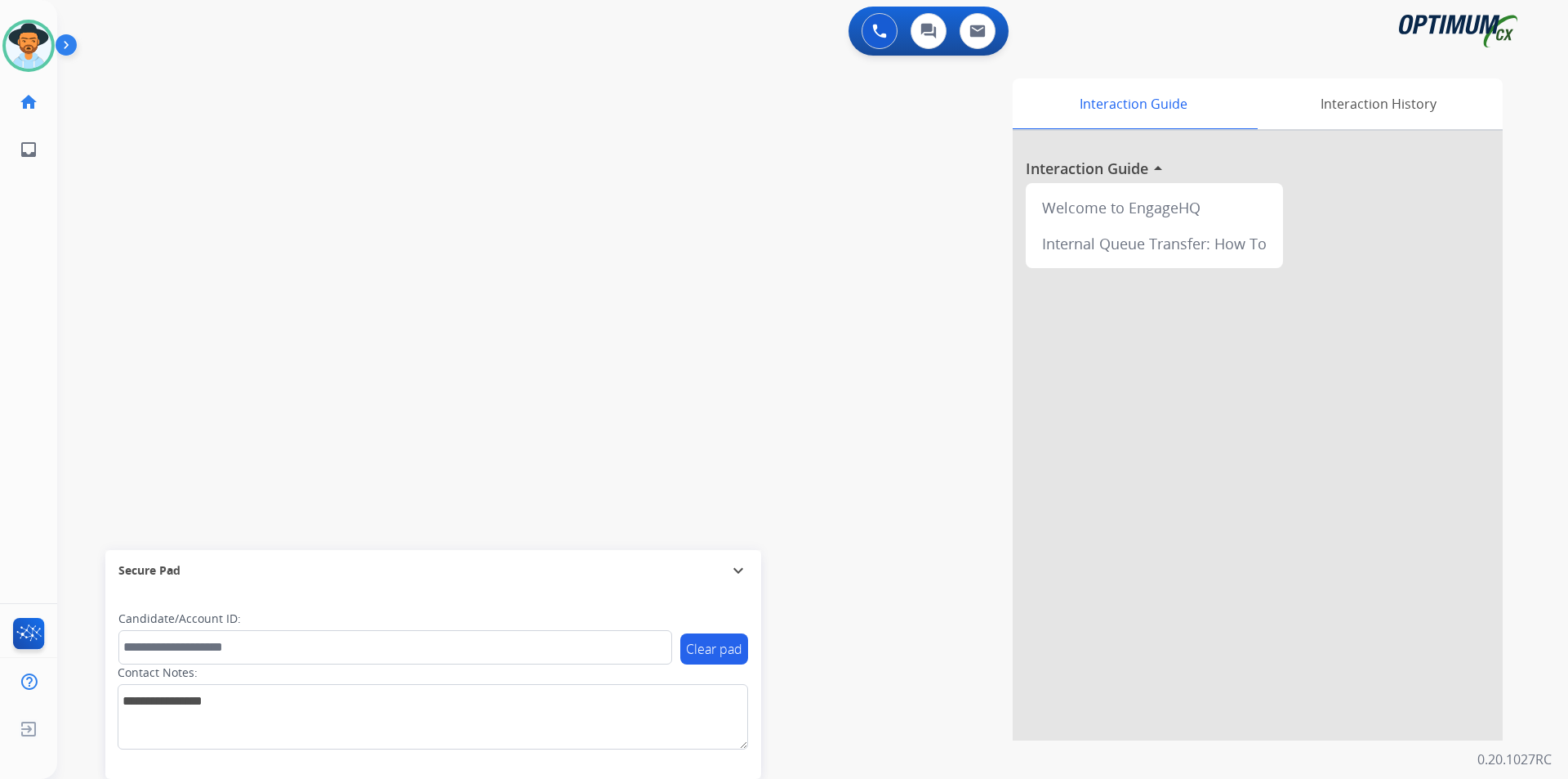
click at [882, 159] on div "Interaction Guide Interaction History Interaction Guide arrow_drop_up Welcome t…" at bounding box center [1021, 409] width 962 height 662
click at [429, 116] on div at bounding box center [784, 390] width 1568 height 779
click at [165, 81] on span "+15805609063" at bounding box center [166, 85] width 101 height 16
copy span "15805609063"
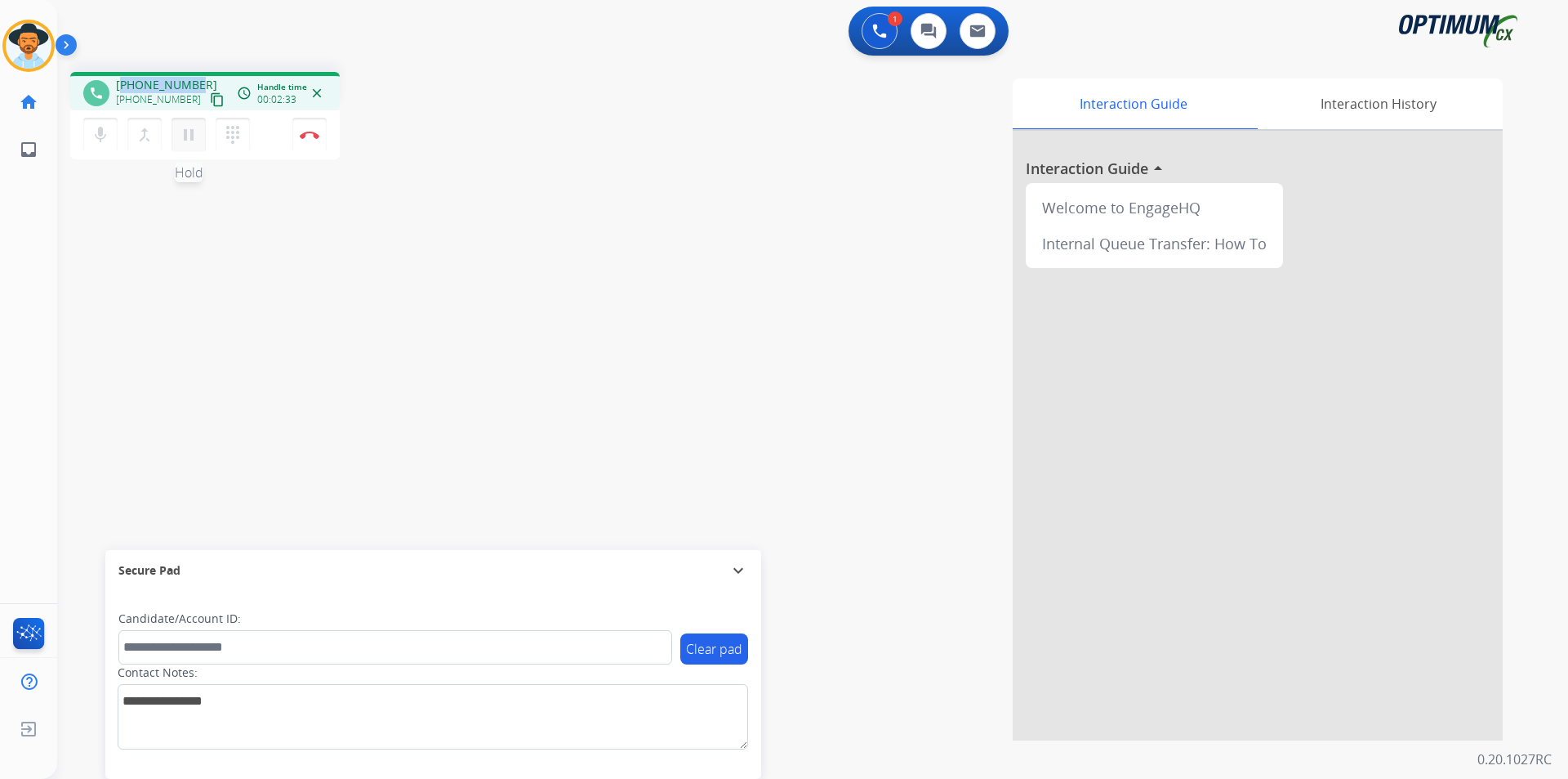
click at [191, 134] on mat-icon "pause" at bounding box center [189, 135] width 20 height 20
click at [196, 135] on mat-icon "play_arrow" at bounding box center [189, 135] width 20 height 20
click at [149, 81] on span "+15805609063" at bounding box center [166, 85] width 101 height 16
click at [320, 142] on button "Disconnect" at bounding box center [310, 134] width 34 height 34
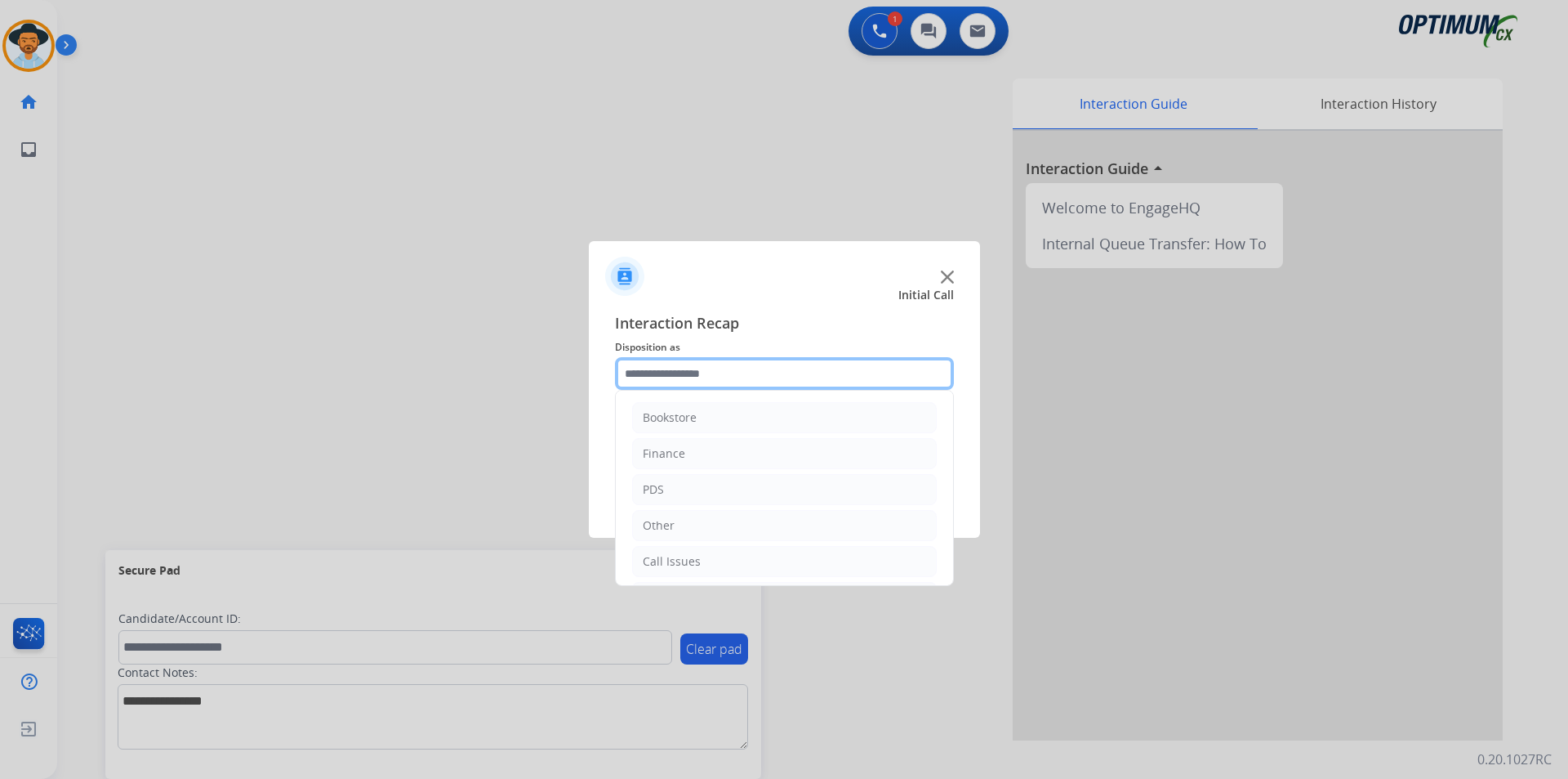
click at [721, 372] on input "text" at bounding box center [784, 373] width 339 height 33
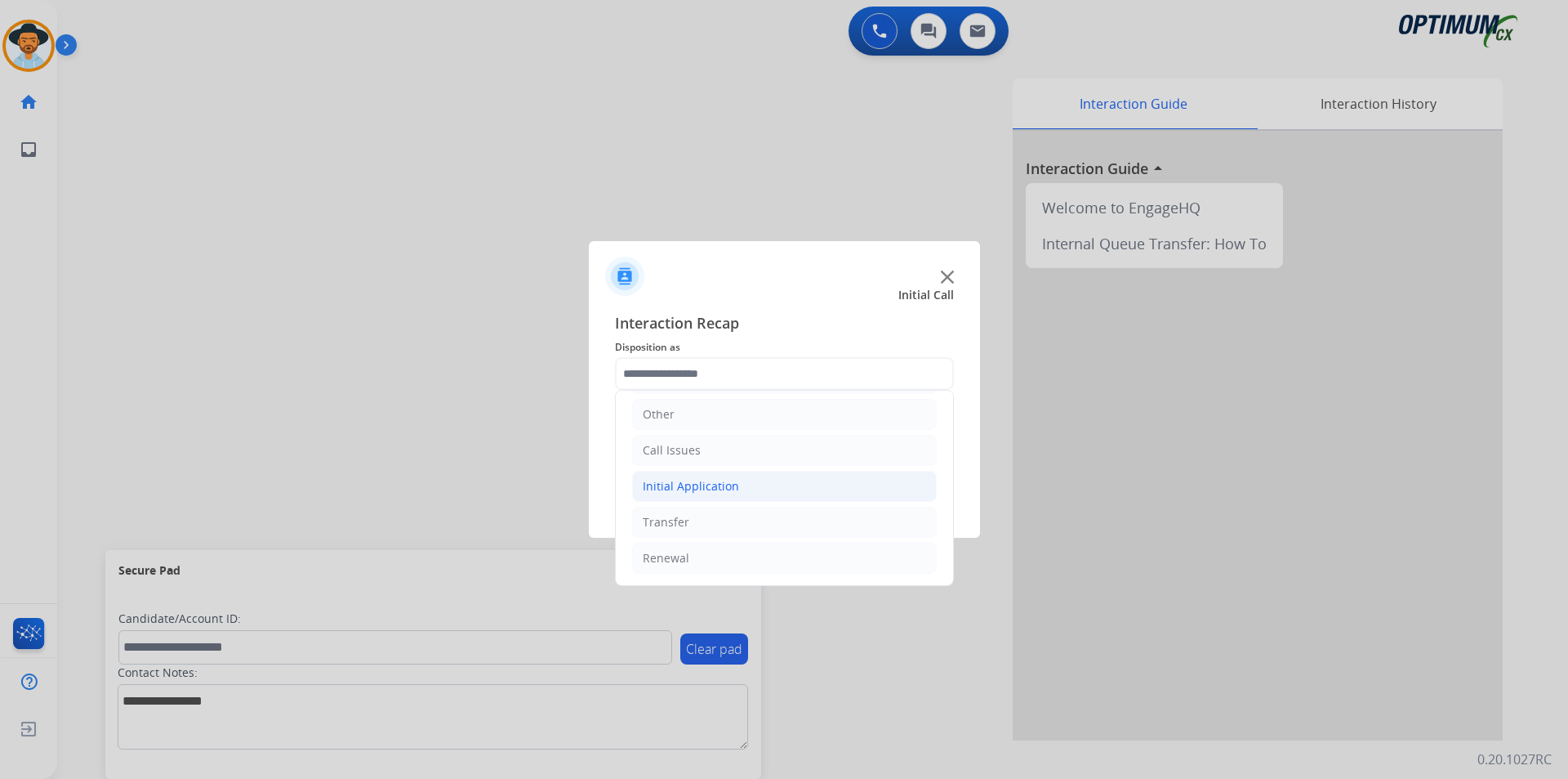
click at [736, 489] on div "Initial Application" at bounding box center [691, 486] width 97 height 16
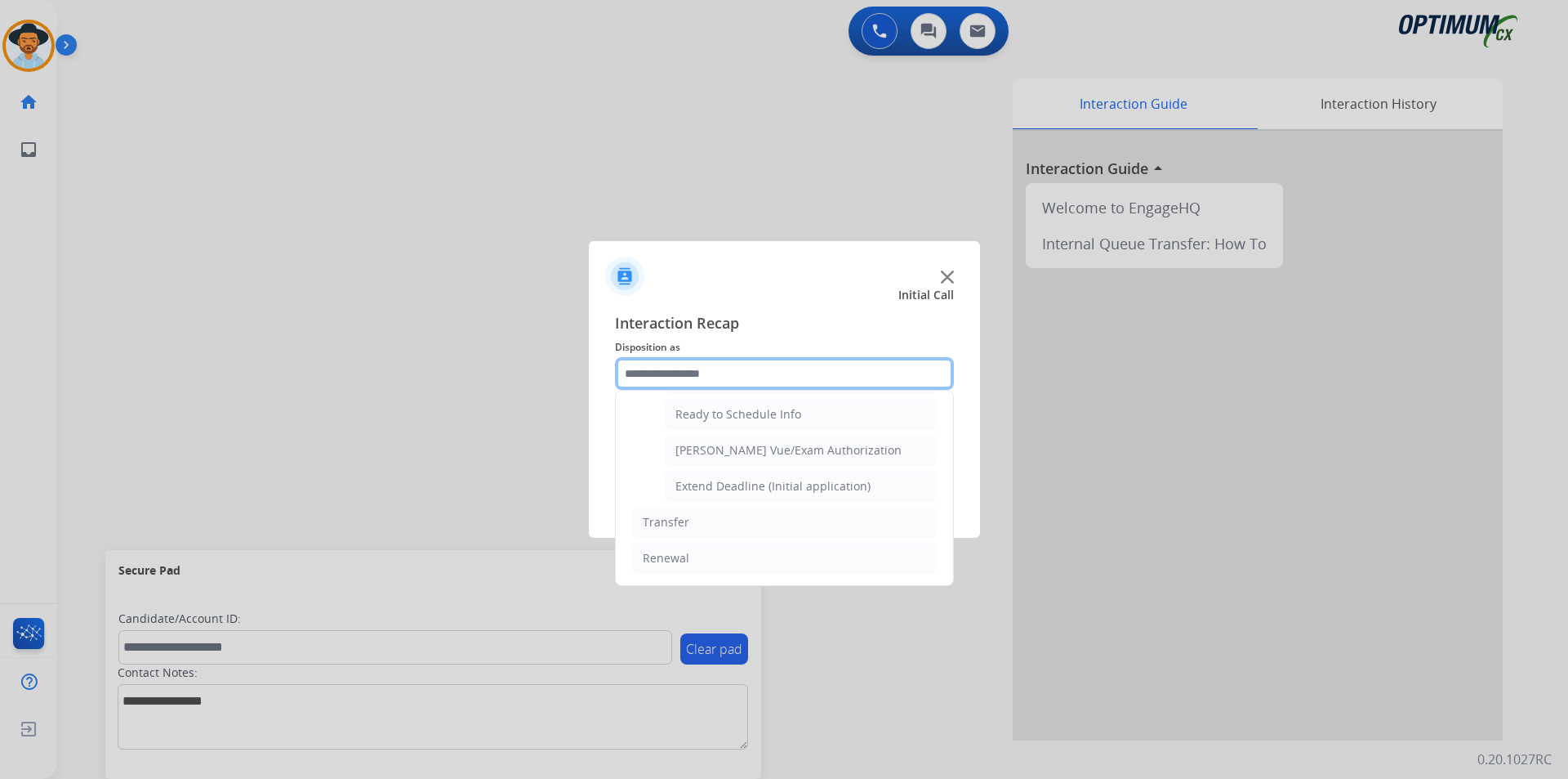
scroll to position [870, 0]
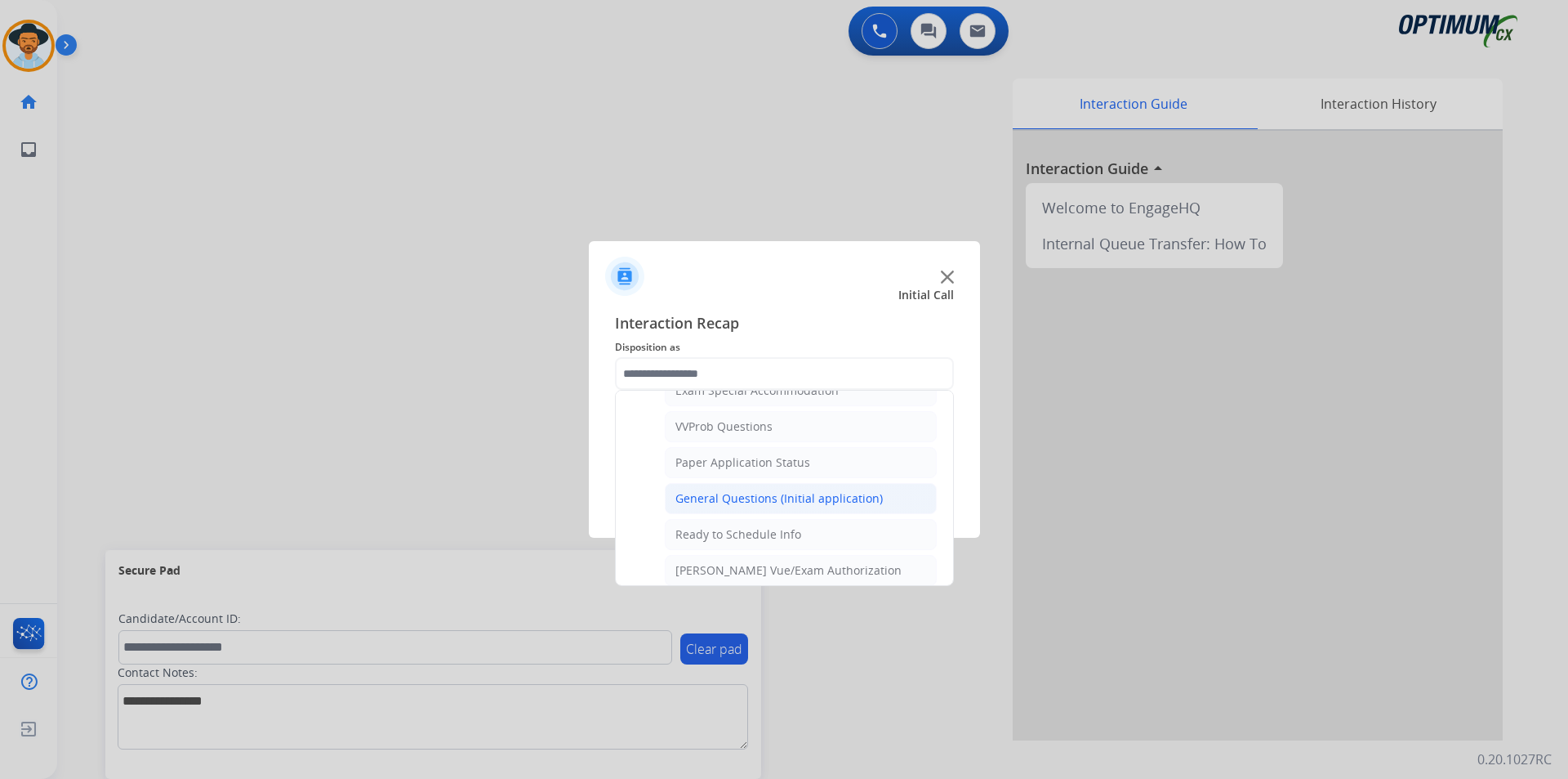
click at [733, 507] on div "General Questions (Initial application)" at bounding box center [780, 499] width 208 height 16
type input "**********"
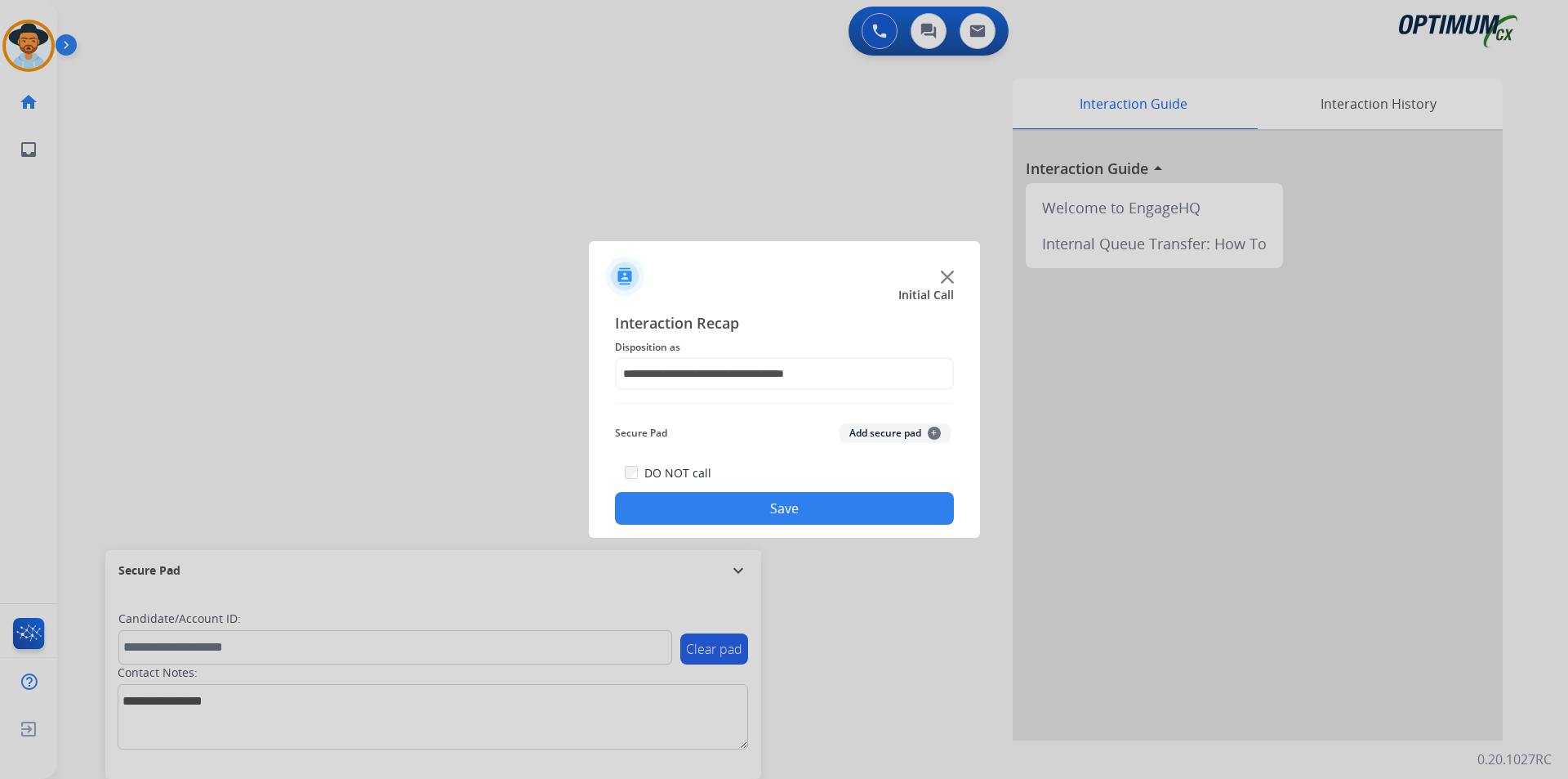
click at [720, 494] on button "Save" at bounding box center [784, 508] width 339 height 33
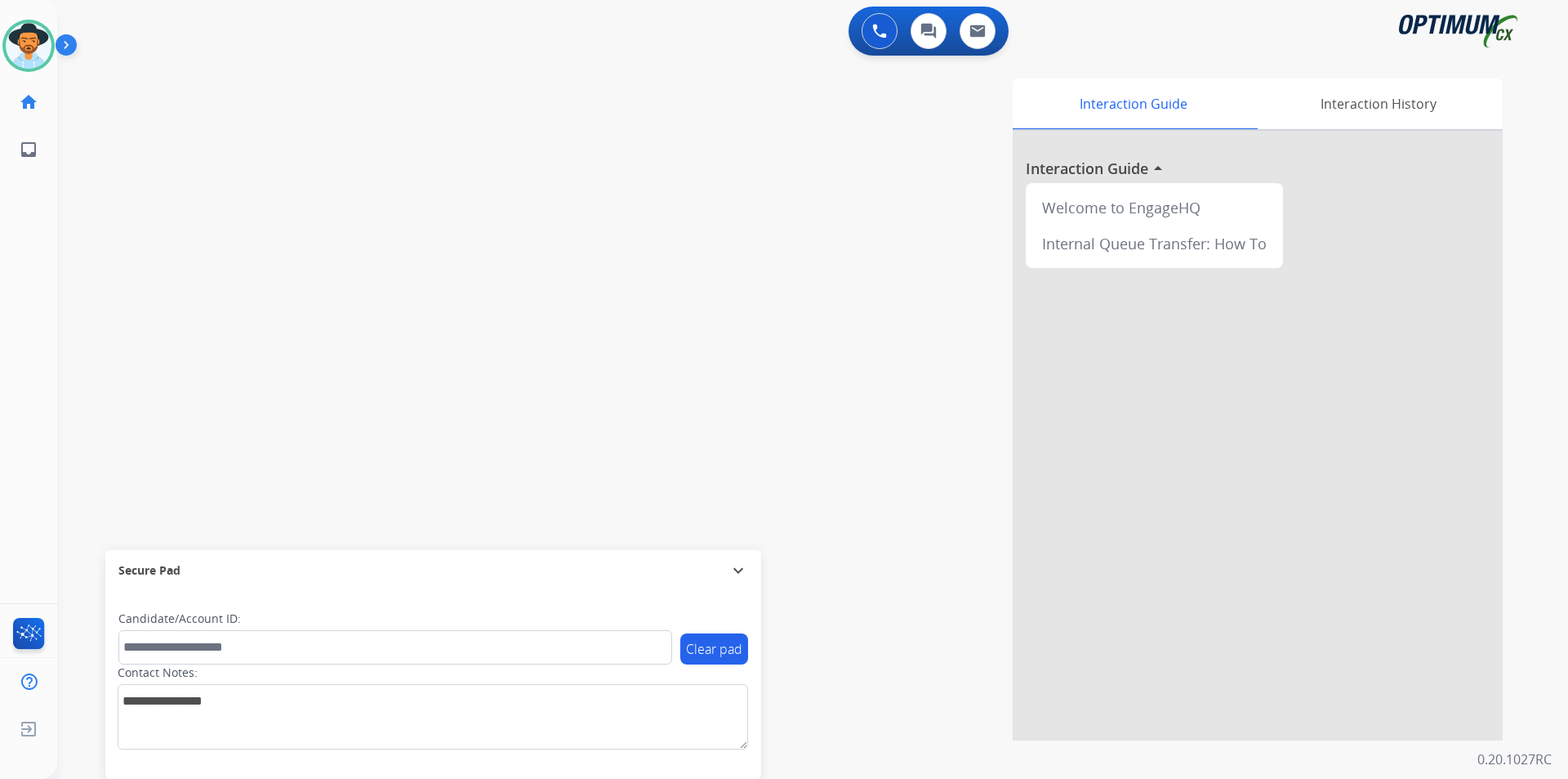
click at [829, 381] on div "Interaction Guide Interaction History Interaction Guide arrow_drop_up Welcome t…" at bounding box center [1021, 409] width 962 height 662
click at [158, 85] on span "+13092580053" at bounding box center [166, 85] width 101 height 16
copy span "13092580053"
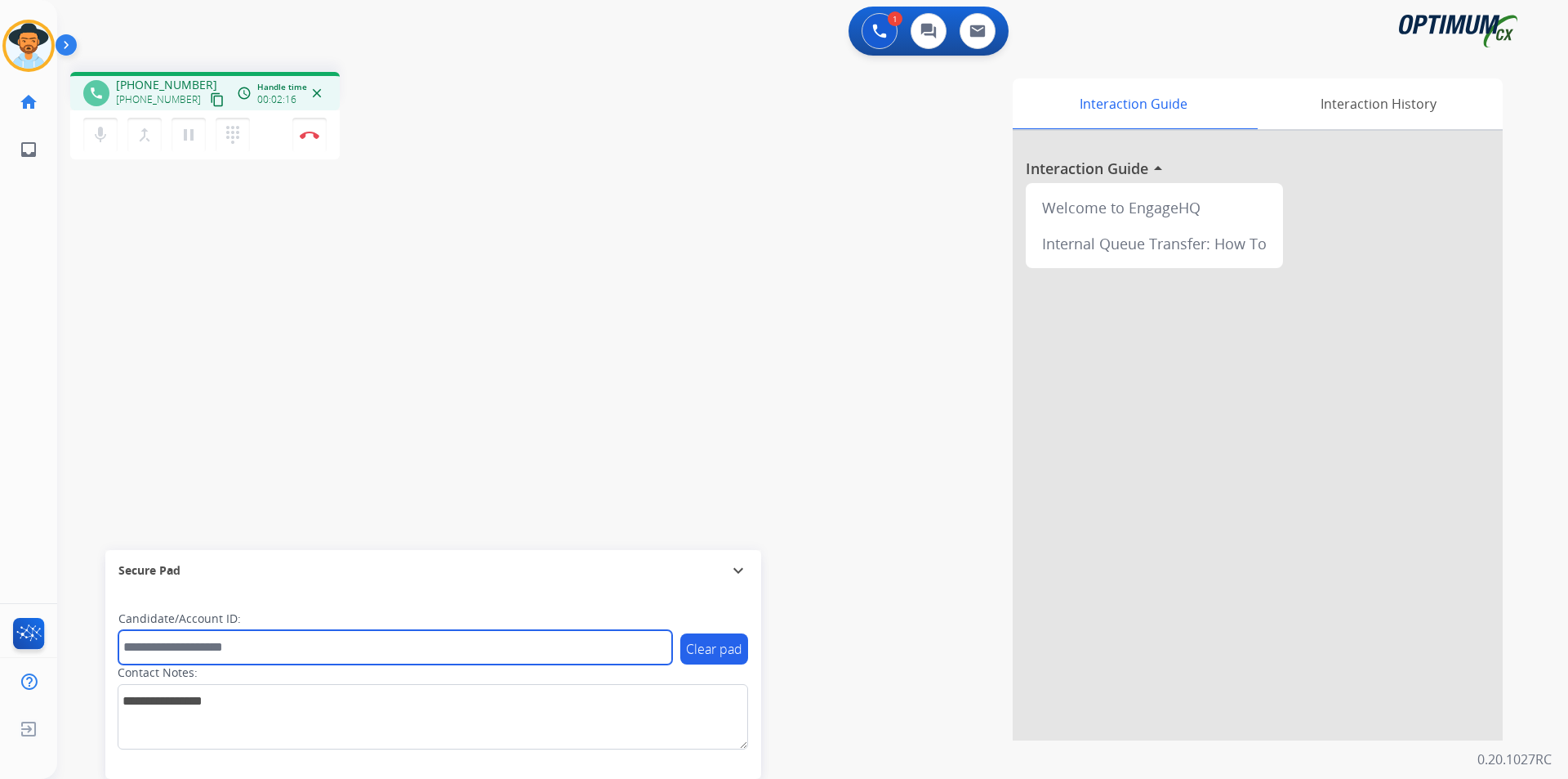
click at [361, 655] on input "text" at bounding box center [395, 647] width 554 height 34
drag, startPoint x: 256, startPoint y: 652, endPoint x: 29, endPoint y: 629, distance: 228.2
click at [29, 629] on div "Outbound call Quit Outbound call Quit Schedule interaction + Add to my list Cus…" at bounding box center [784, 390] width 1568 height 779
type input "********"
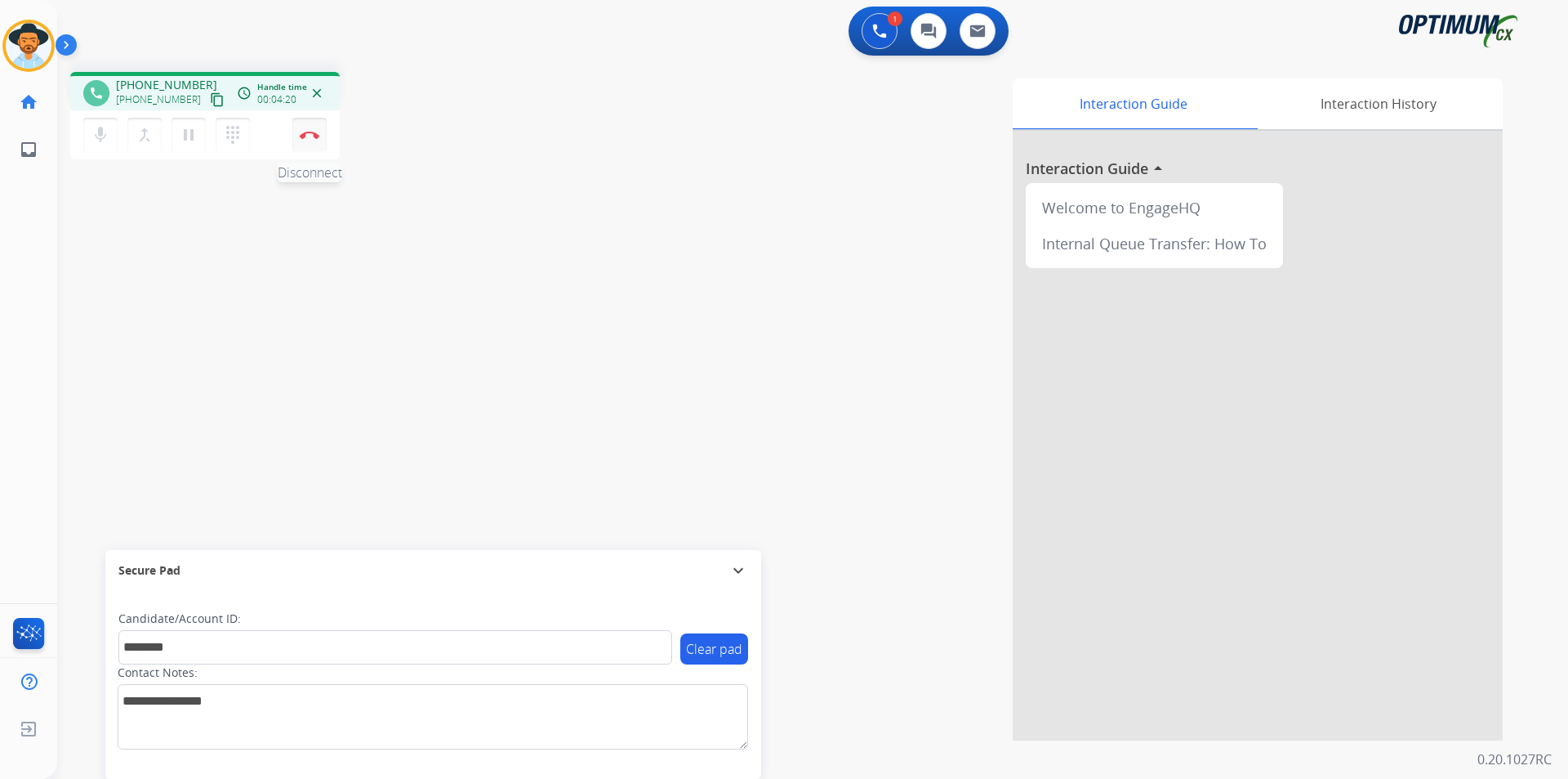
click at [310, 141] on button "Disconnect" at bounding box center [310, 134] width 34 height 34
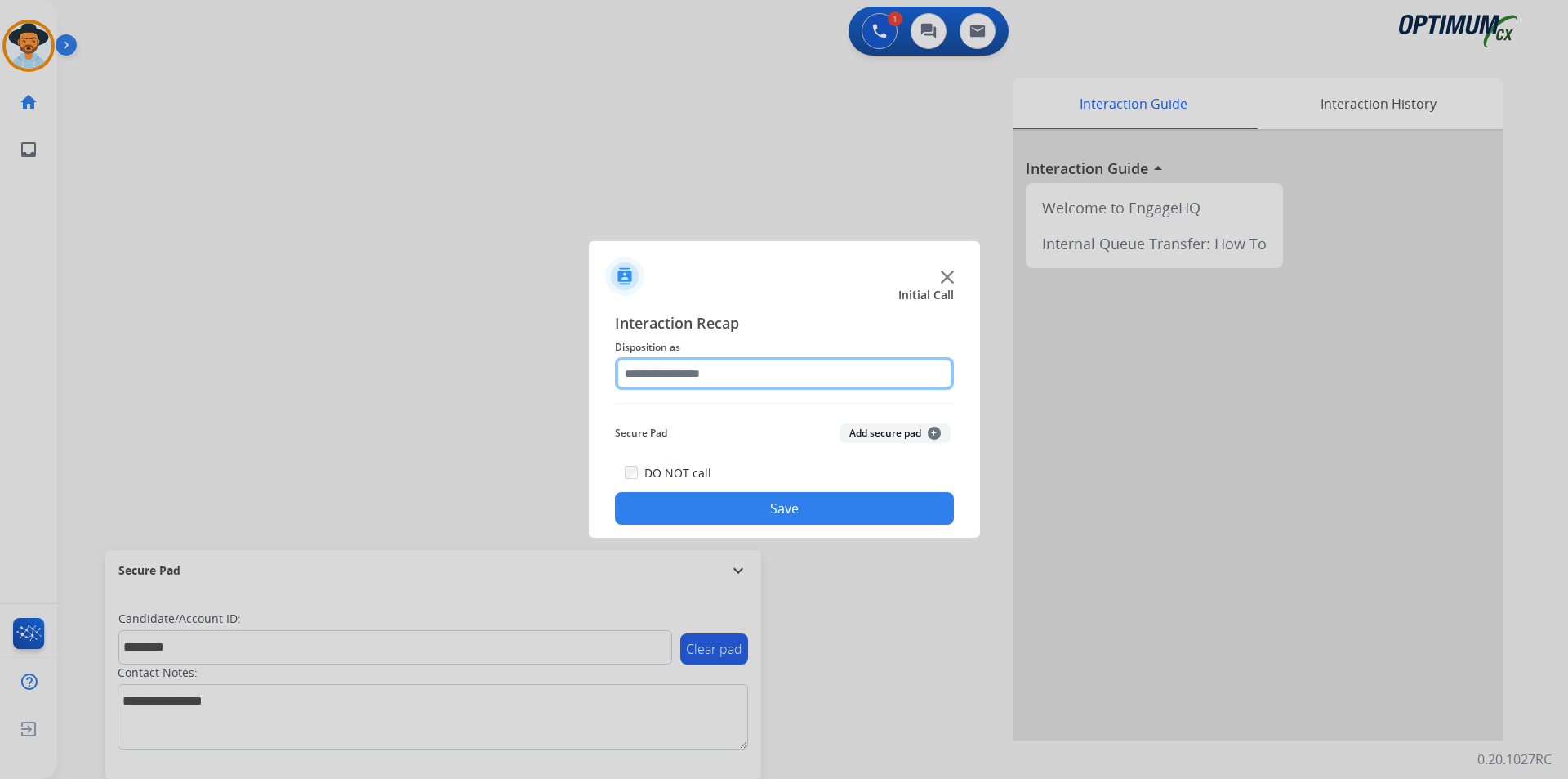
click at [796, 374] on input "text" at bounding box center [784, 373] width 339 height 33
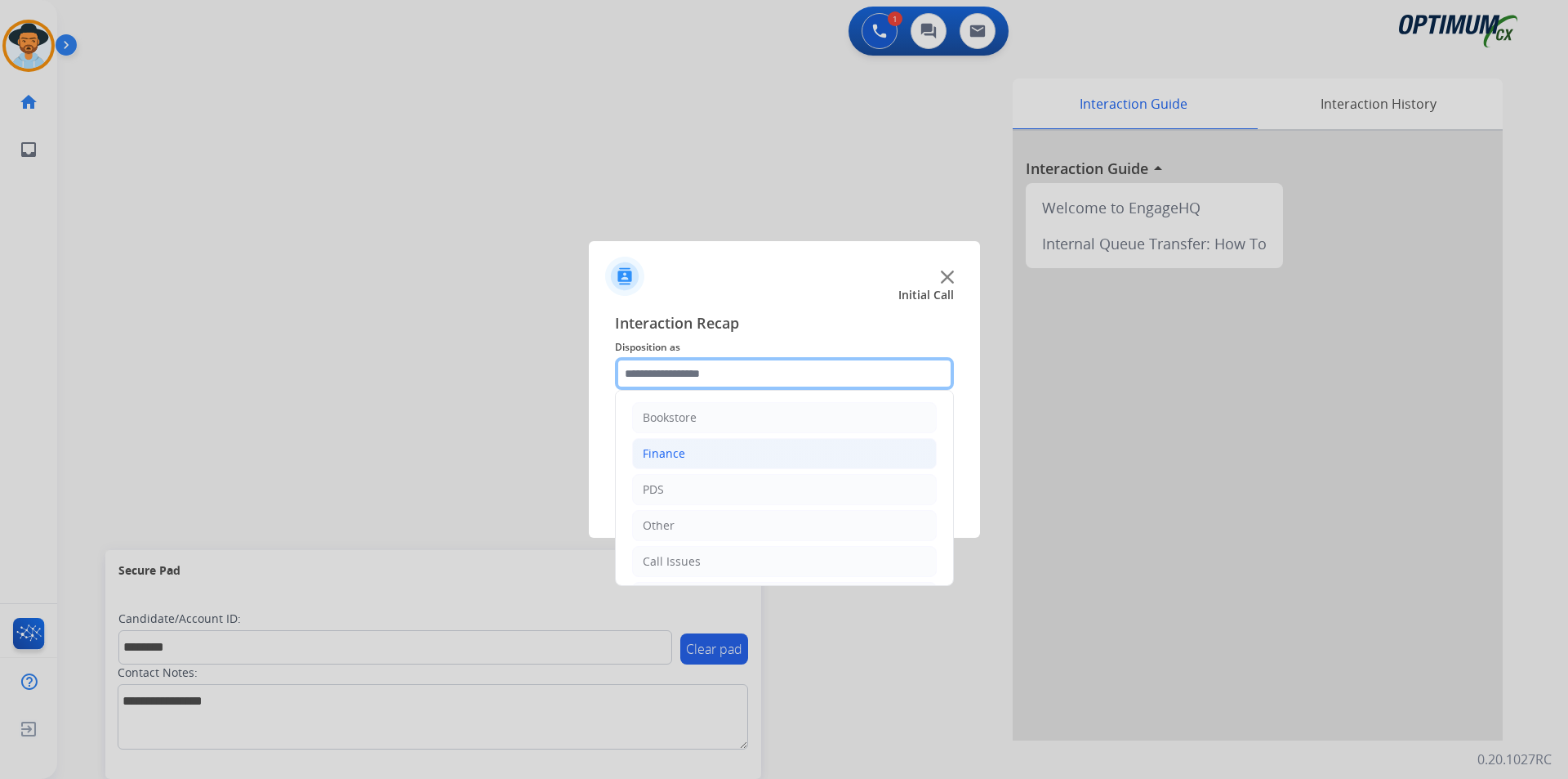
scroll to position [111, 0]
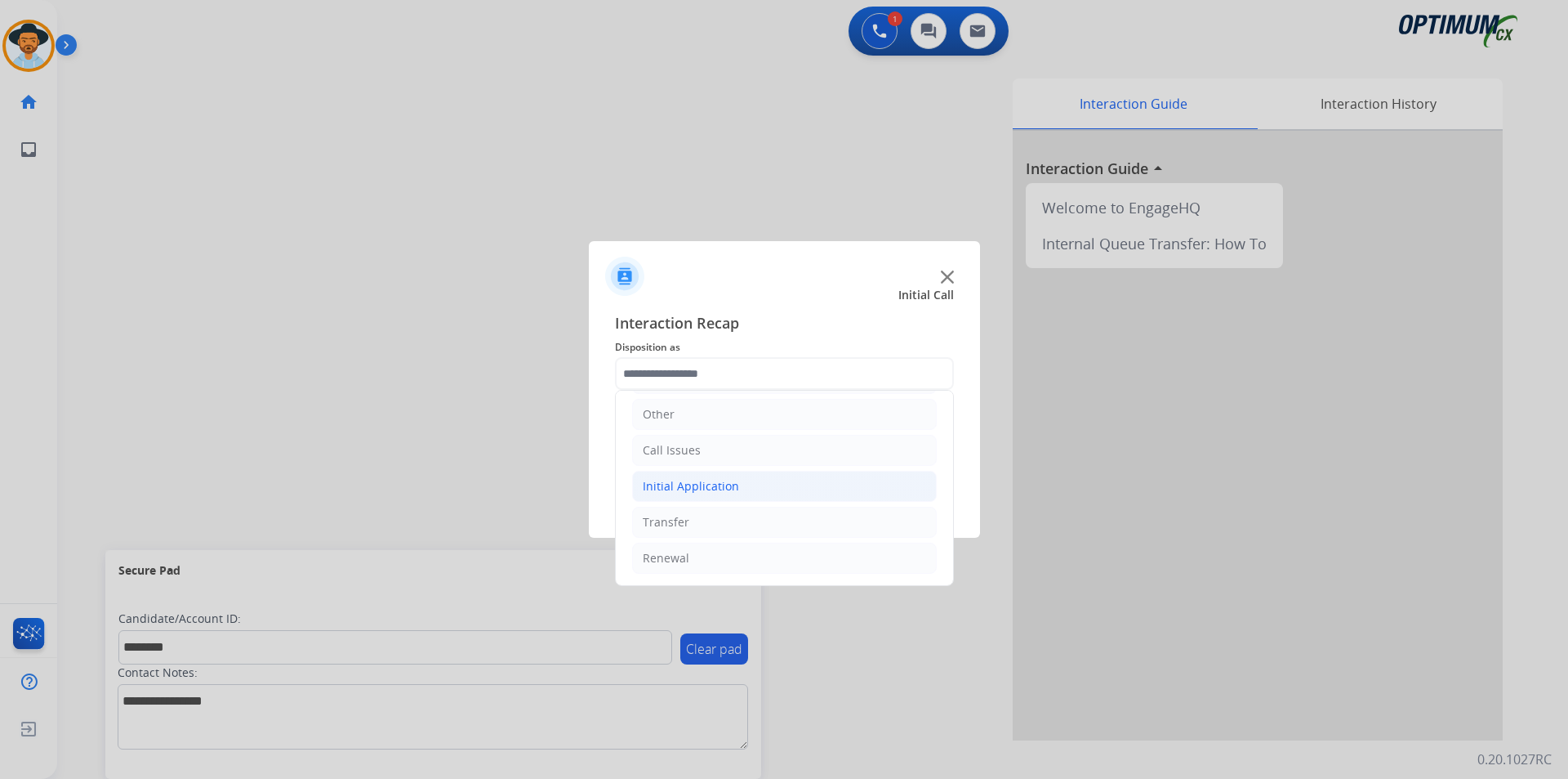
click at [742, 483] on li "Initial Application" at bounding box center [784, 486] width 304 height 31
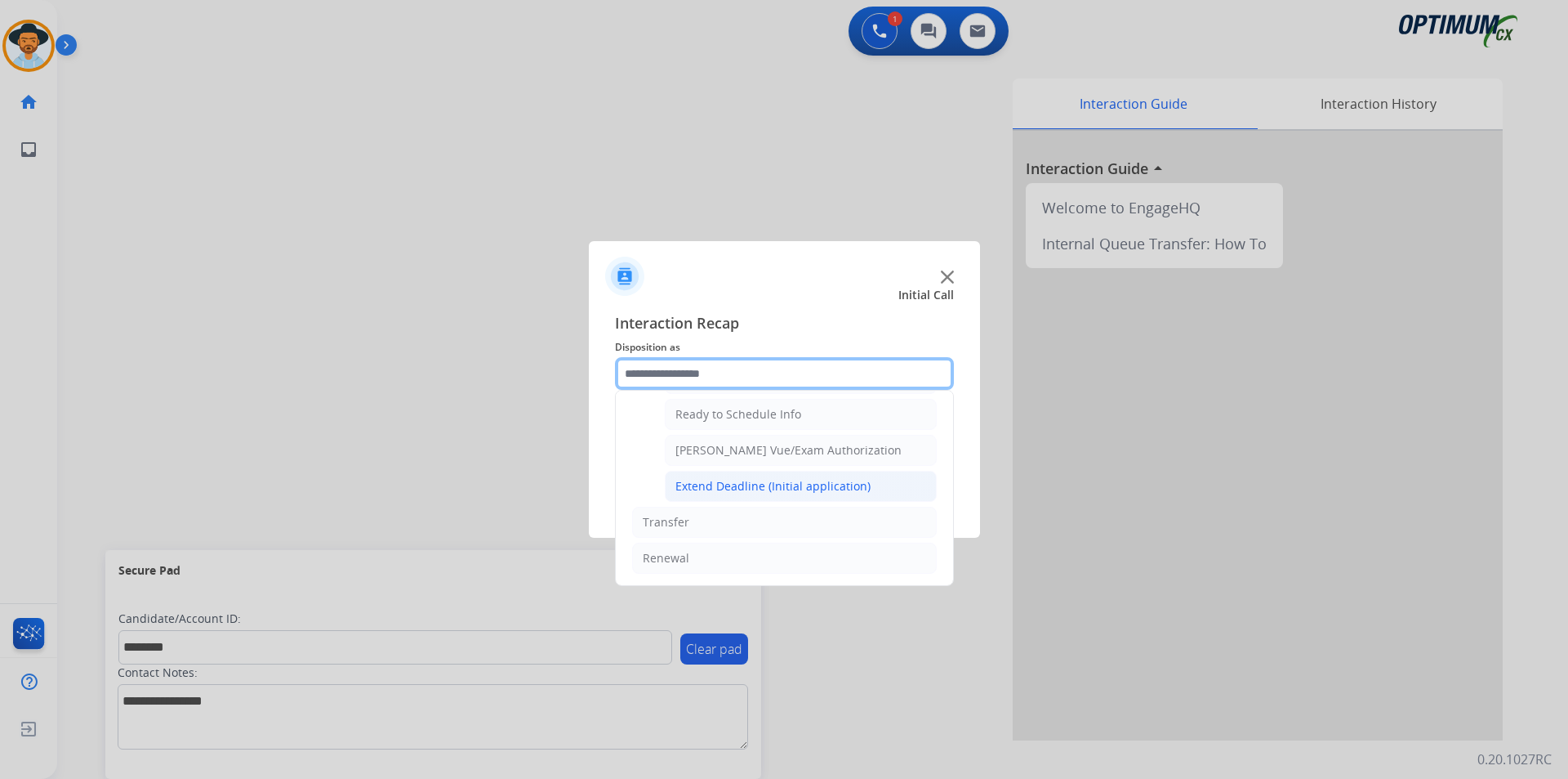
scroll to position [870, 0]
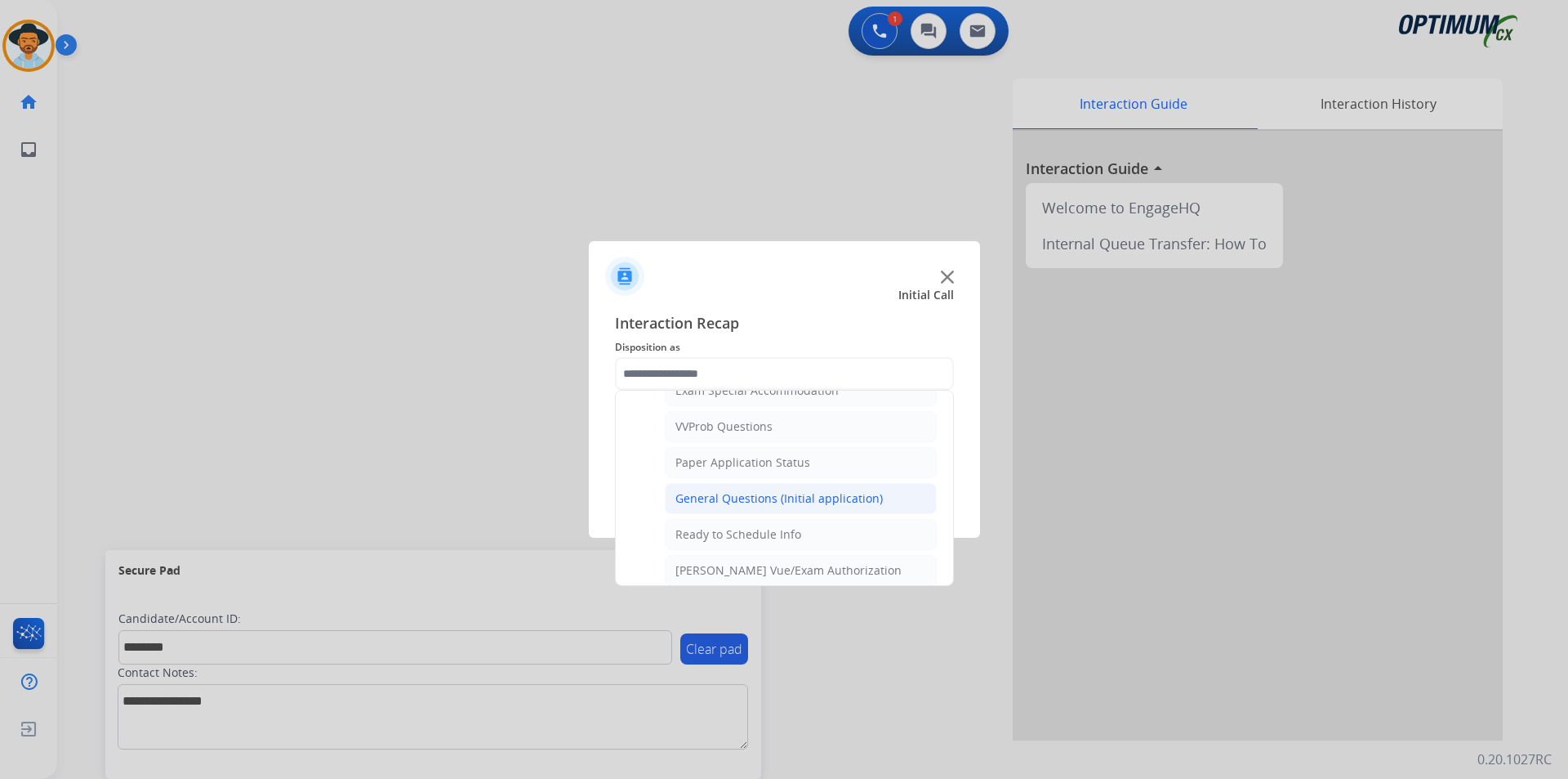
click at [761, 507] on div "General Questions (Initial application)" at bounding box center [780, 499] width 208 height 16
type input "**********"
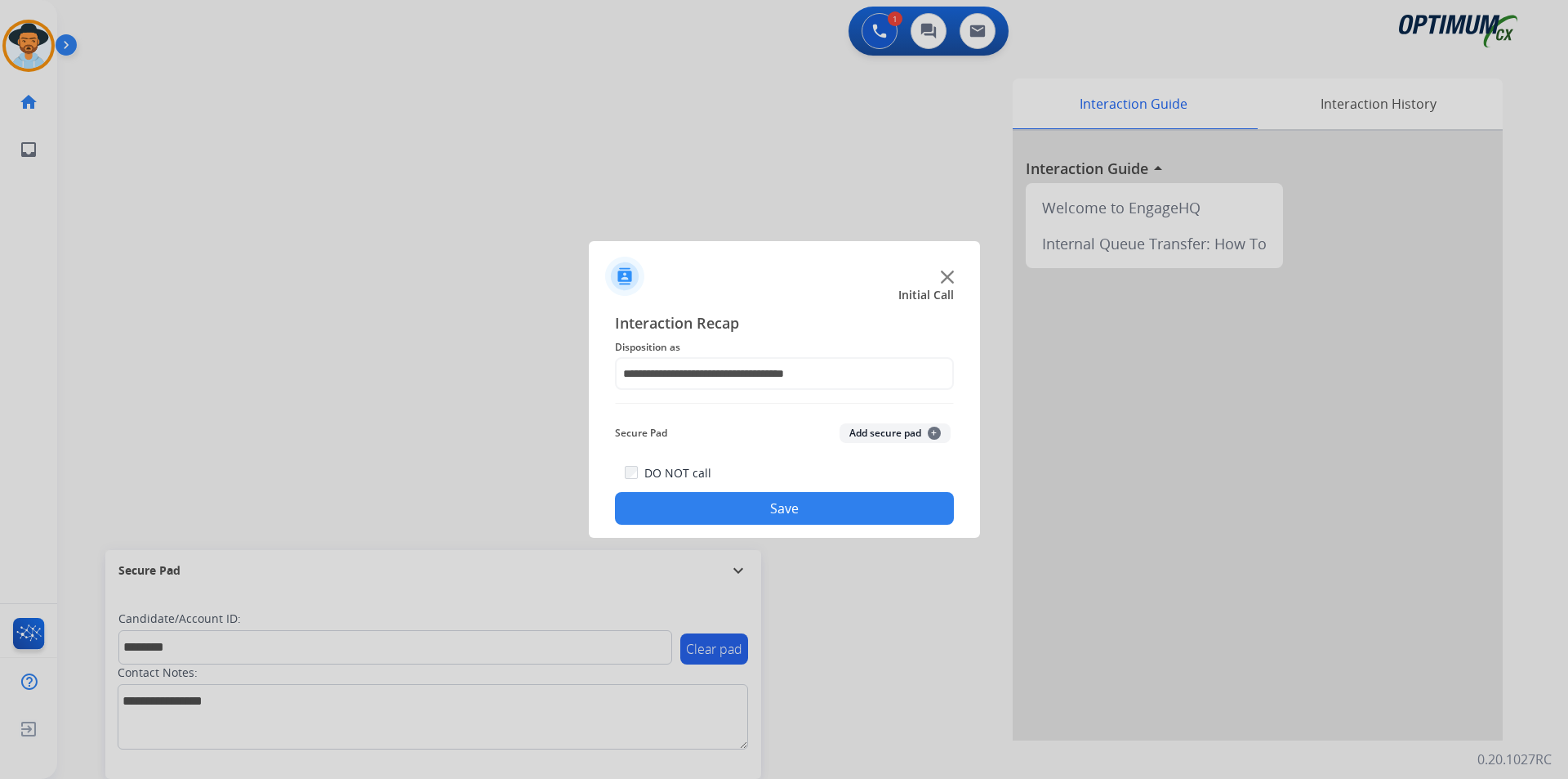
click at [712, 516] on button "Save" at bounding box center [784, 508] width 339 height 33
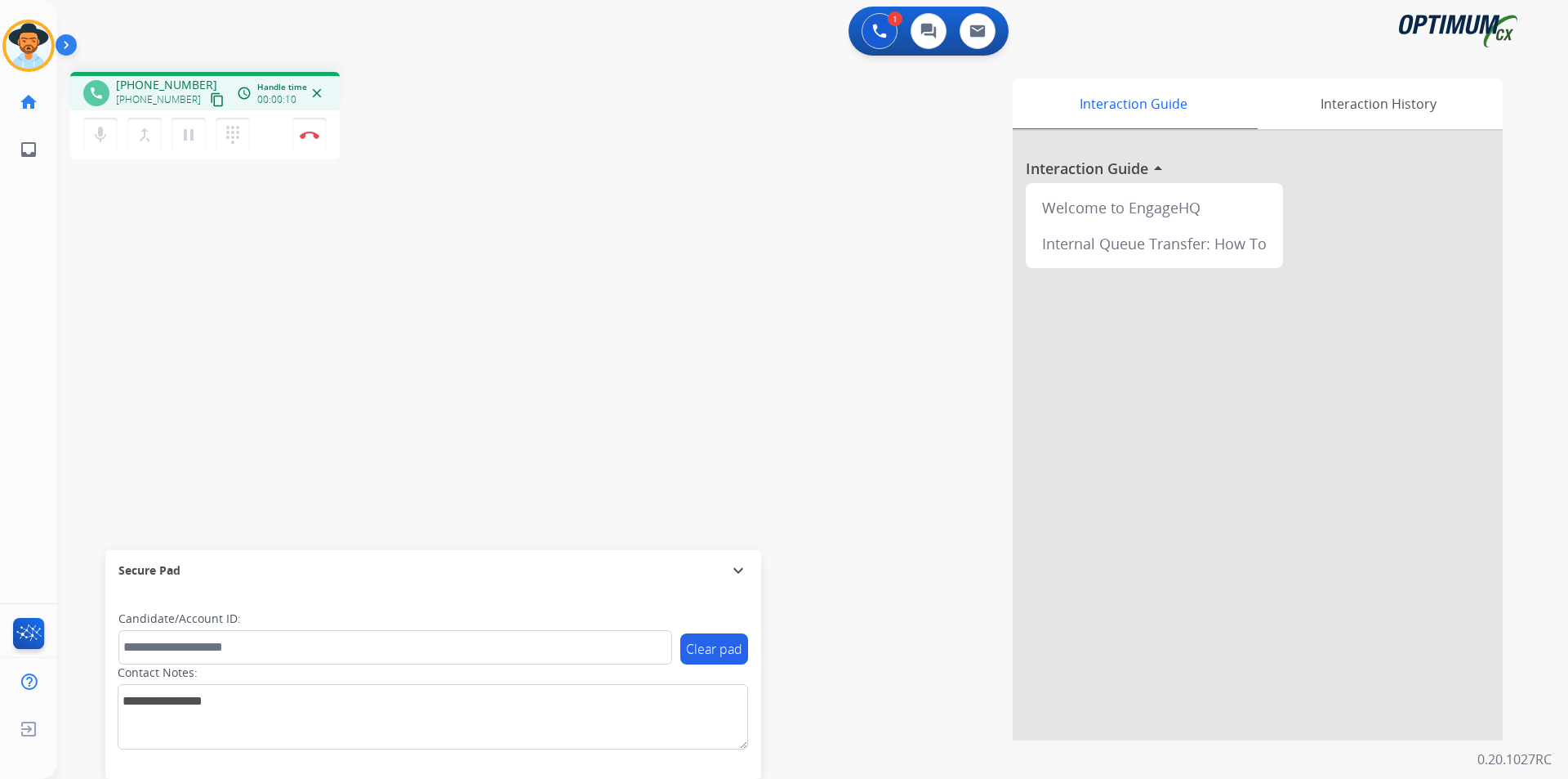
click at [542, 125] on div "Interaction Guide Interaction History Interaction Guide arrow_drop_up Welcome t…" at bounding box center [1021, 409] width 962 height 662
click at [145, 81] on span "+17879104319" at bounding box center [166, 85] width 101 height 16
copy span "17879104319"
click at [318, 131] on img at bounding box center [310, 134] width 20 height 8
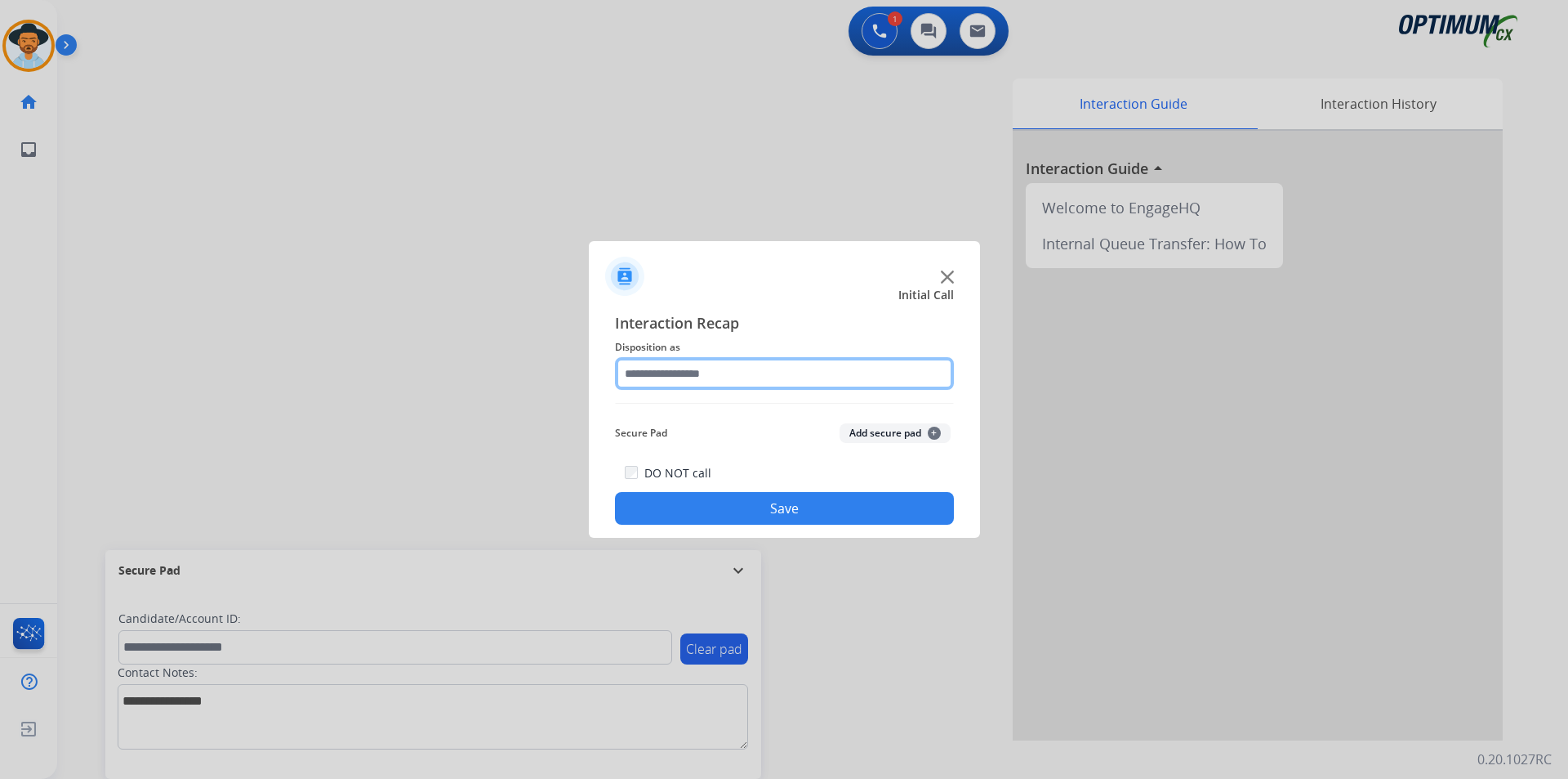
click at [802, 372] on input "text" at bounding box center [784, 373] width 339 height 33
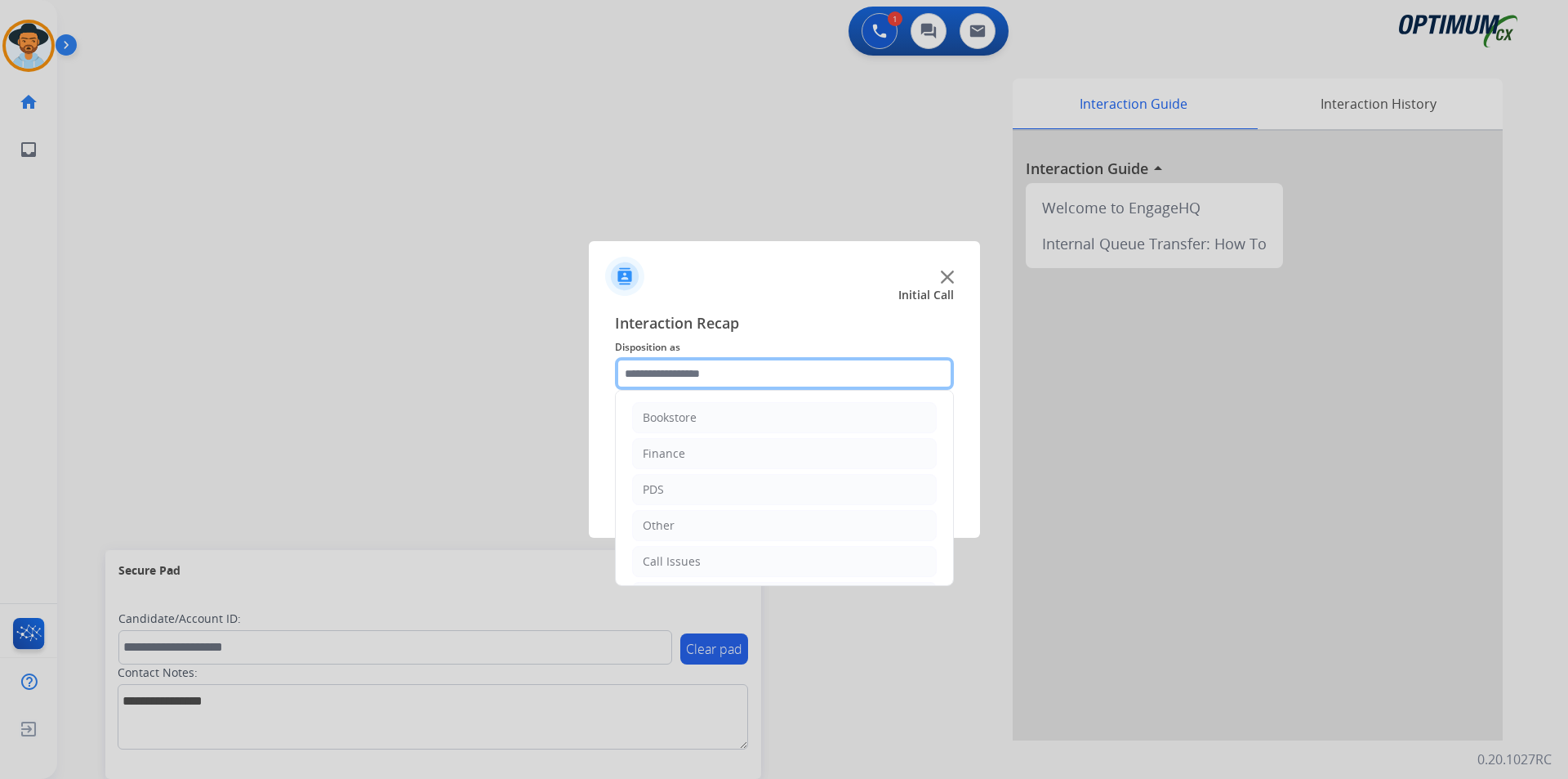
scroll to position [111, 0]
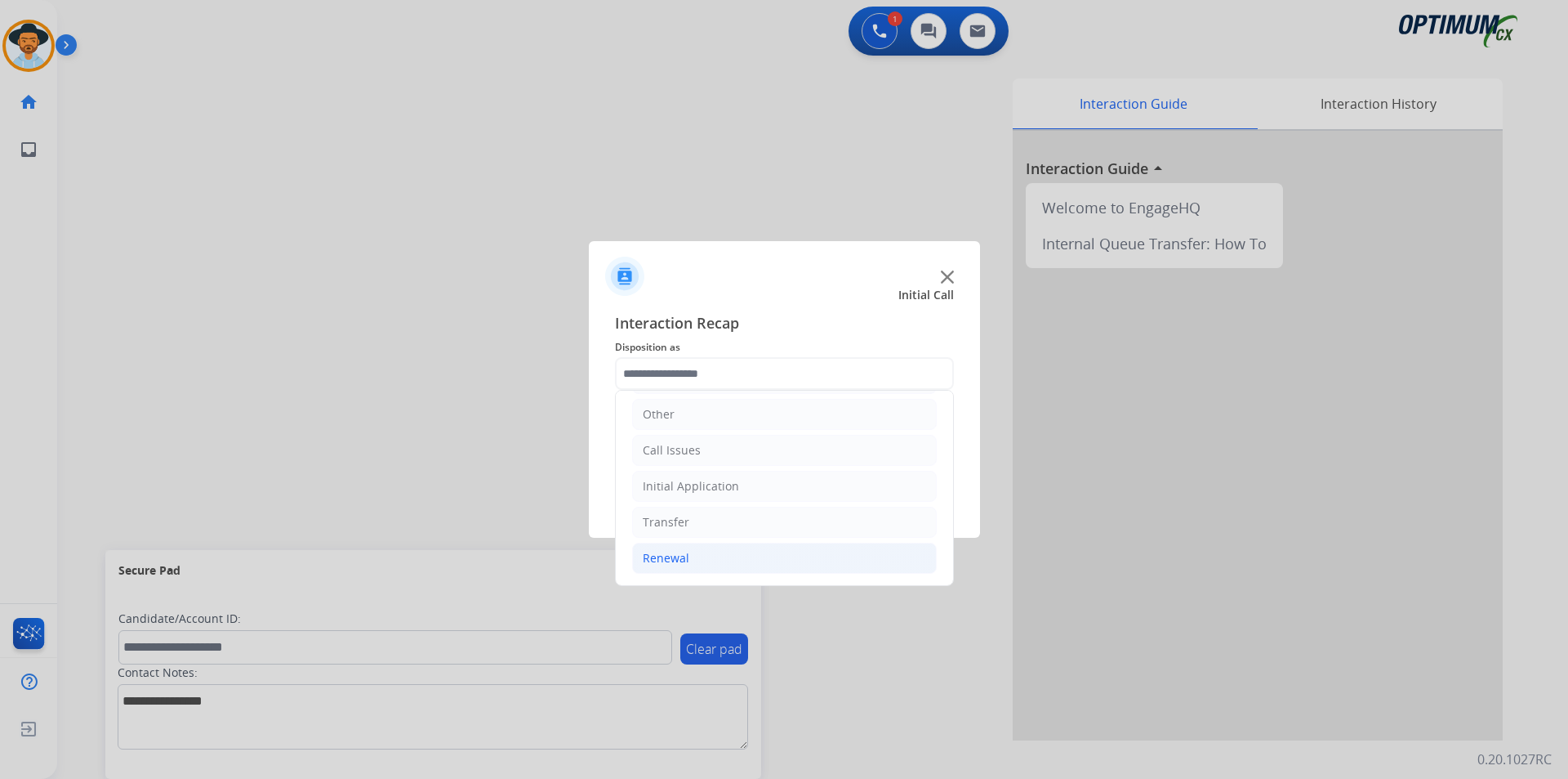
click at [693, 554] on li "Renewal" at bounding box center [784, 558] width 304 height 31
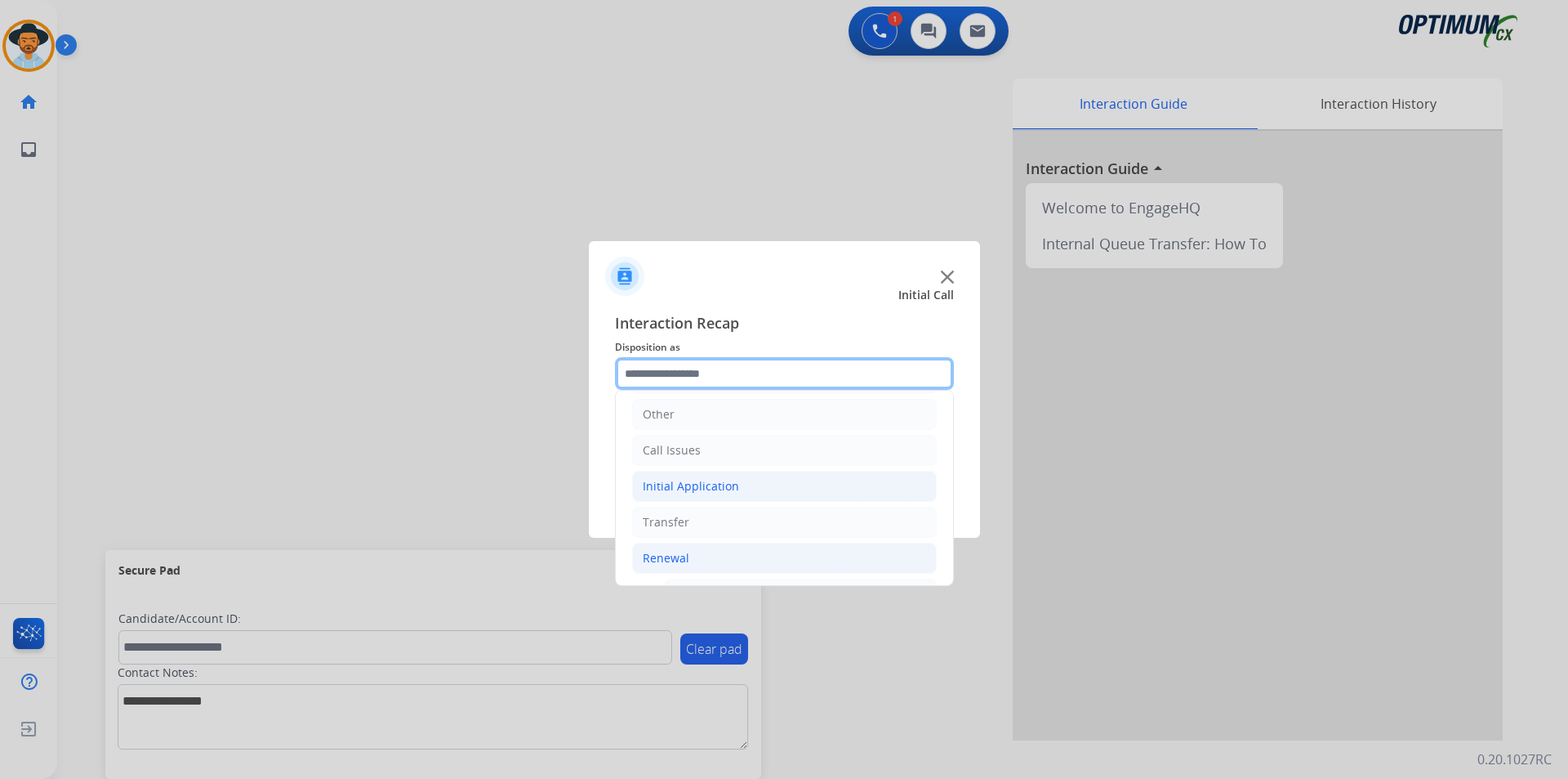
scroll to position [383, 0]
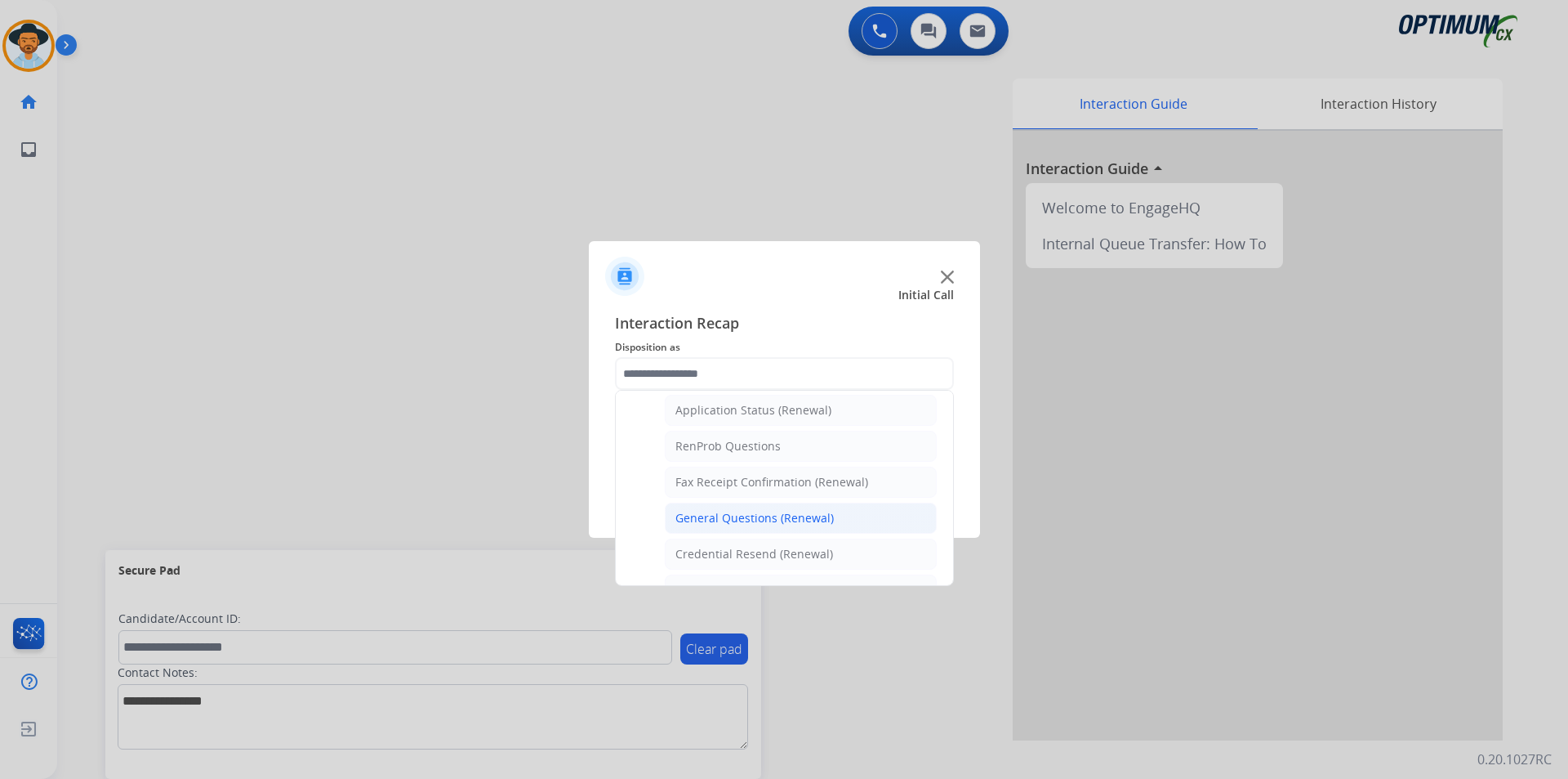
click at [777, 509] on div "General Questions (Renewal)" at bounding box center [754, 518] width 158 height 16
type input "**********"
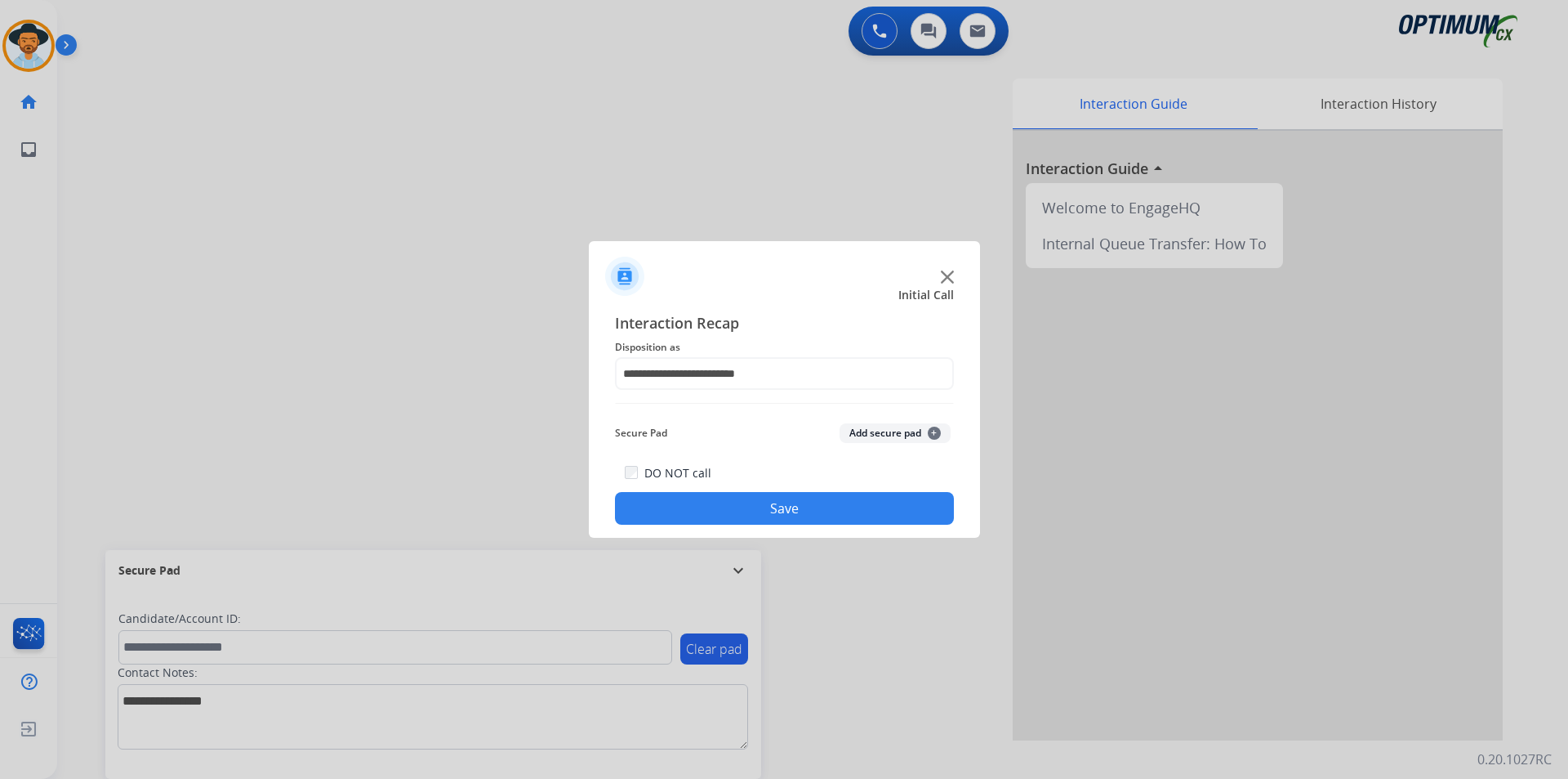
click at [745, 501] on button "Save" at bounding box center [784, 508] width 339 height 33
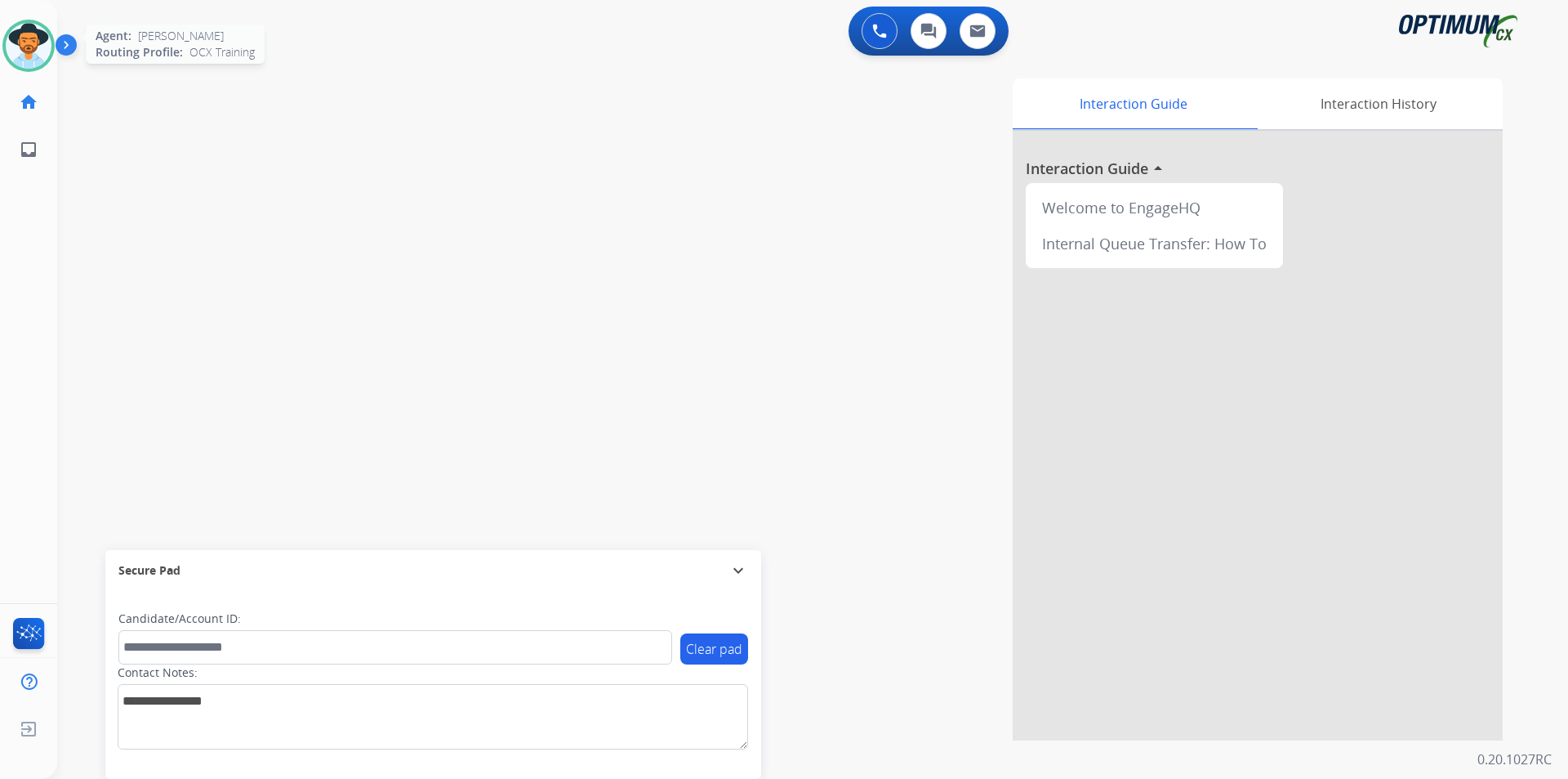
click at [23, 52] on img at bounding box center [28, 46] width 46 height 46
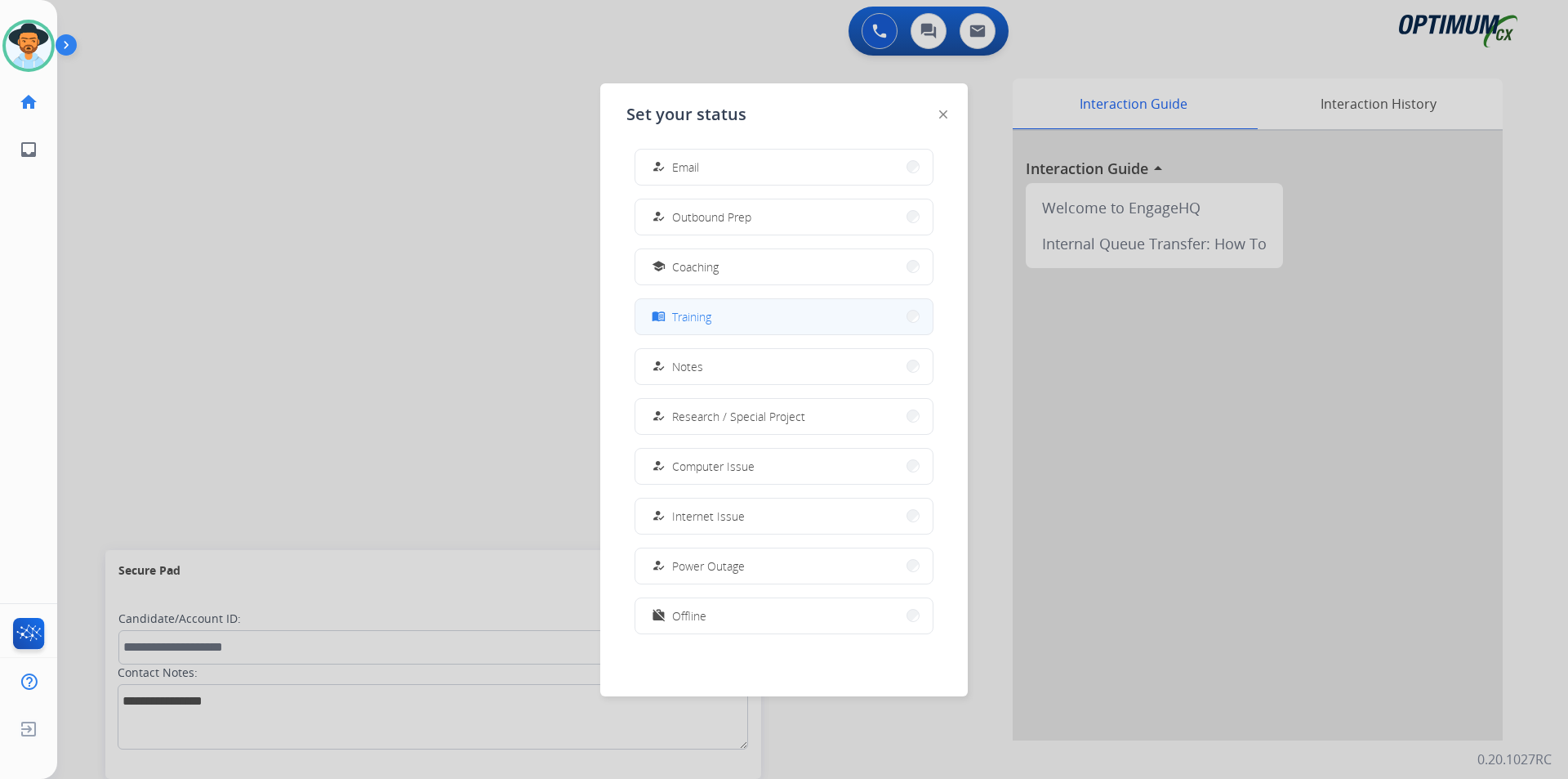
scroll to position [0, 0]
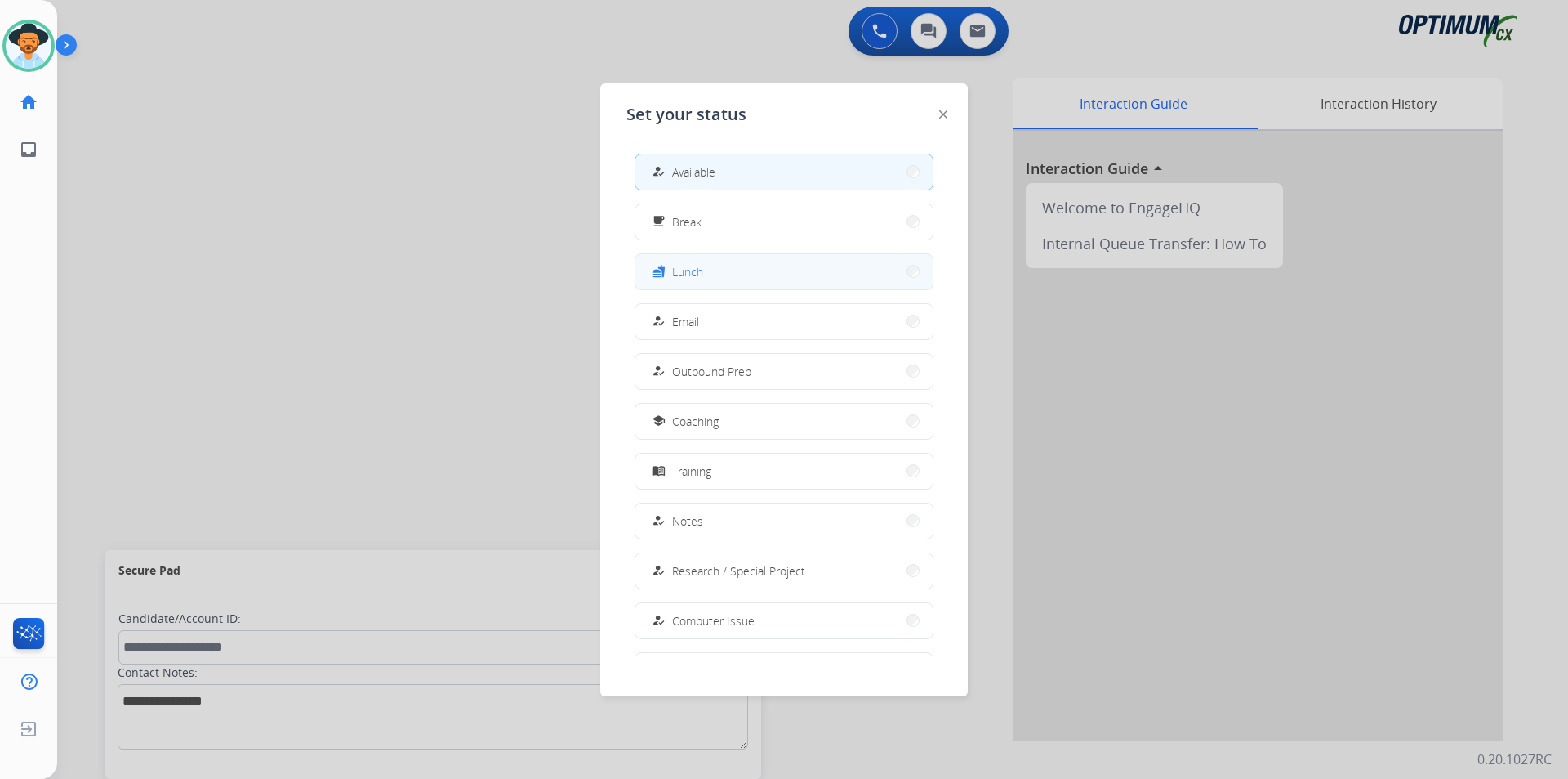
click at [746, 274] on button "fastfood Lunch" at bounding box center [784, 271] width 297 height 35
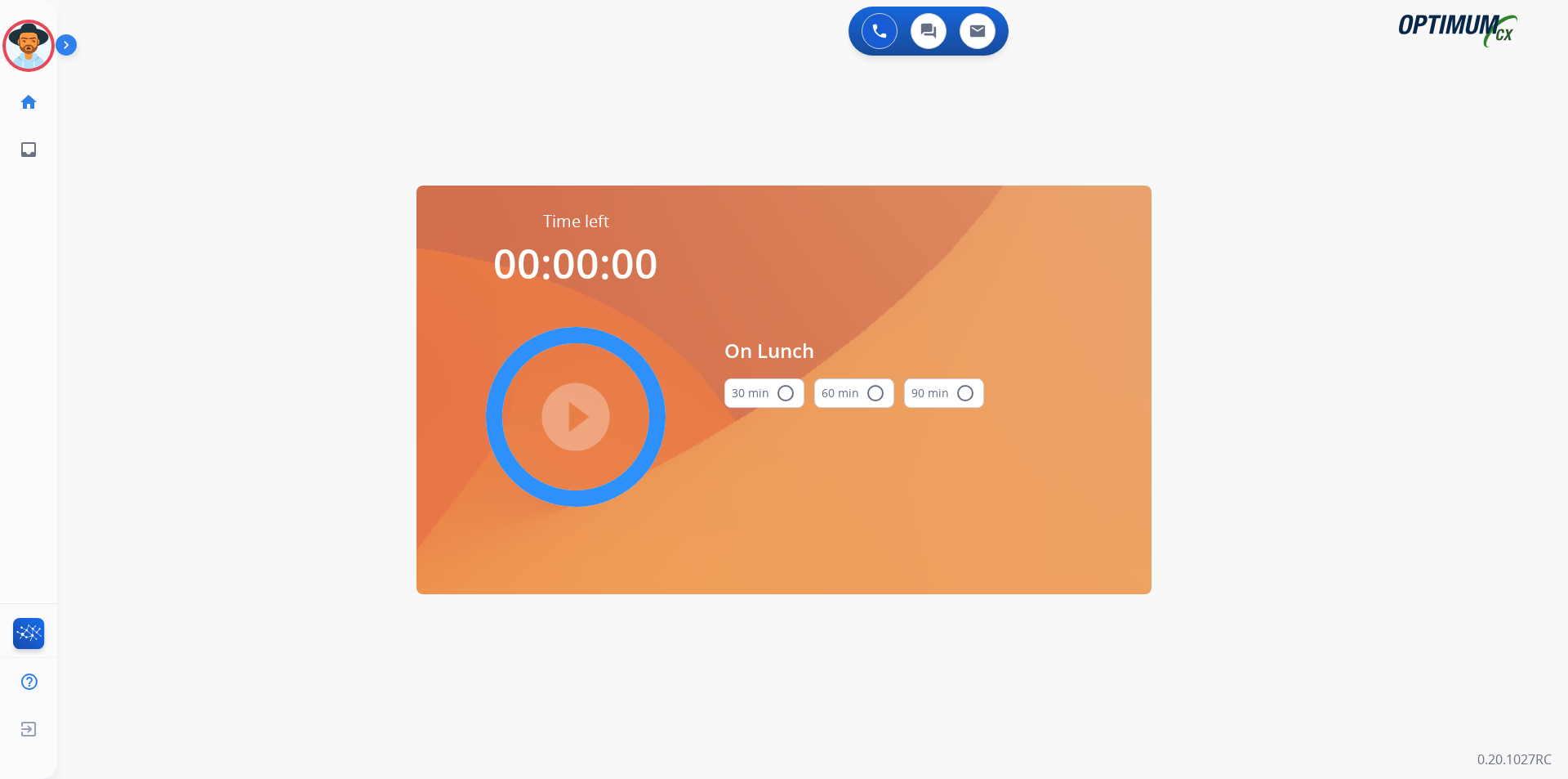
click at [782, 392] on mat-icon "radio_button_unchecked" at bounding box center [786, 393] width 20 height 20
click at [567, 407] on mat-icon "play_circle_filled" at bounding box center [575, 416] width 20 height 20
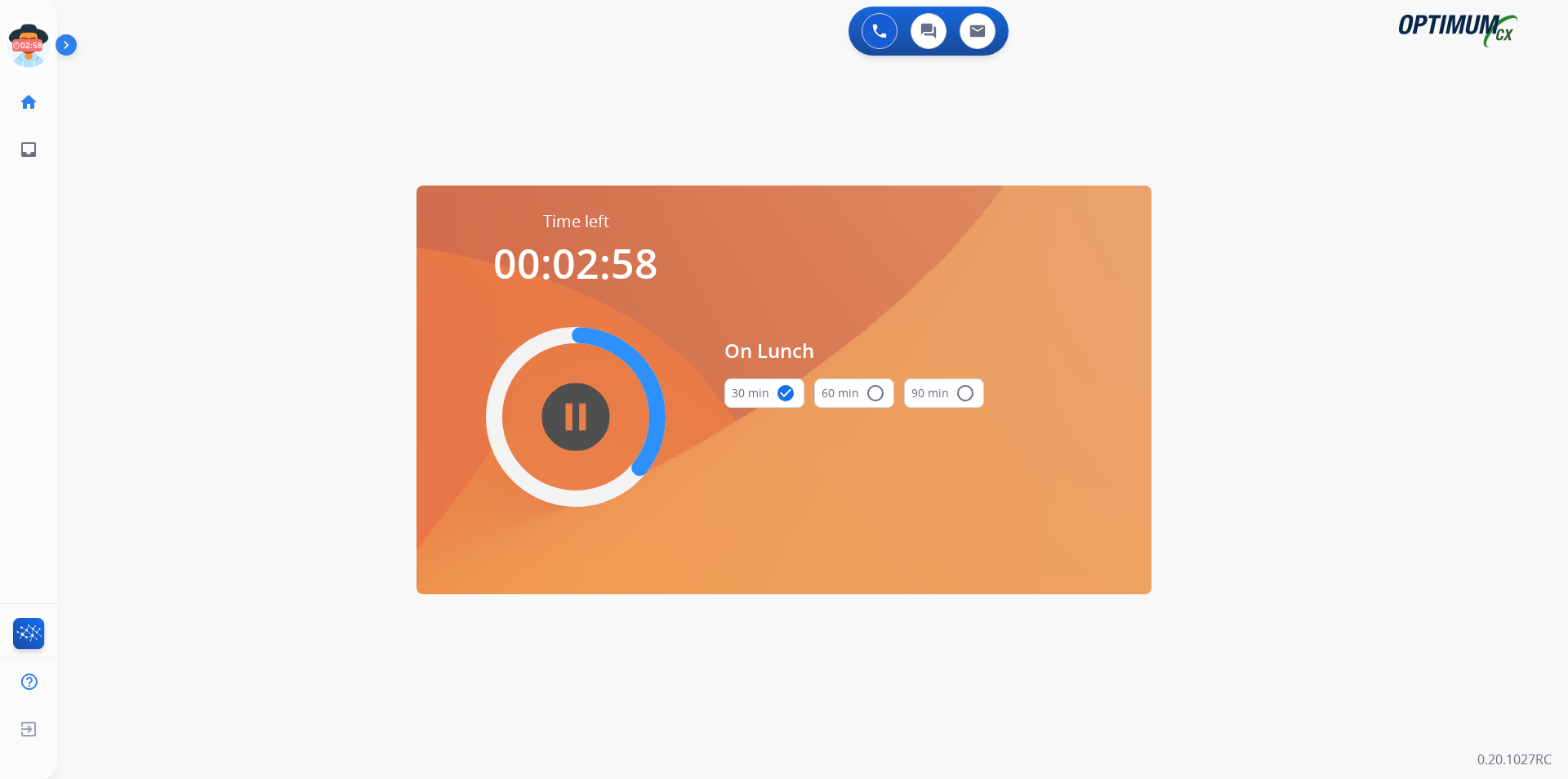
click at [641, 114] on div "swap_horiz Break voice bridge close_fullscreen Connect 3-Way Call merge_type Se…" at bounding box center [793, 98] width 1471 height 79
click at [372, 47] on div "0 Voice Interactions 0 Chat Interactions 0 Email Interactions" at bounding box center [803, 32] width 1452 height 52
click at [617, 145] on div "0 Voice Interactions 0 Chat Interactions 0 Email Interactions swap_horiz Break …" at bounding box center [813, 390] width 1511 height 779
click at [39, 45] on icon at bounding box center [29, 46] width 53 height 53
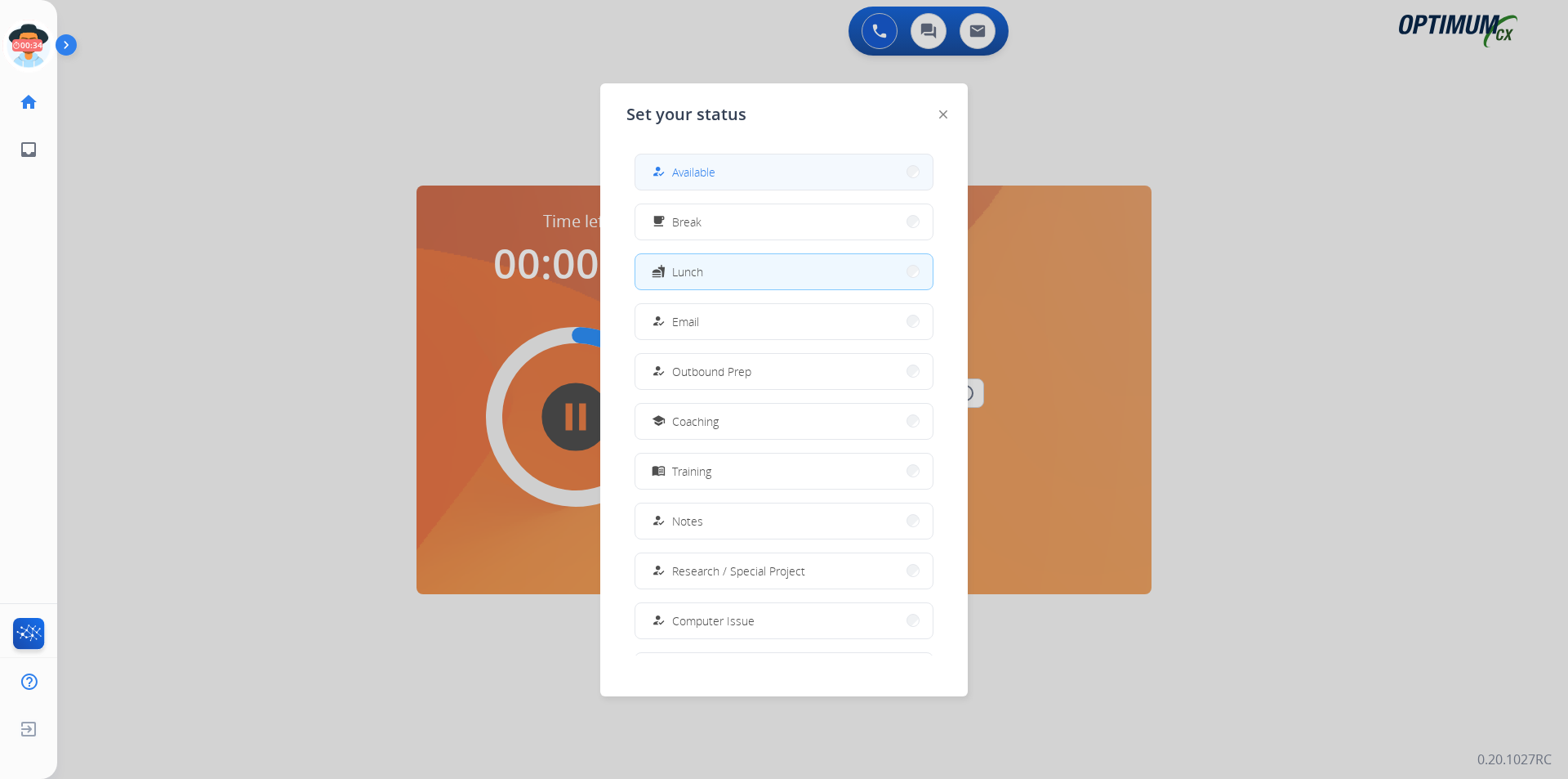
click at [662, 176] on mat-icon "how_to_reg" at bounding box center [659, 172] width 14 height 14
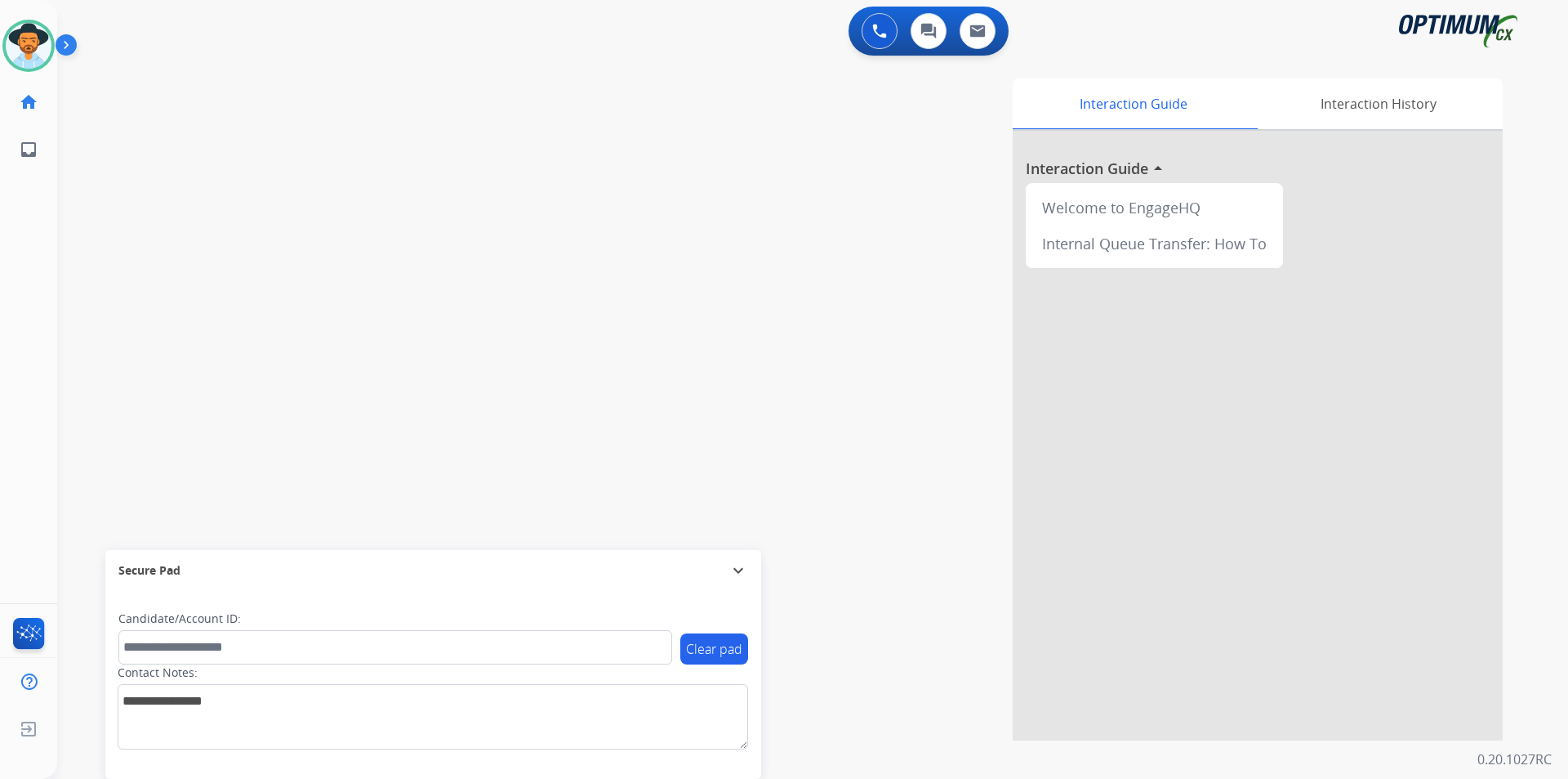
click at [757, 183] on div "Interaction Guide Interaction History Interaction Guide arrow_drop_up Welcome t…" at bounding box center [1021, 409] width 962 height 662
click at [447, 173] on div at bounding box center [784, 390] width 1568 height 779
click at [162, 74] on div "phone +13375177613 +13375177613 content_copy access_time Call metrics Queue 00:…" at bounding box center [204, 90] width 269 height 39
copy span "13375177613"
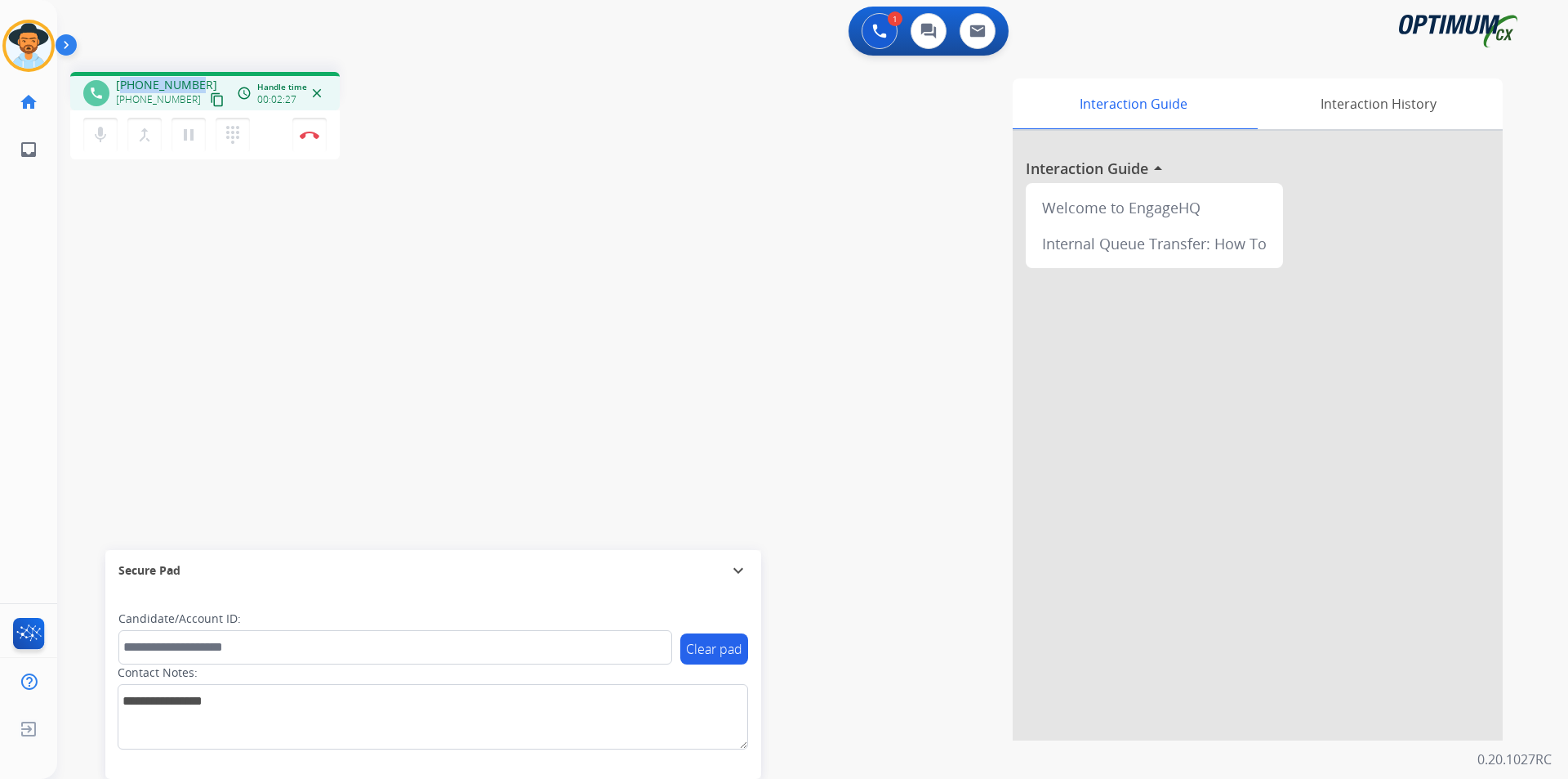
click at [180, 84] on span "+13375177613" at bounding box center [166, 85] width 101 height 16
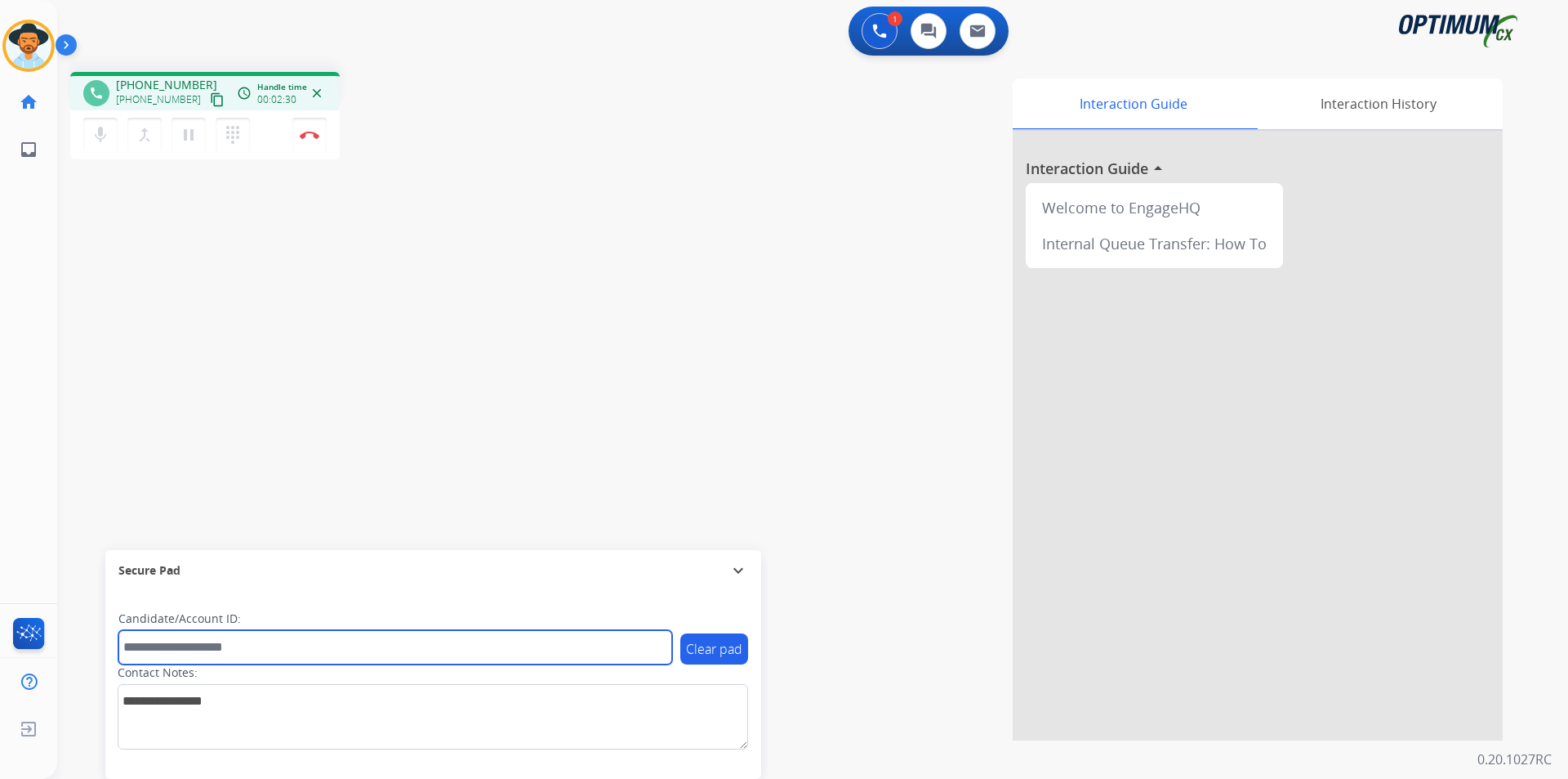
click at [345, 649] on input "text" at bounding box center [395, 647] width 554 height 34
paste input "**********"
click at [128, 645] on input "**********" at bounding box center [395, 647] width 554 height 34
type input "**********"
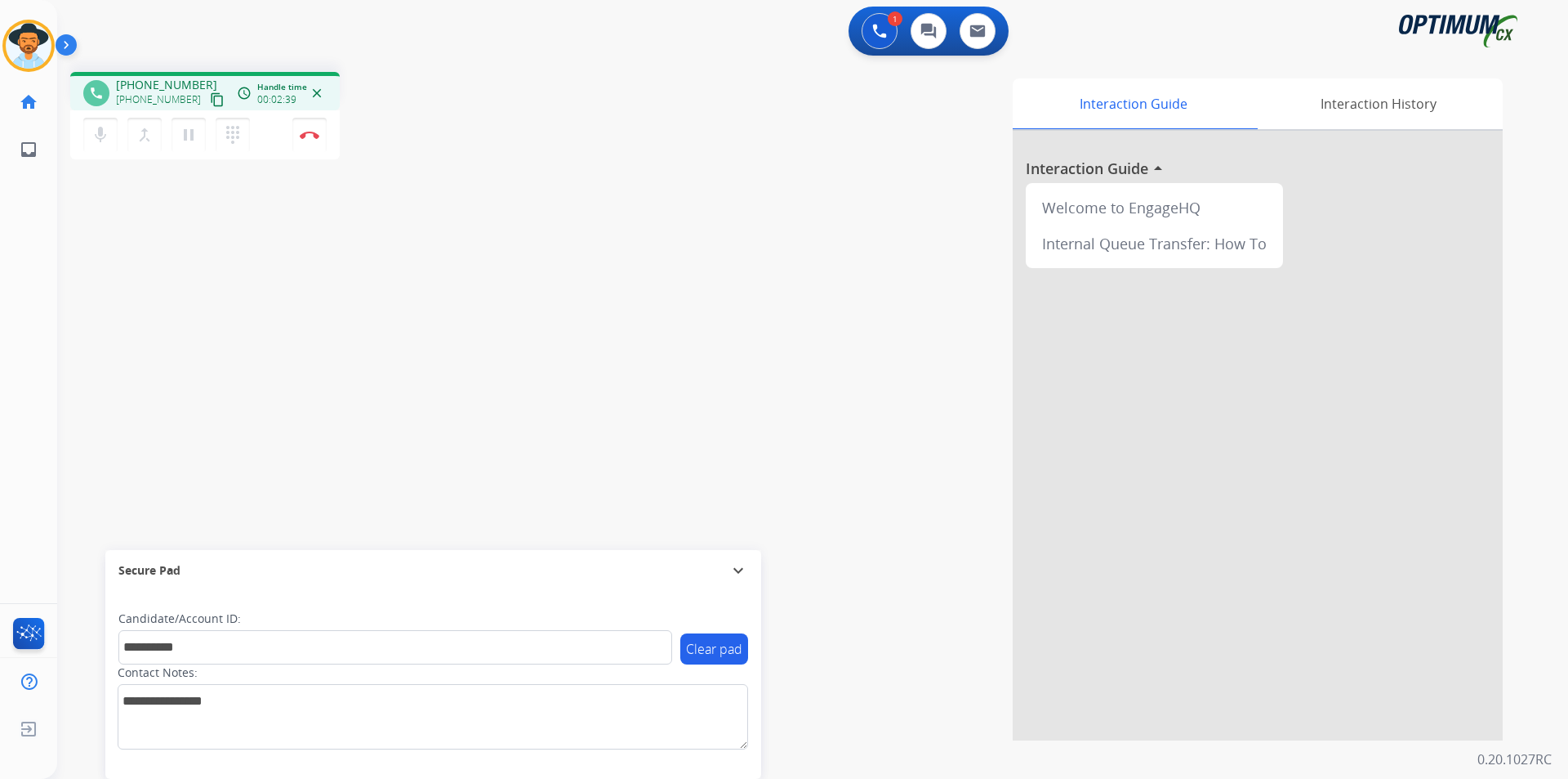
click at [290, 126] on div "mic Mute merge_type Bridge pause Hold dialpad Dialpad Disconnect" at bounding box center [204, 134] width 269 height 49
click at [296, 132] on button "Disconnect" at bounding box center [310, 134] width 34 height 34
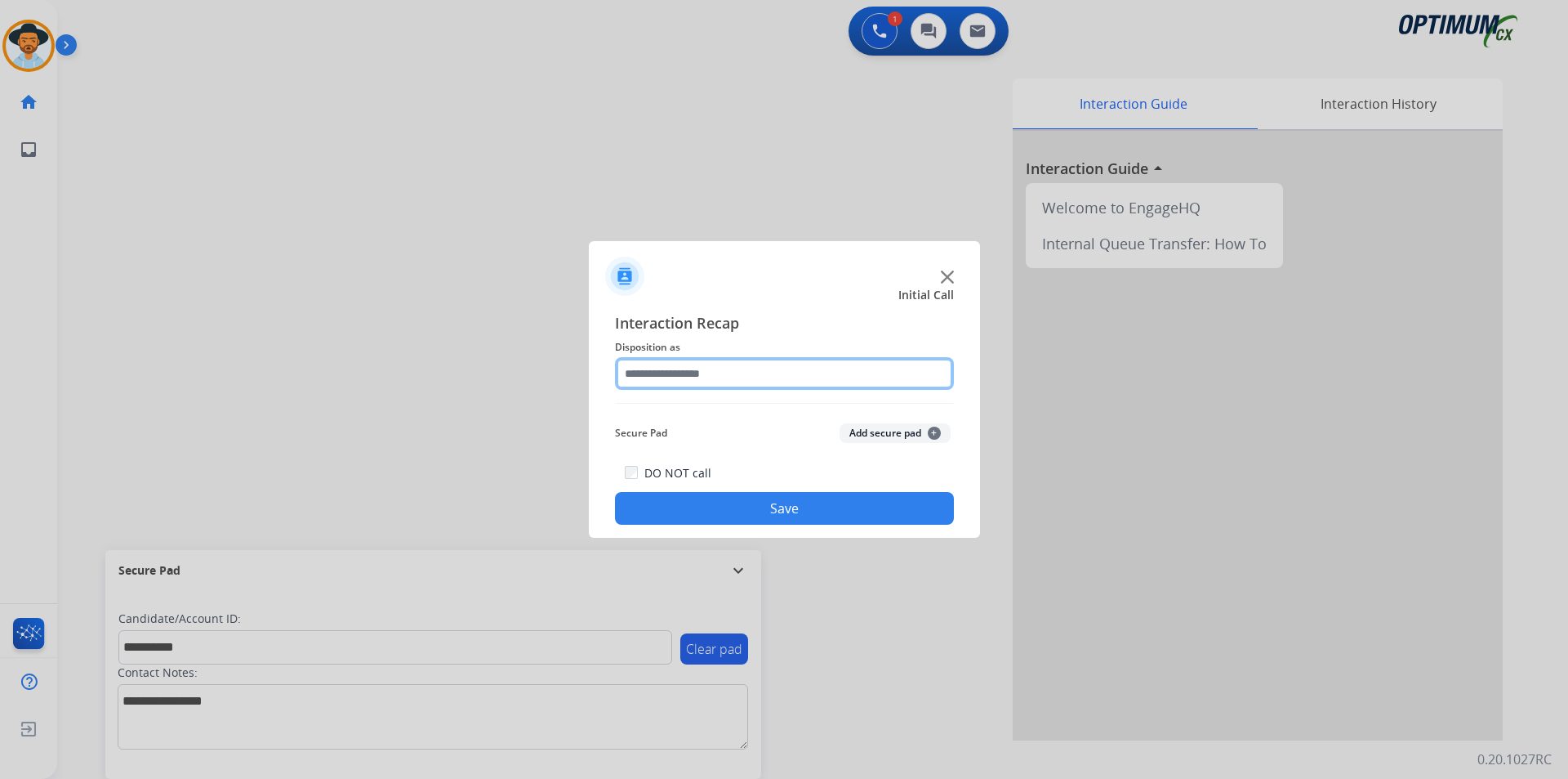
click at [743, 368] on input "text" at bounding box center [784, 373] width 339 height 33
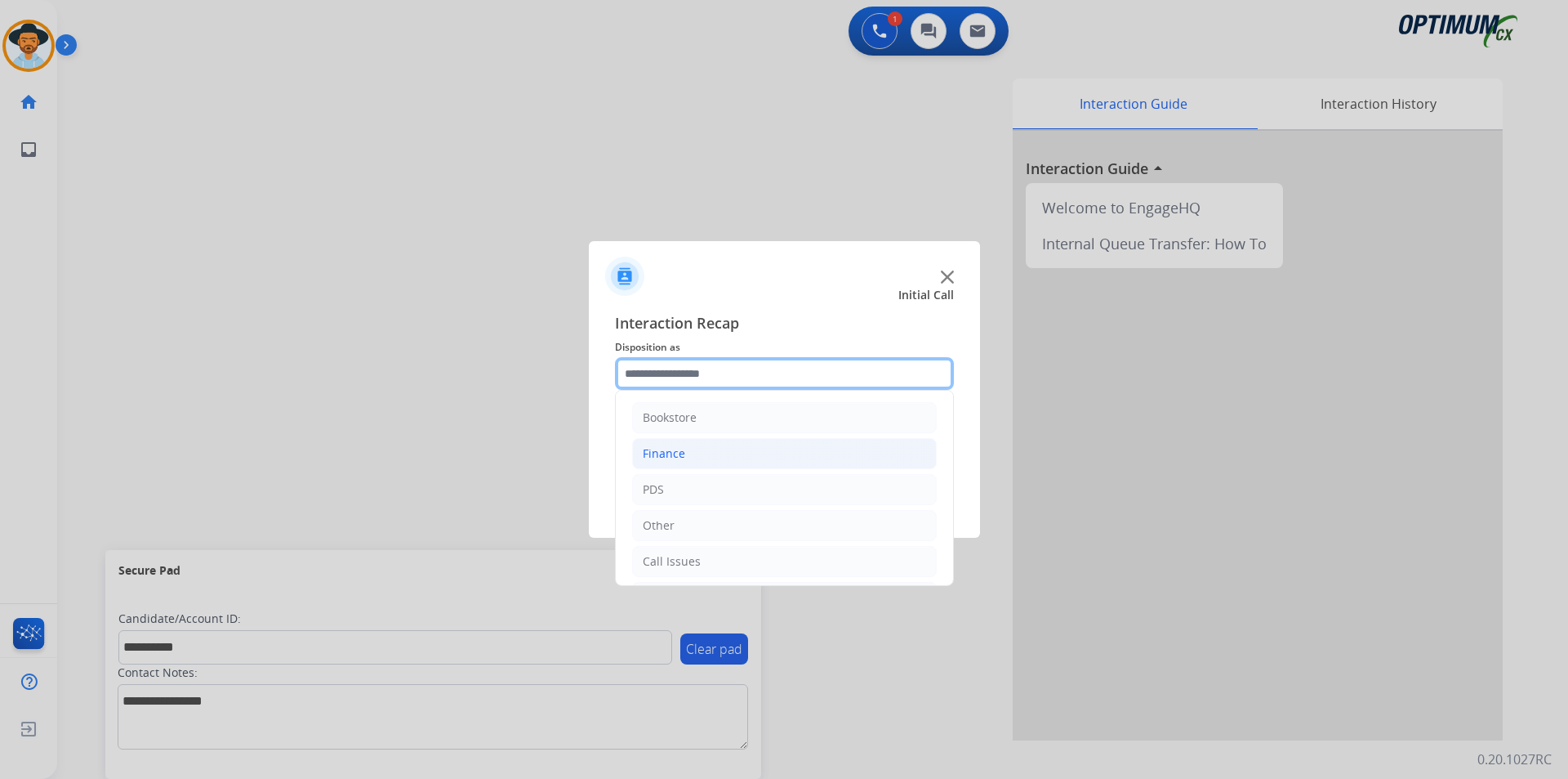
scroll to position [111, 0]
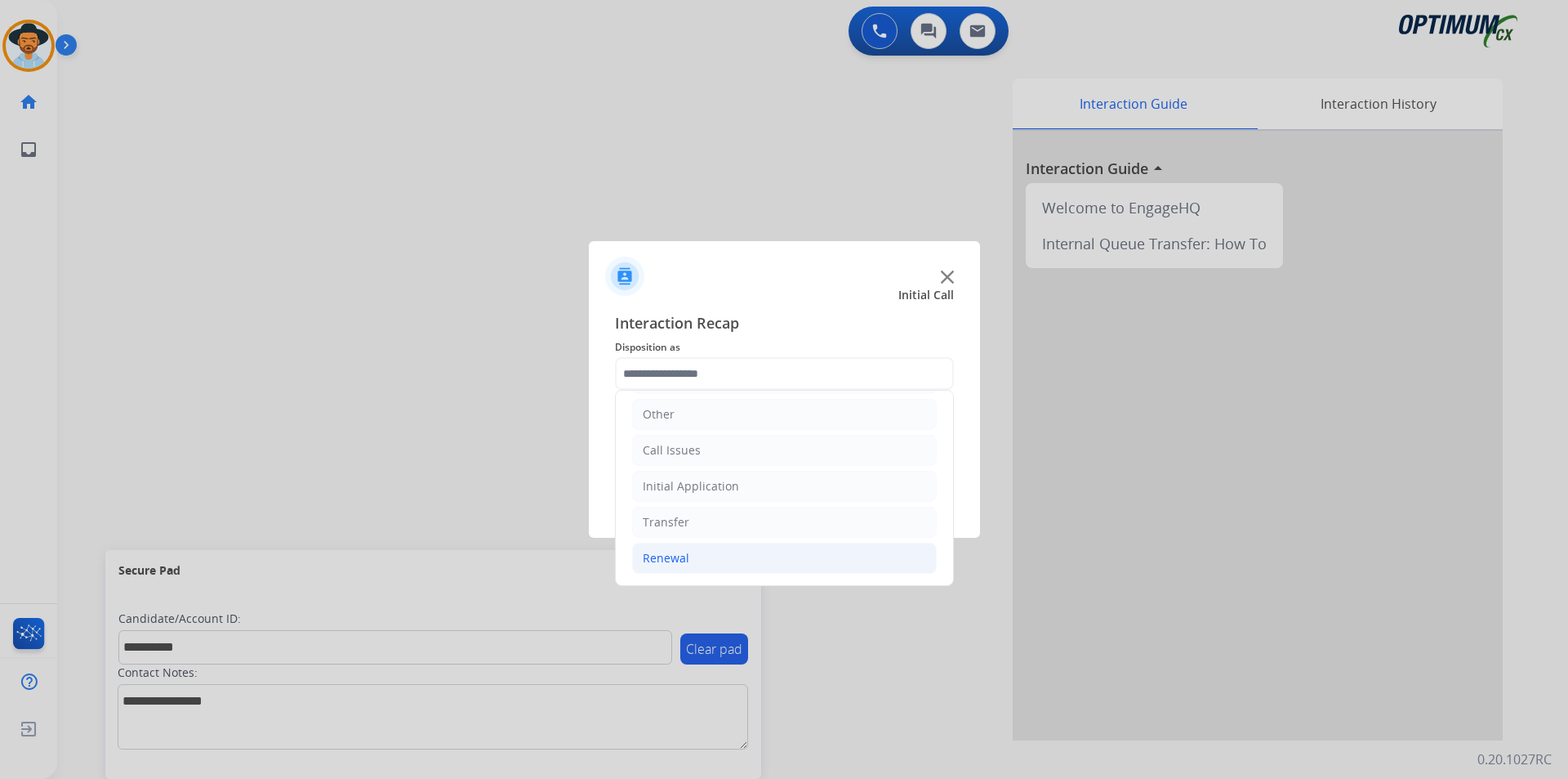
click at [702, 558] on li "Renewal" at bounding box center [784, 558] width 304 height 31
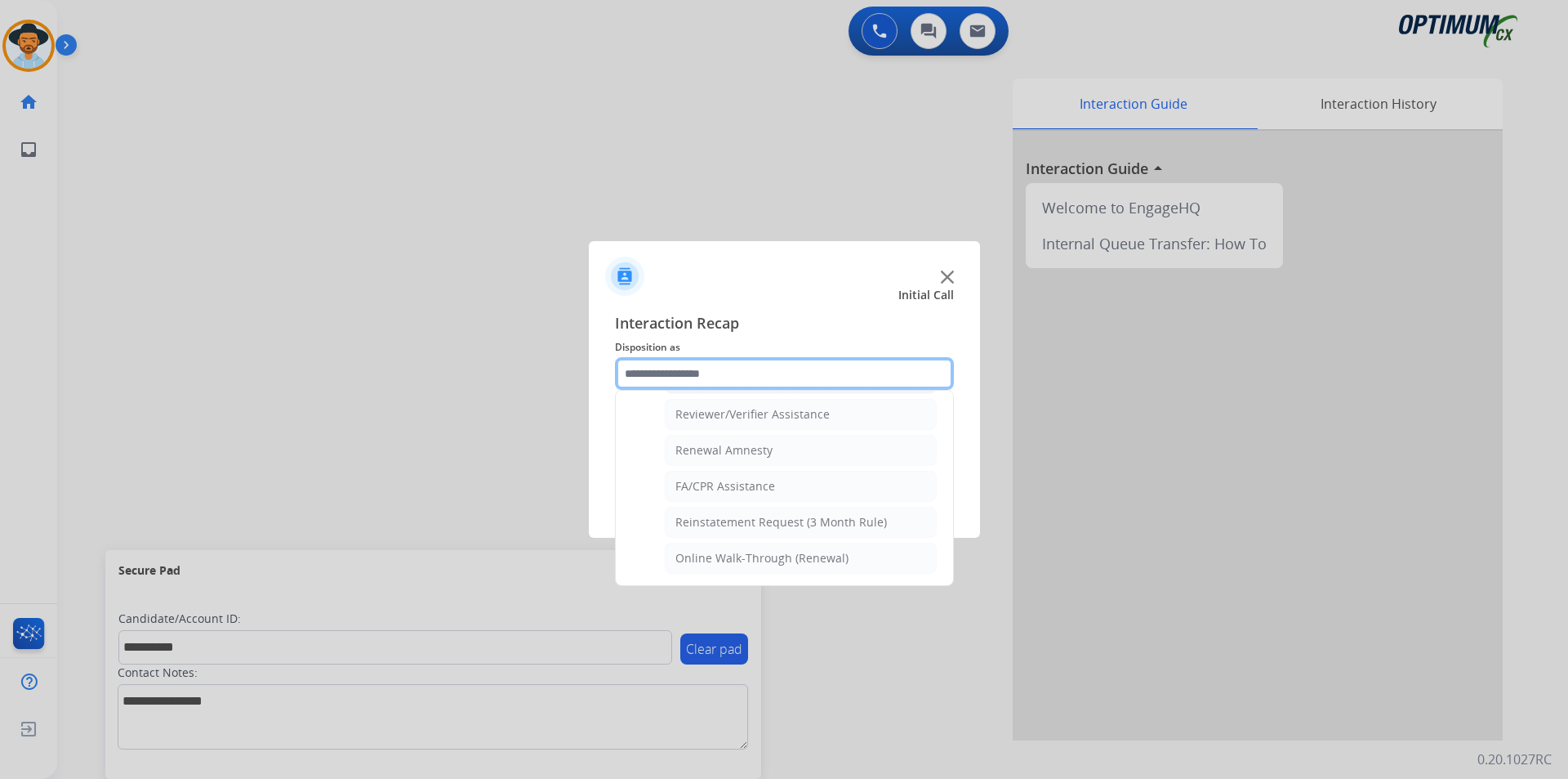
scroll to position [494, 0]
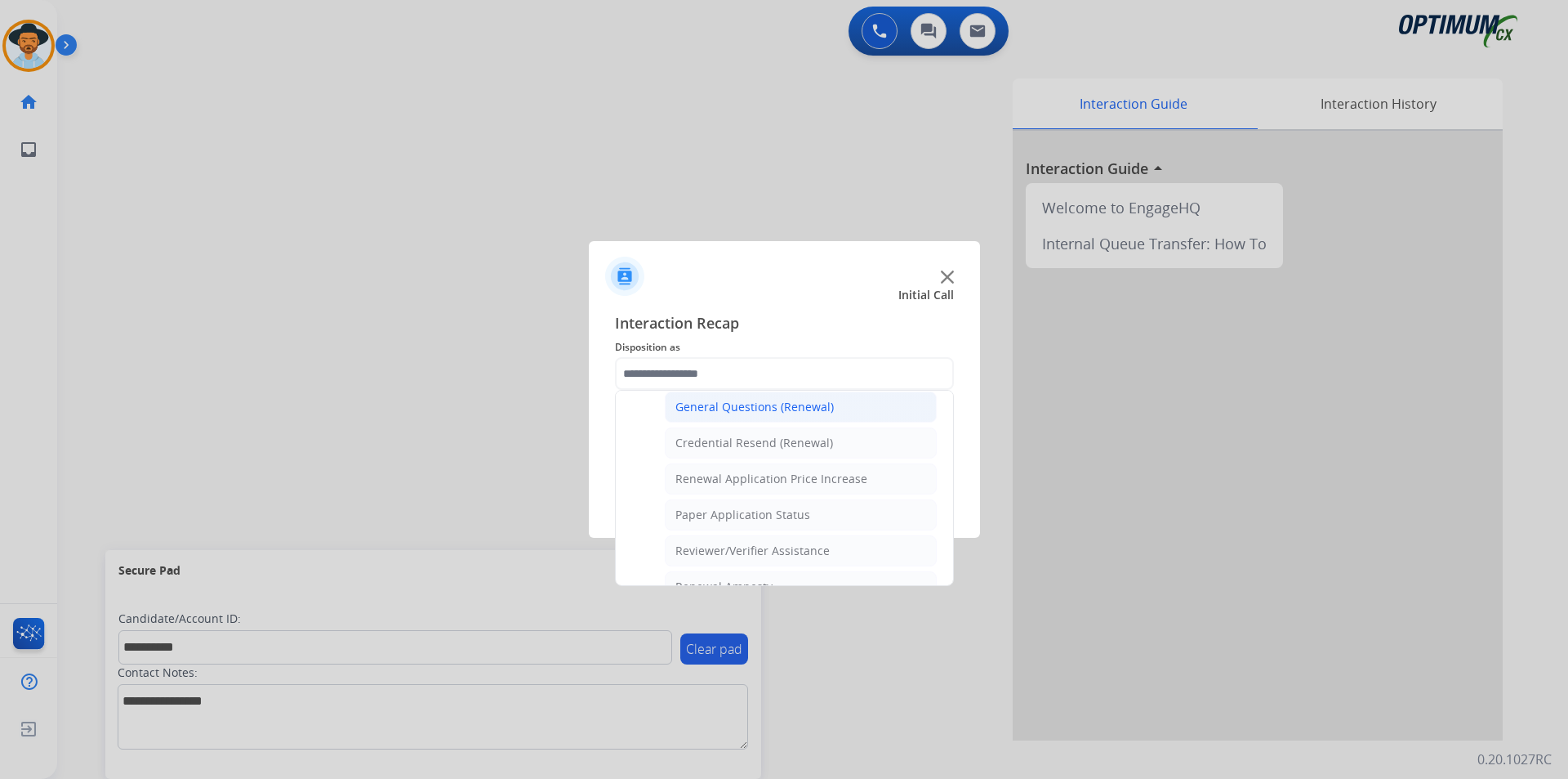
click at [757, 413] on div "General Questions (Renewal)" at bounding box center [754, 407] width 158 height 16
type input "**********"
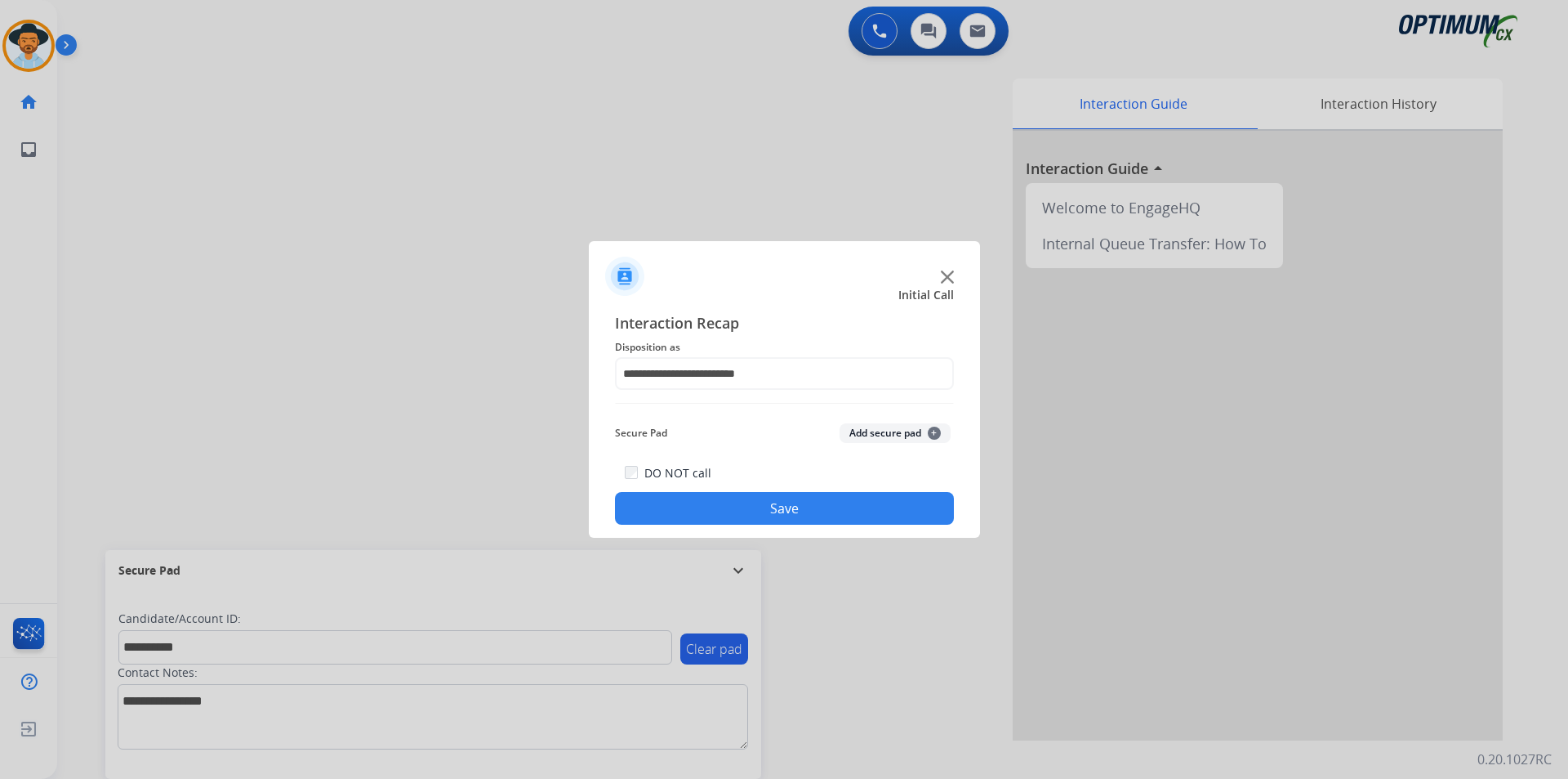
click at [730, 502] on button "Save" at bounding box center [784, 508] width 339 height 33
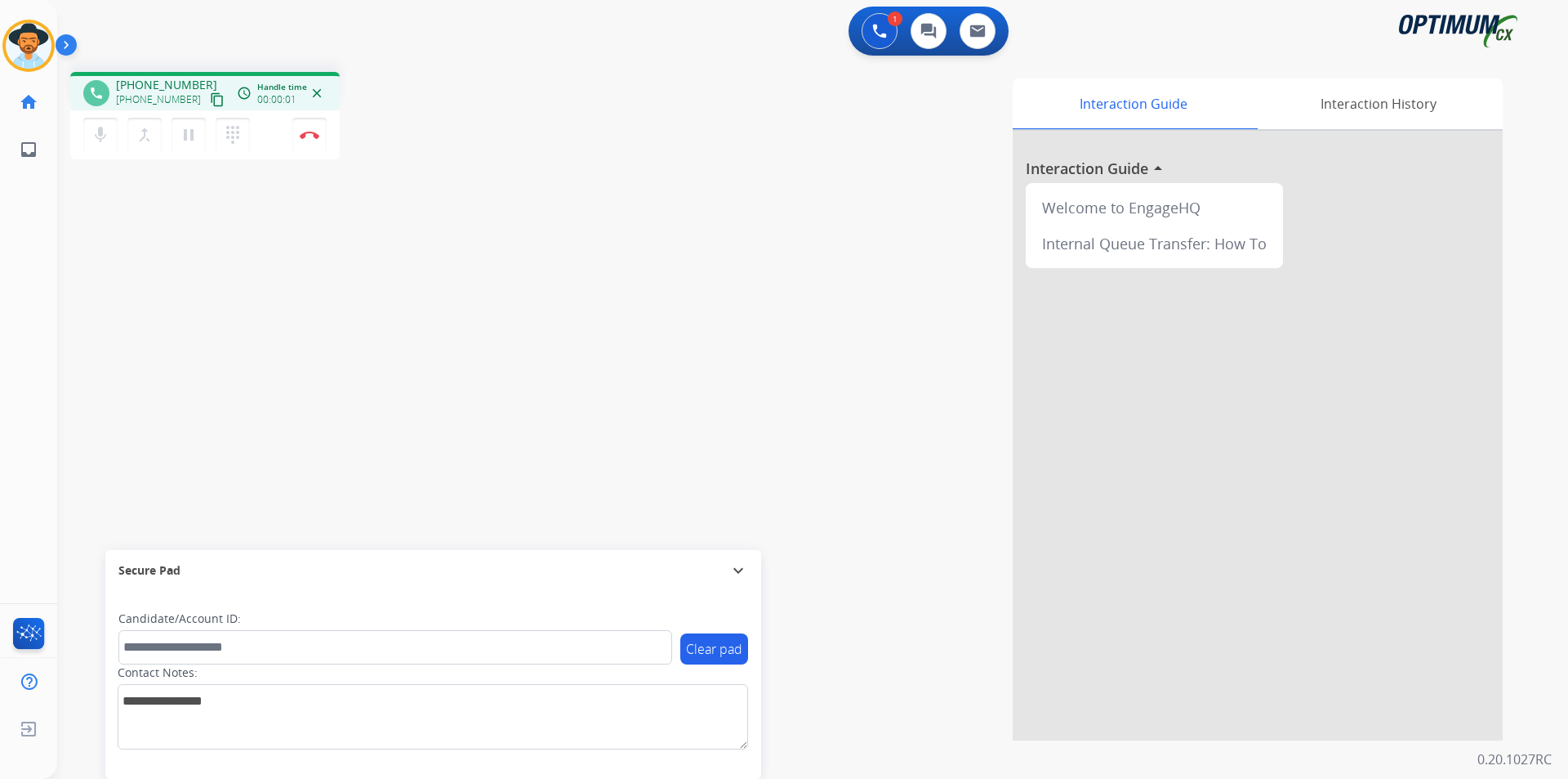
click at [717, 77] on div "Interaction Guide Interaction History Interaction Guide arrow_drop_up Welcome t…" at bounding box center [1035, 406] width 988 height 668
click at [164, 87] on span "+17203847877" at bounding box center [166, 85] width 101 height 16
copy span "17203847877"
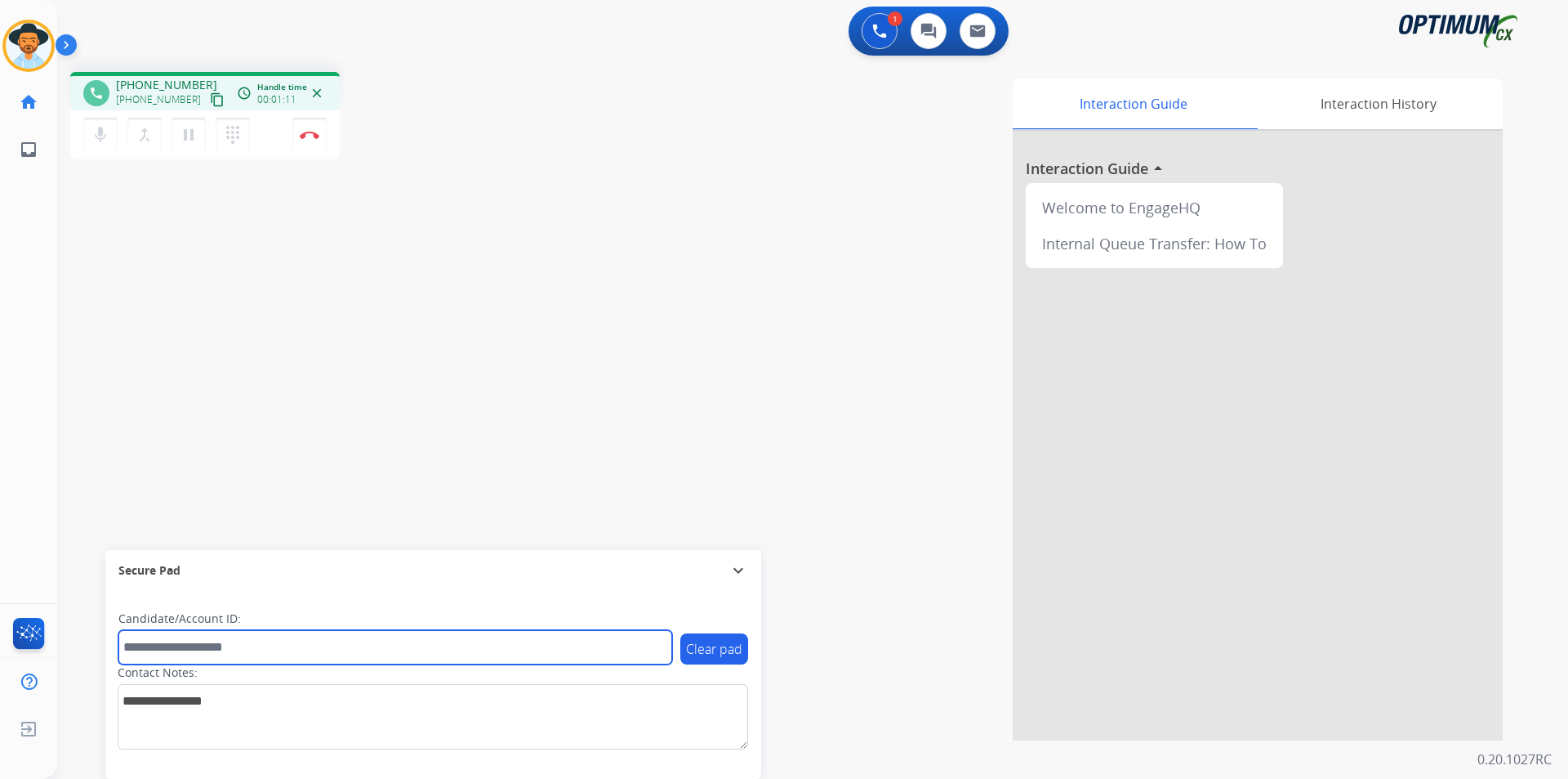
click at [270, 656] on input "text" at bounding box center [395, 647] width 554 height 34
paste input "**********"
type input "**********"
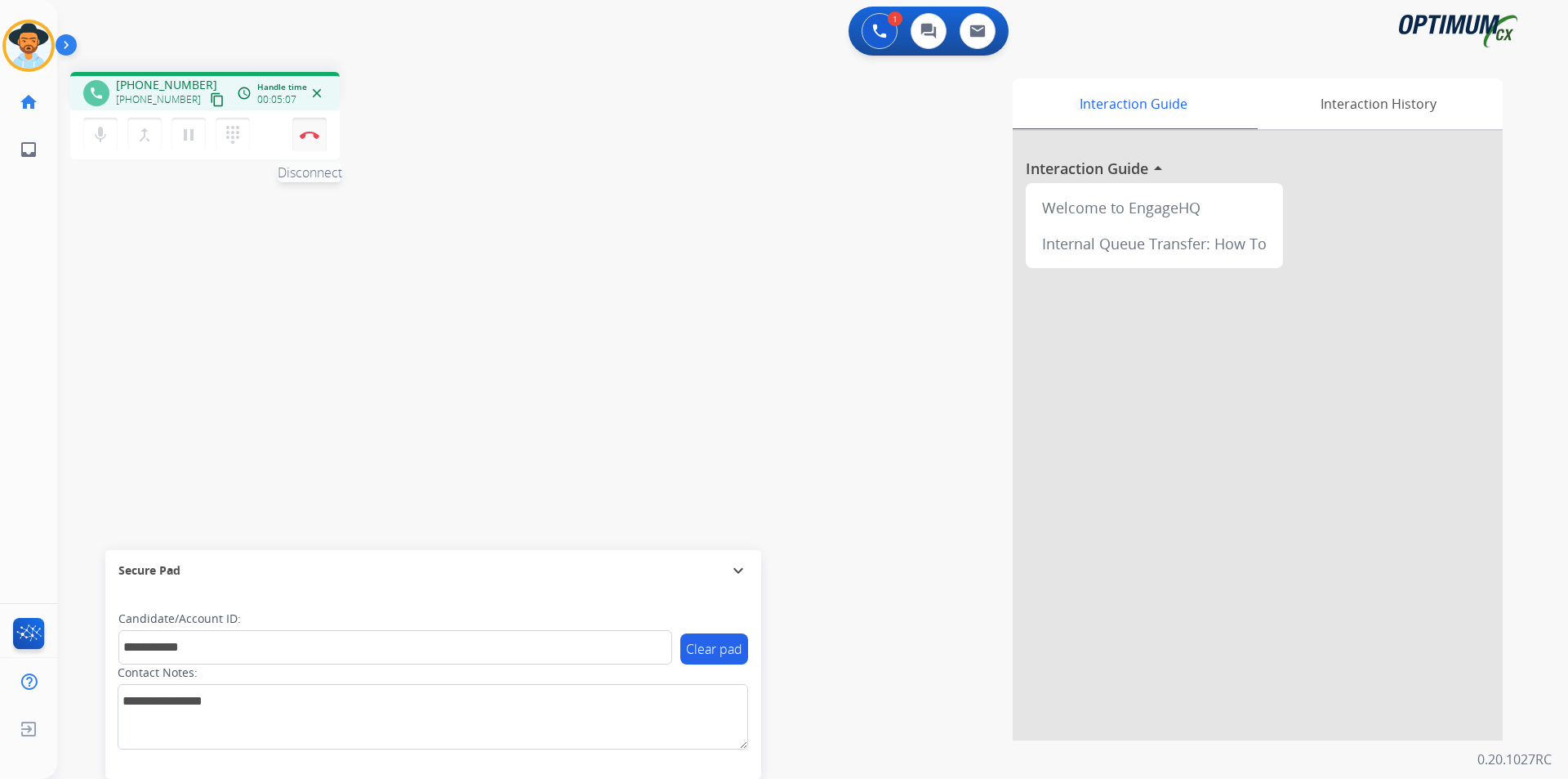
click at [301, 124] on button "Disconnect" at bounding box center [310, 134] width 34 height 34
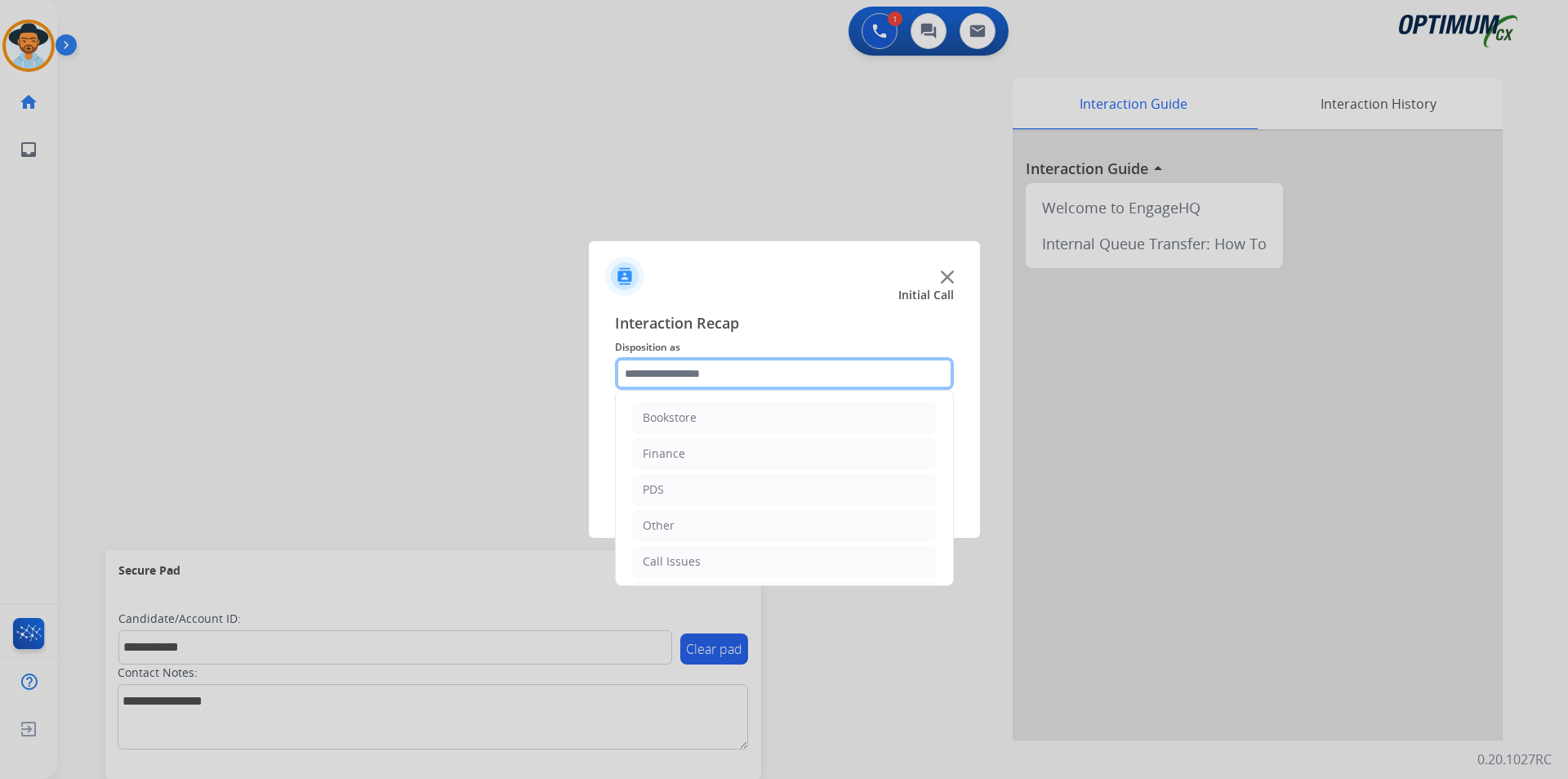
click at [773, 372] on input "text" at bounding box center [784, 373] width 339 height 33
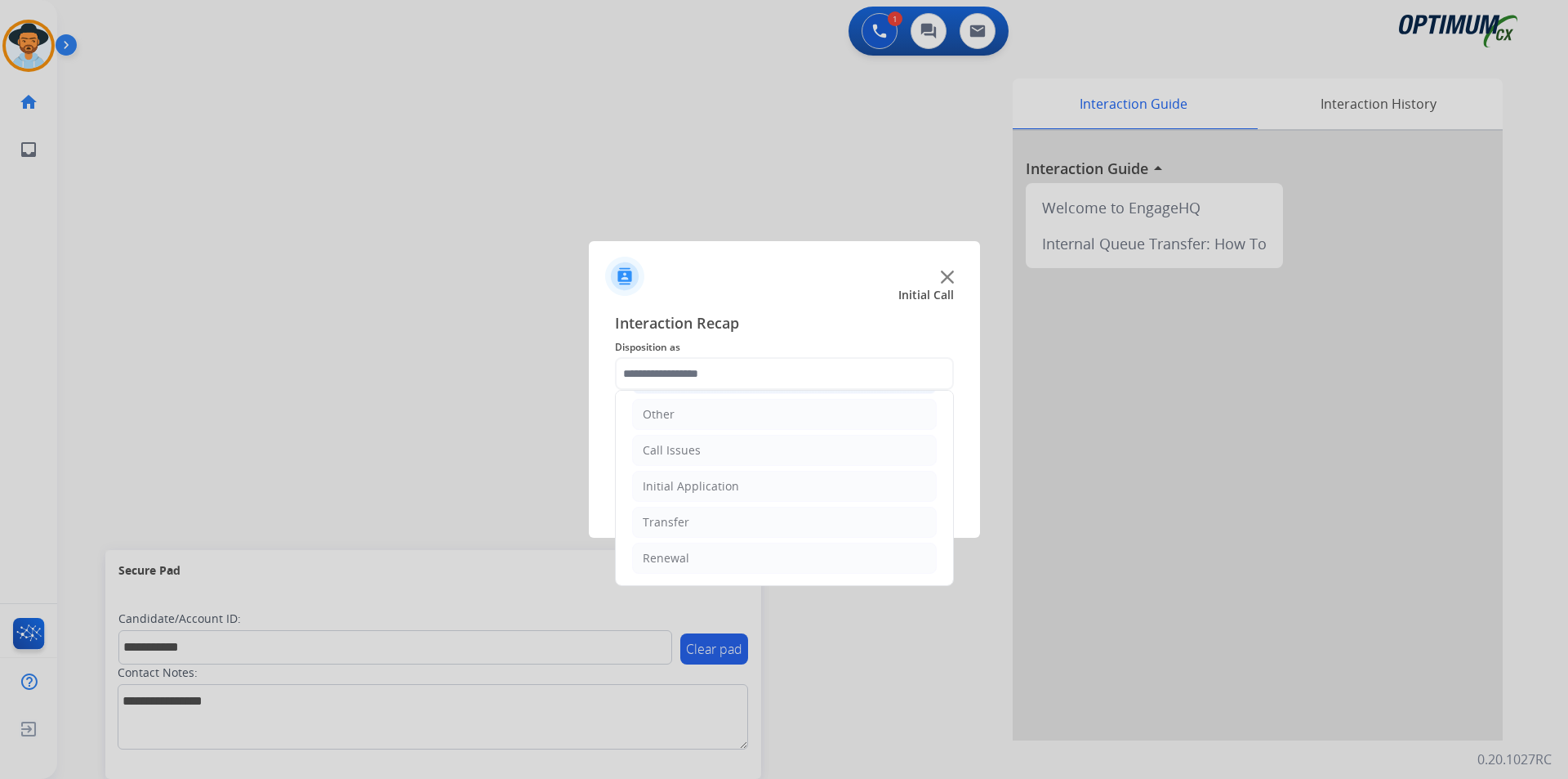
click at [775, 495] on li "Initial Application" at bounding box center [784, 486] width 304 height 31
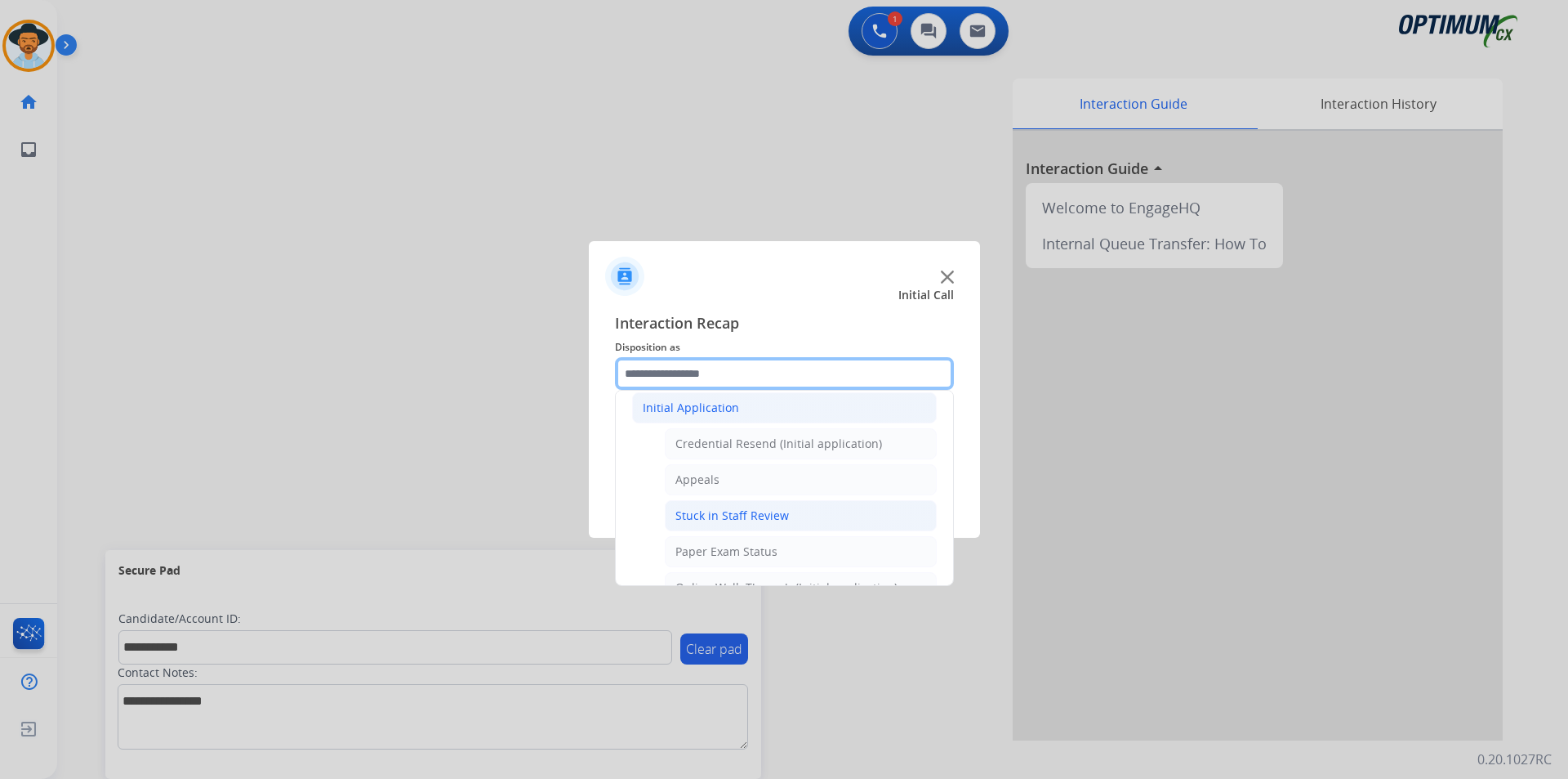
scroll to position [326, 0]
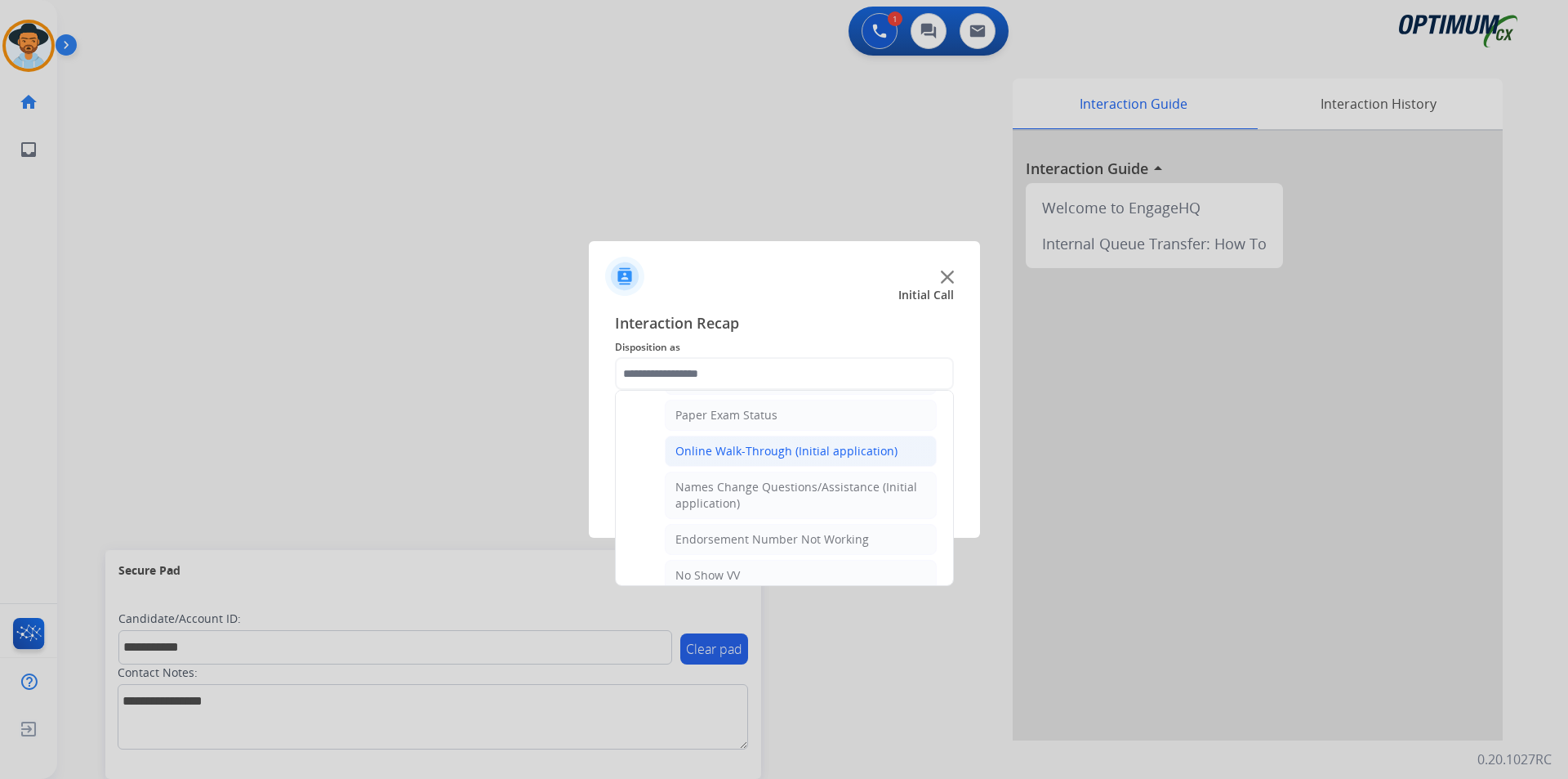
click at [778, 452] on div "Online Walk-Through (Initial application)" at bounding box center [787, 451] width 222 height 16
type input "**********"
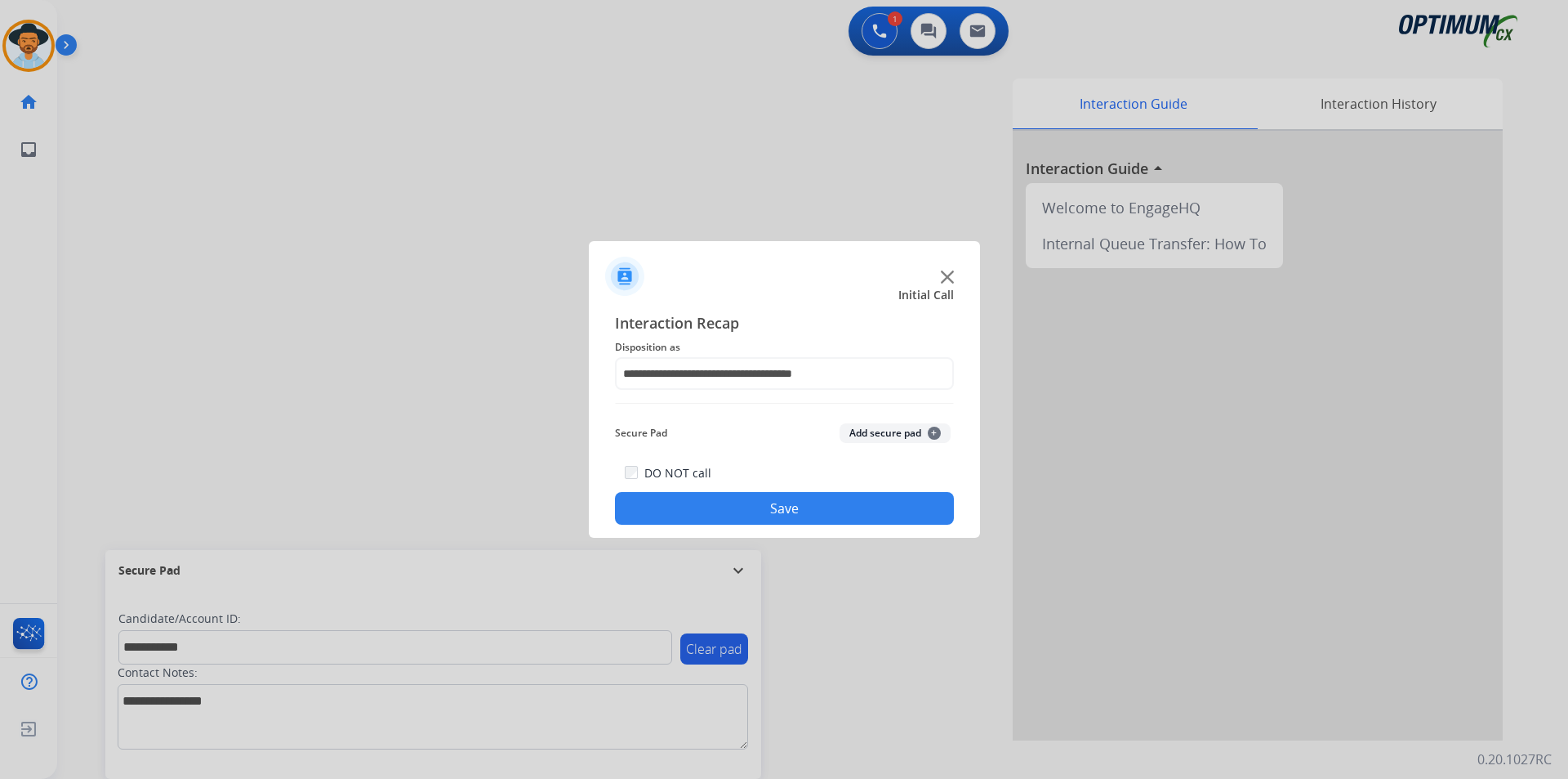
click at [720, 508] on button "Save" at bounding box center [784, 508] width 339 height 33
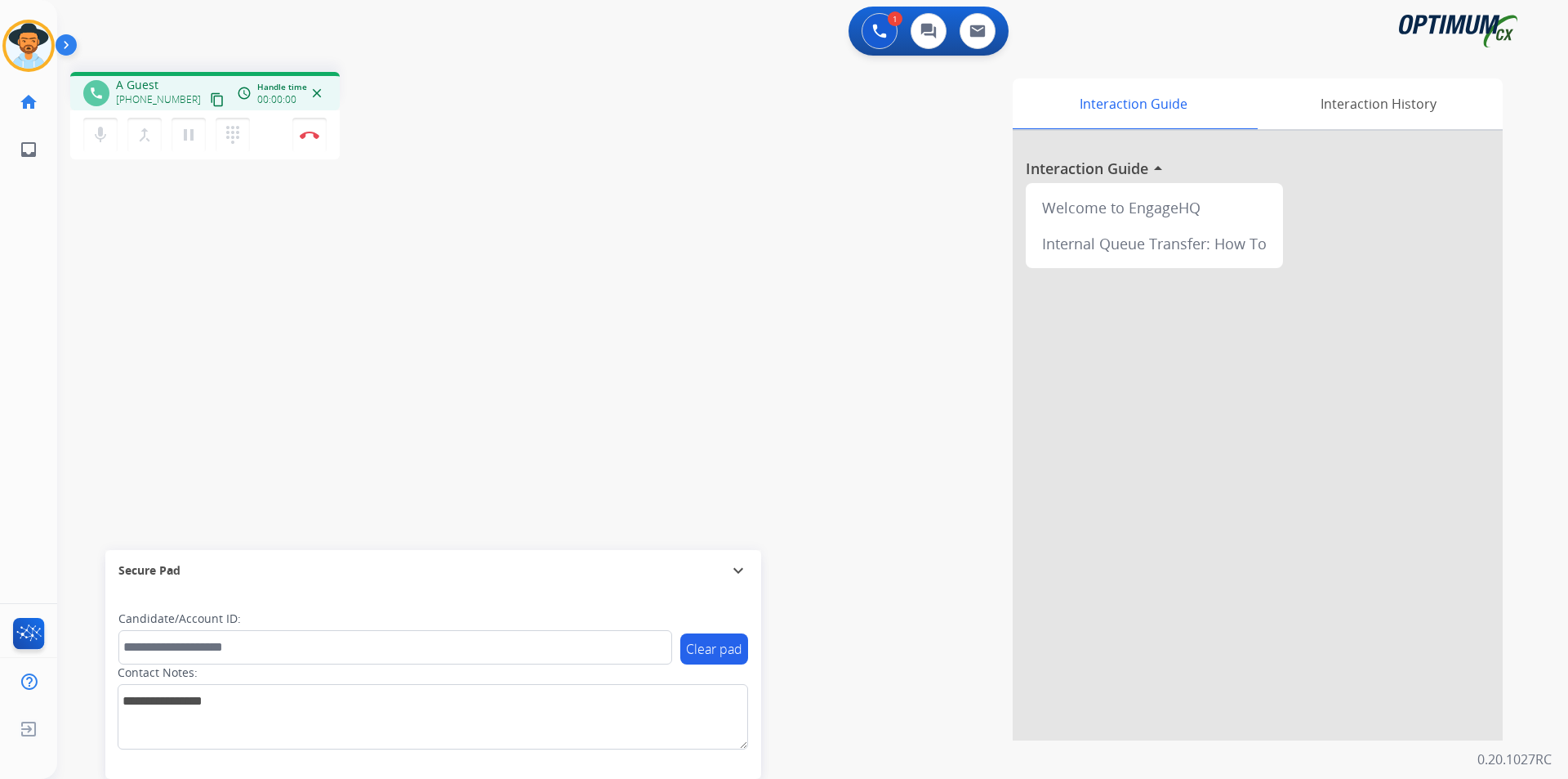
click at [826, 145] on div "Interaction Guide Interaction History Interaction Guide arrow_drop_up Welcome t…" at bounding box center [1021, 409] width 962 height 662
click at [168, 82] on span "+15134708646" at bounding box center [166, 85] width 101 height 16
copy span "15134708646"
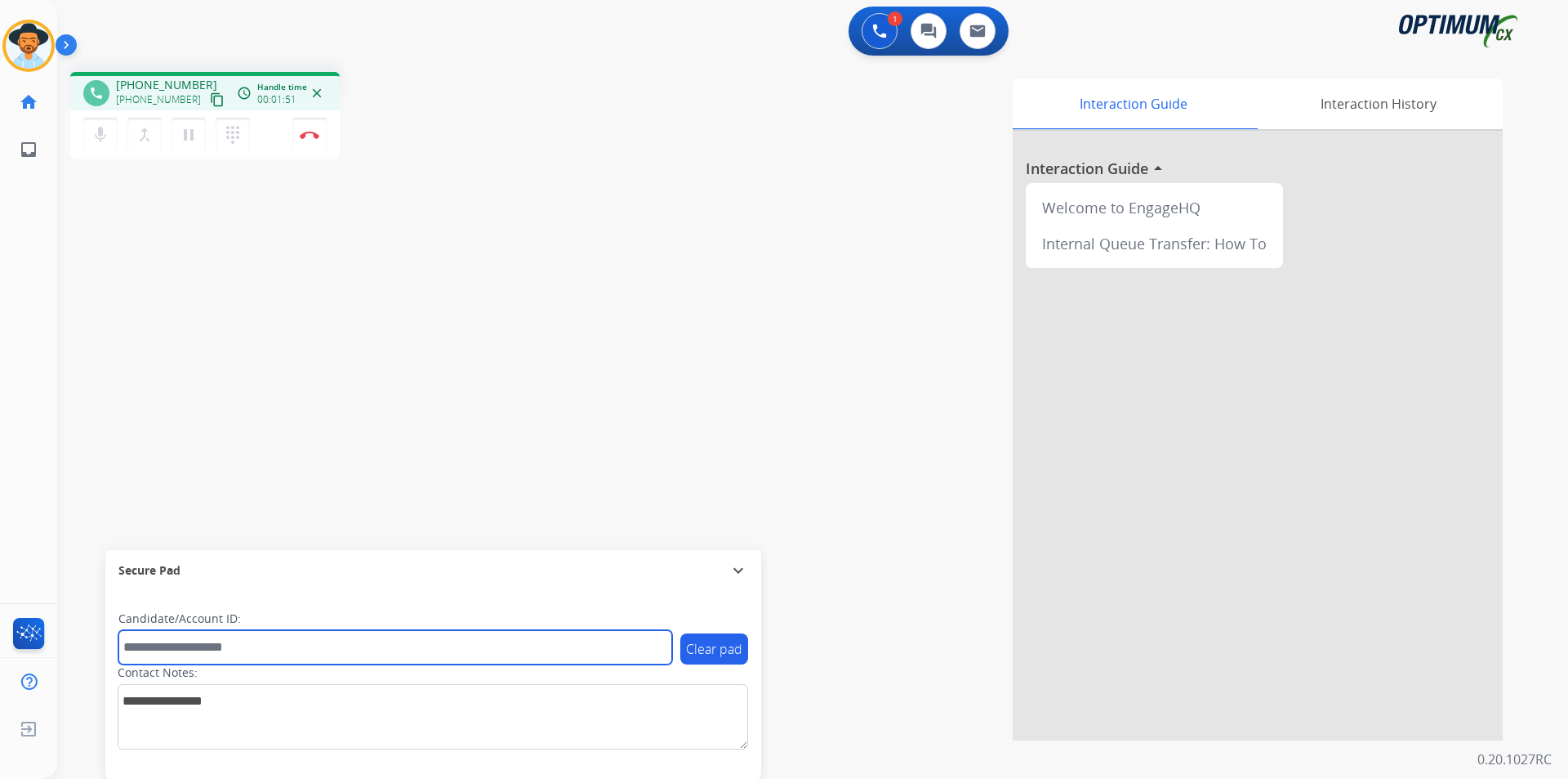
click at [285, 640] on input "text" at bounding box center [395, 647] width 554 height 34
paste input "**********"
click at [127, 645] on input "**********" at bounding box center [395, 647] width 554 height 34
type input "**********"
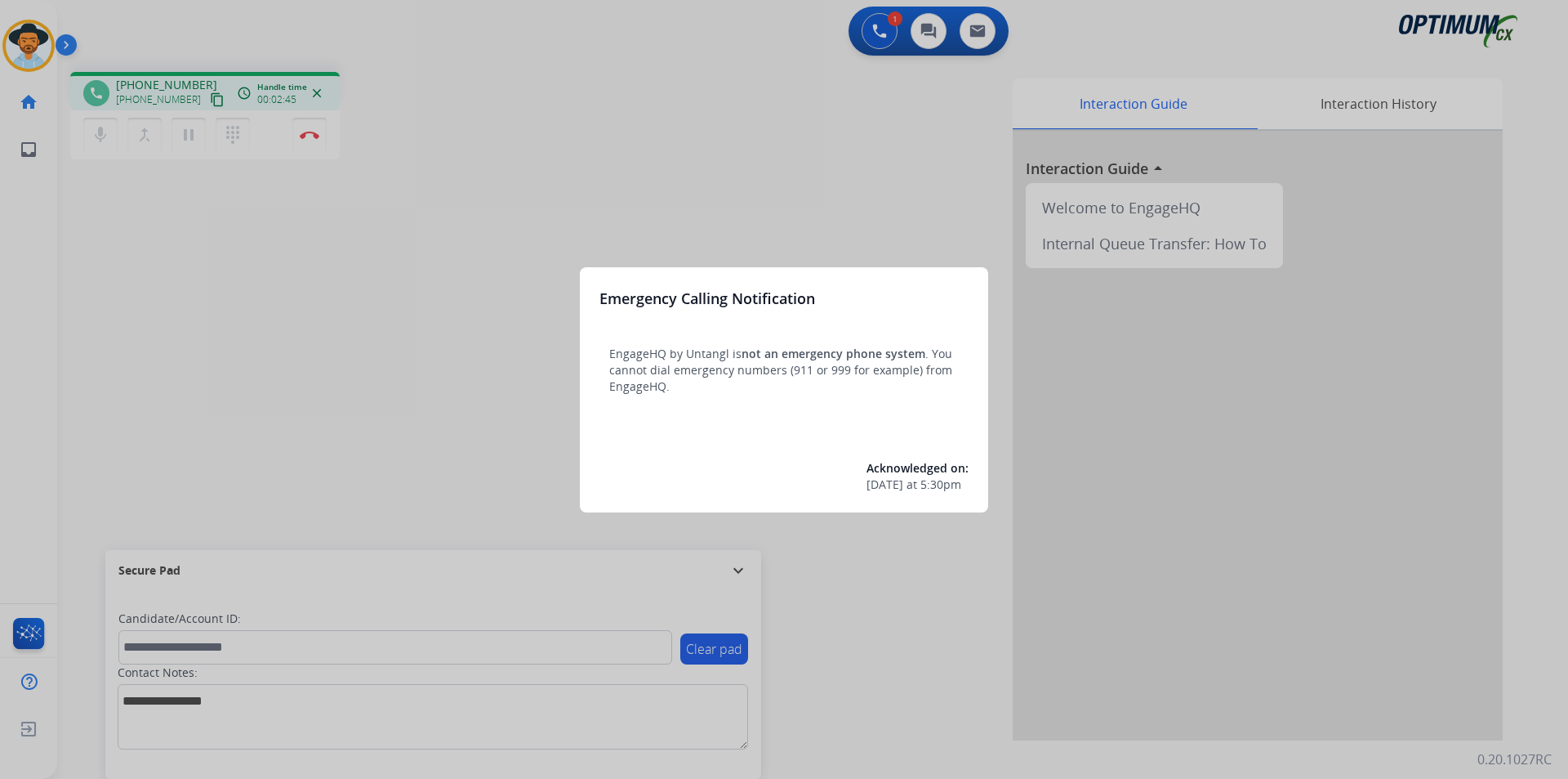
click at [532, 141] on div at bounding box center [784, 390] width 1568 height 779
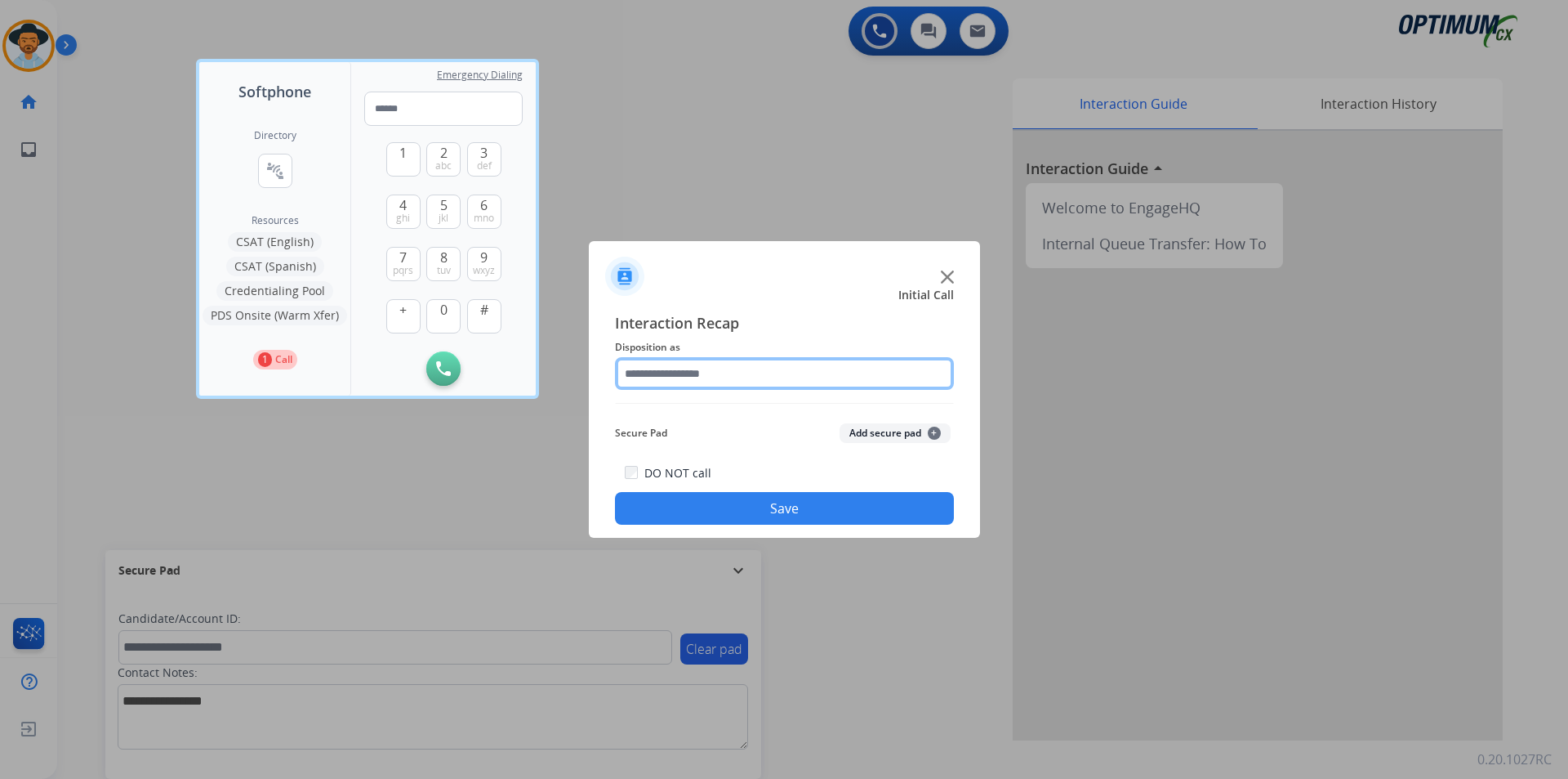
click at [713, 369] on input "text" at bounding box center [784, 373] width 339 height 33
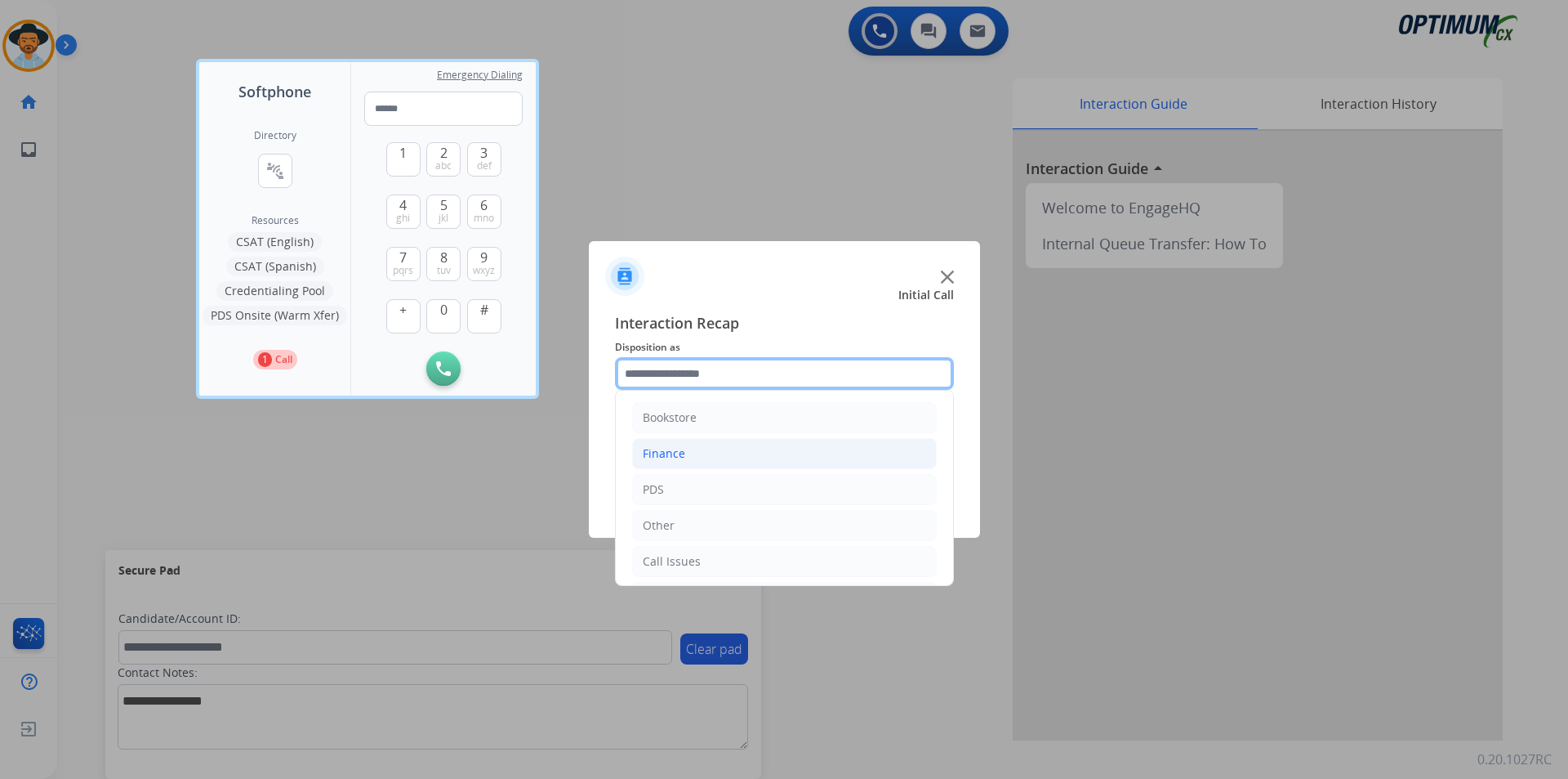
scroll to position [111, 0]
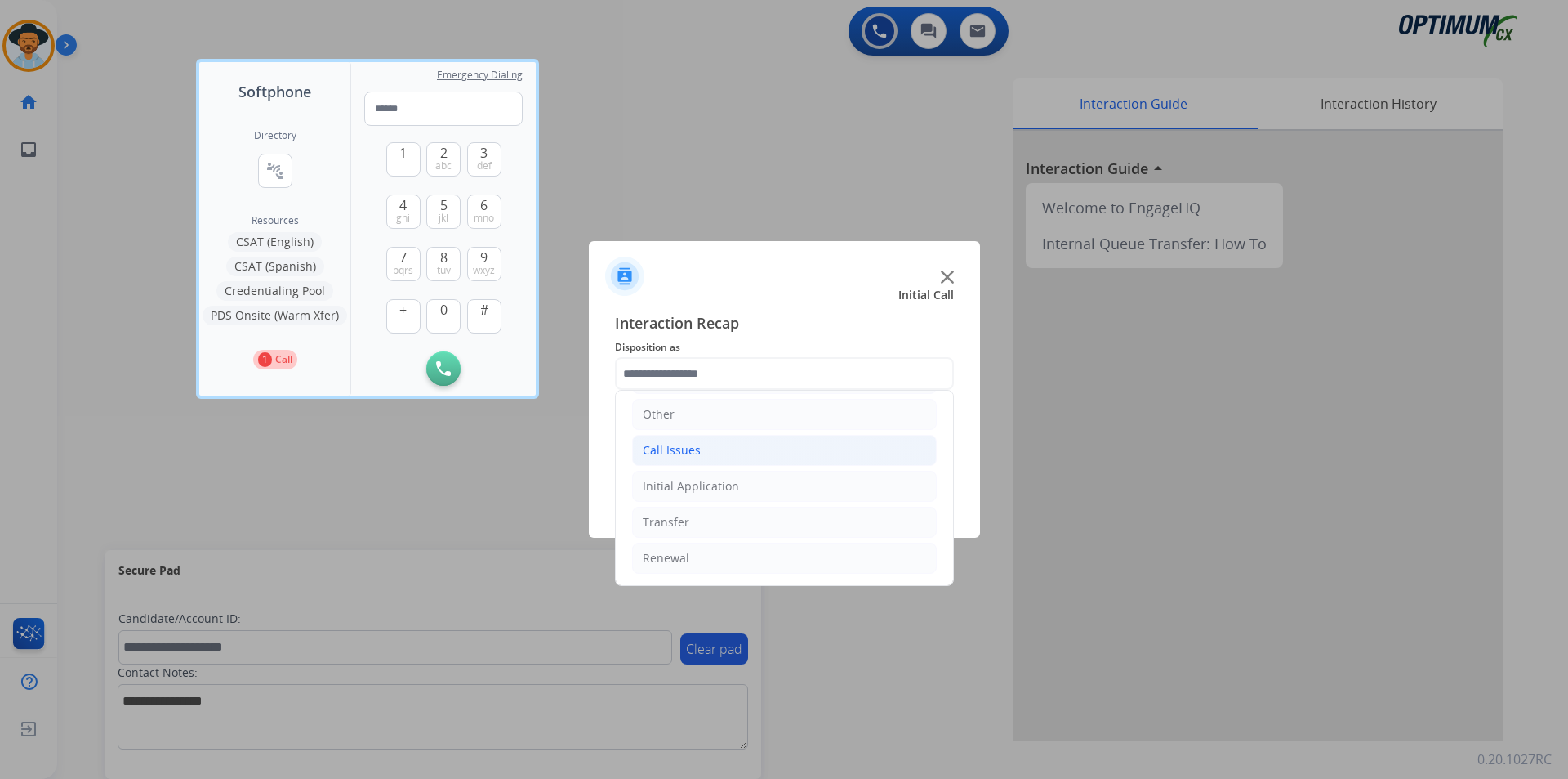
click at [708, 460] on li "Call Issues" at bounding box center [784, 449] width 304 height 31
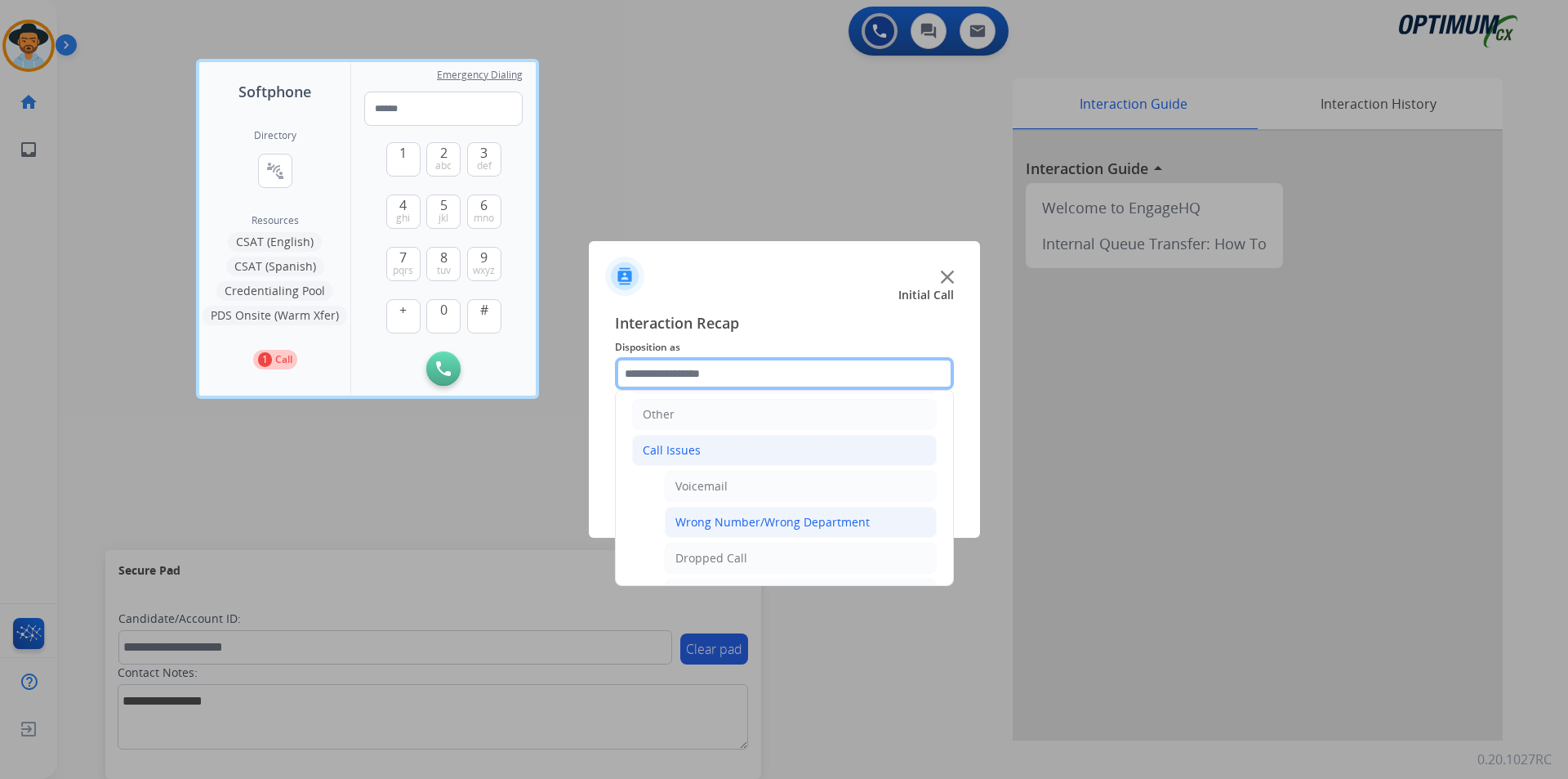
scroll to position [291, 0]
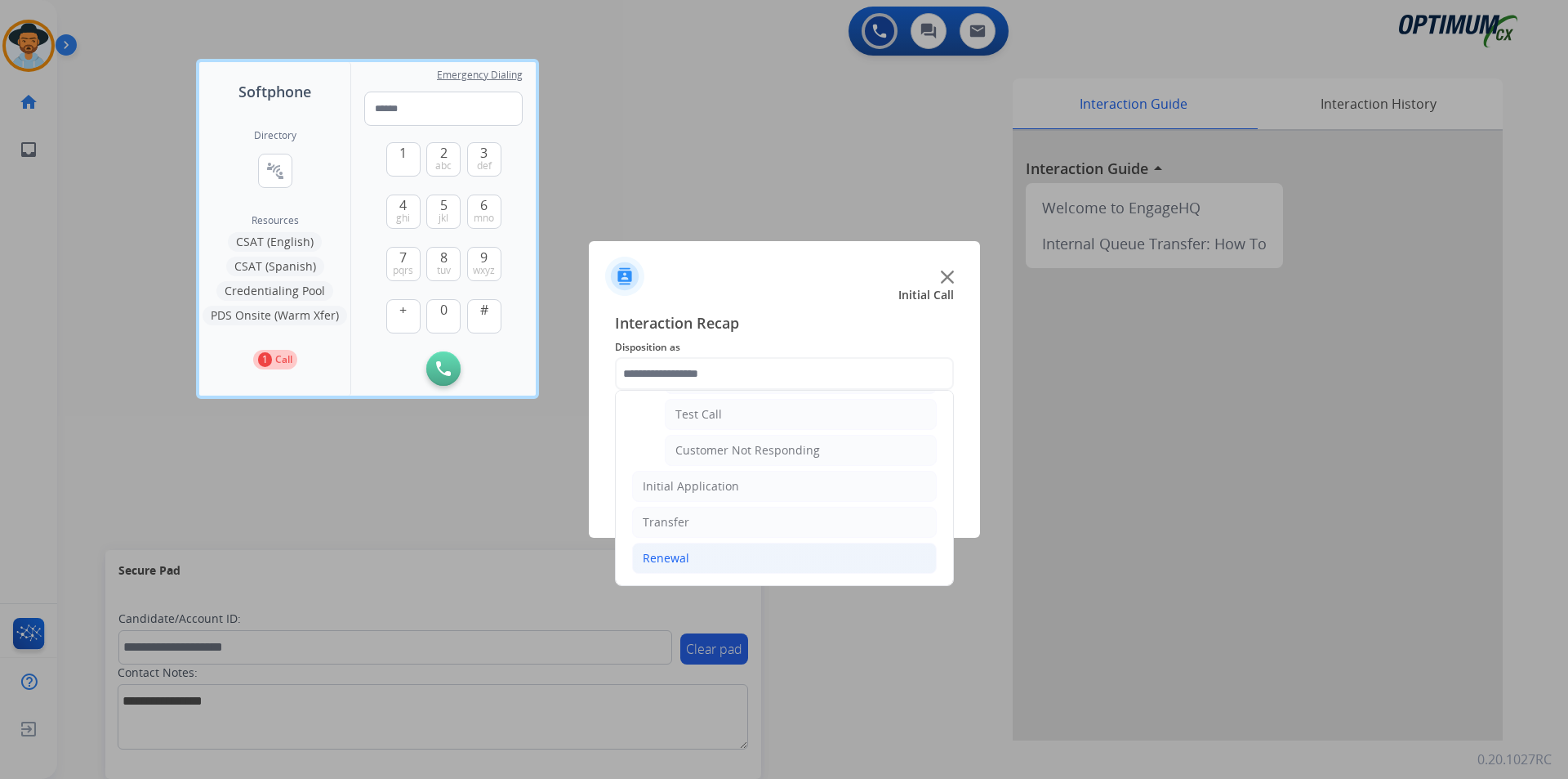
click at [729, 560] on li "Renewal" at bounding box center [784, 558] width 304 height 31
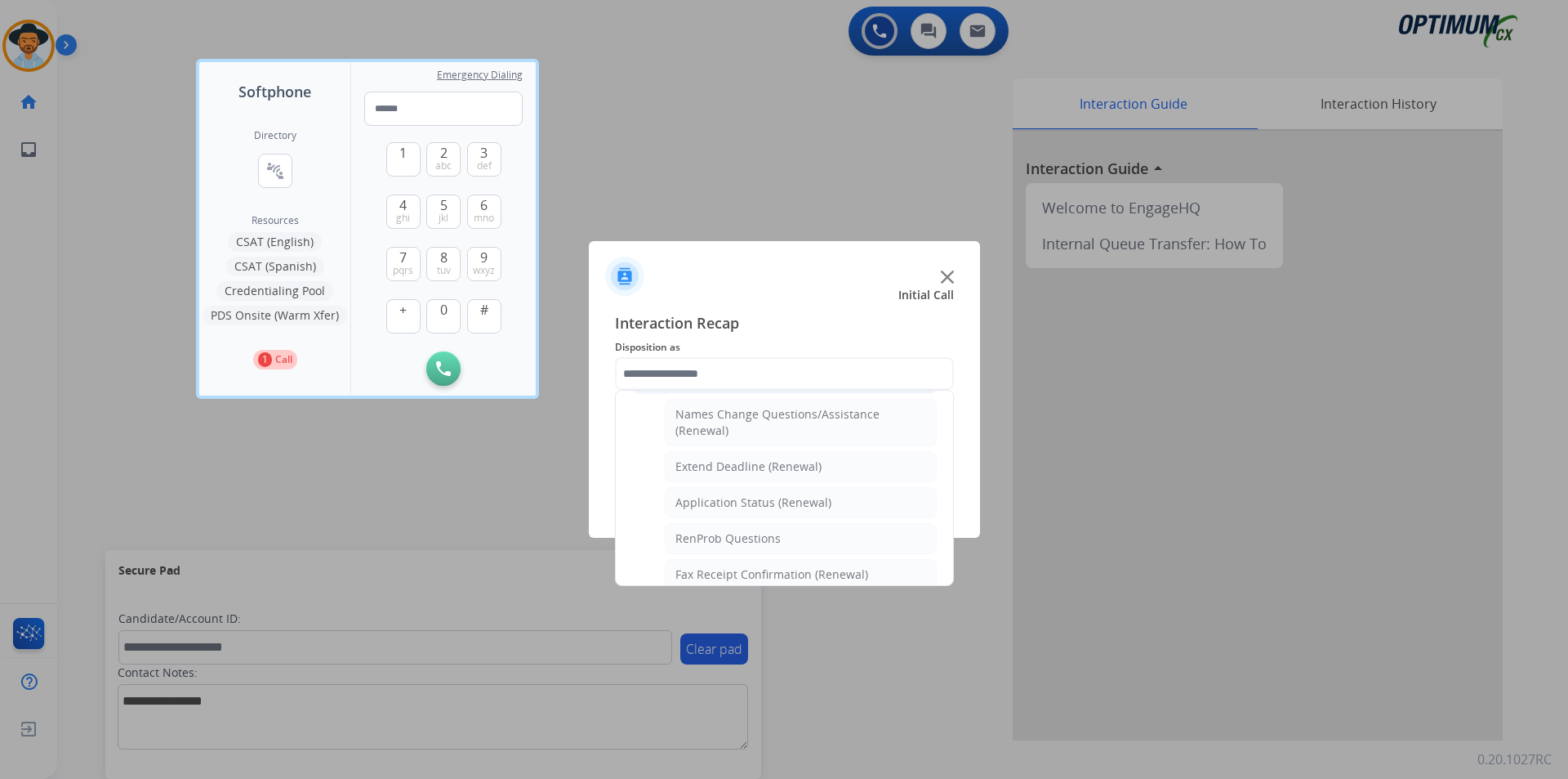
click at [523, 518] on div at bounding box center [784, 390] width 1568 height 779
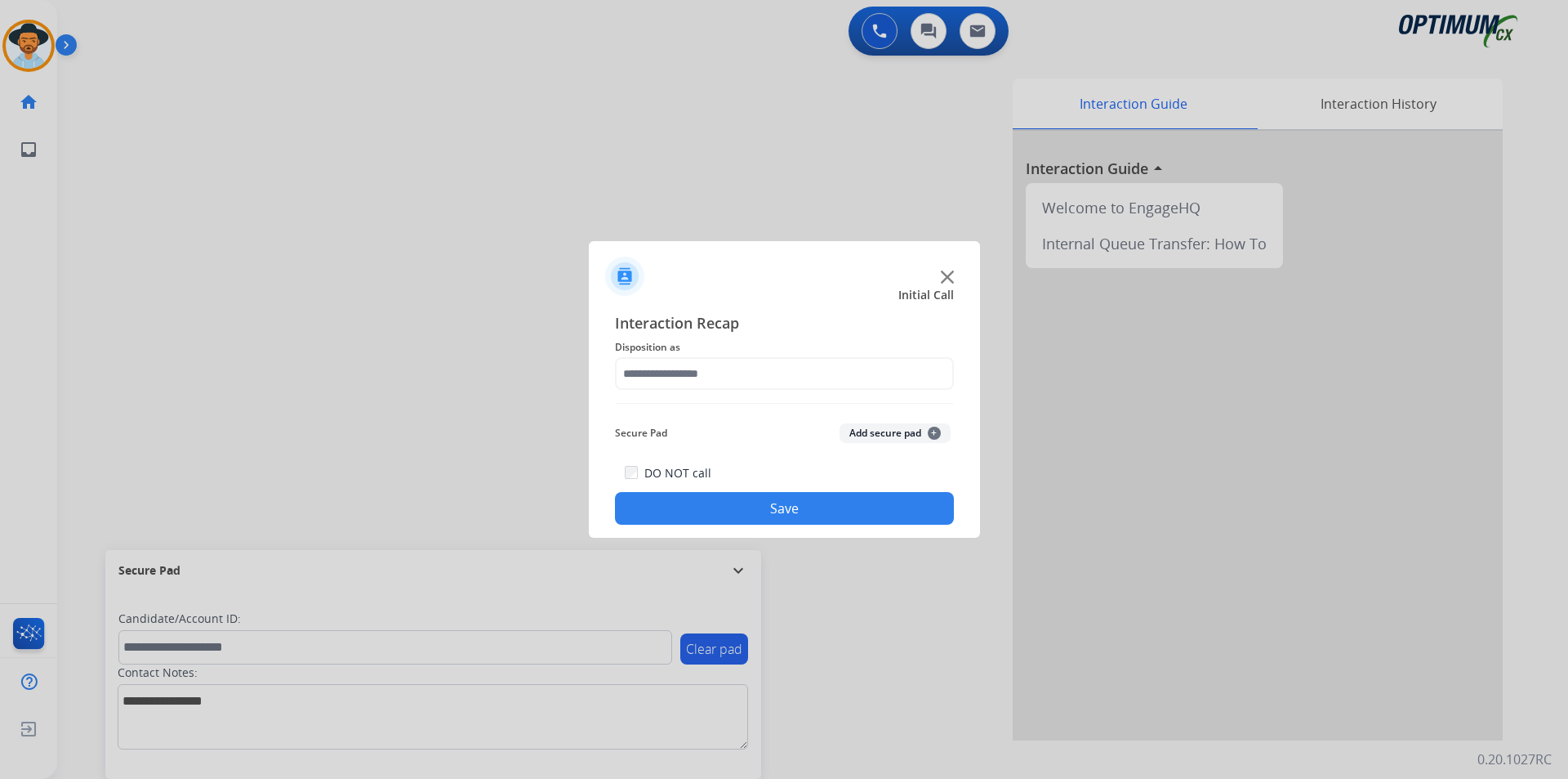
click at [677, 508] on button "Save" at bounding box center [784, 508] width 339 height 33
click at [773, 378] on input "text" at bounding box center [784, 373] width 339 height 33
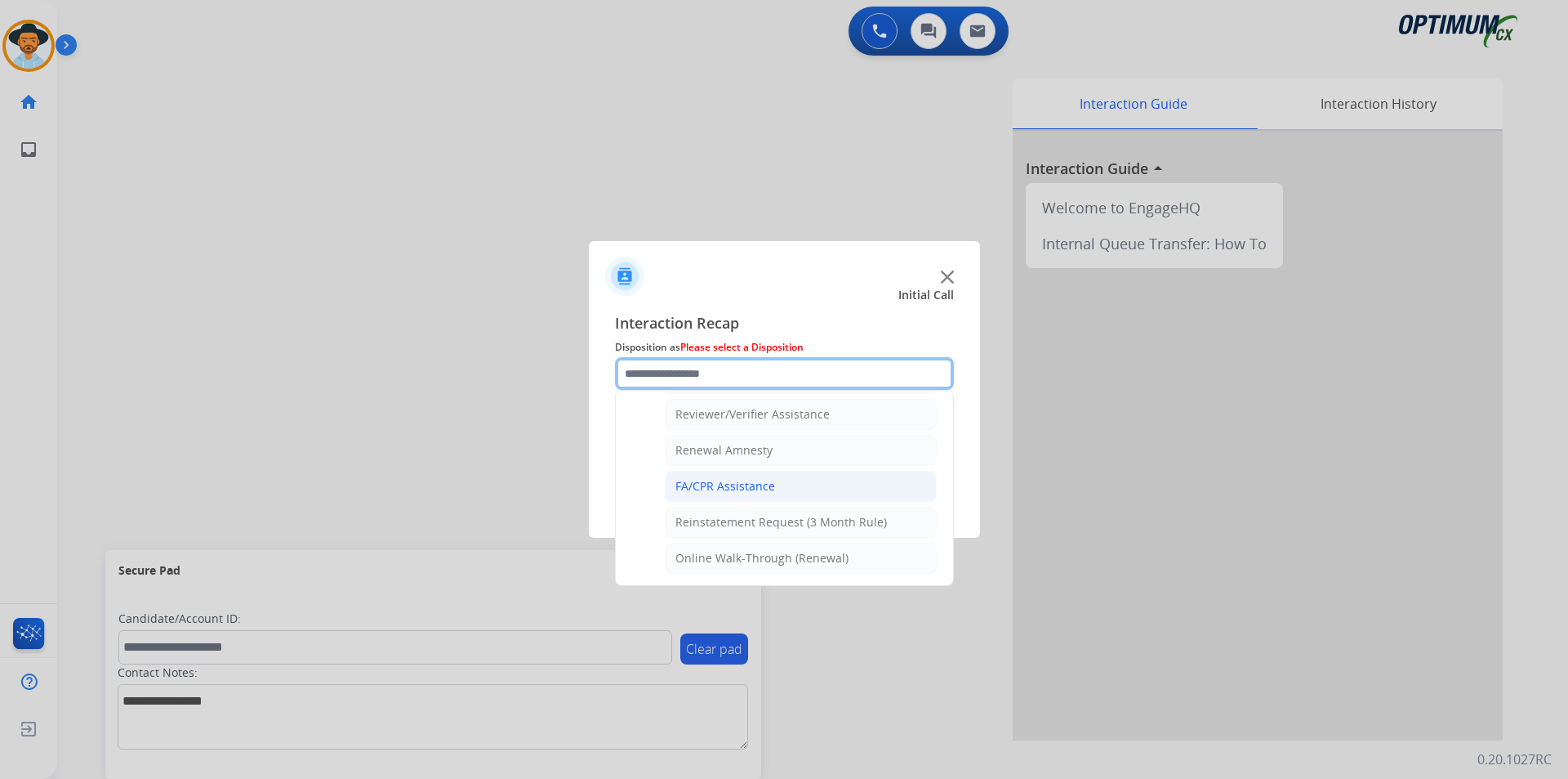
scroll to position [494, 0]
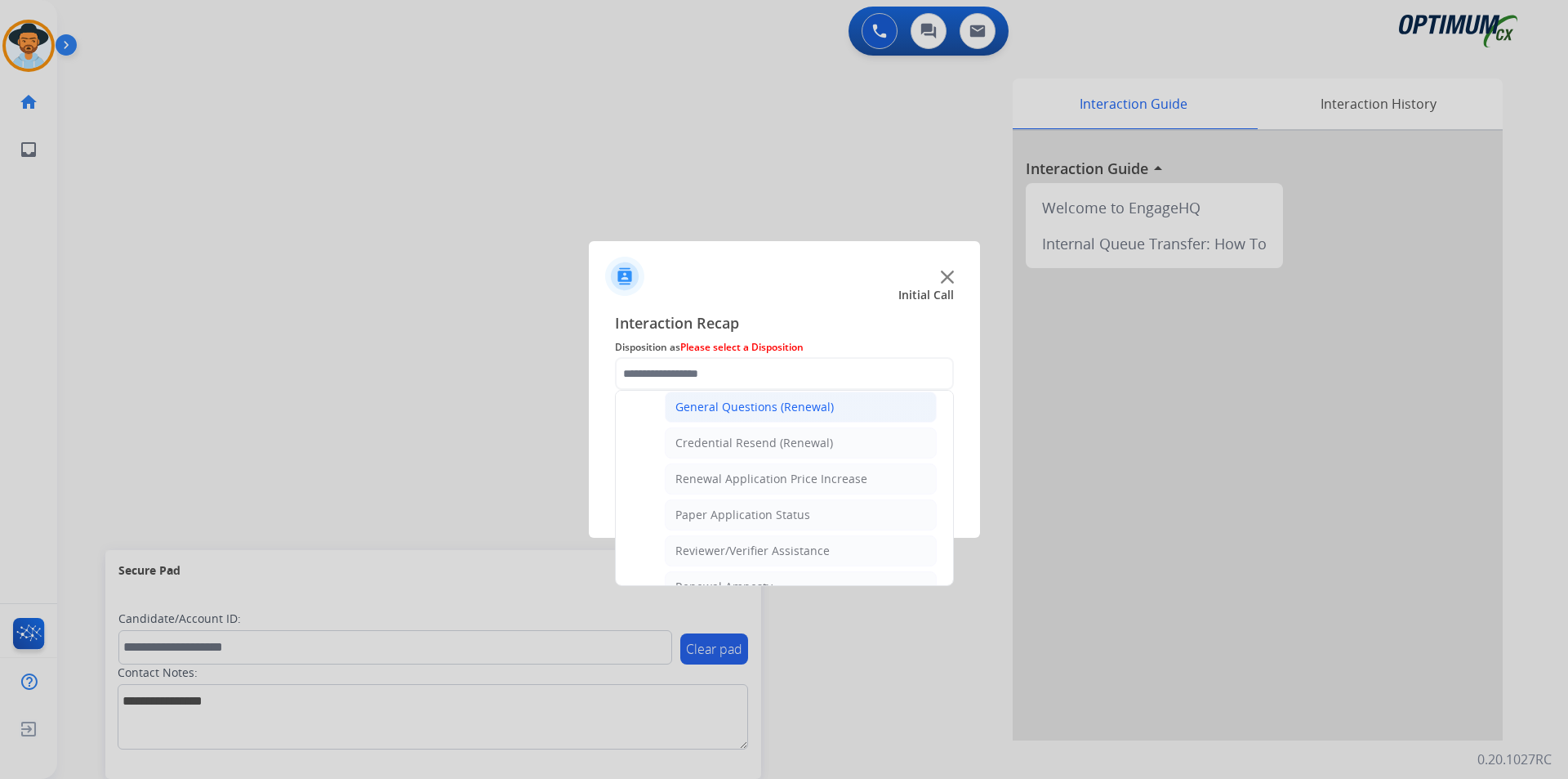
click at [746, 398] on div "General Questions (Renewal)" at bounding box center [754, 407] width 158 height 16
type input "**********"
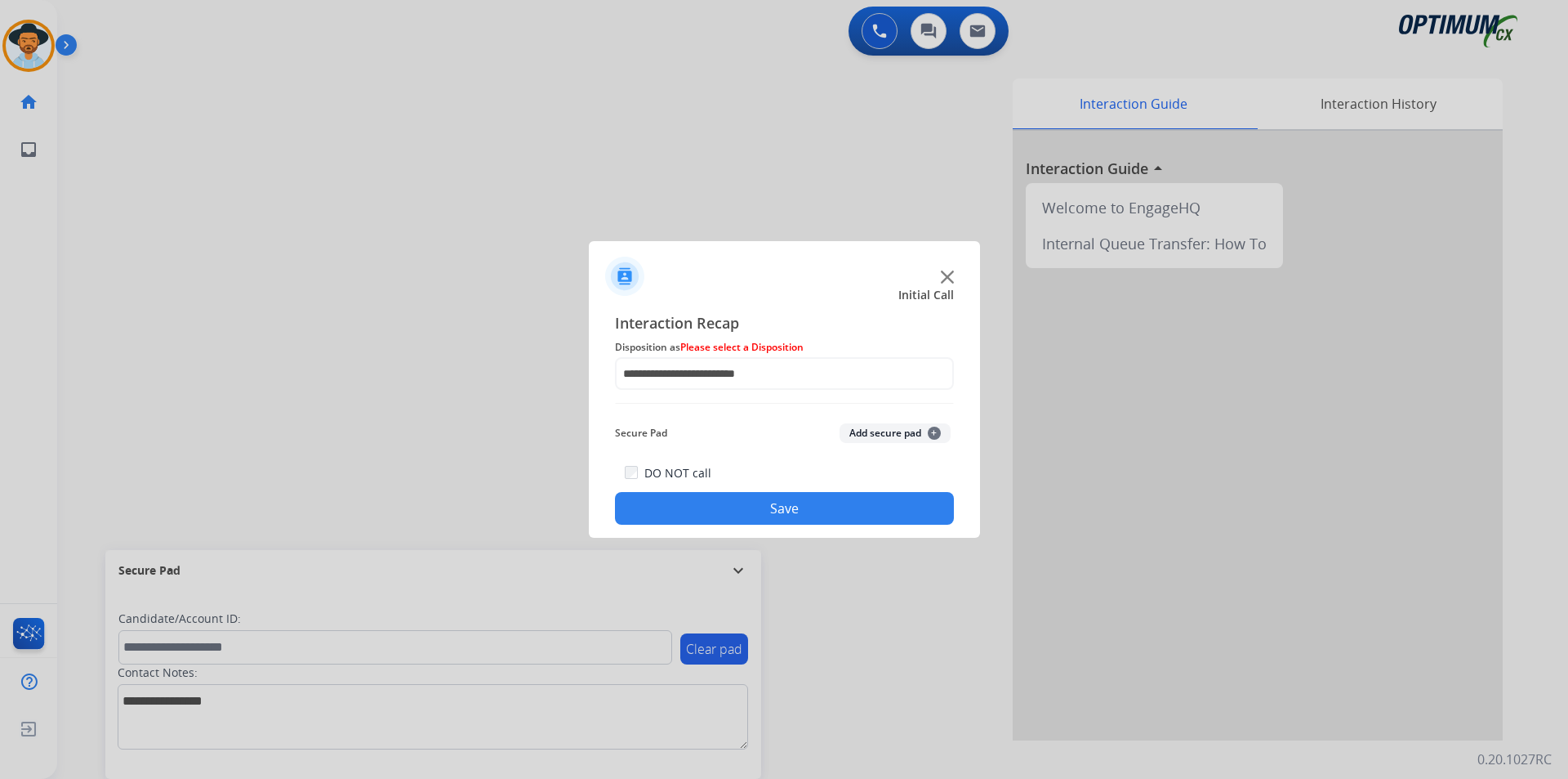
click at [723, 509] on button "Save" at bounding box center [784, 508] width 339 height 33
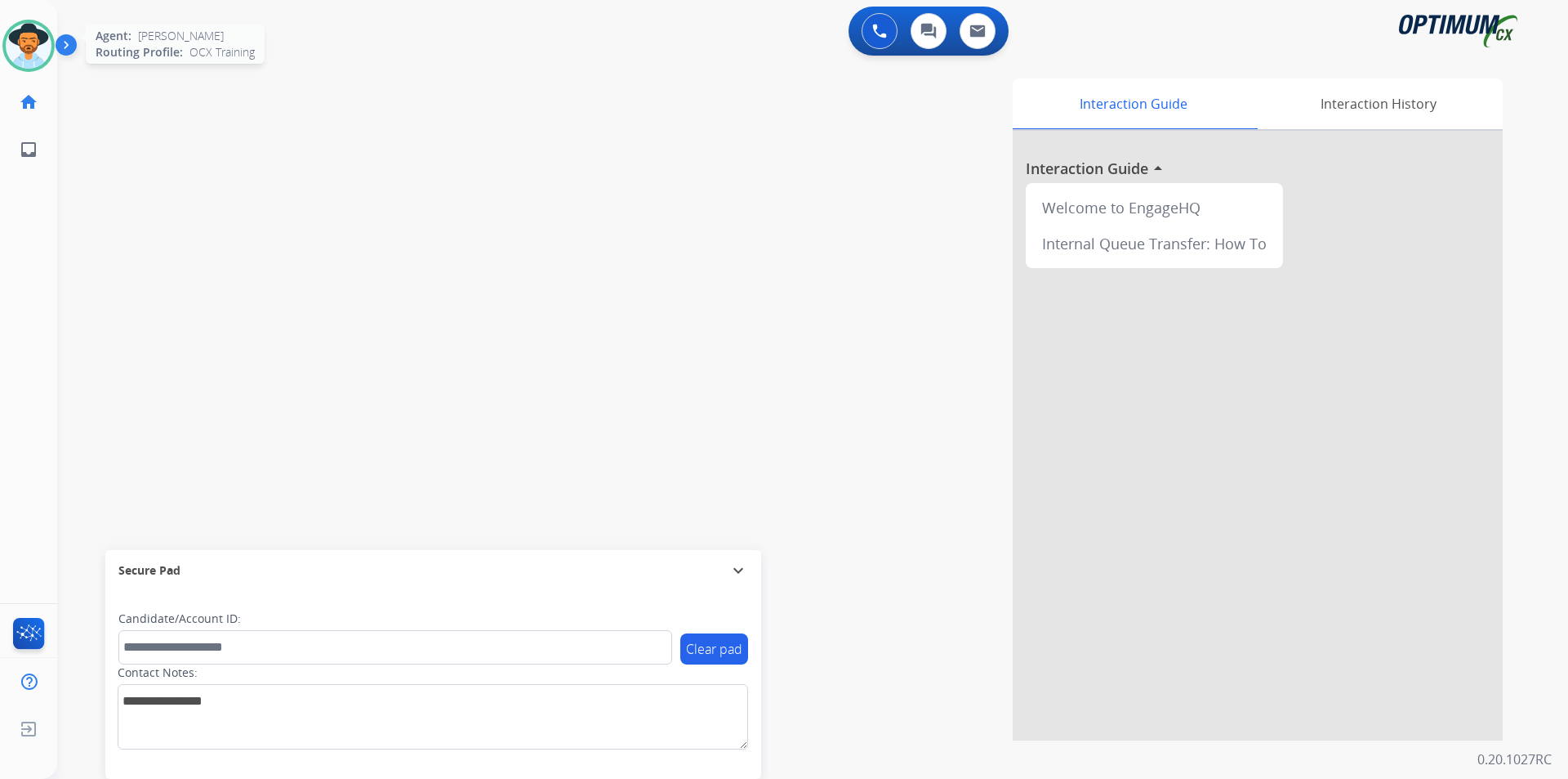
click at [34, 62] on img at bounding box center [28, 46] width 46 height 46
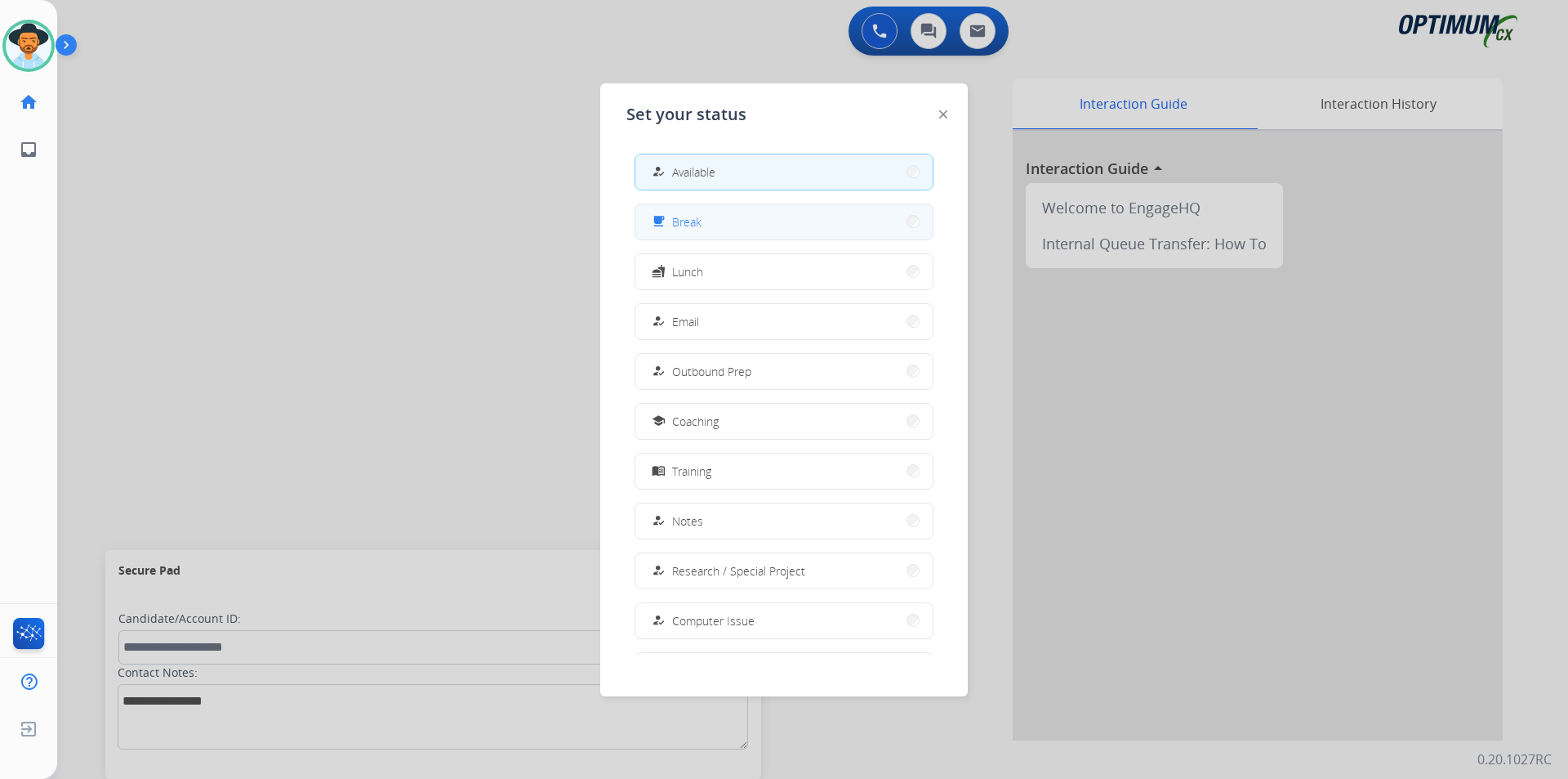
click at [698, 228] on span "Break" at bounding box center [686, 221] width 30 height 17
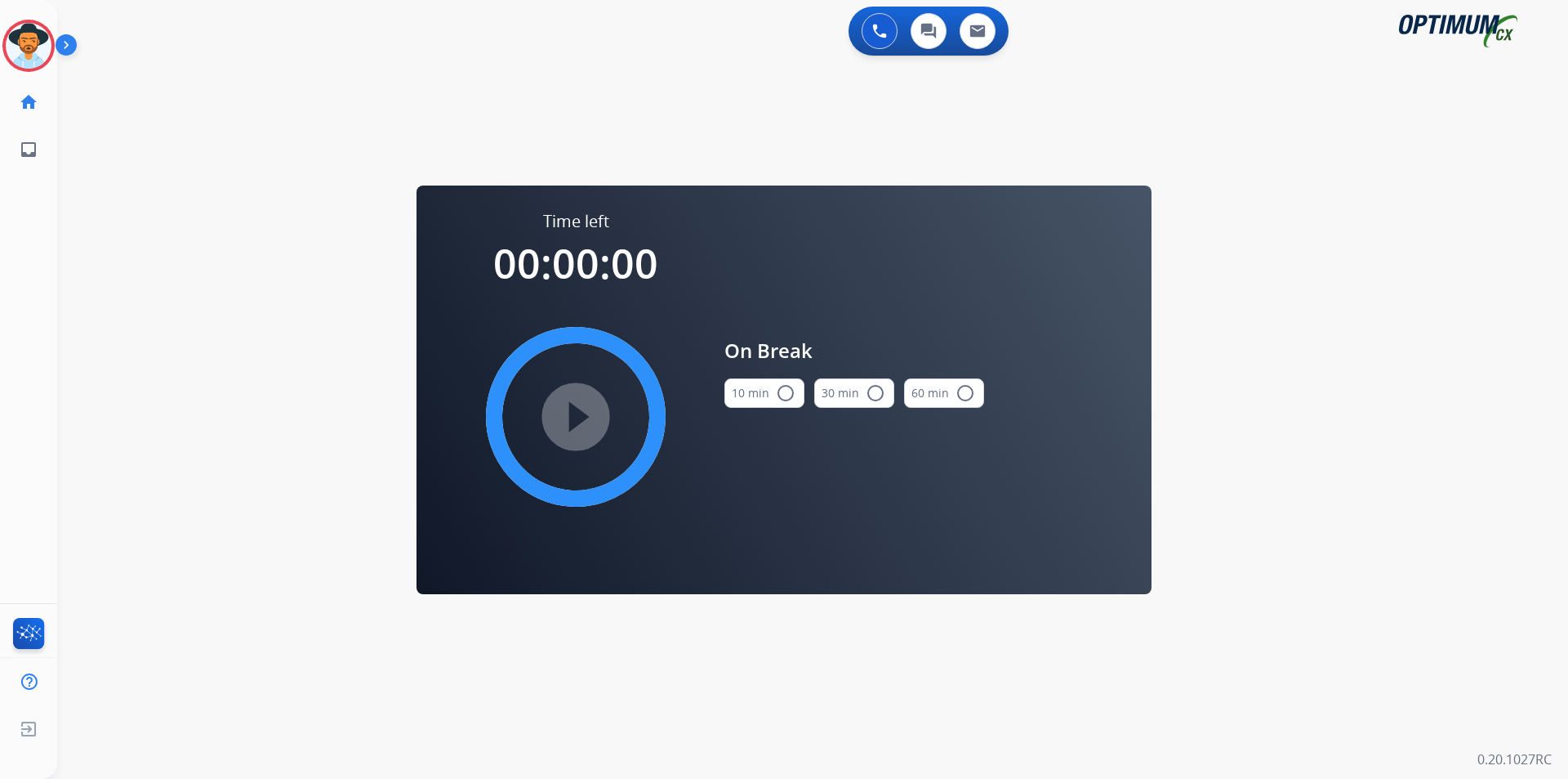
click at [788, 389] on mat-icon "radio_button_unchecked" at bounding box center [786, 393] width 20 height 20
click at [566, 409] on mat-icon "play_circle_filled" at bounding box center [575, 416] width 20 height 20
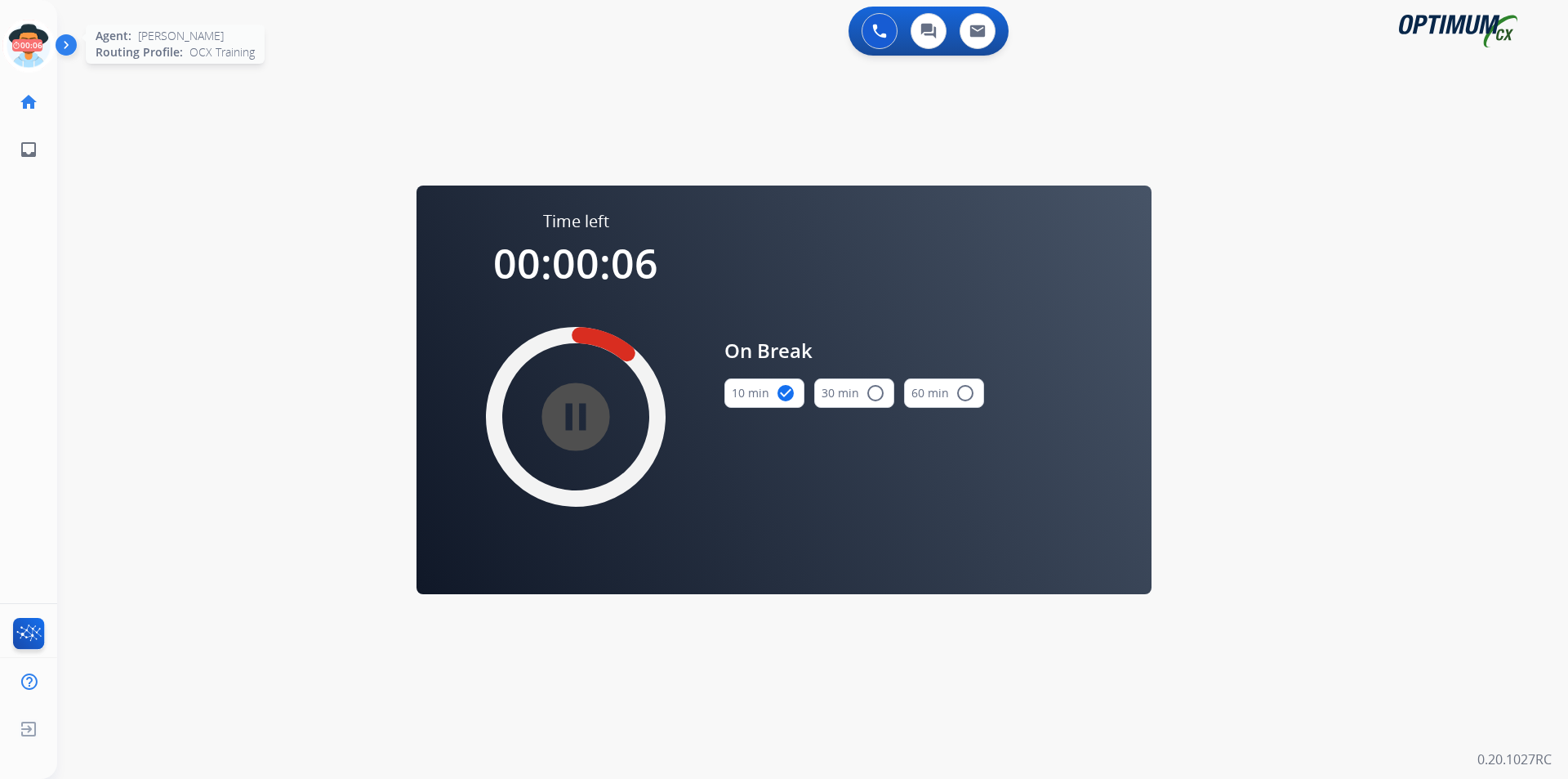
drag, startPoint x: 21, startPoint y: 47, endPoint x: 198, endPoint y: 63, distance: 177.7
click at [21, 47] on icon at bounding box center [29, 46] width 53 height 53
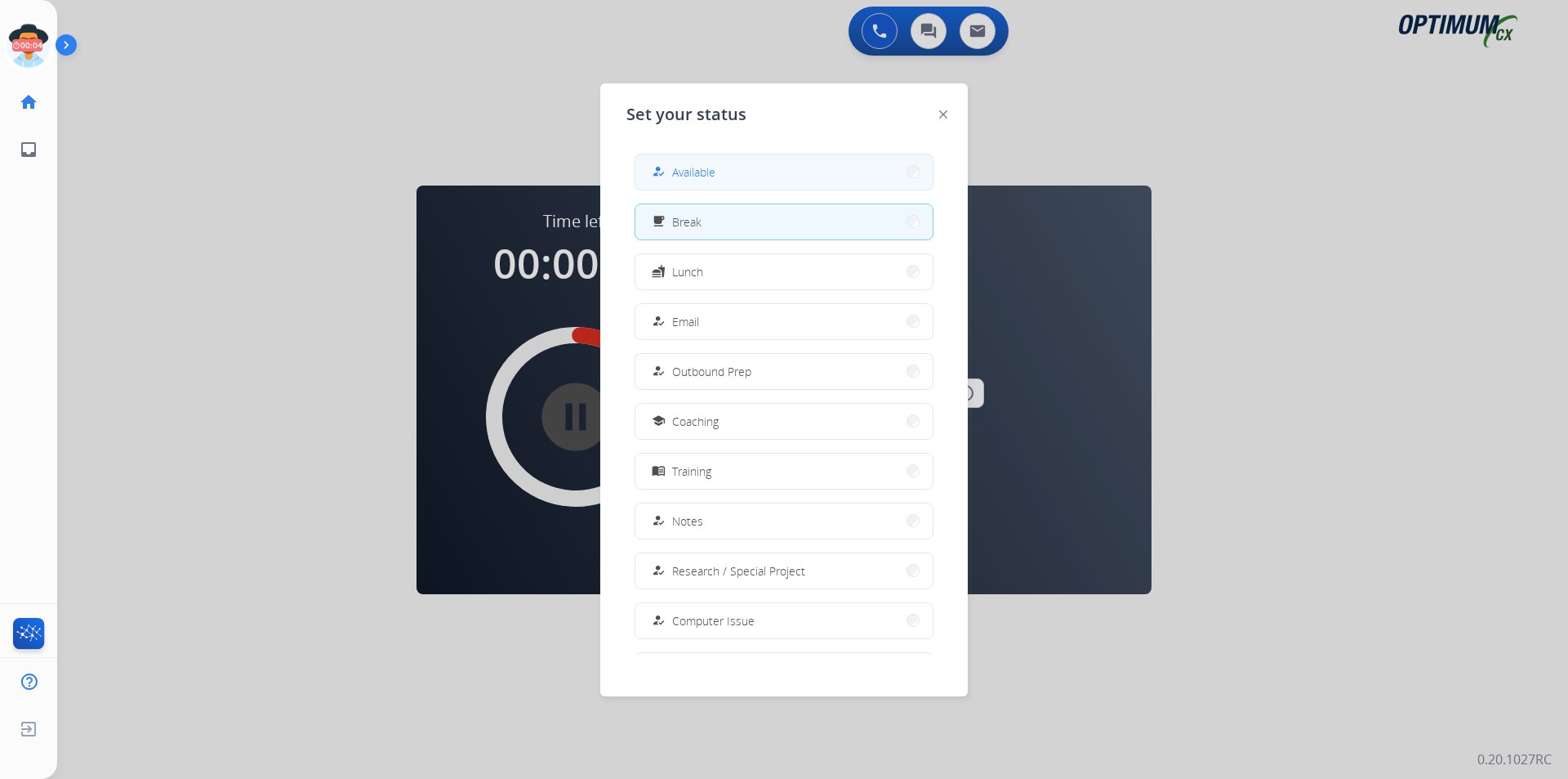
click at [729, 168] on button "how_to_reg Available" at bounding box center [784, 171] width 297 height 35
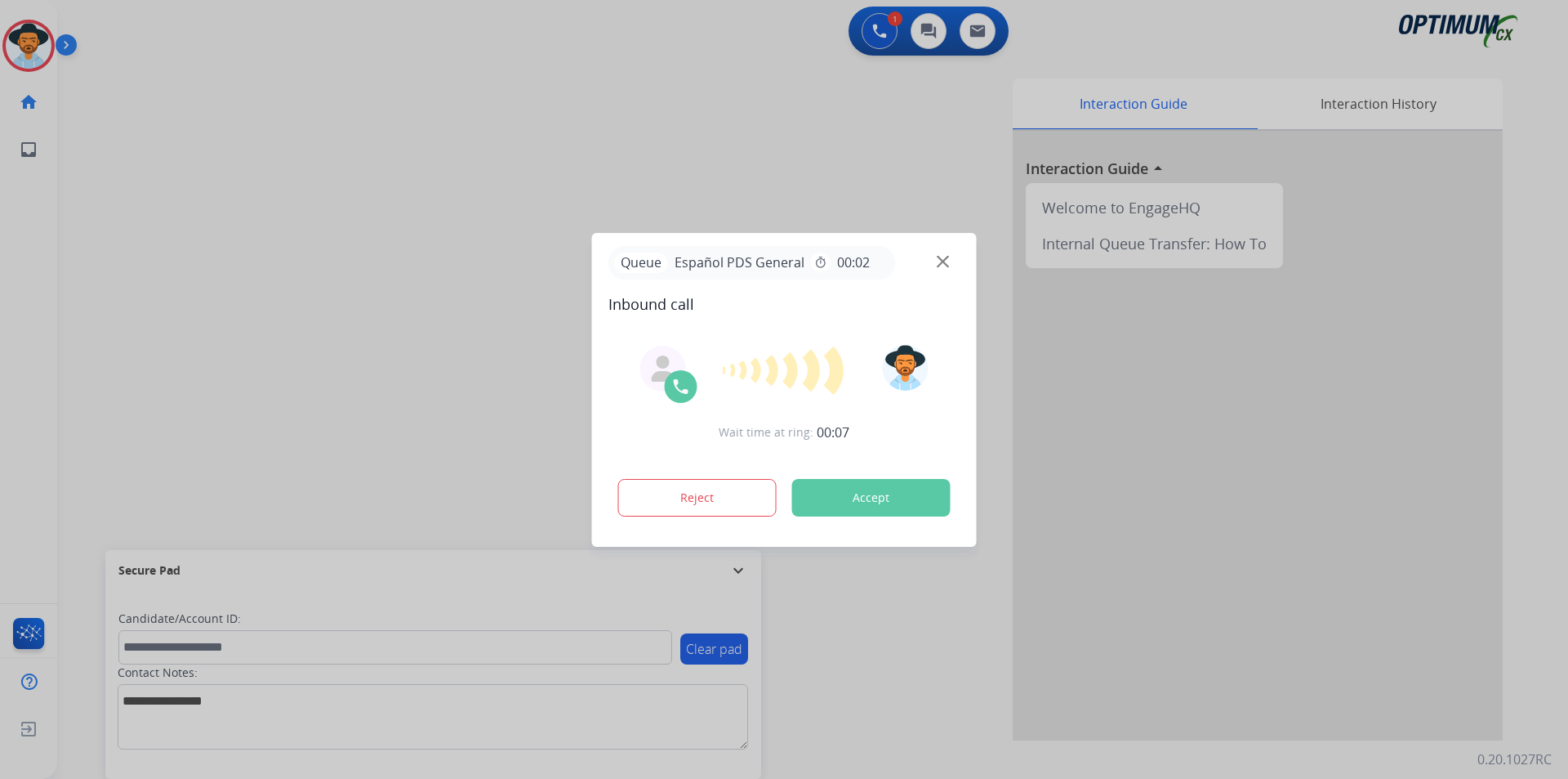
click at [360, 171] on div at bounding box center [784, 390] width 1568 height 779
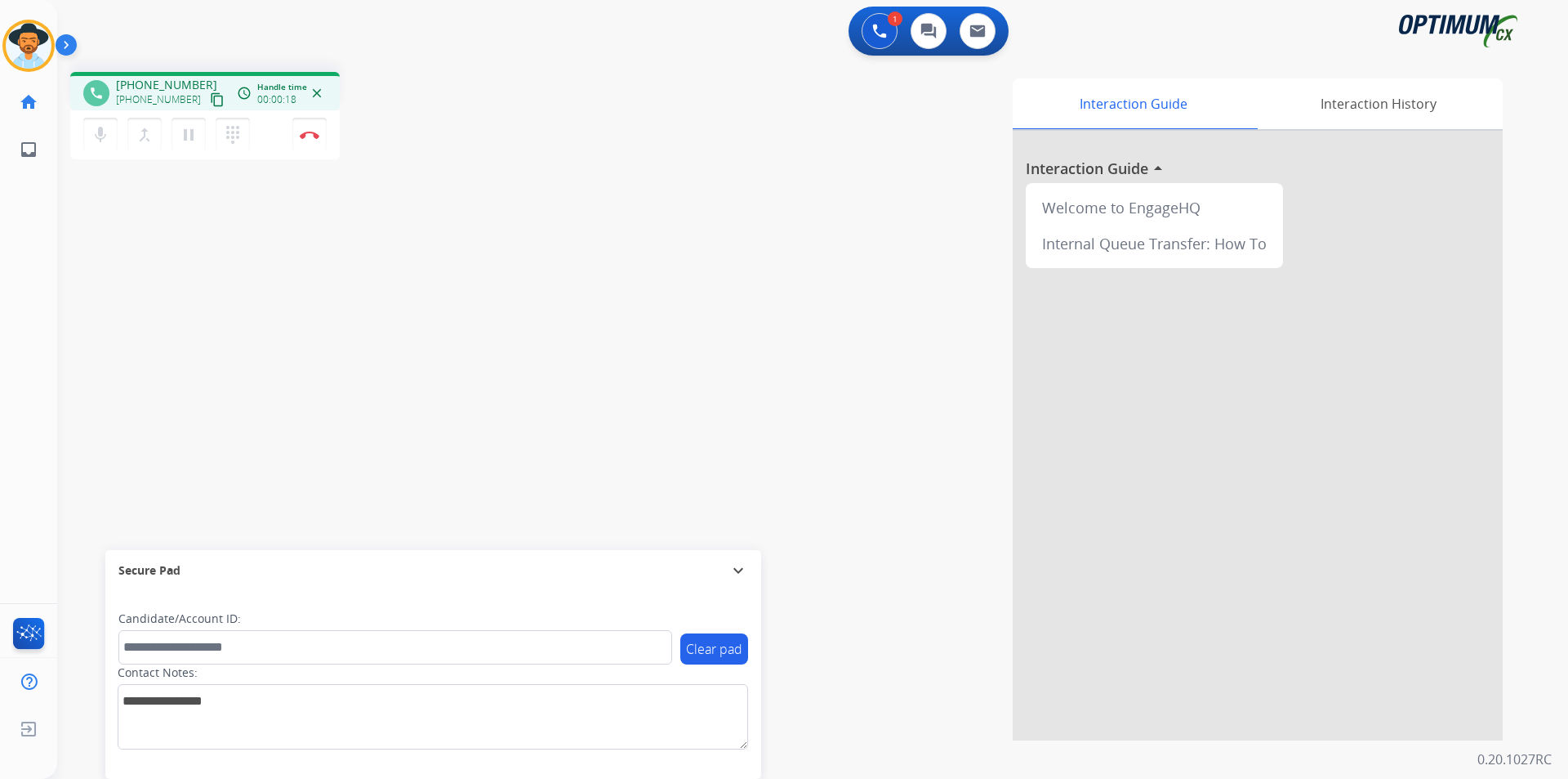
click at [164, 81] on span "+17023769828" at bounding box center [166, 85] width 101 height 16
copy span "17023769828"
click at [177, 85] on span "+17023769828" at bounding box center [166, 85] width 101 height 16
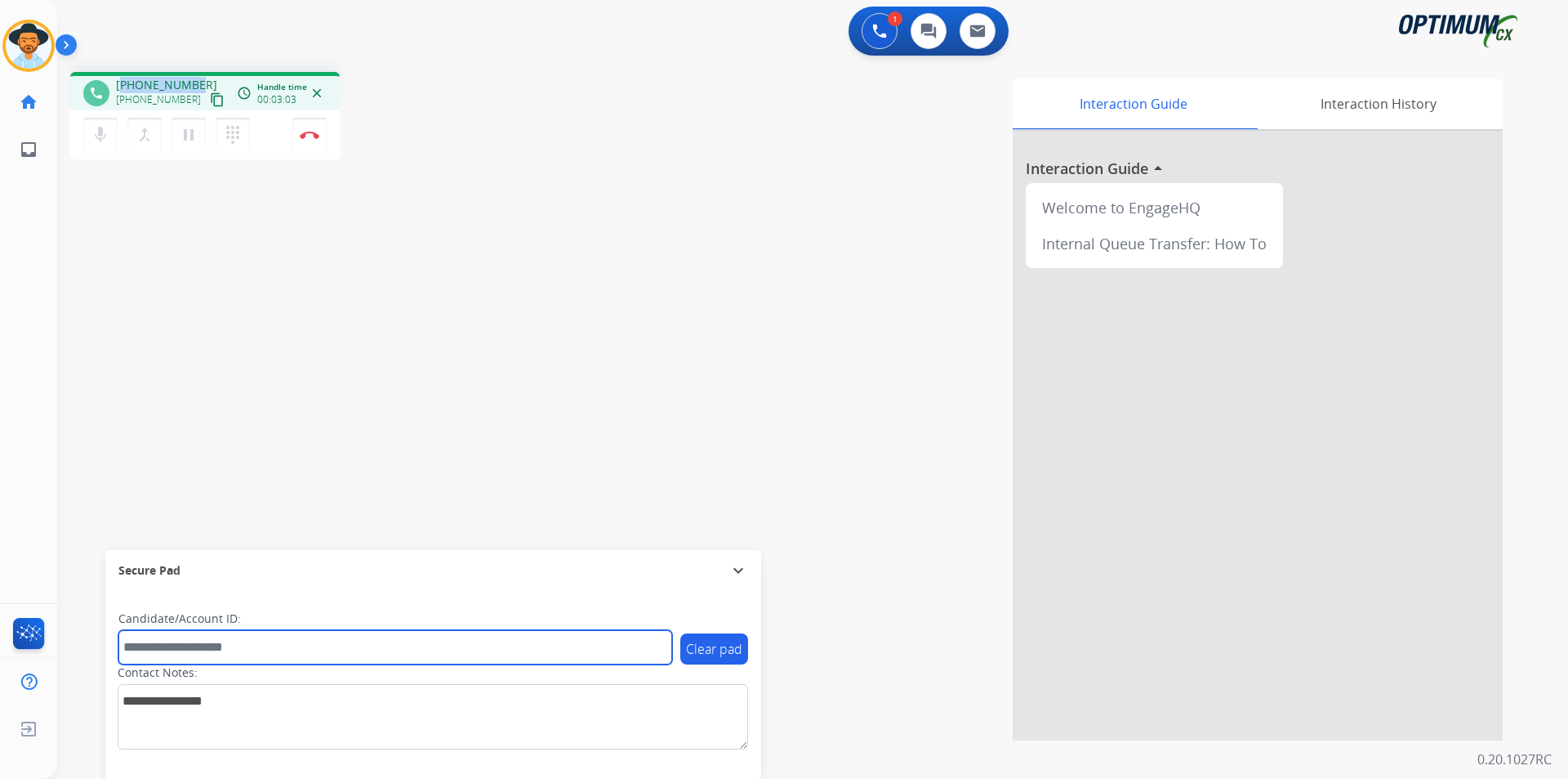
click at [382, 654] on input "text" at bounding box center [395, 647] width 554 height 34
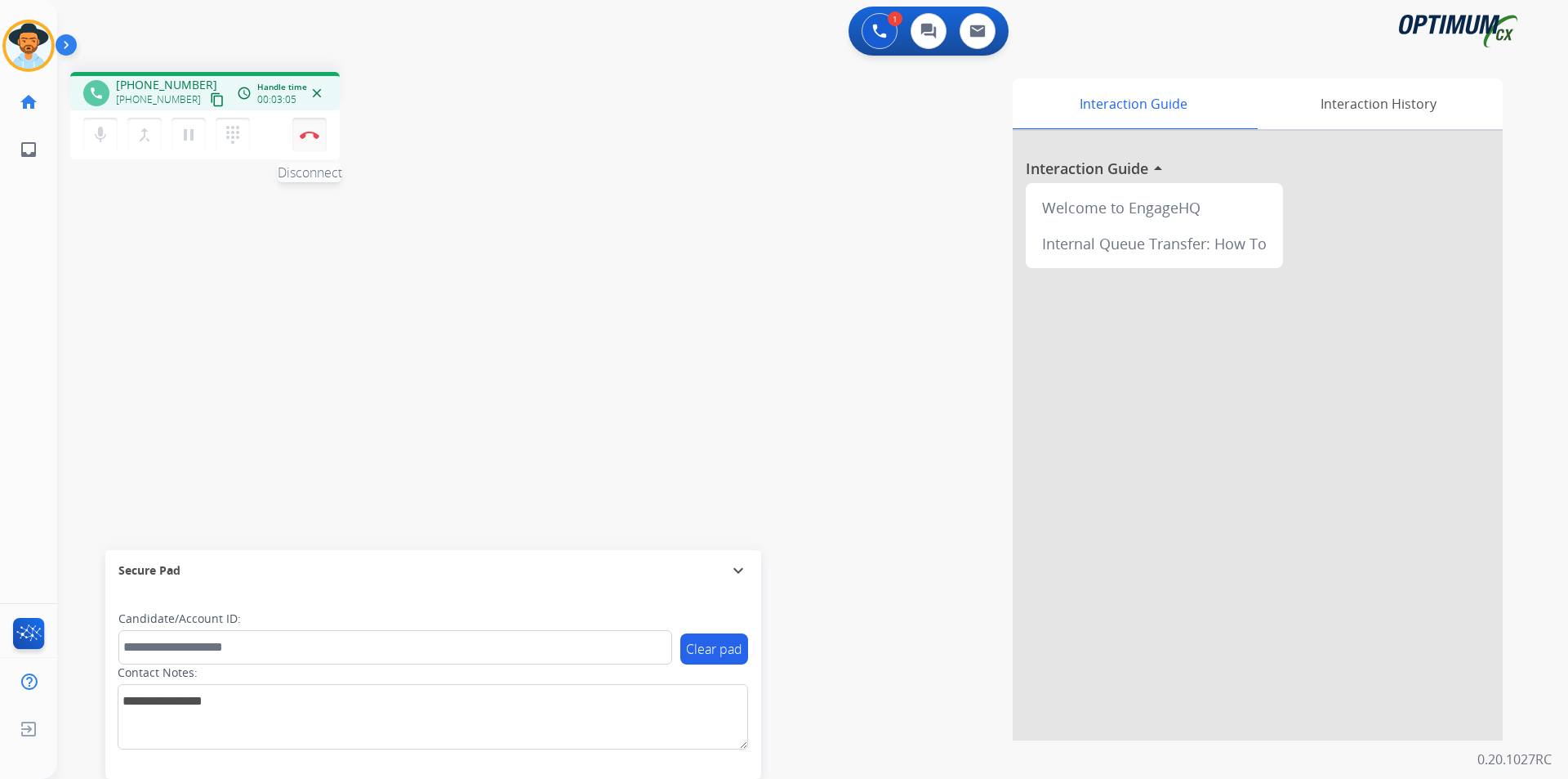
drag, startPoint x: 382, startPoint y: 654, endPoint x: 310, endPoint y: 139, distance: 520.0
click at [294, 139] on button "Disconnect" at bounding box center [310, 134] width 34 height 34
click at [315, 139] on button "Disconnect" at bounding box center [310, 134] width 34 height 34
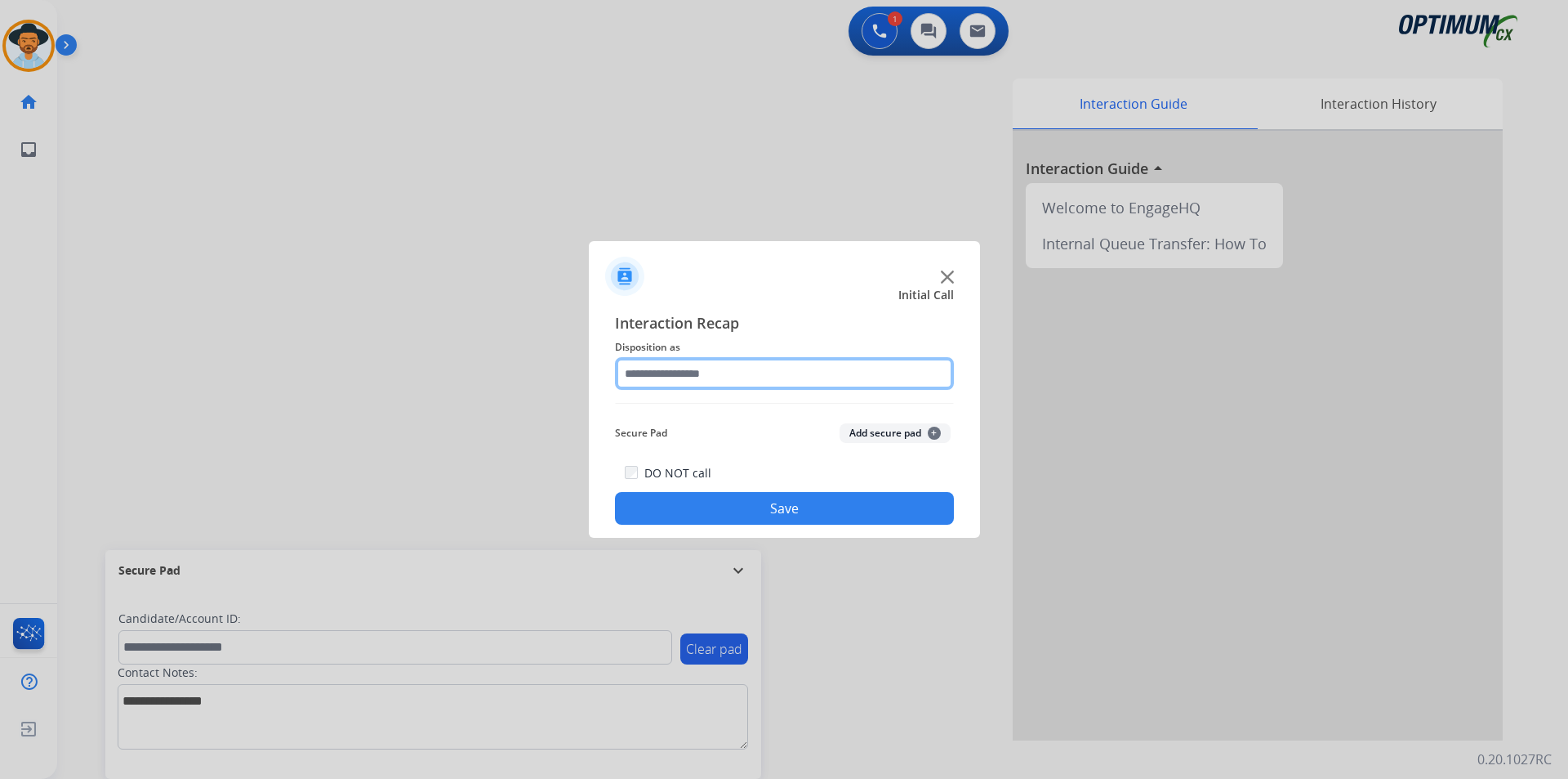
click at [723, 373] on input "text" at bounding box center [784, 373] width 339 height 33
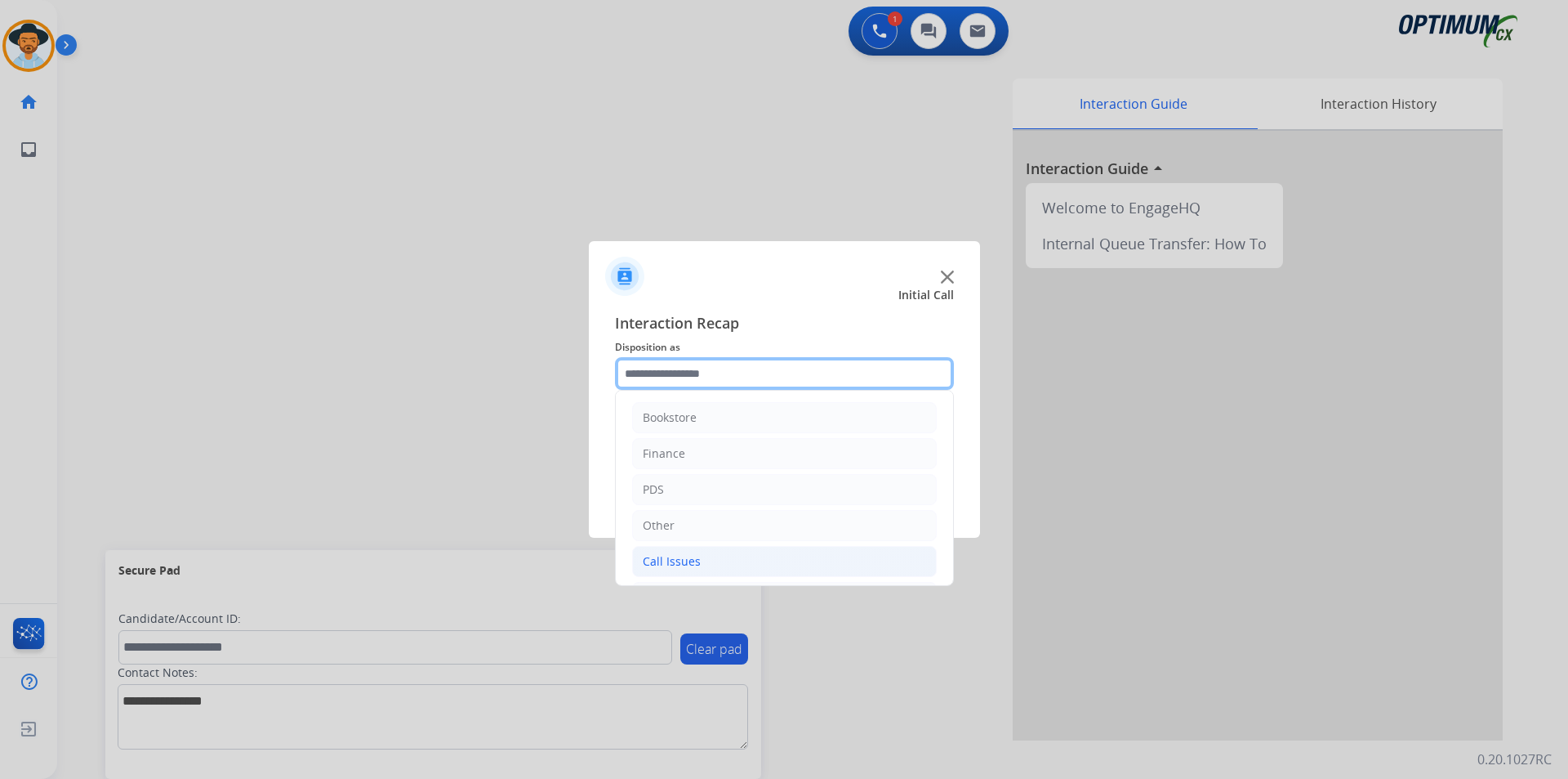
scroll to position [111, 0]
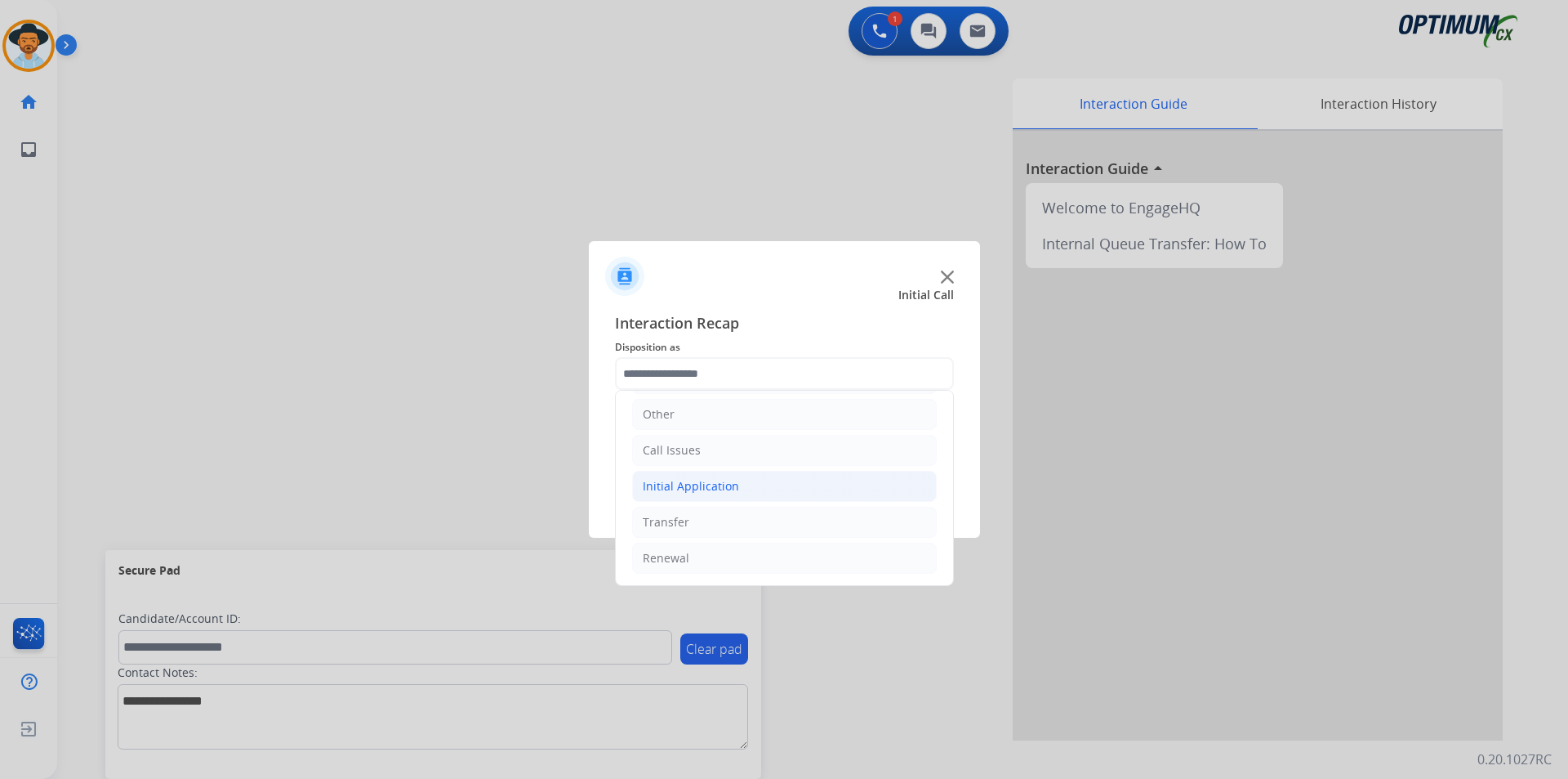
click at [733, 481] on div "Initial Application" at bounding box center [691, 486] width 97 height 16
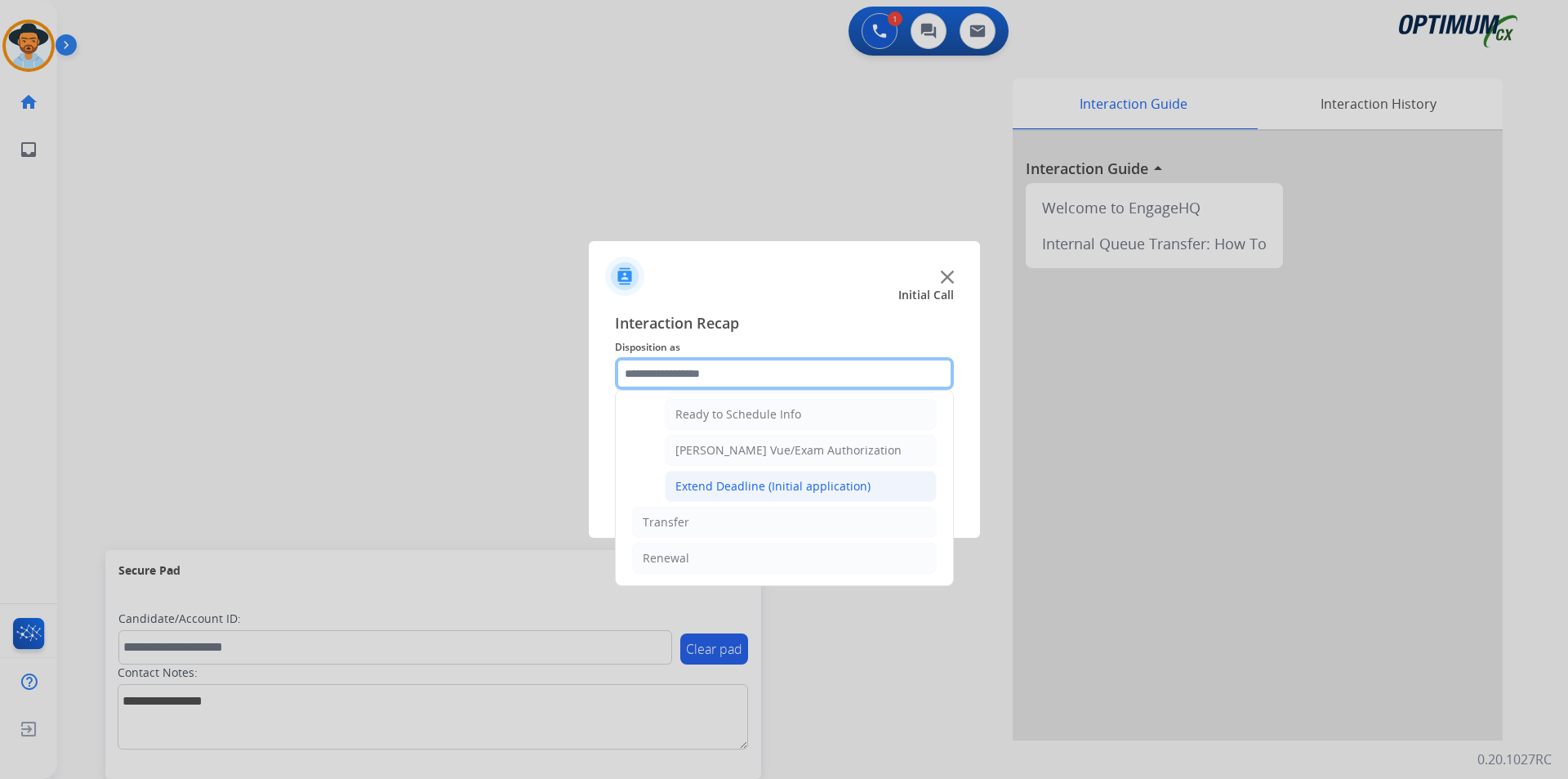
scroll to position [870, 0]
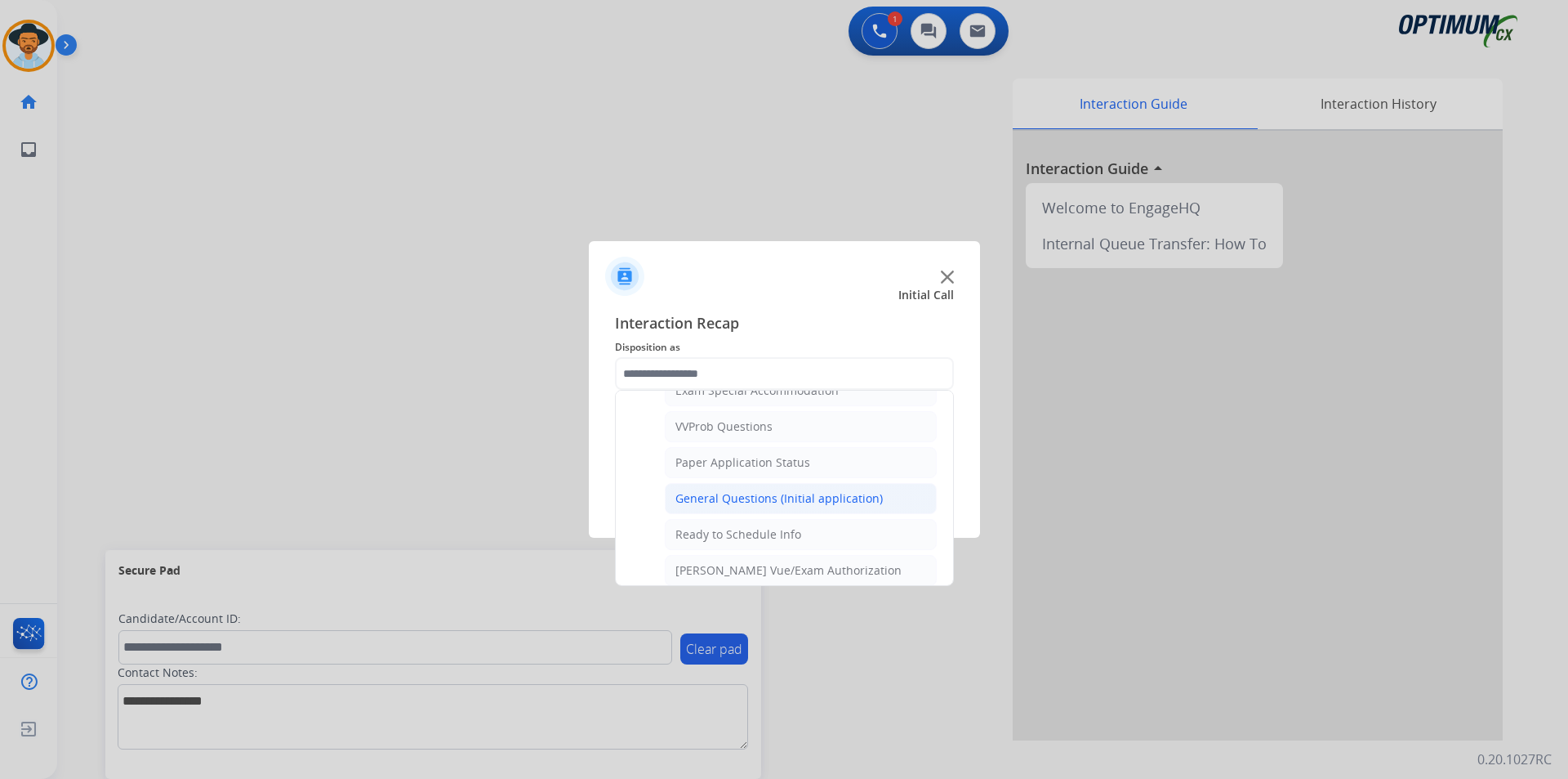
click at [725, 507] on div "General Questions (Initial application)" at bounding box center [780, 499] width 208 height 16
type input "**********"
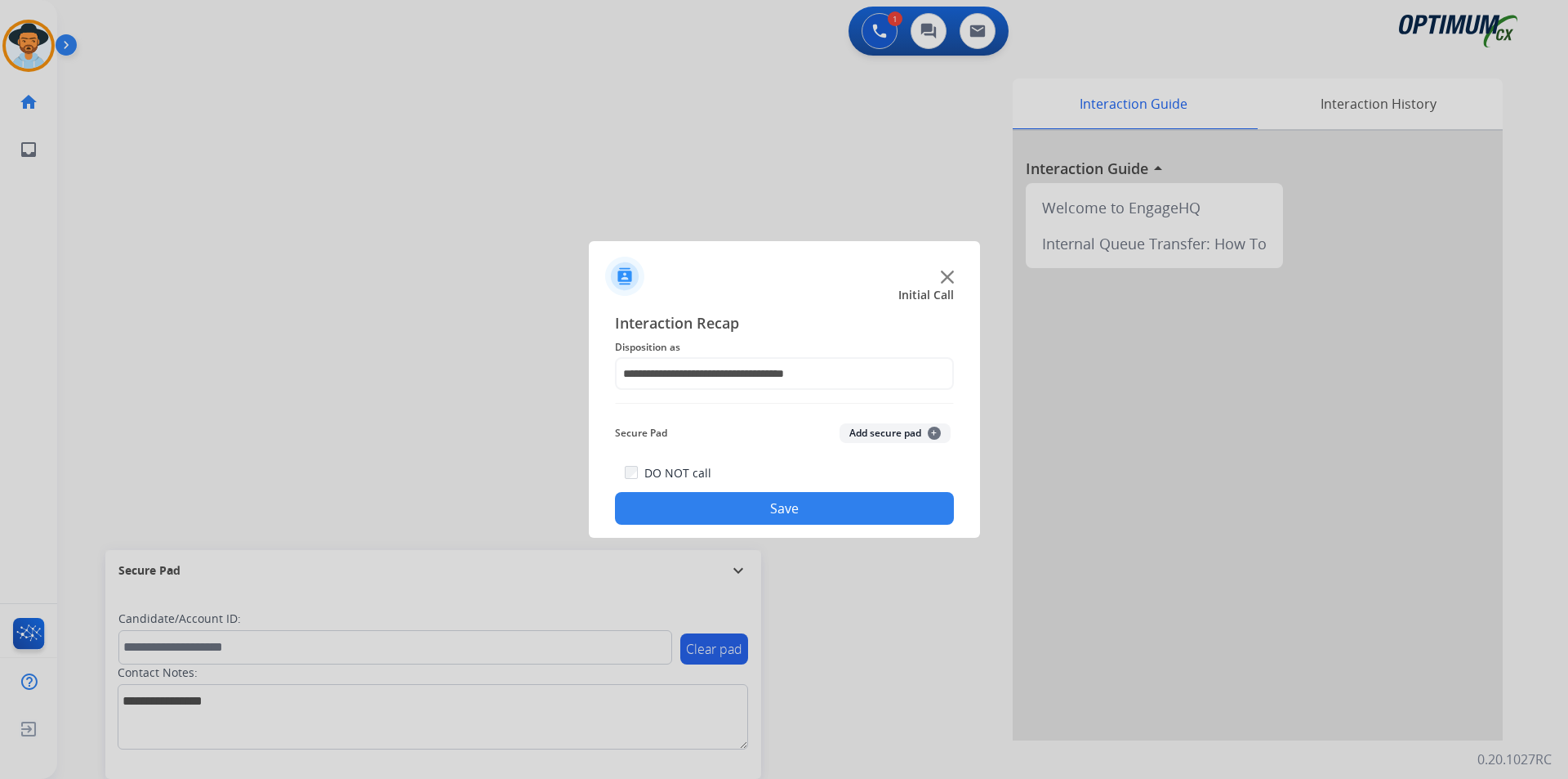
click at [717, 508] on button "Save" at bounding box center [784, 508] width 339 height 33
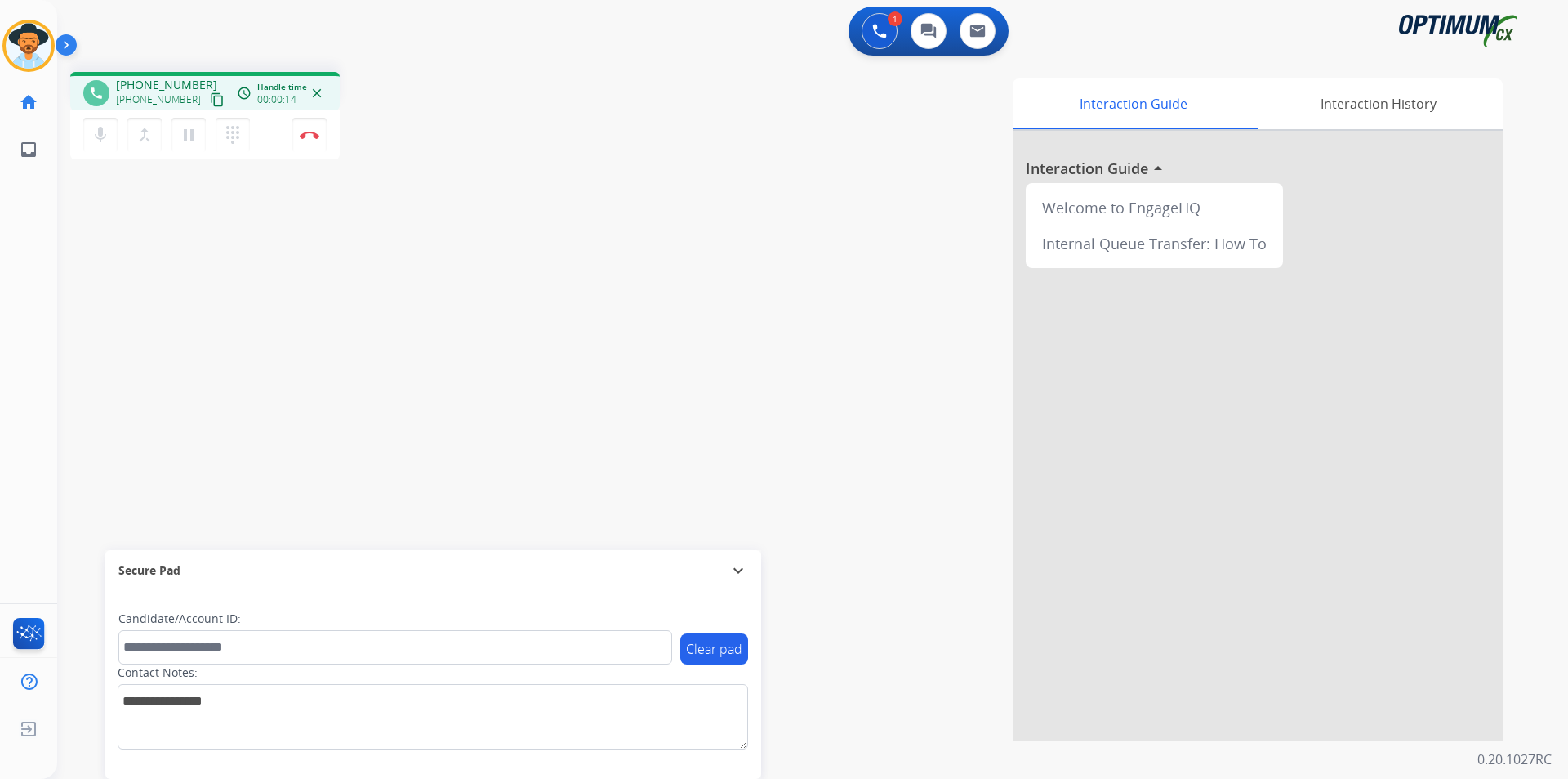
click at [556, 178] on div "Interaction Guide Interaction History Interaction Guide arrow_drop_up Welcome t…" at bounding box center [1021, 409] width 962 height 662
click at [178, 79] on span "+13092498019" at bounding box center [166, 85] width 101 height 16
copy span "13092498019"
click at [686, 184] on div "Interaction Guide Interaction History Interaction Guide arrow_drop_up Welcome t…" at bounding box center [1021, 409] width 962 height 662
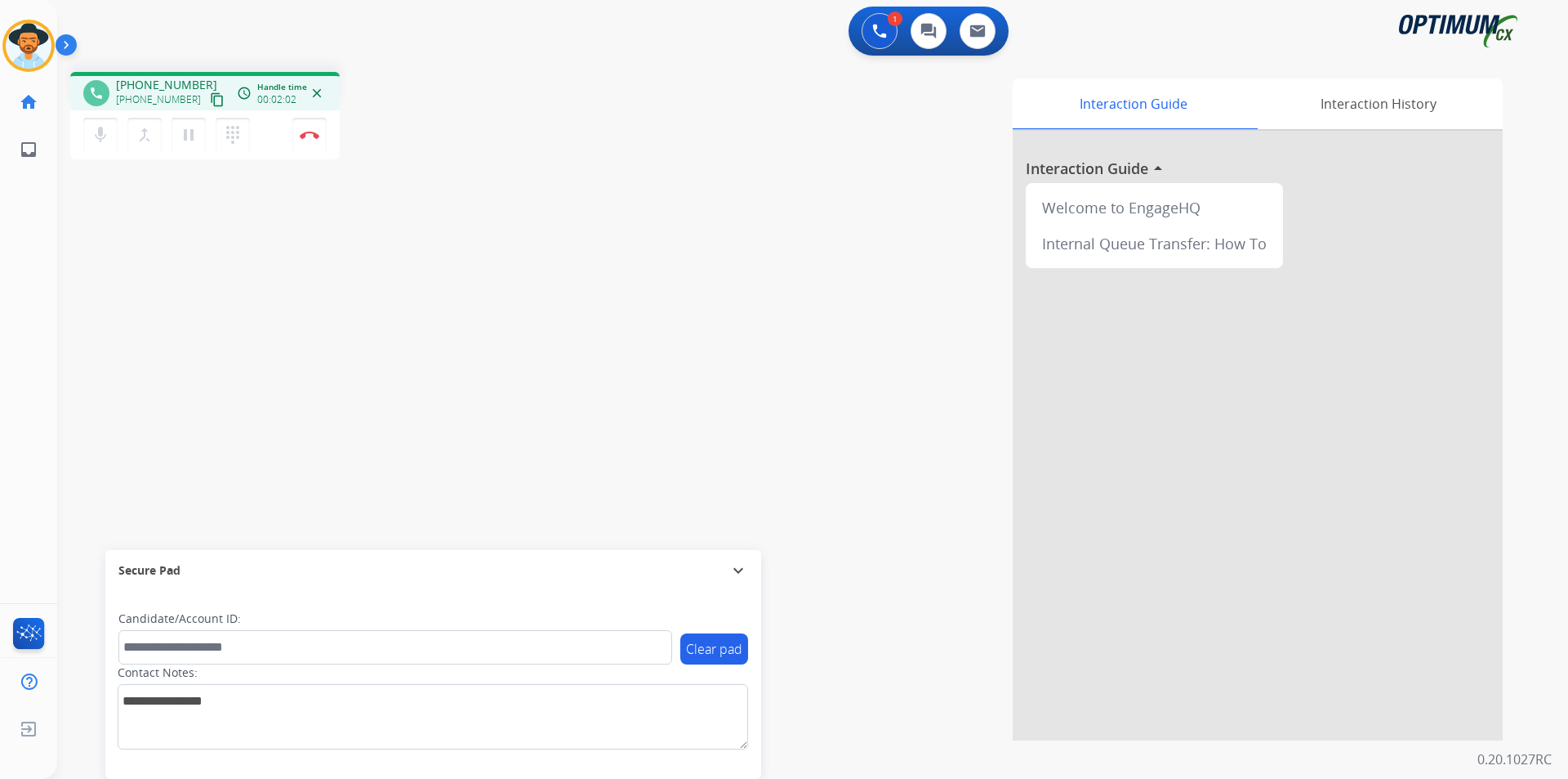
click at [141, 82] on span "+13092498019" at bounding box center [166, 85] width 101 height 16
copy span "13092498019"
click at [318, 133] on img at bounding box center [310, 134] width 20 height 8
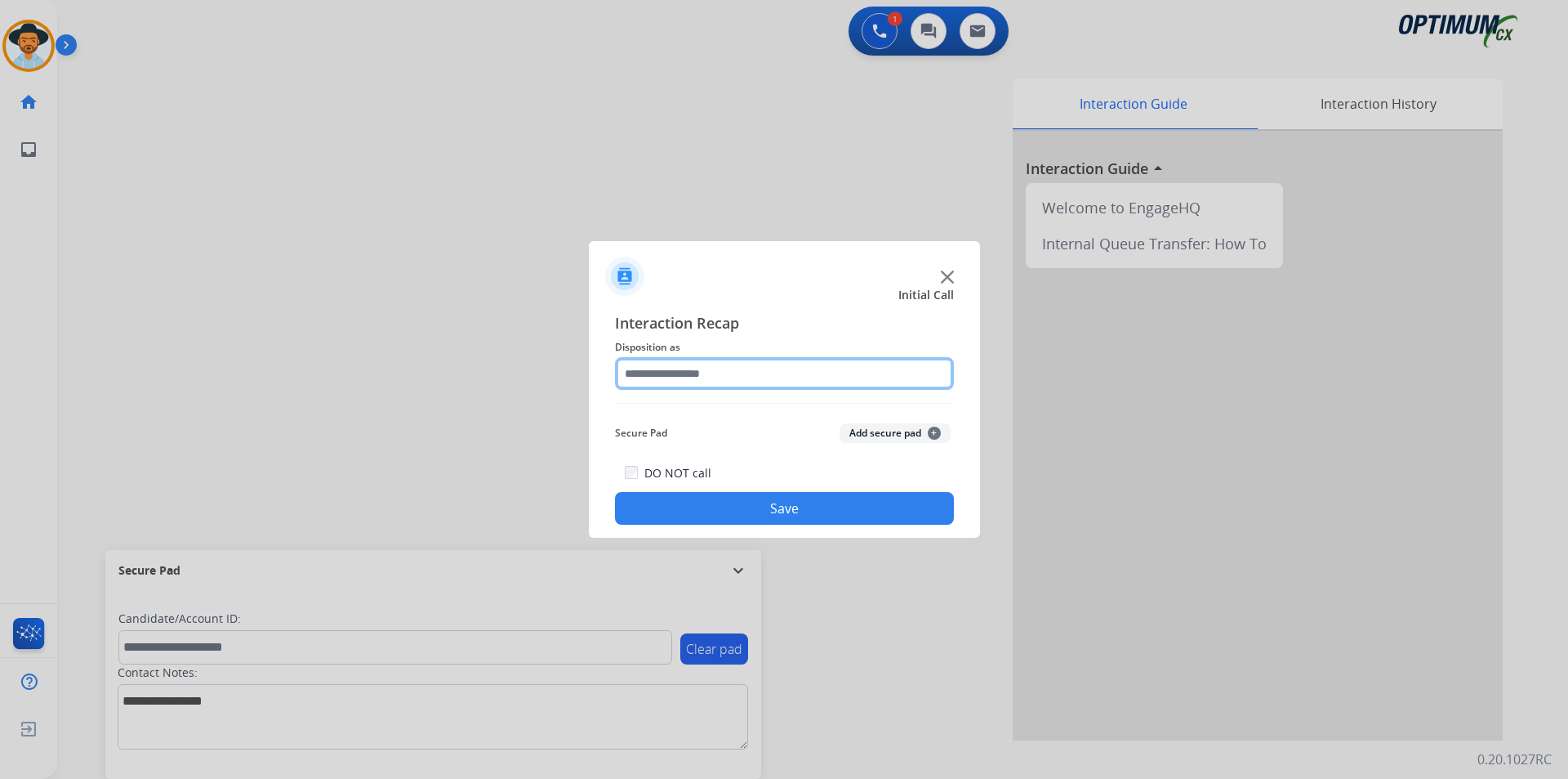
click at [873, 365] on input "text" at bounding box center [784, 373] width 339 height 33
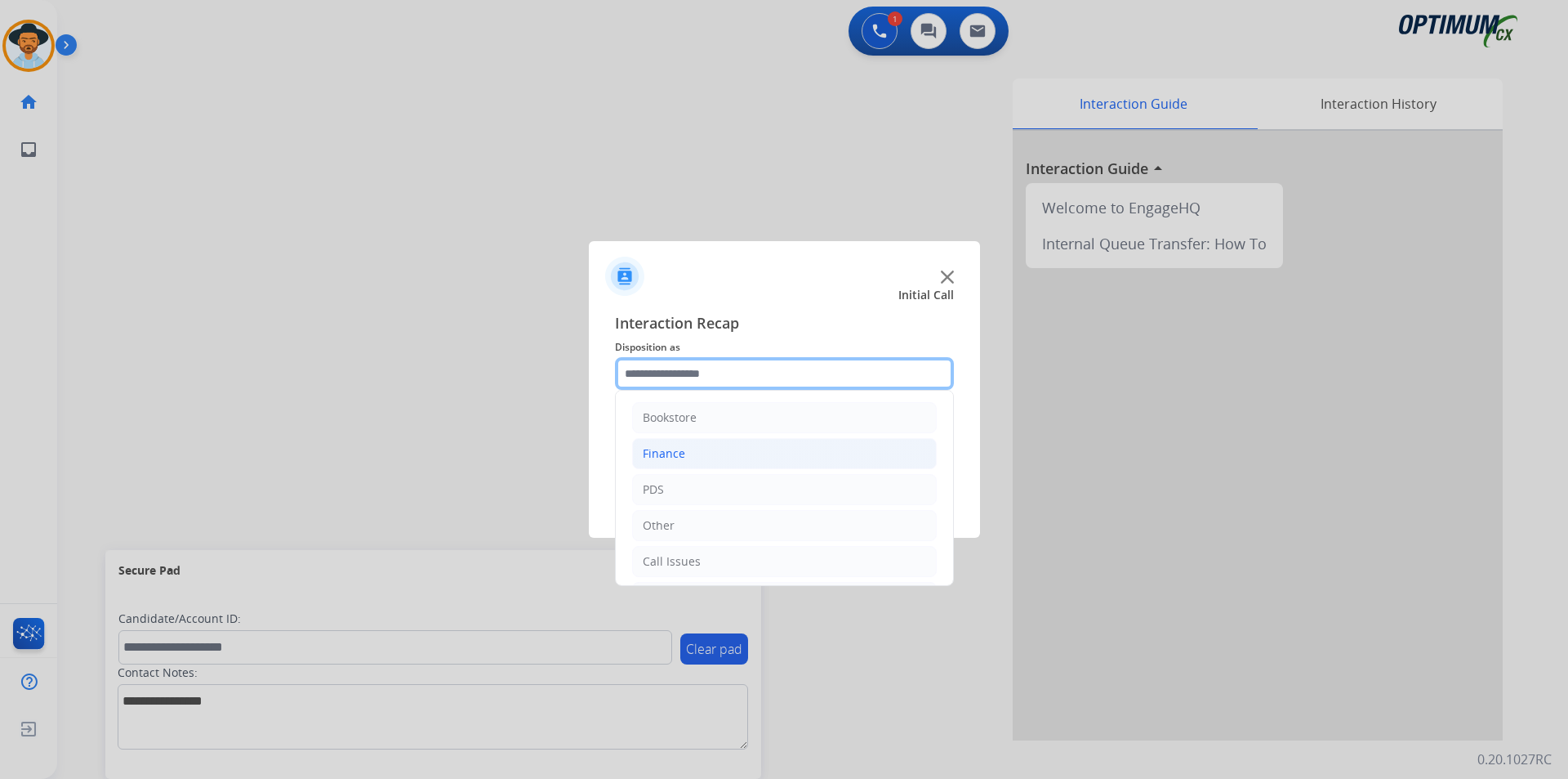
scroll to position [111, 0]
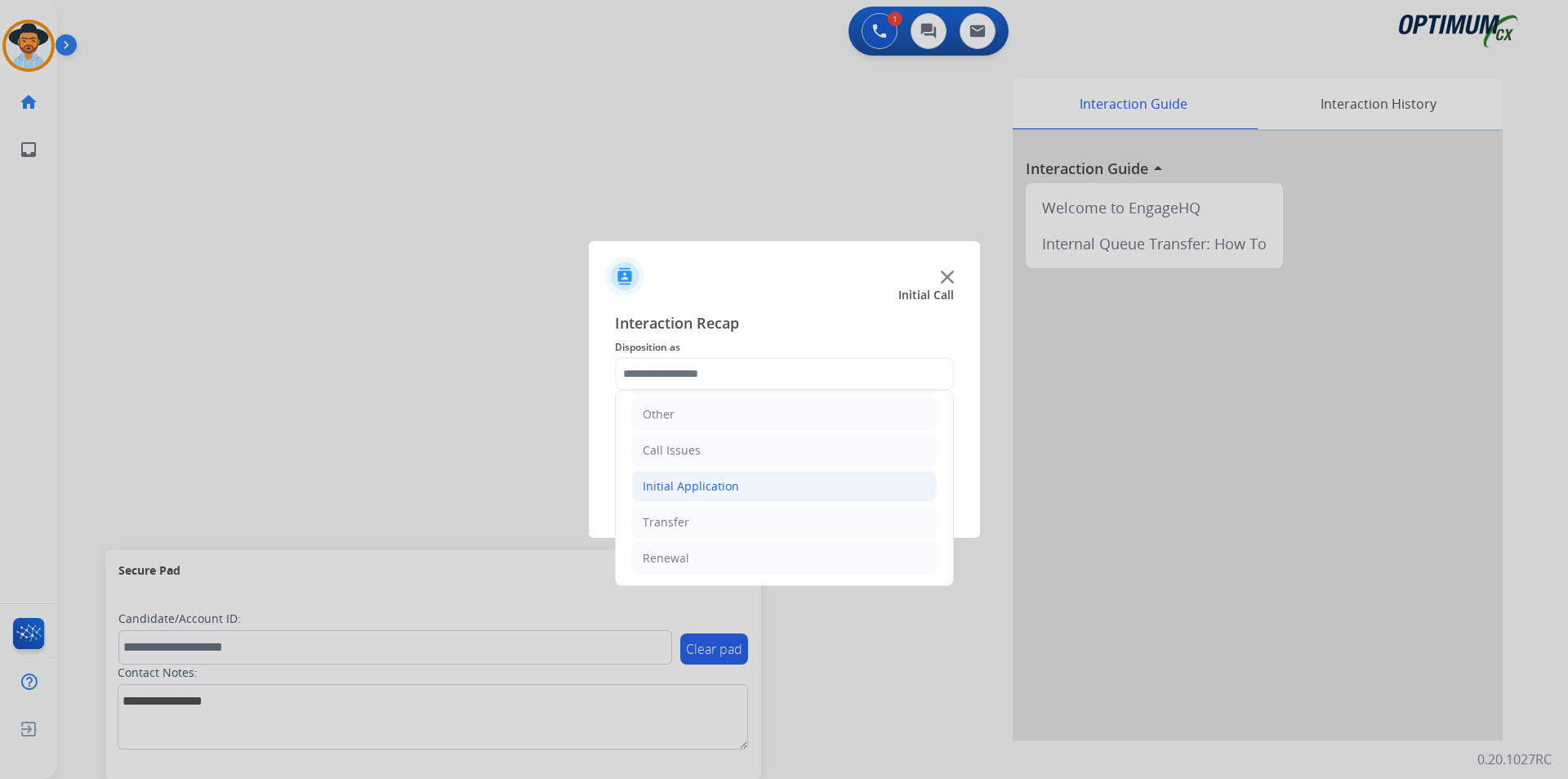
click at [753, 482] on li "Initial Application" at bounding box center [784, 486] width 304 height 31
click at [753, 461] on li "Call Issues" at bounding box center [784, 449] width 304 height 31
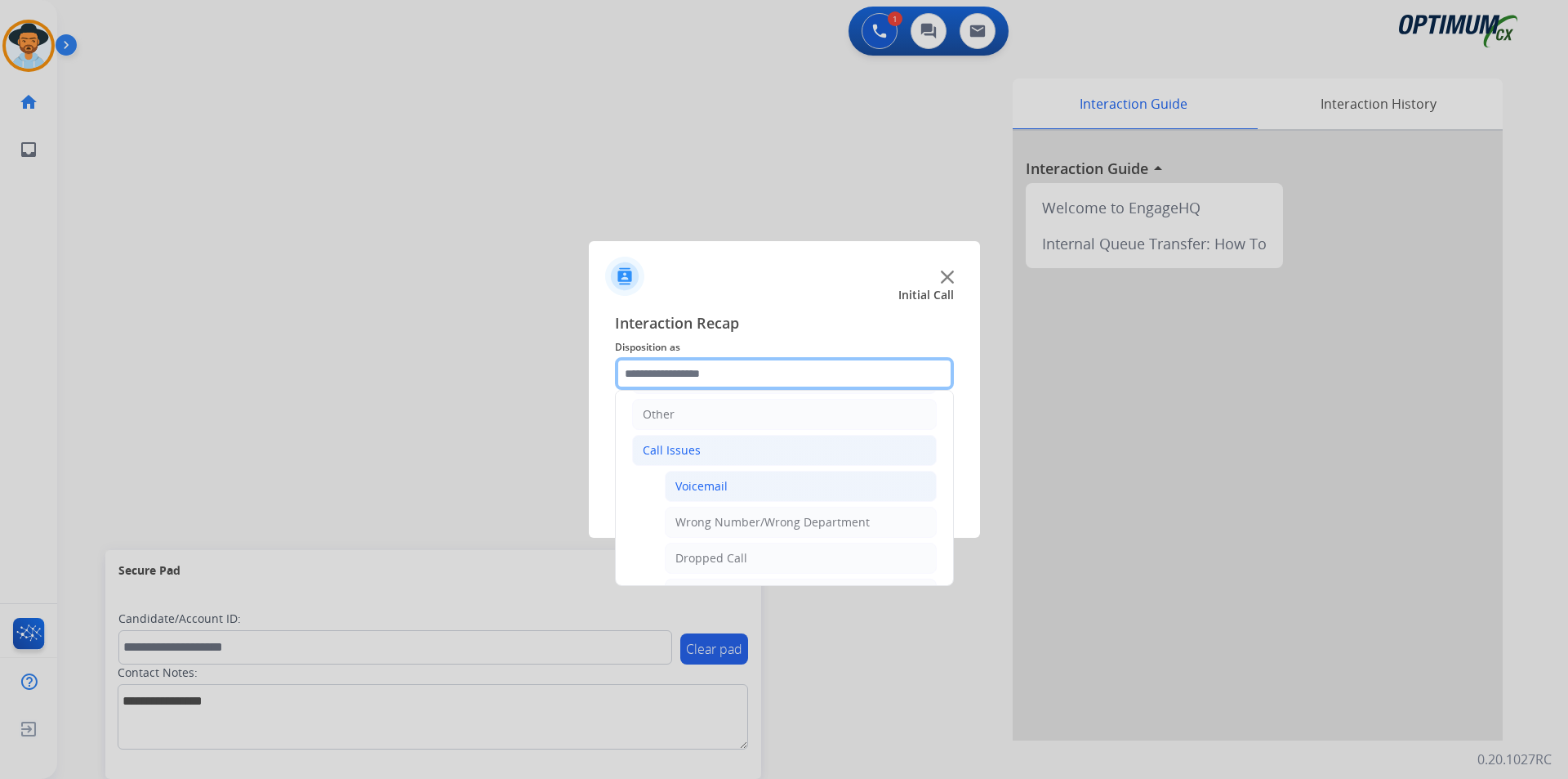
scroll to position [247, 0]
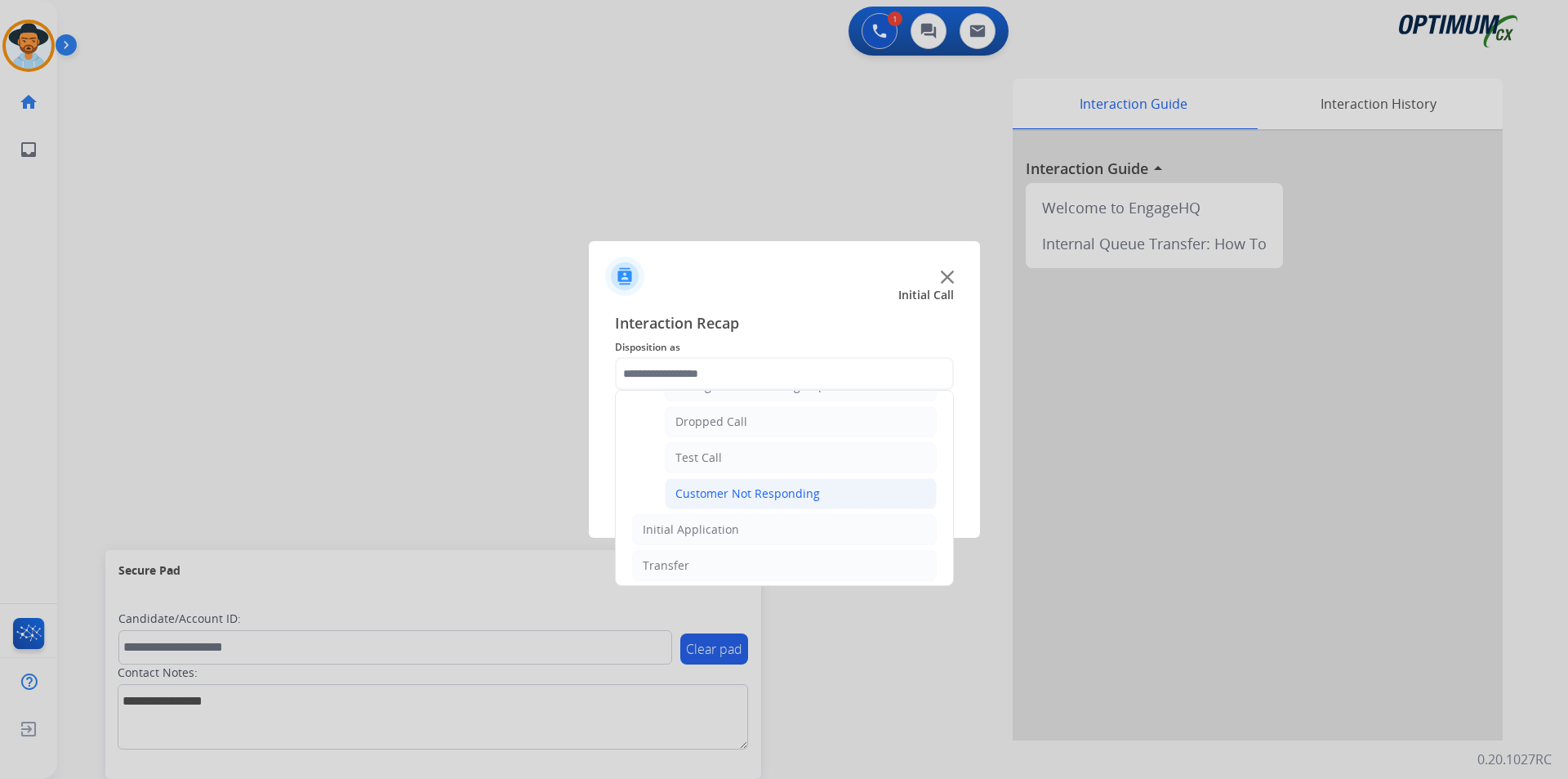
click at [759, 492] on div "Customer Not Responding" at bounding box center [748, 493] width 145 height 16
type input "**********"
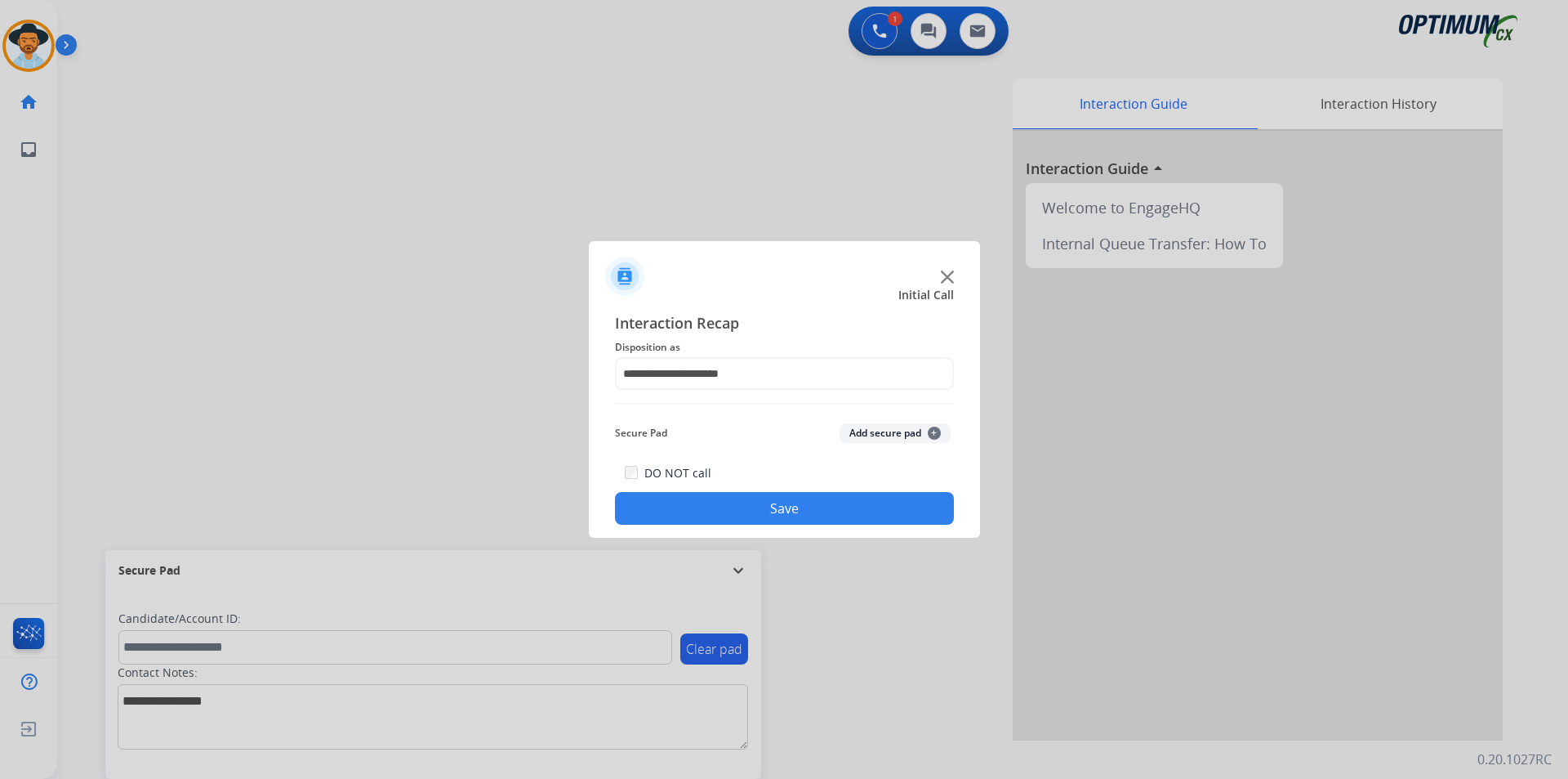
click at [743, 489] on div "DO NOT call Save" at bounding box center [784, 492] width 339 height 62
click at [737, 509] on button "Save" at bounding box center [784, 508] width 339 height 33
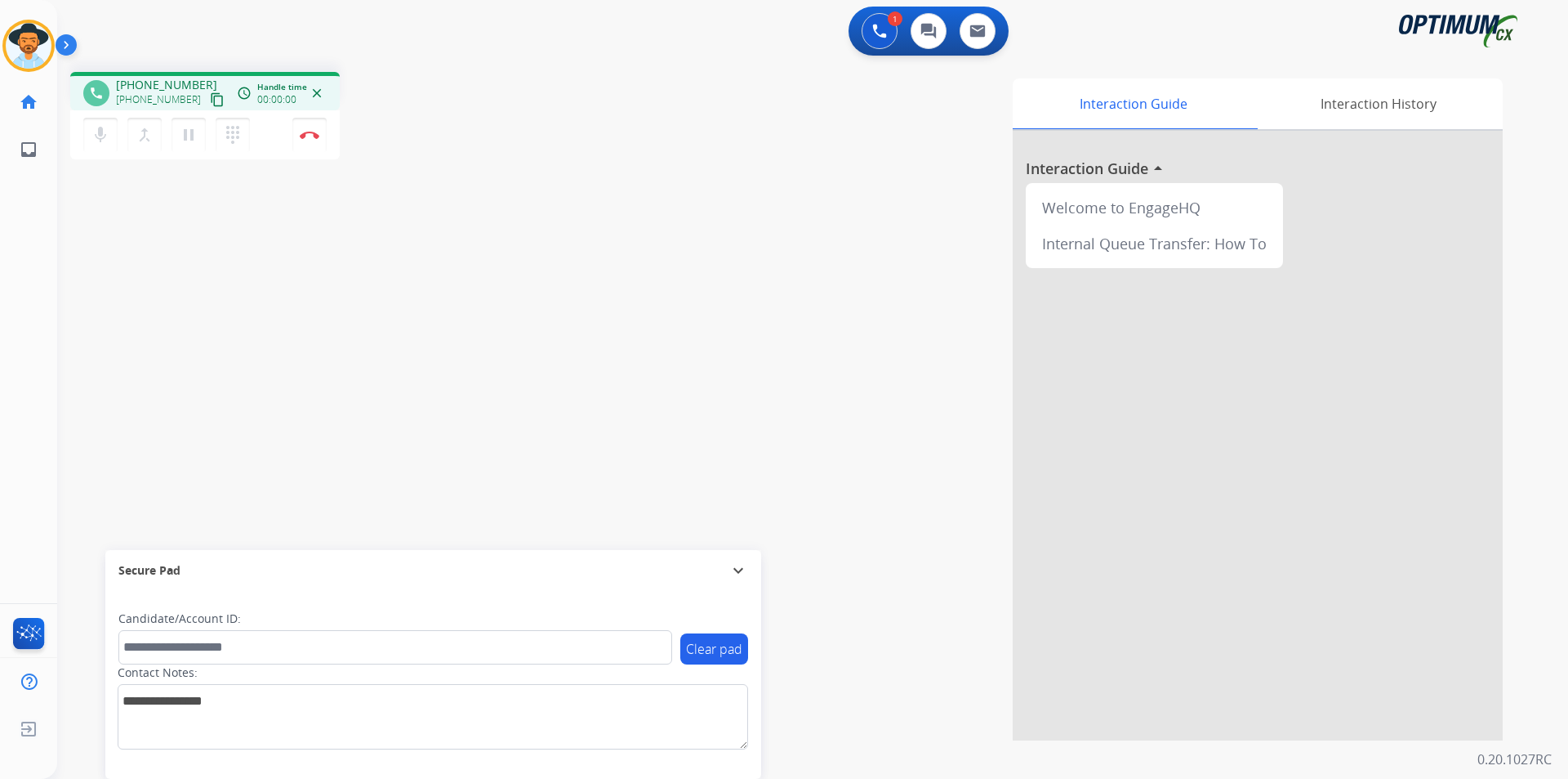
click at [450, 168] on div "phone +18126065427 +18126065427 content_copy access_time Call metrics Queue 00:…" at bounding box center [793, 399] width 1471 height 681
click at [175, 76] on div "phone +18126065427 +18126065427 content_copy access_time Call metrics Queue 00:…" at bounding box center [204, 90] width 269 height 39
copy span "18126065427"
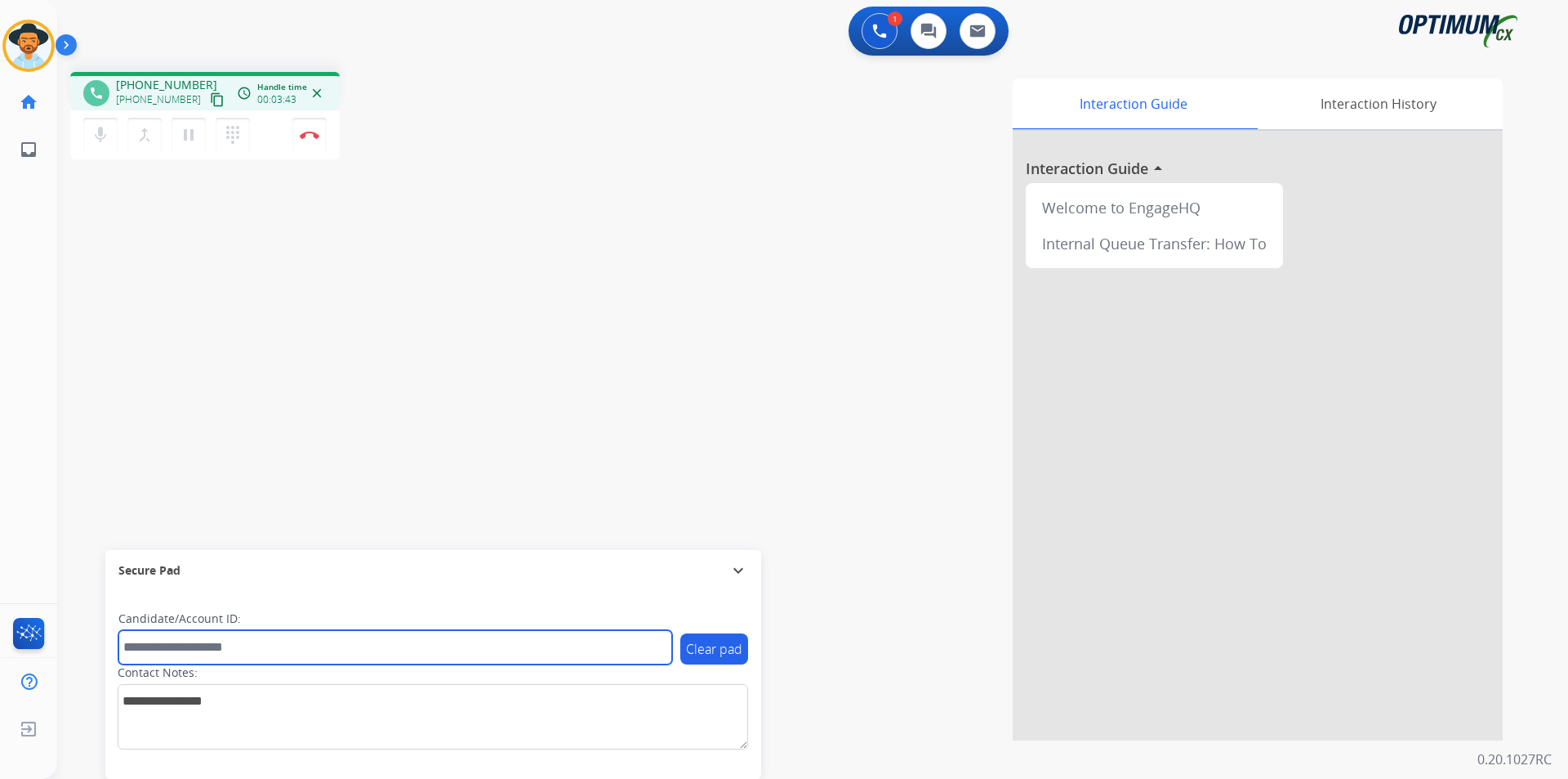
click at [243, 654] on input "text" at bounding box center [395, 647] width 554 height 34
paste input "**********"
type input "**********"
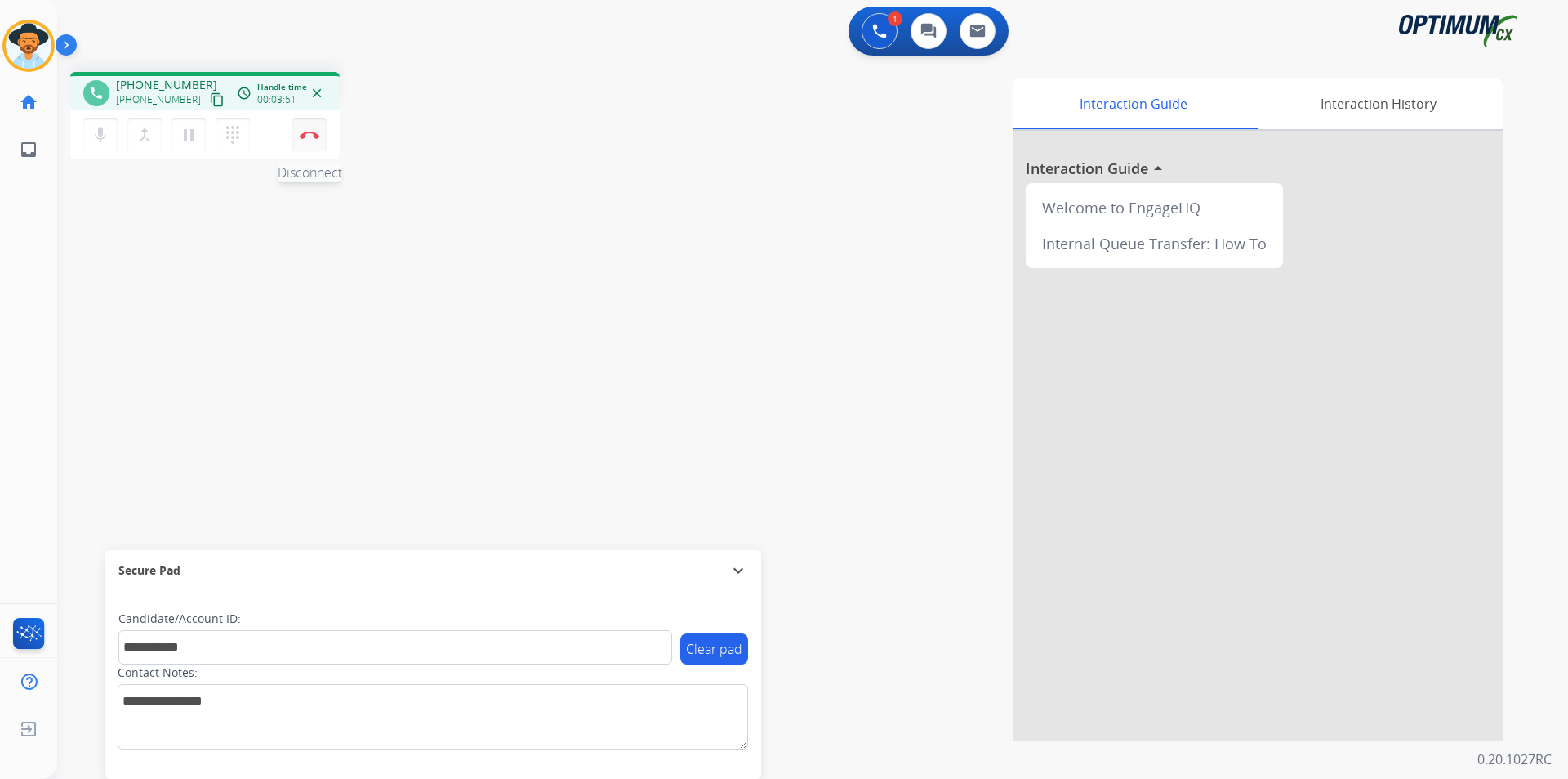
click at [310, 135] on img at bounding box center [310, 134] width 20 height 8
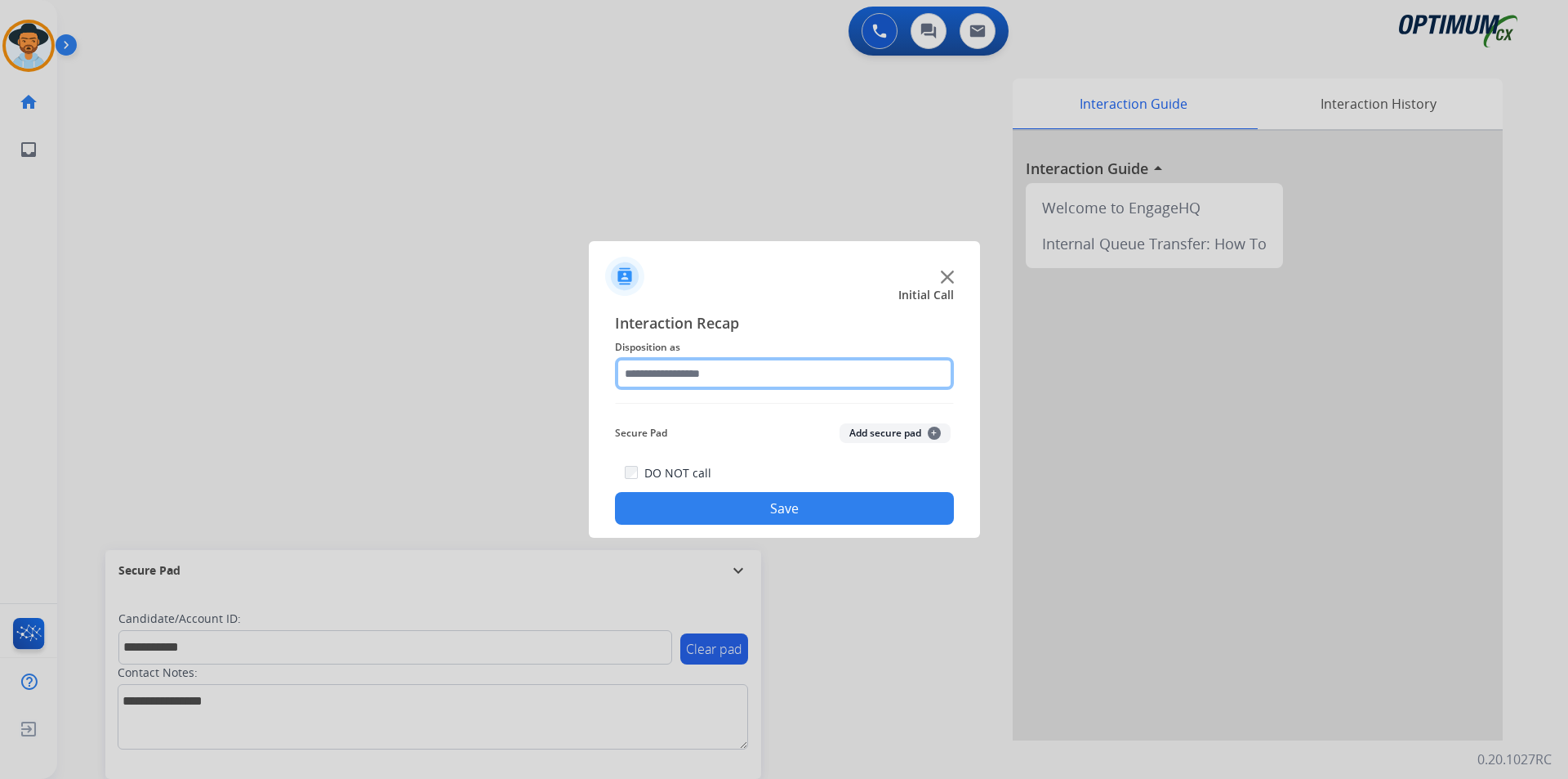
click at [721, 366] on input "text" at bounding box center [784, 373] width 339 height 33
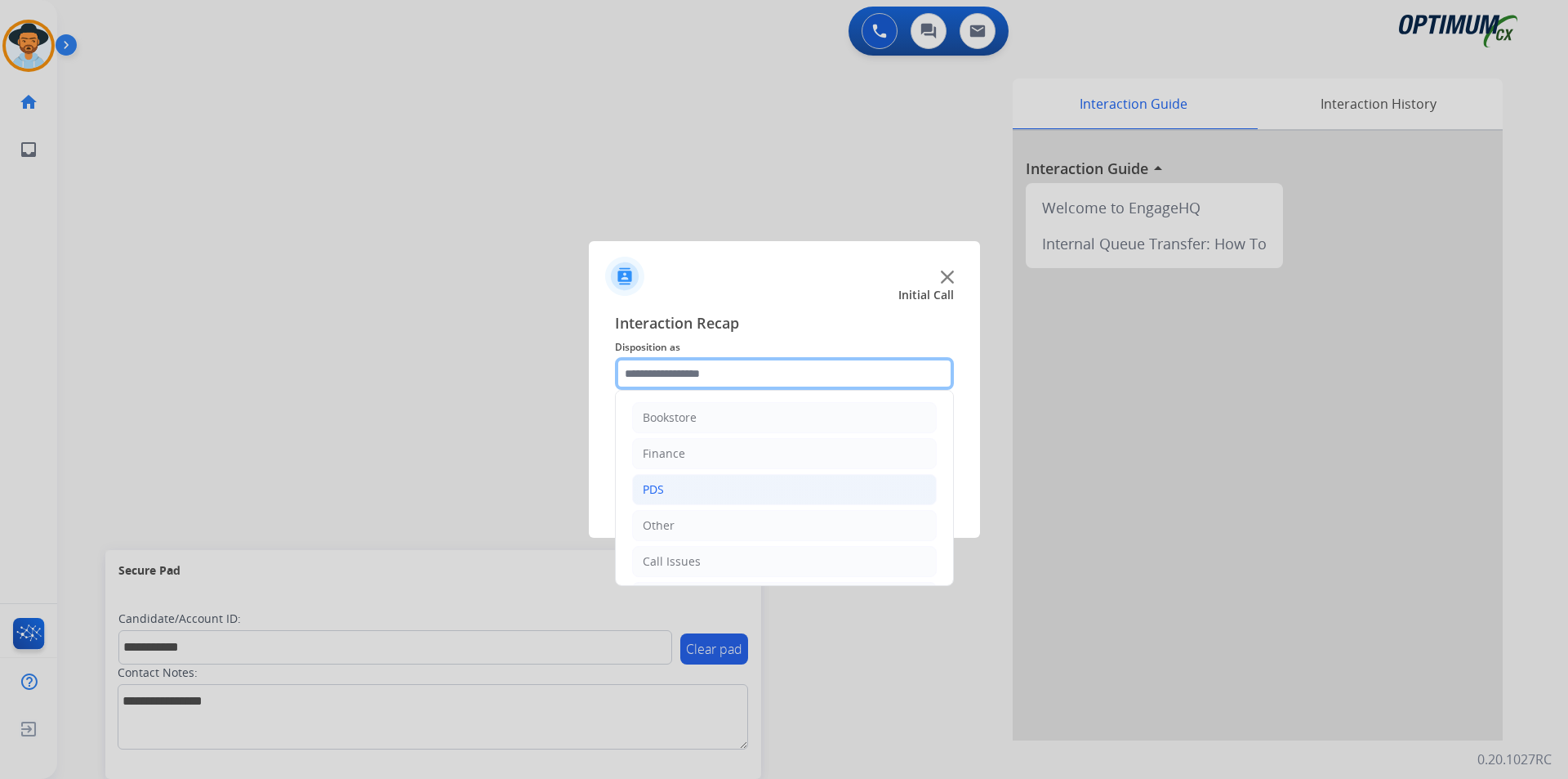
scroll to position [111, 0]
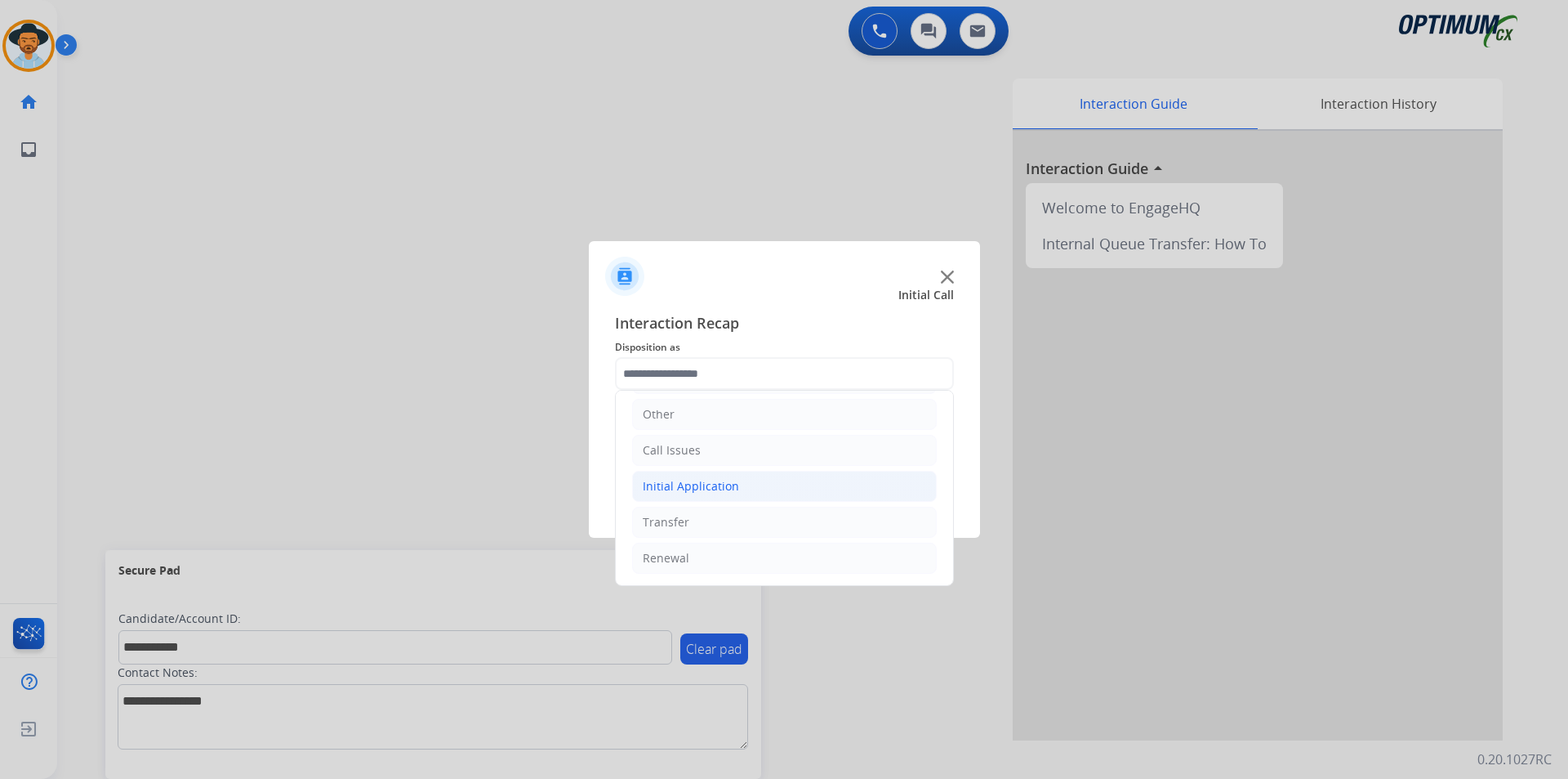
click at [815, 487] on li "Initial Application" at bounding box center [784, 486] width 304 height 31
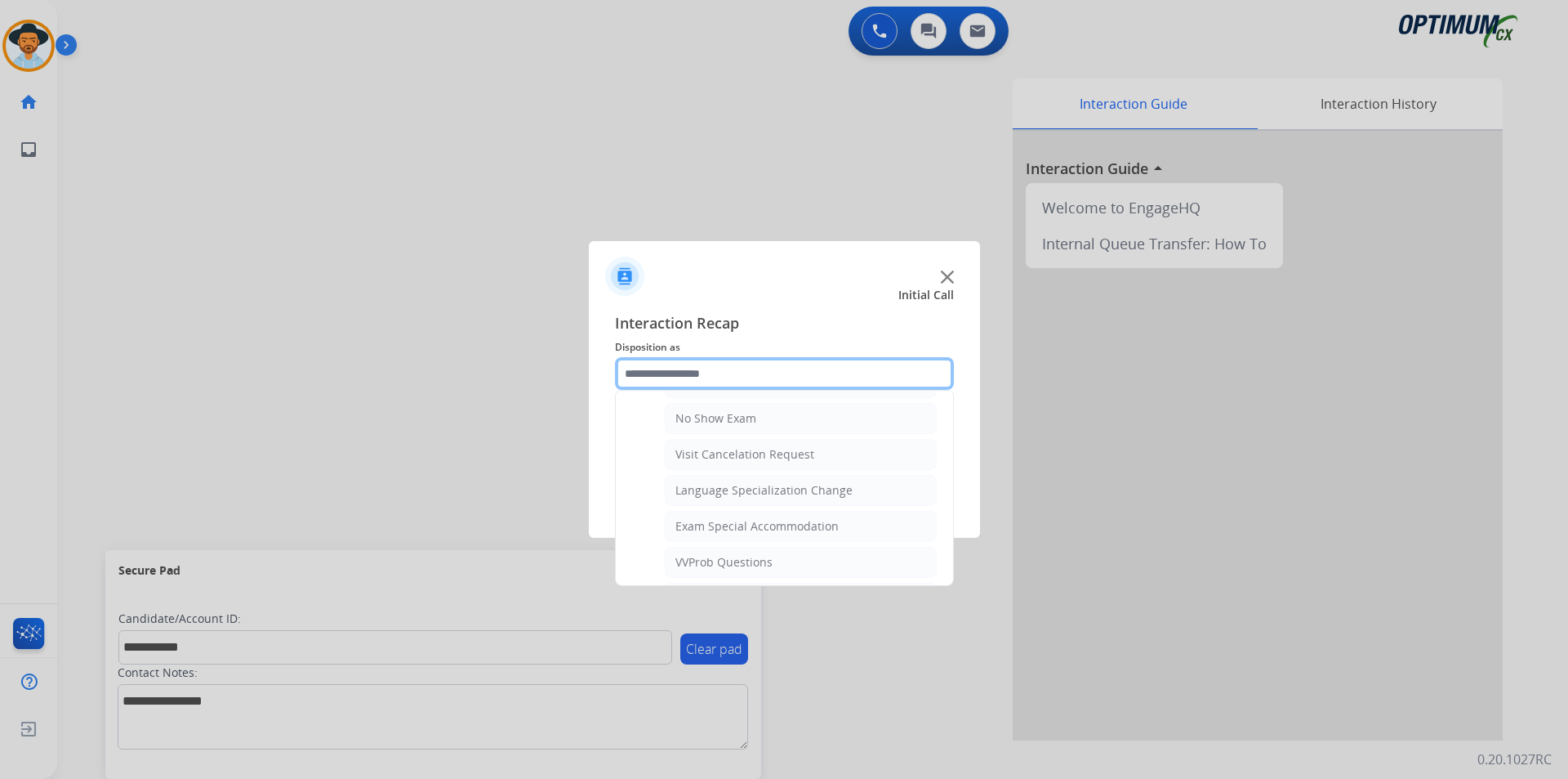
scroll to position [870, 0]
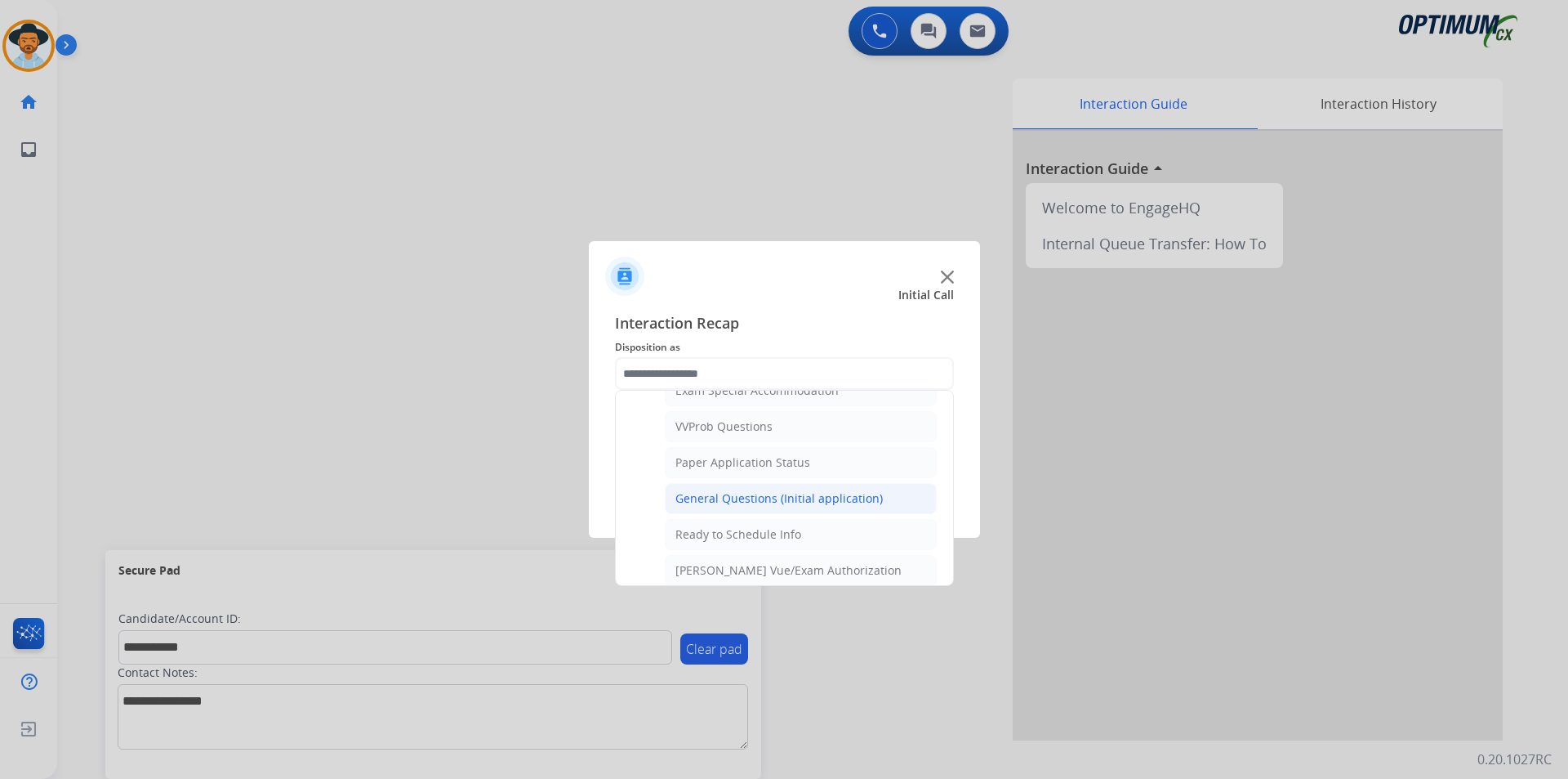
click at [787, 507] on div "General Questions (Initial application)" at bounding box center [780, 499] width 208 height 16
type input "**********"
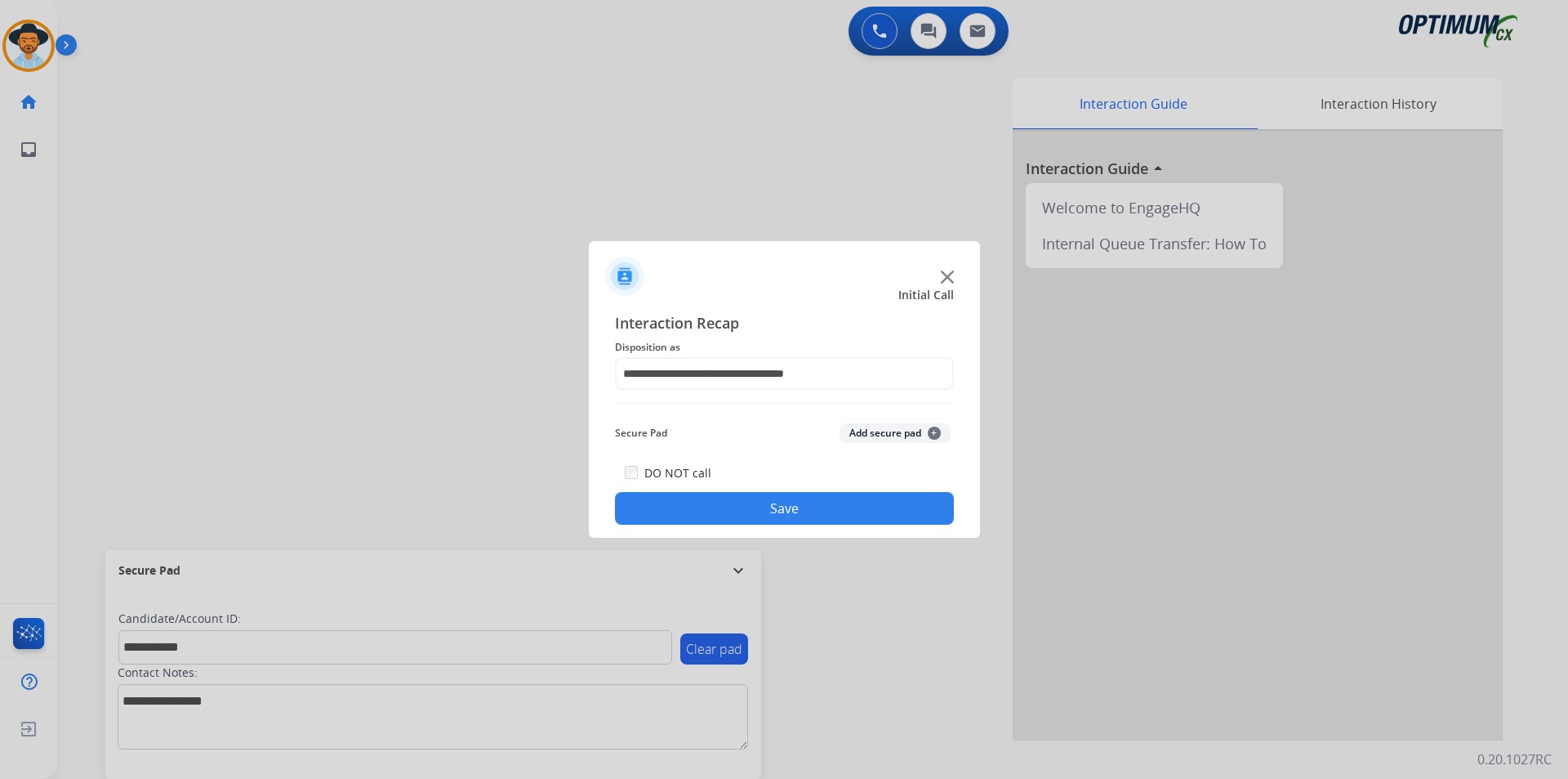
click at [759, 517] on button "Save" at bounding box center [784, 508] width 339 height 33
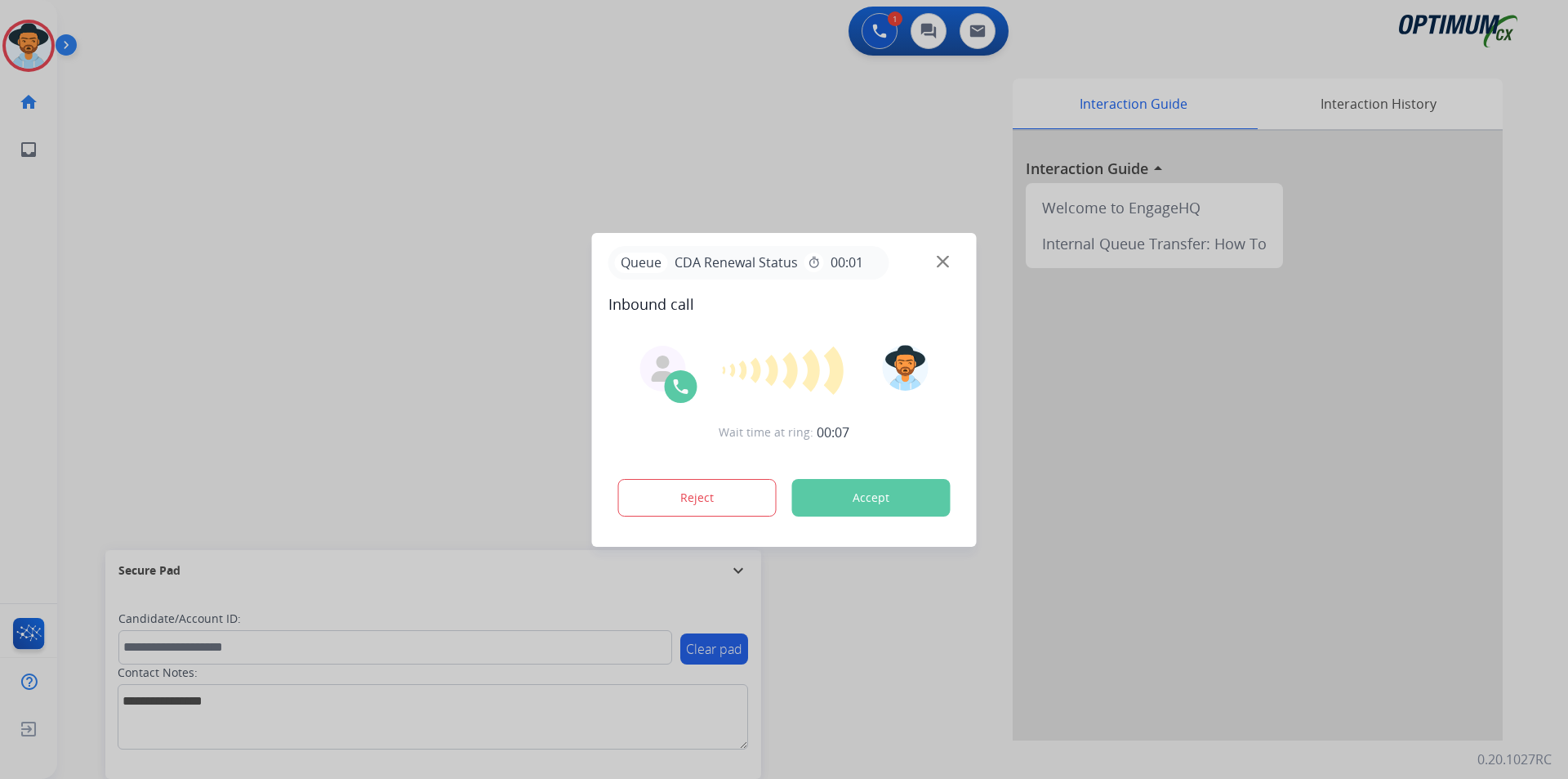
click at [149, 131] on div at bounding box center [784, 390] width 1568 height 779
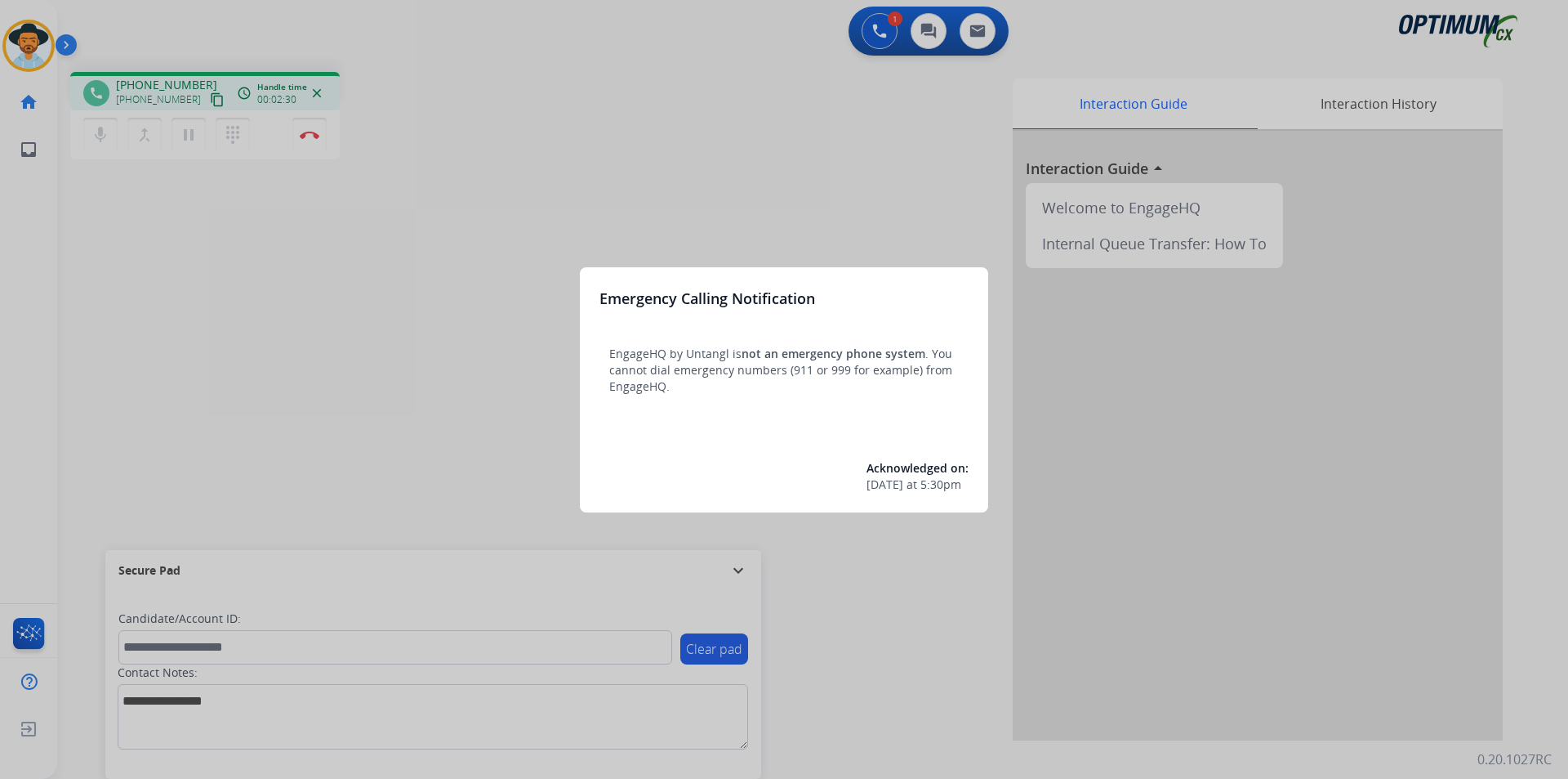
click at [504, 169] on div at bounding box center [784, 390] width 1568 height 779
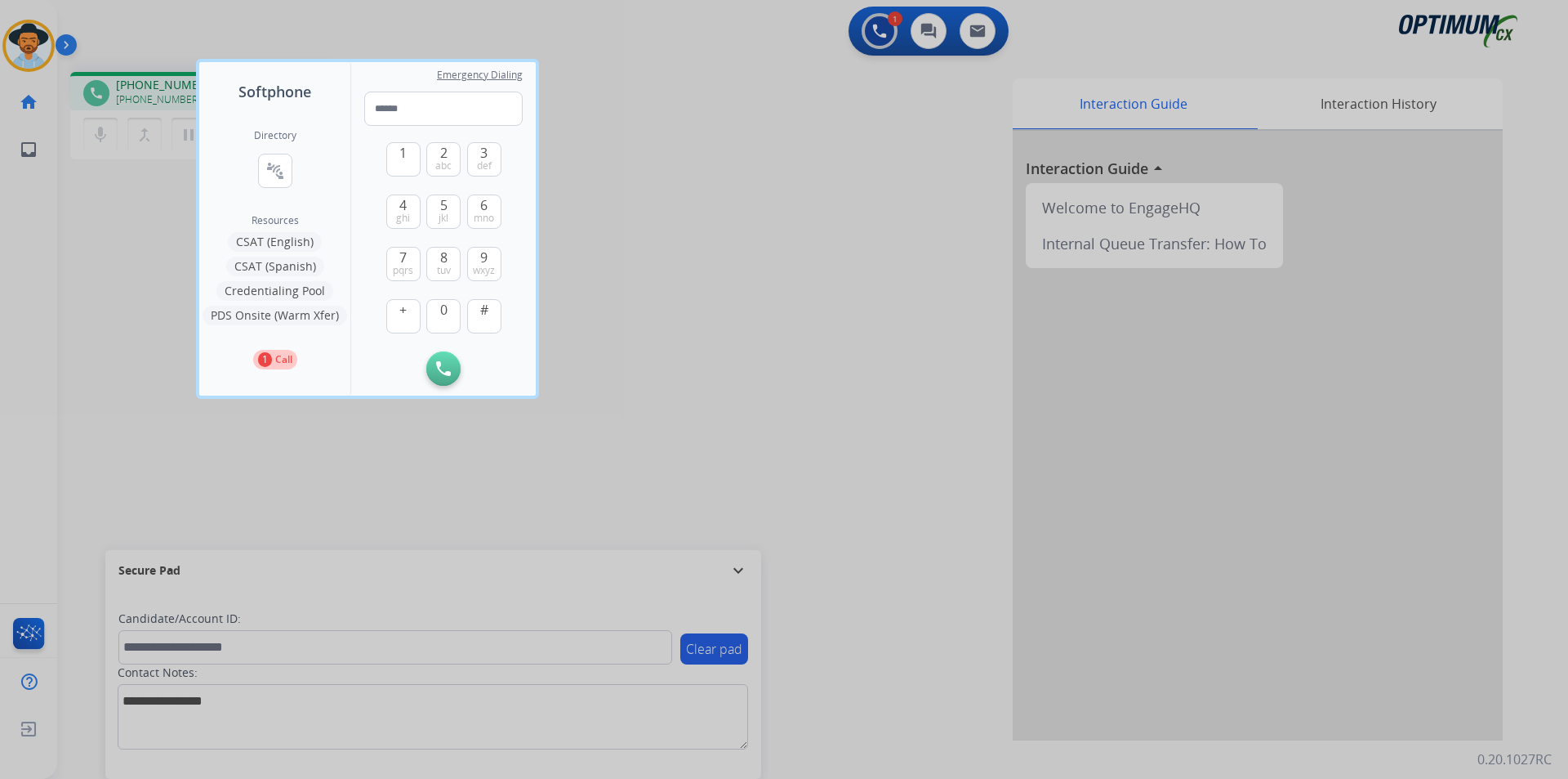
click at [636, 386] on div at bounding box center [784, 390] width 1568 height 779
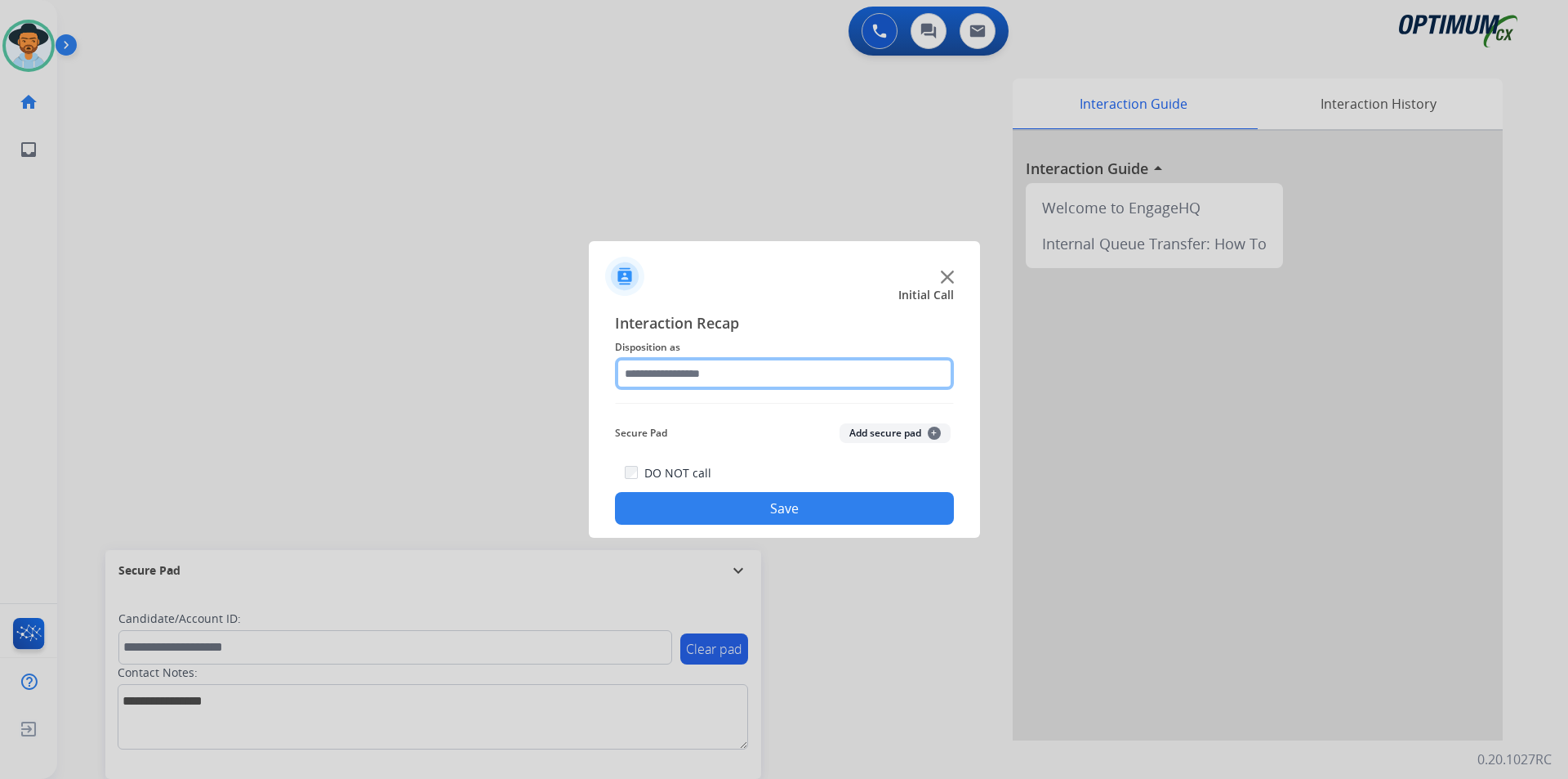
click at [695, 375] on input "text" at bounding box center [784, 373] width 339 height 33
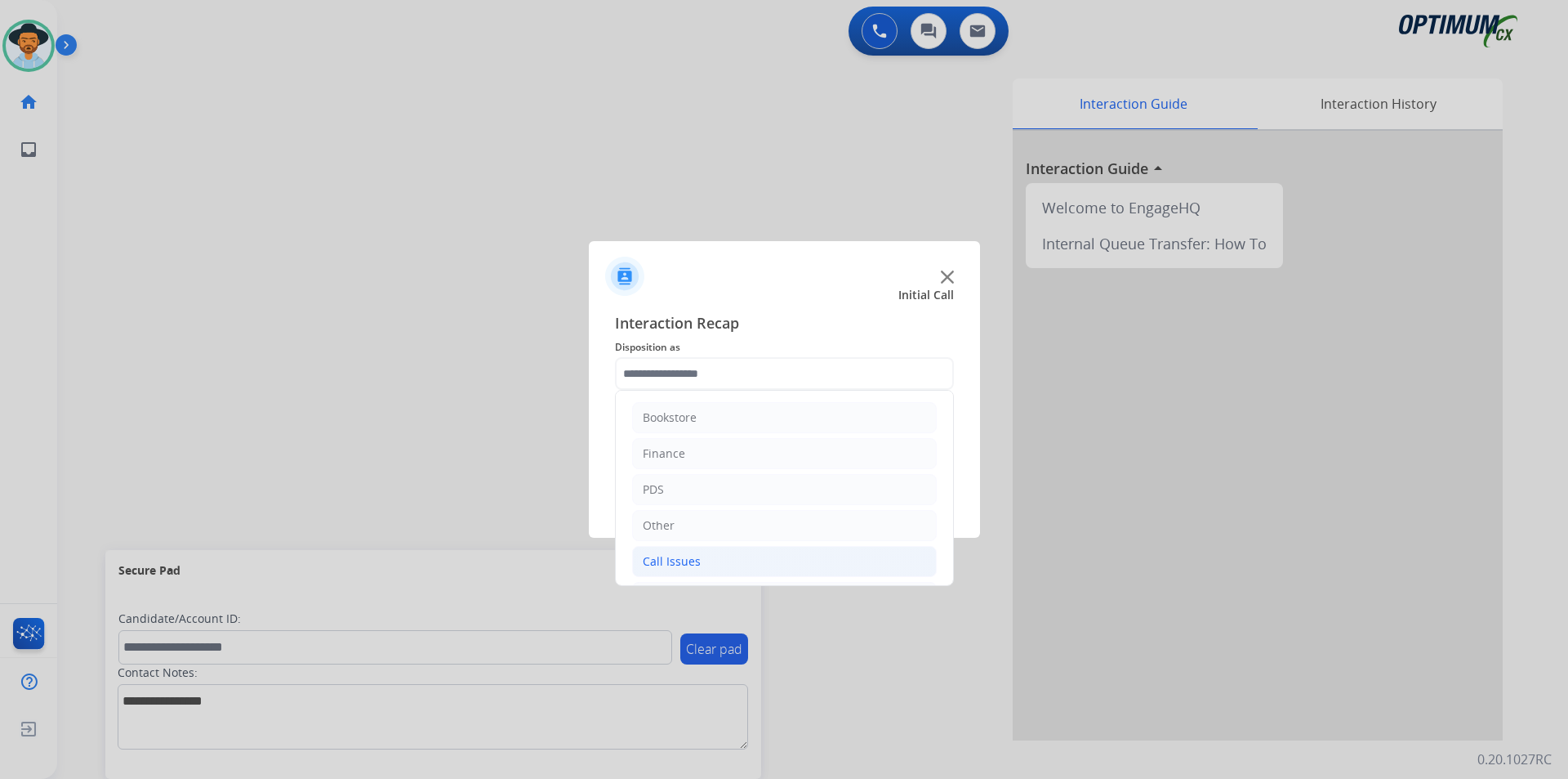
click at [703, 560] on li "Call Issues" at bounding box center [784, 561] width 304 height 31
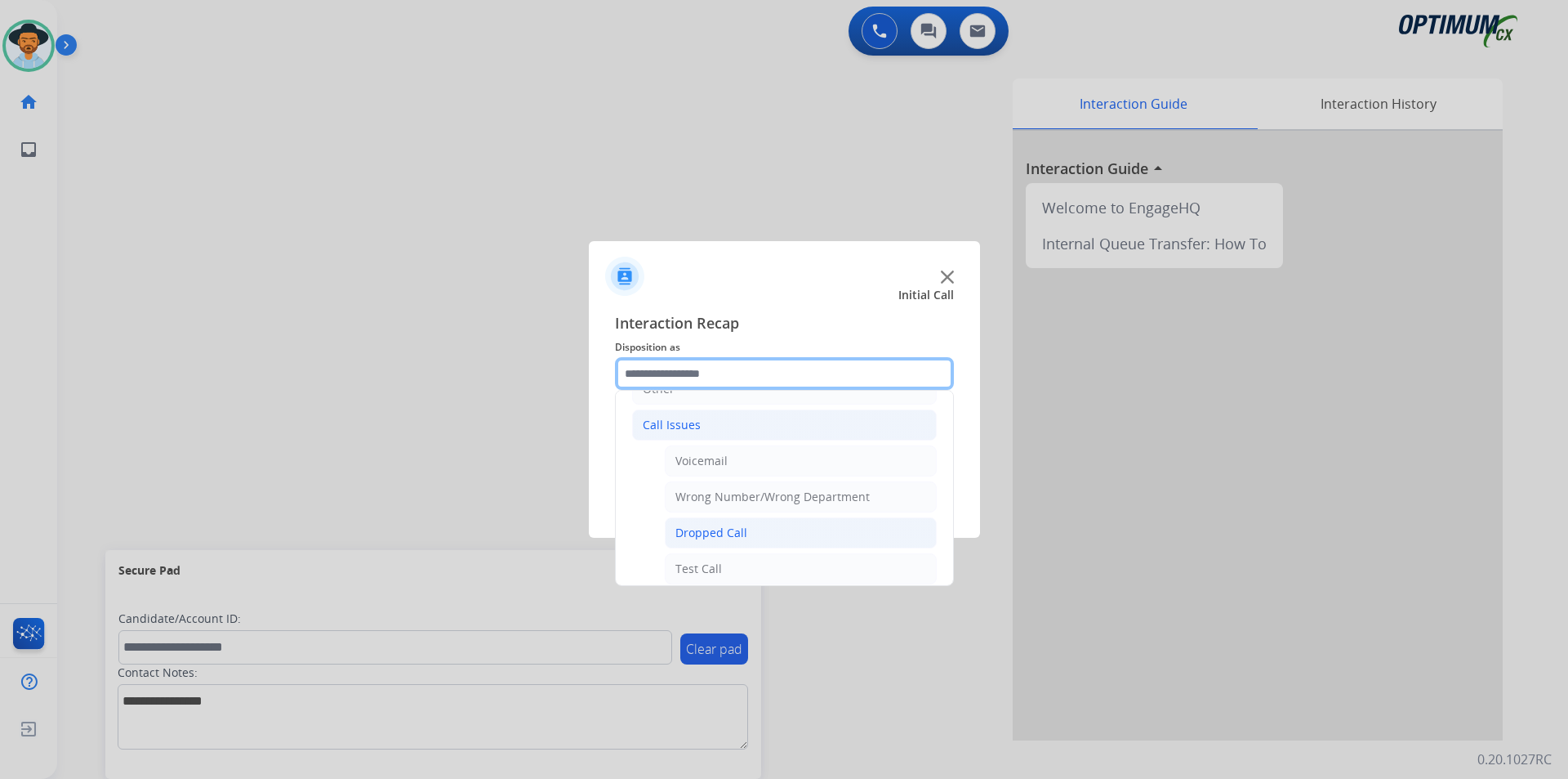
scroll to position [291, 0]
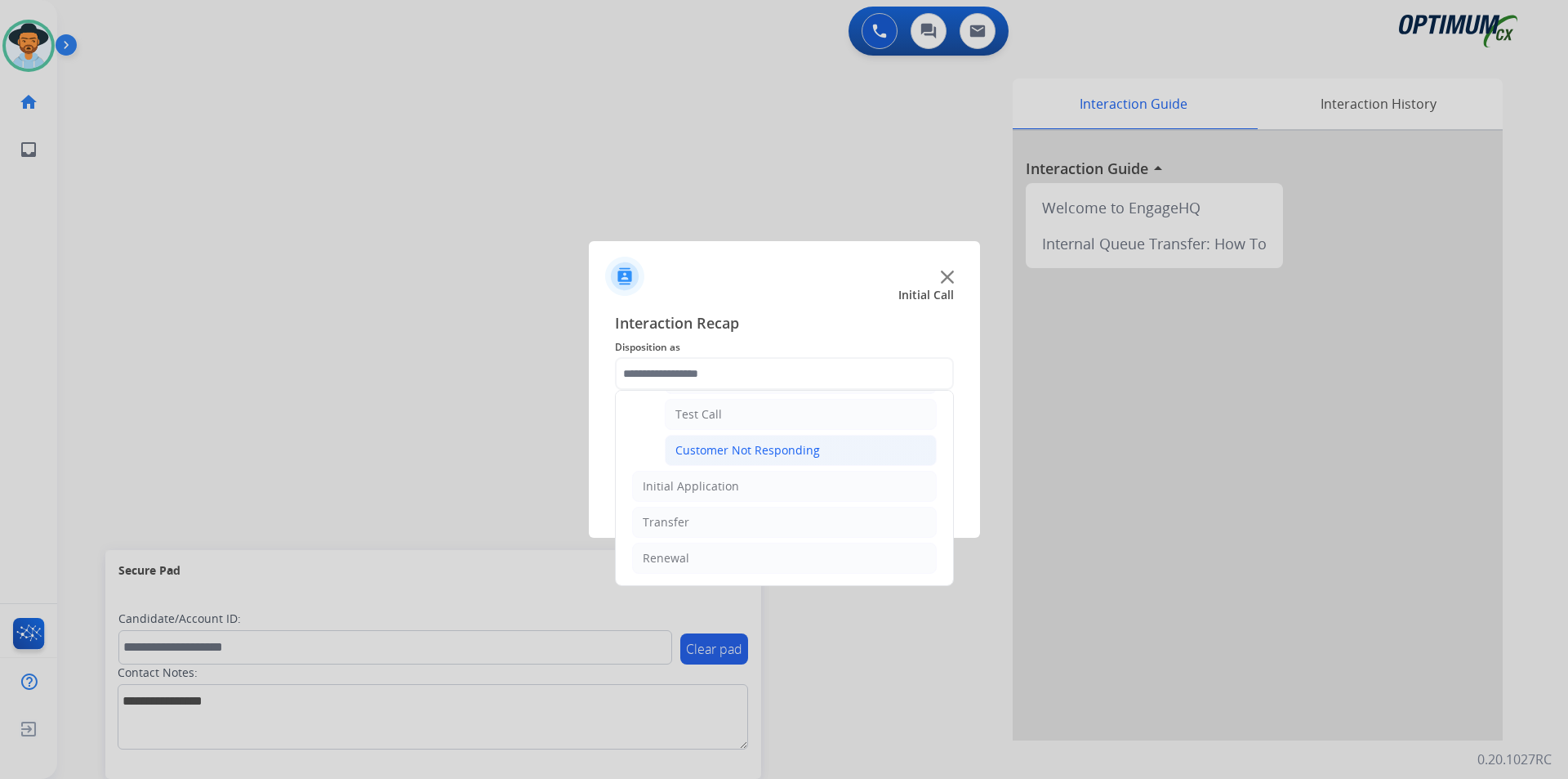
click at [720, 449] on div "Customer Not Responding" at bounding box center [748, 450] width 145 height 16
type input "**********"
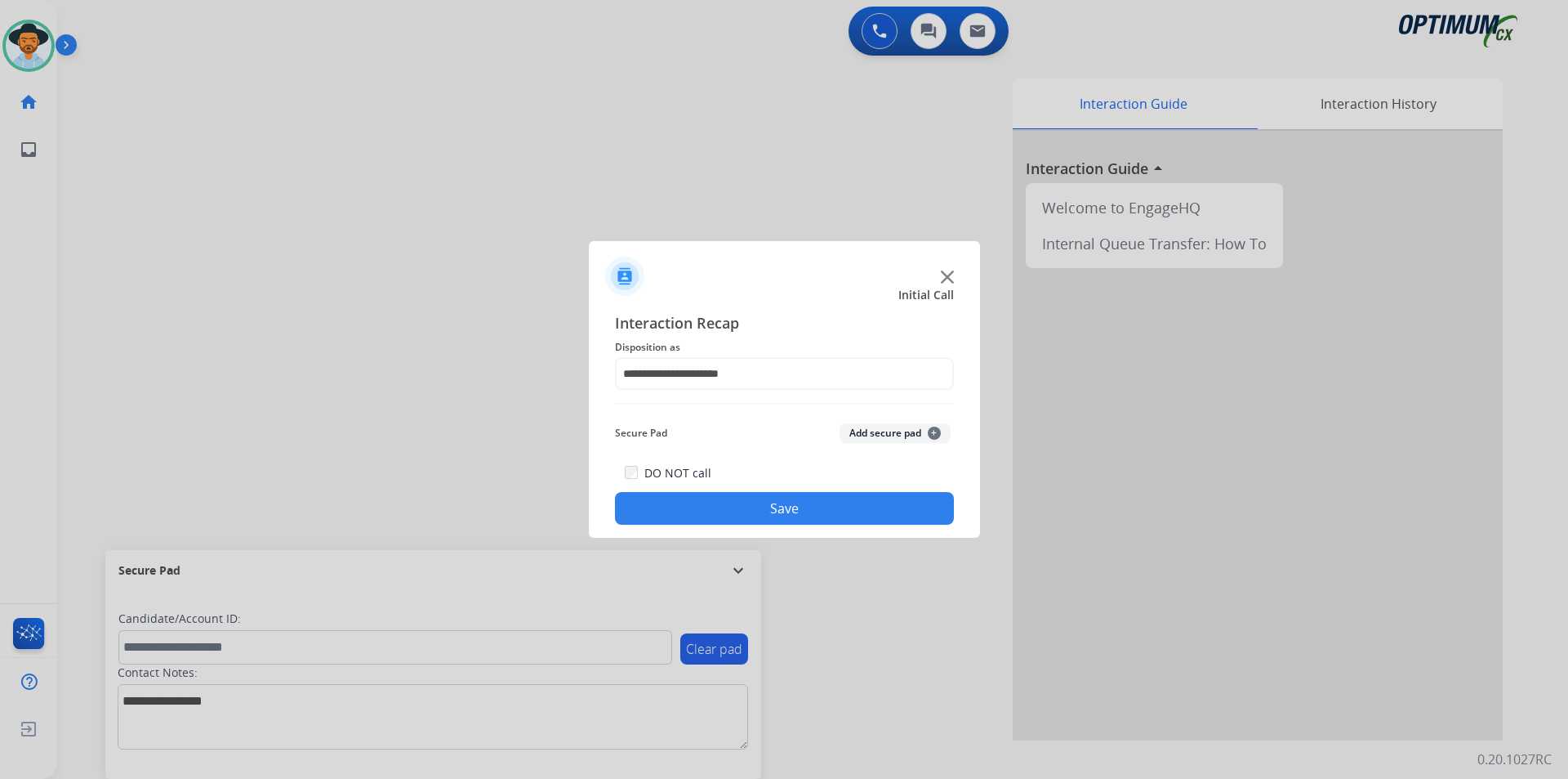
click at [714, 514] on button "Save" at bounding box center [784, 508] width 339 height 33
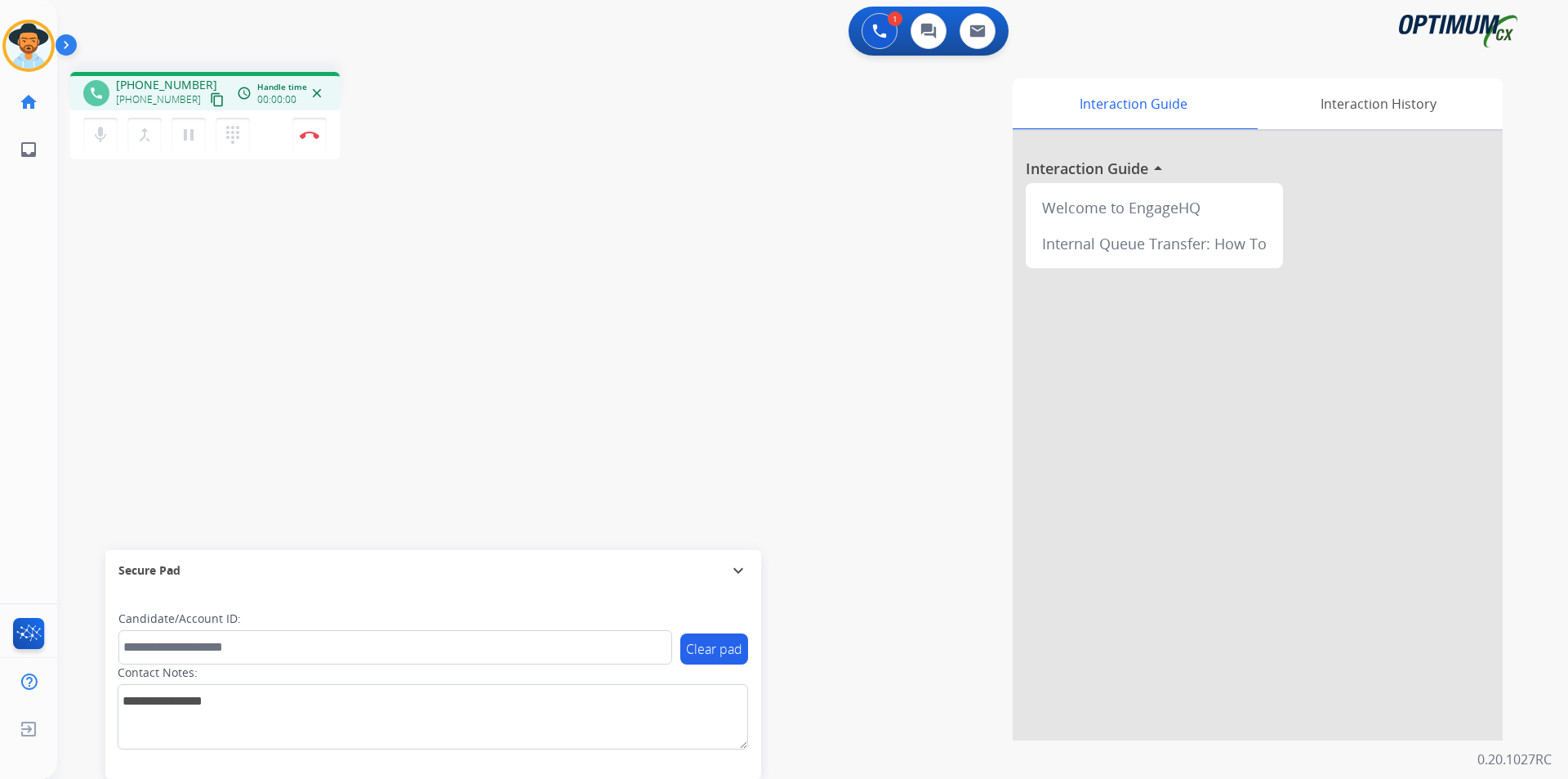
click at [595, 151] on div "Interaction Guide Interaction History Interaction Guide arrow_drop_up Welcome t…" at bounding box center [1021, 409] width 962 height 662
click at [167, 81] on span "[PHONE_NUMBER]" at bounding box center [166, 85] width 101 height 16
copy span "18322073681"
click at [182, 84] on span "[PHONE_NUMBER]" at bounding box center [166, 85] width 101 height 16
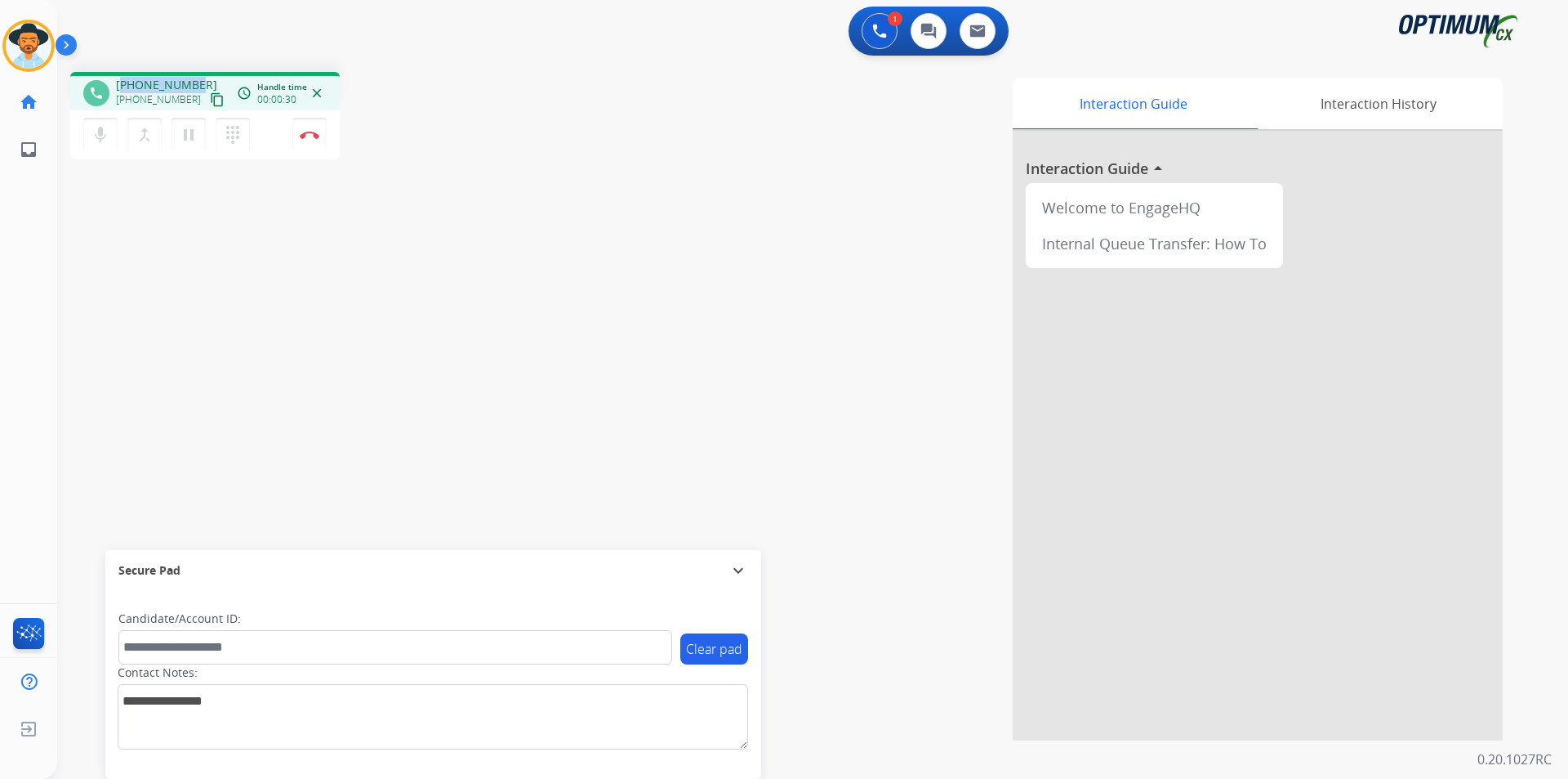
click at [182, 84] on span "[PHONE_NUMBER]" at bounding box center [166, 85] width 101 height 16
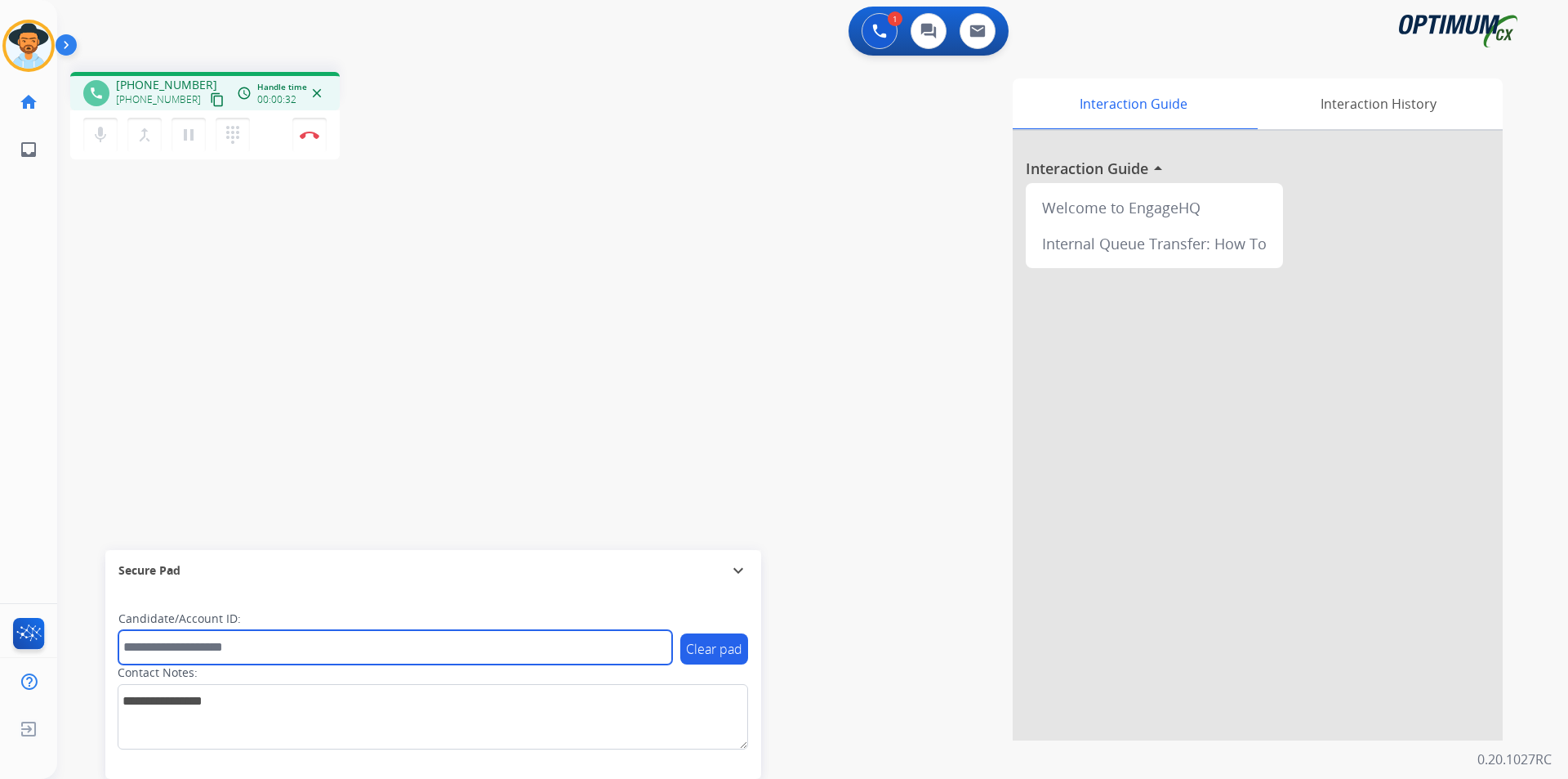
click at [394, 631] on input "text" at bounding box center [395, 647] width 554 height 34
paste input "**********"
click at [128, 645] on input "**********" at bounding box center [395, 647] width 554 height 34
type input "**********"
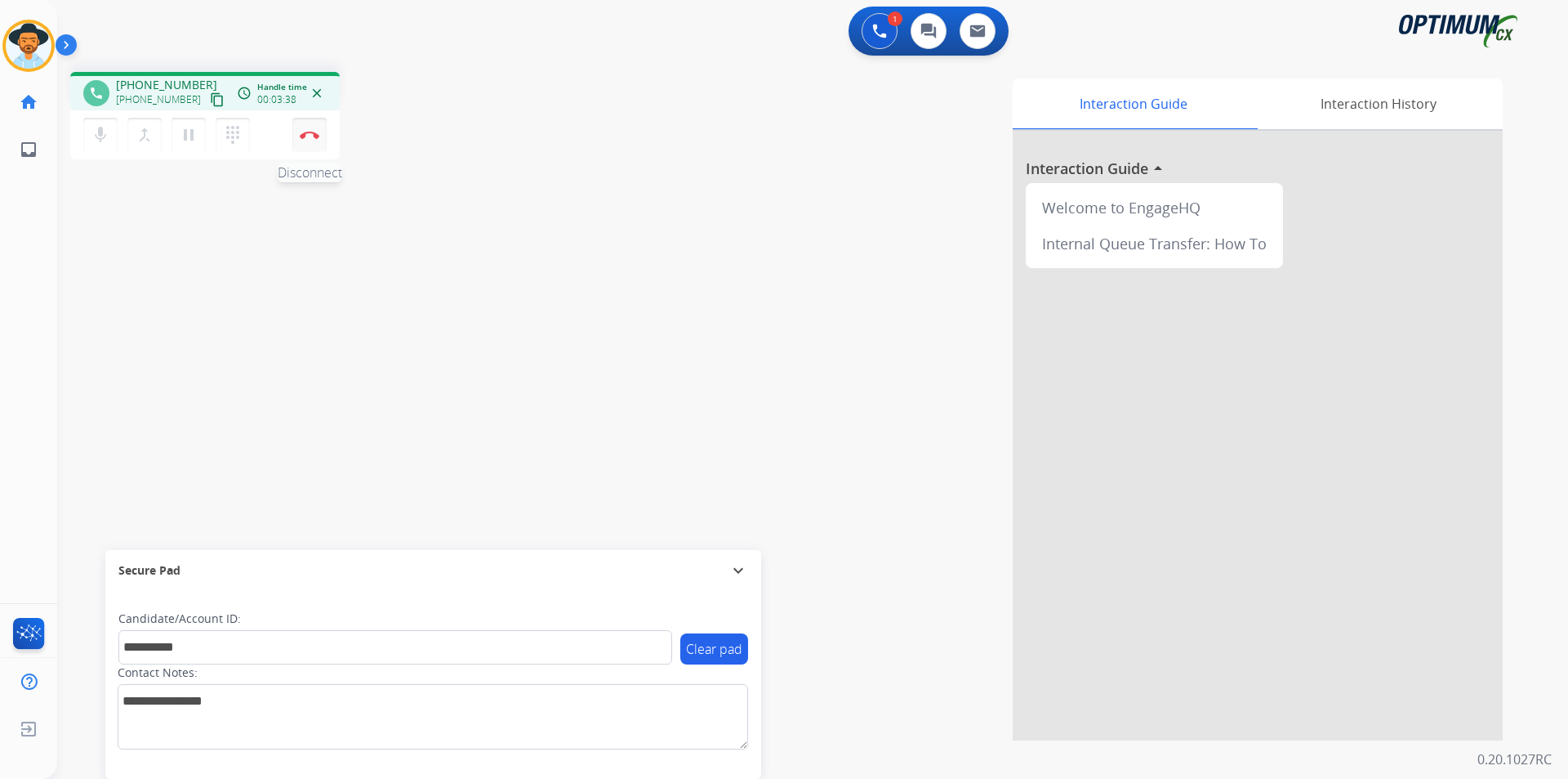
click at [307, 146] on button "Disconnect" at bounding box center [310, 134] width 34 height 34
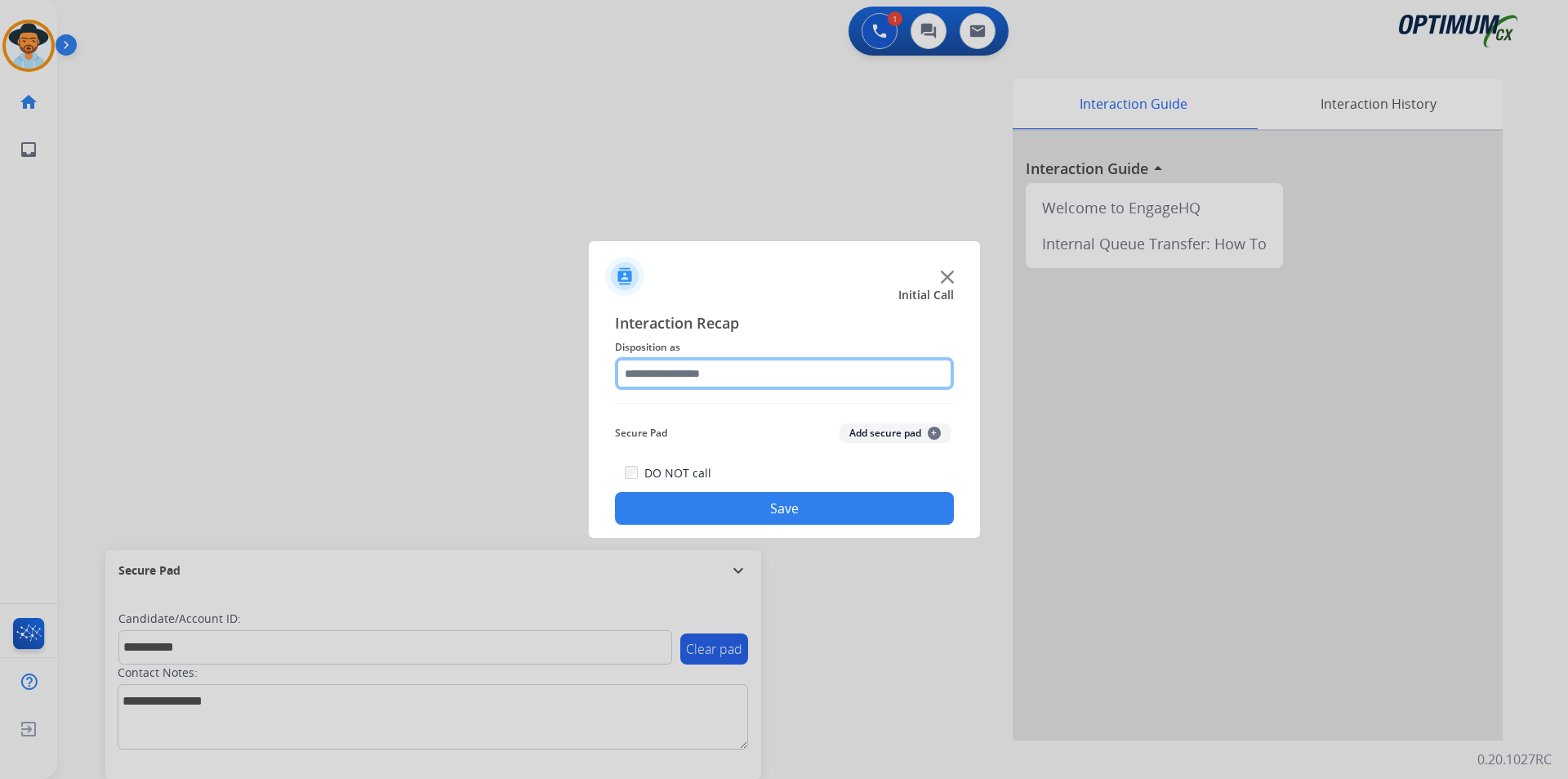
click at [708, 367] on input "text" at bounding box center [784, 373] width 339 height 33
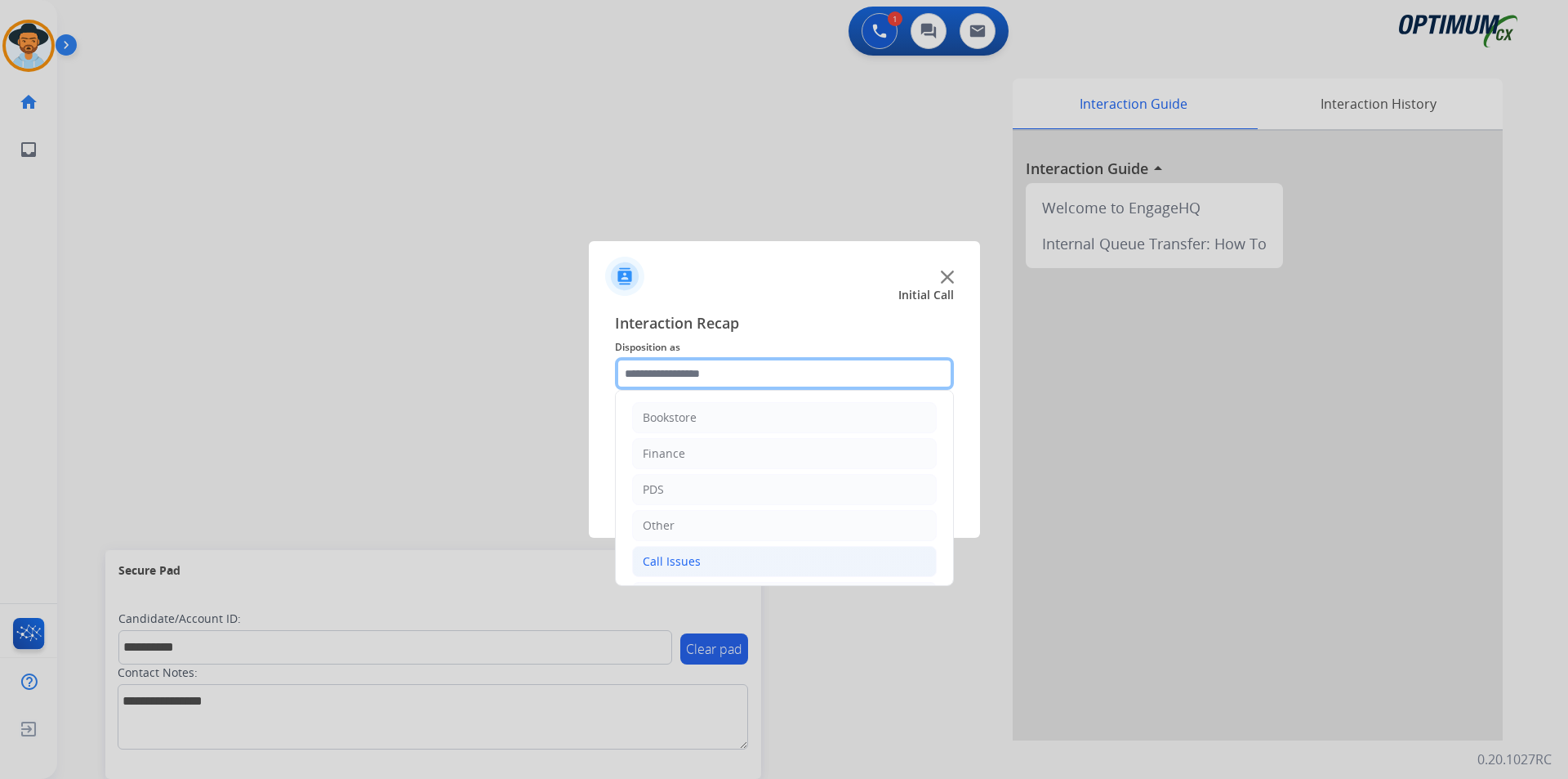
scroll to position [111, 0]
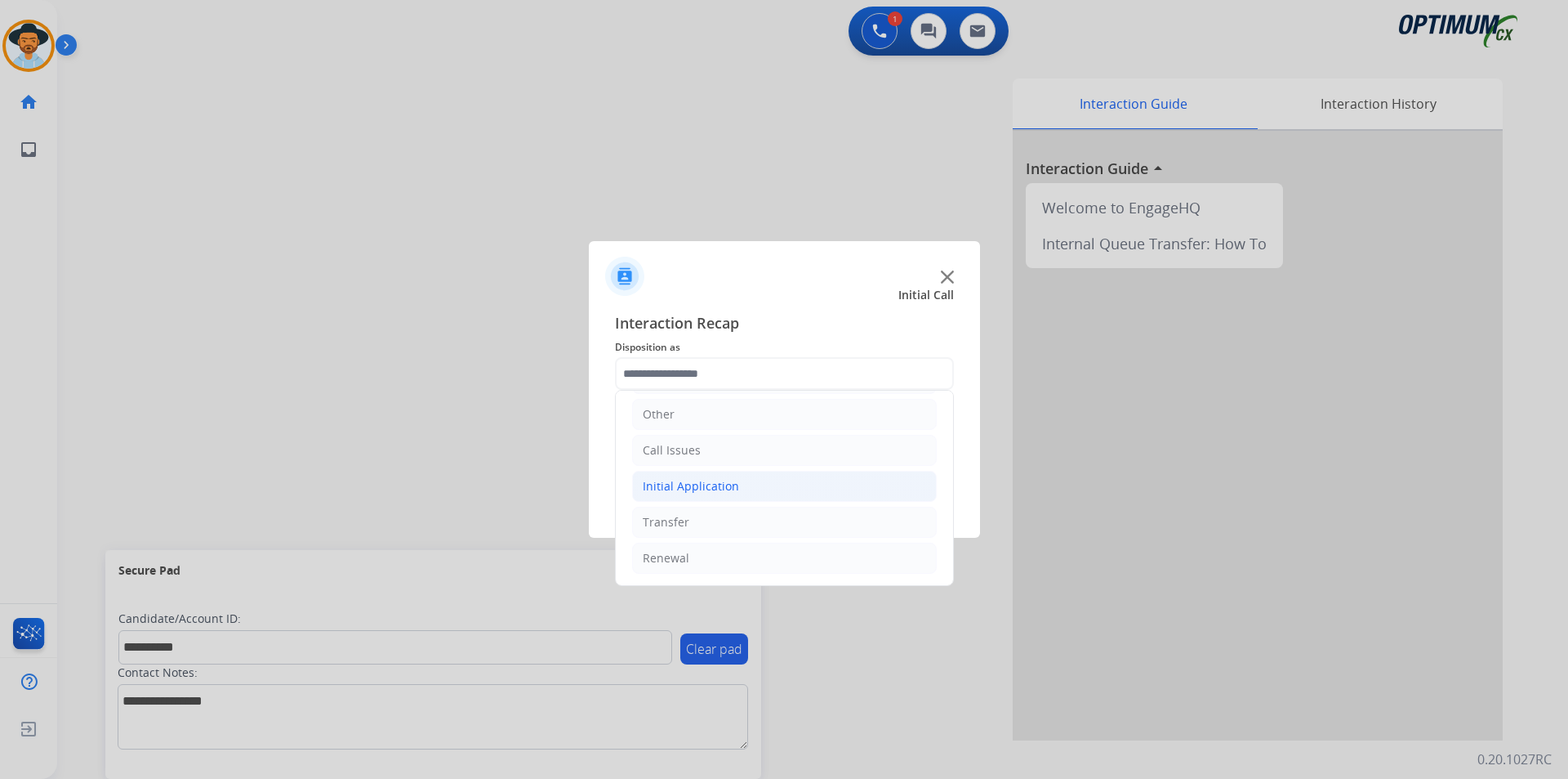
click at [730, 487] on div "Initial Application" at bounding box center [691, 486] width 97 height 16
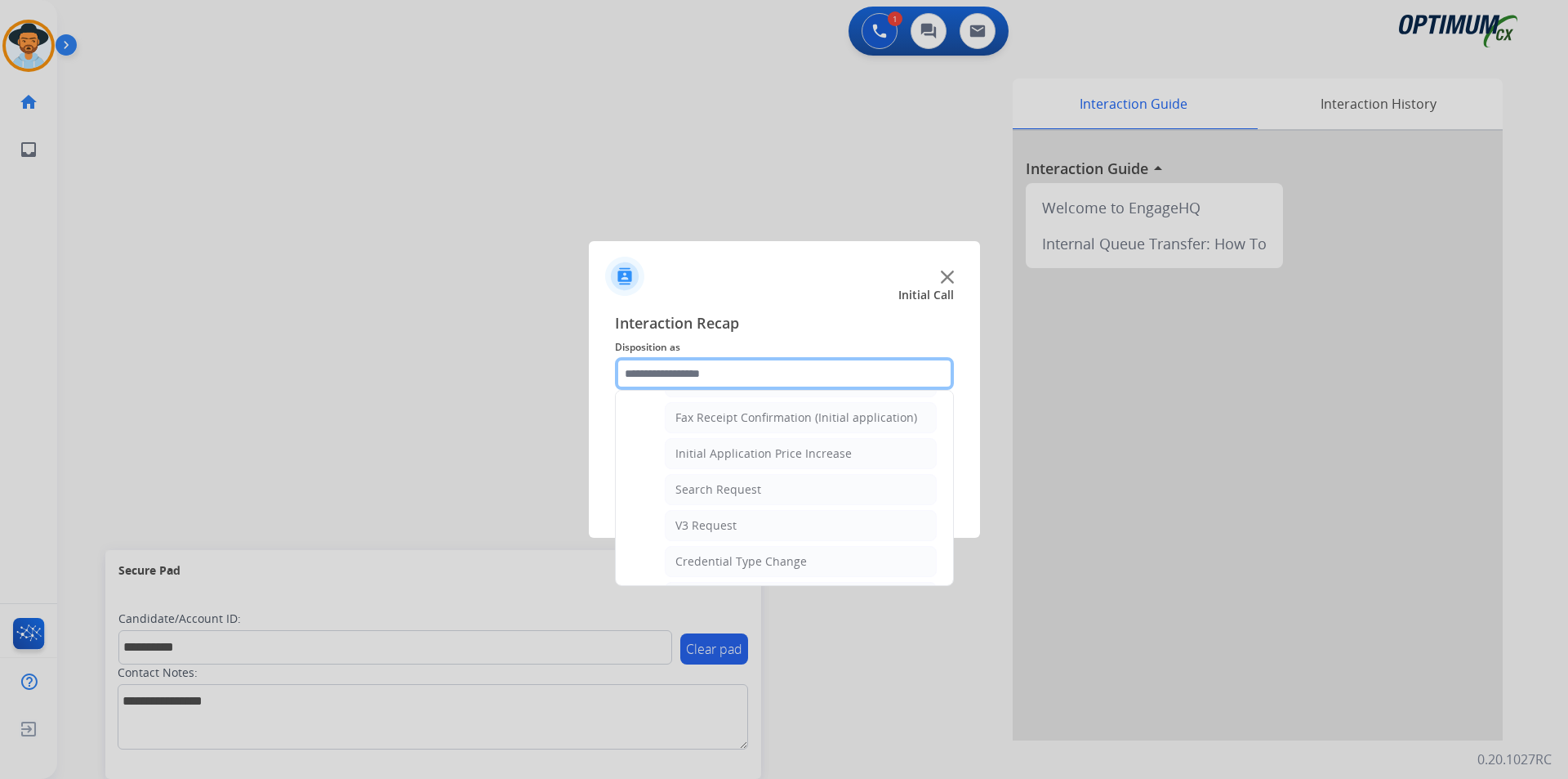
scroll to position [929, 0]
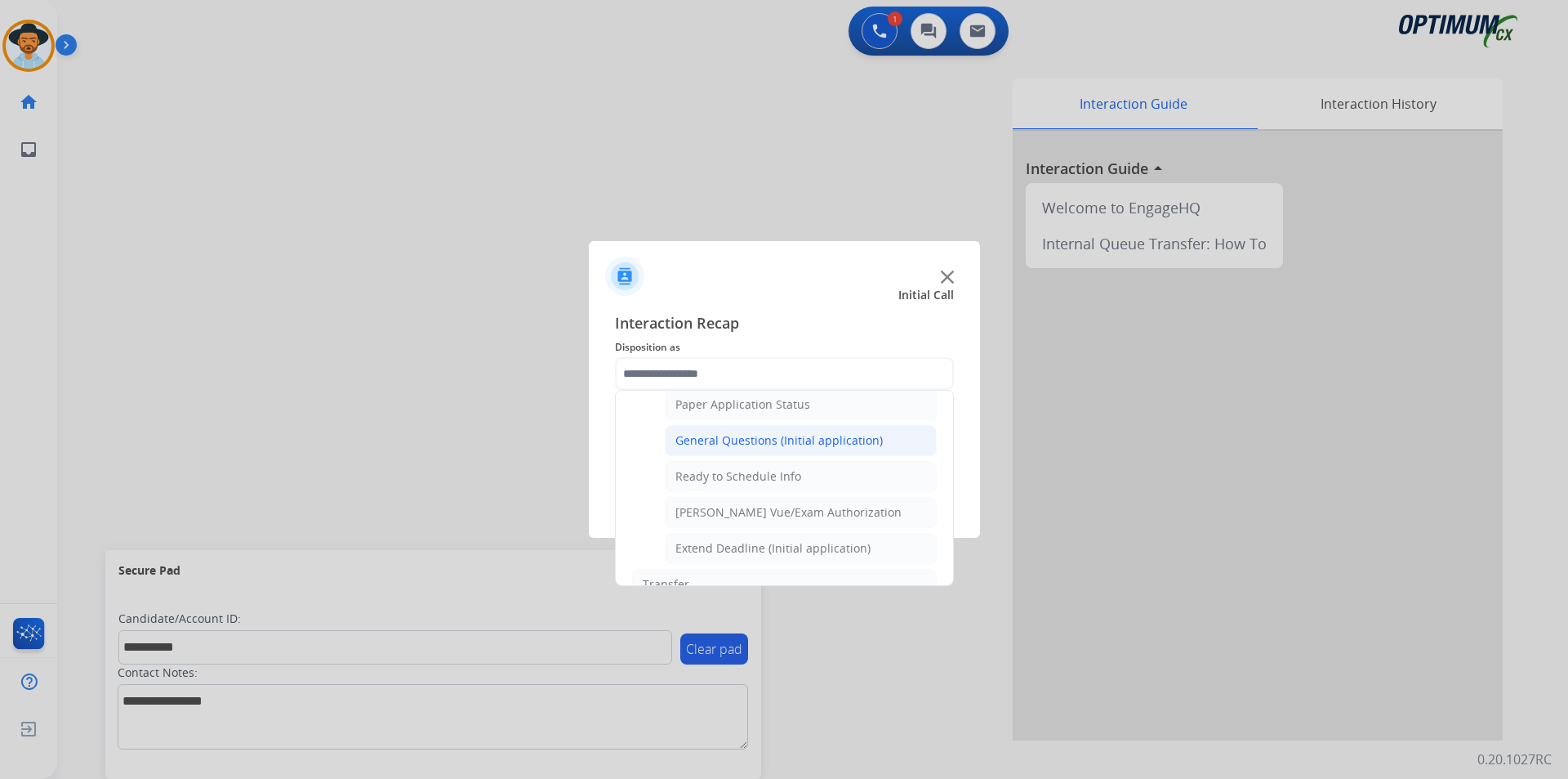
click at [737, 449] on div "General Questions (Initial application)" at bounding box center [780, 441] width 208 height 16
type input "**********"
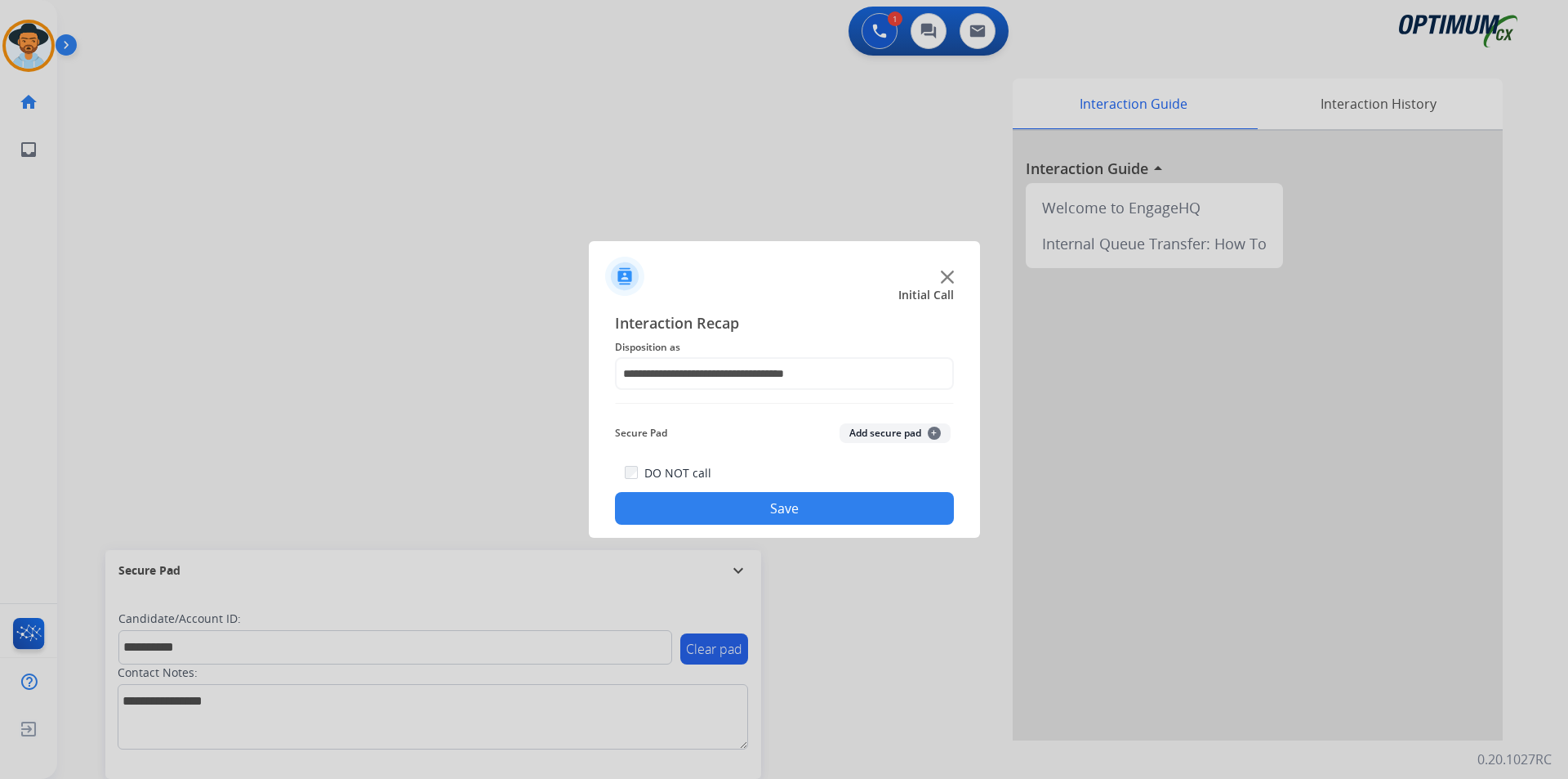
click at [704, 496] on button "Save" at bounding box center [784, 508] width 339 height 33
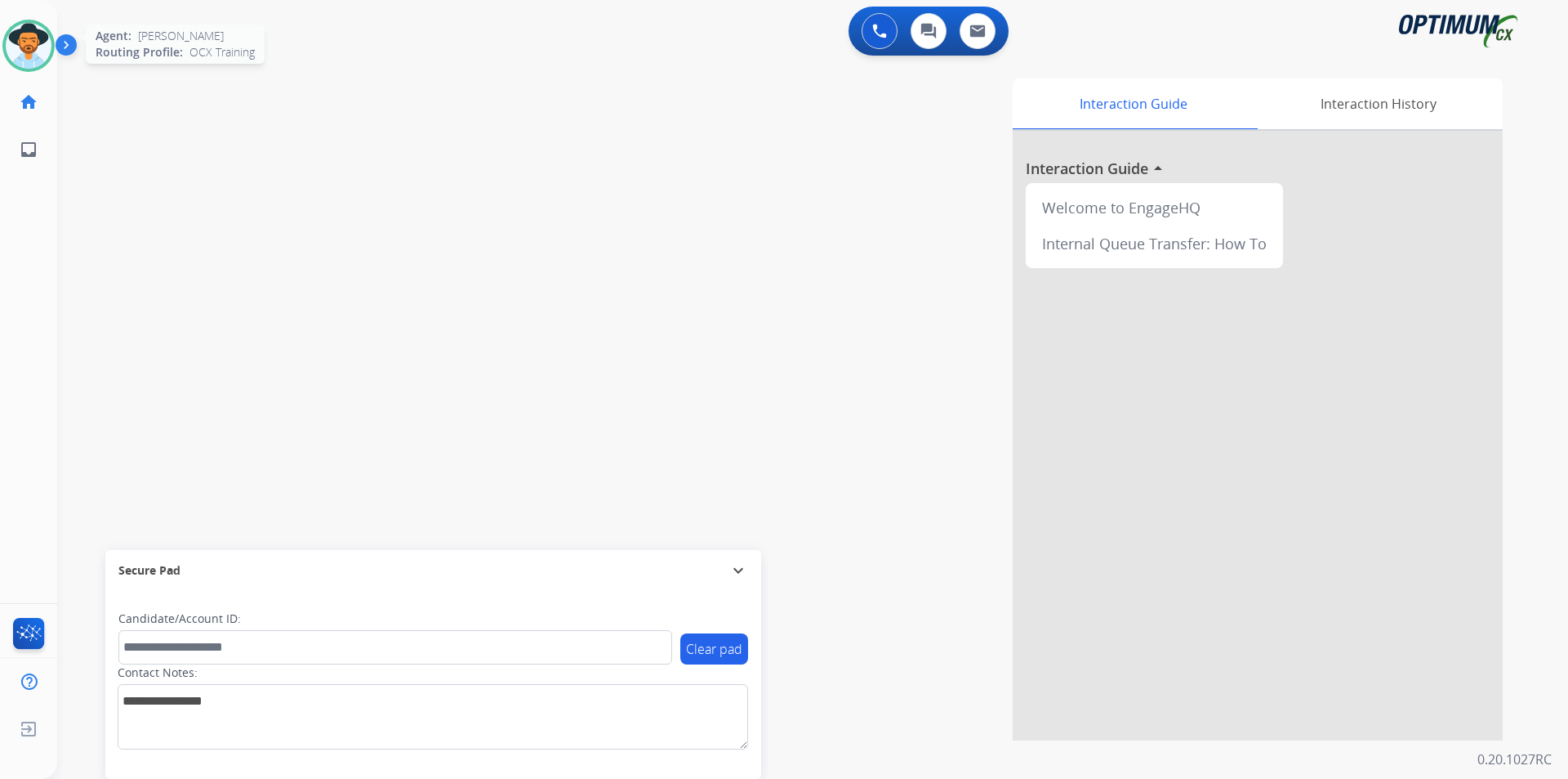
click at [15, 42] on img at bounding box center [28, 46] width 46 height 46
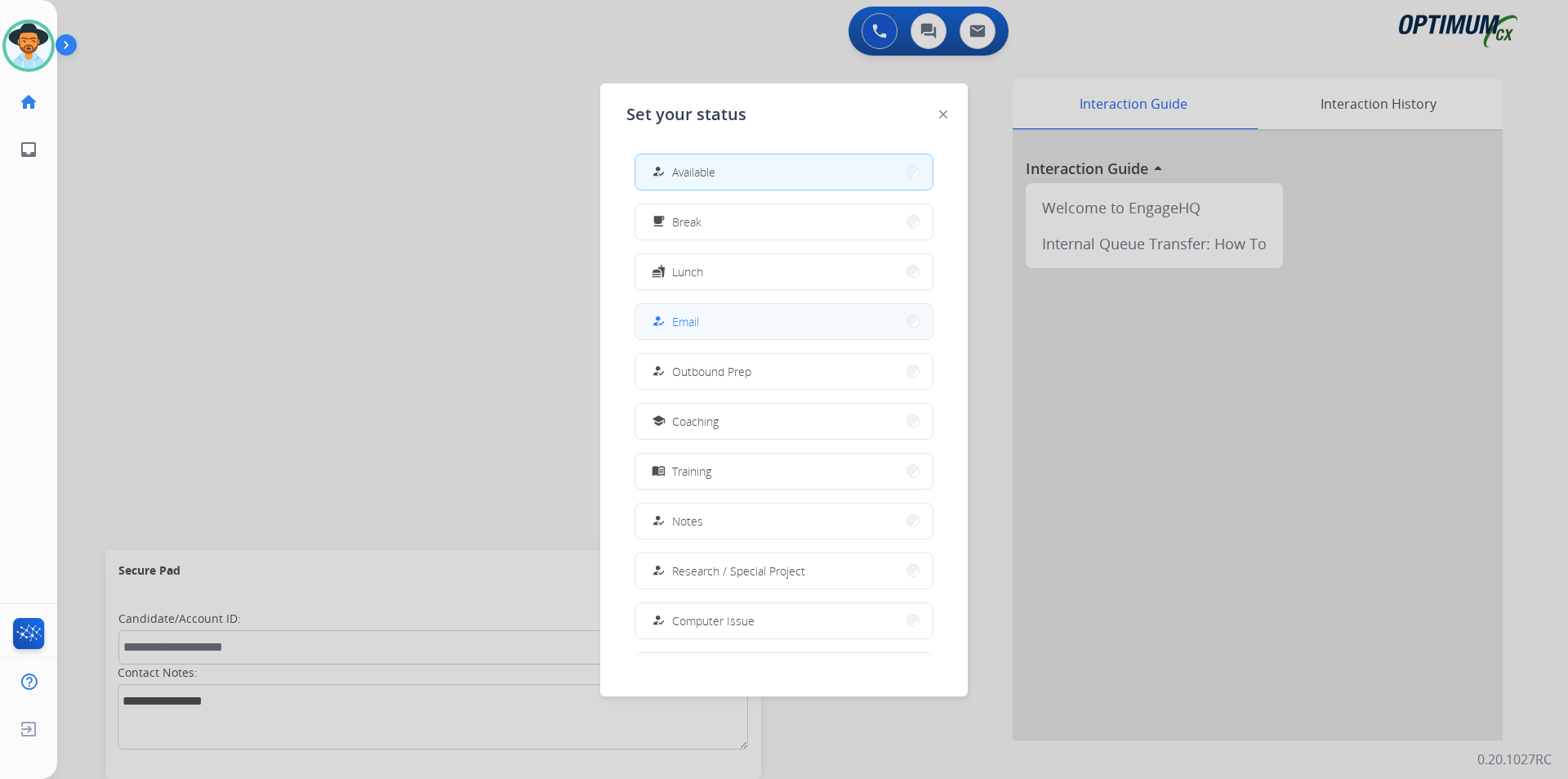
scroll to position [154, 0]
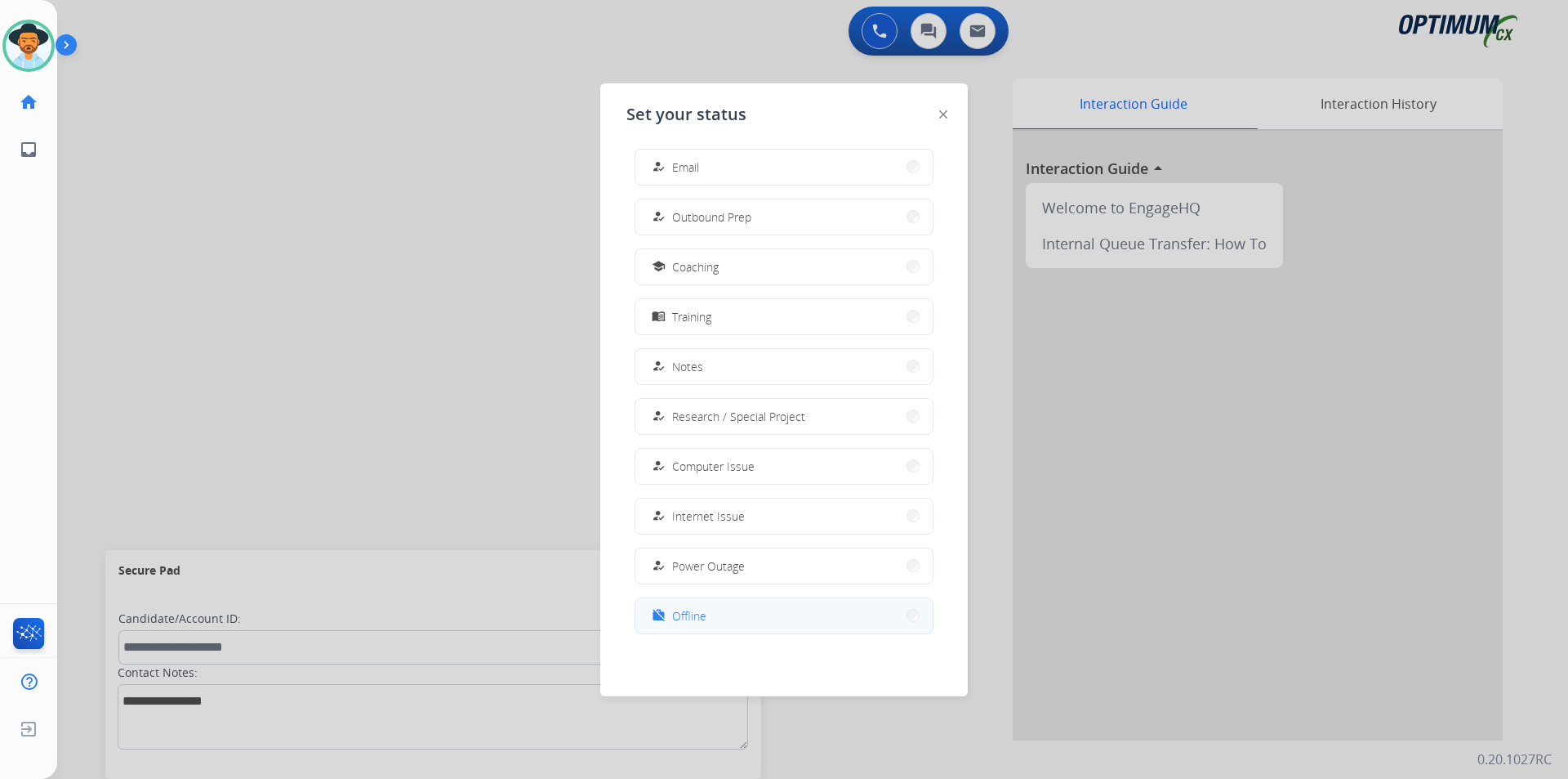
click at [808, 617] on button "work_off Offline" at bounding box center [784, 615] width 297 height 35
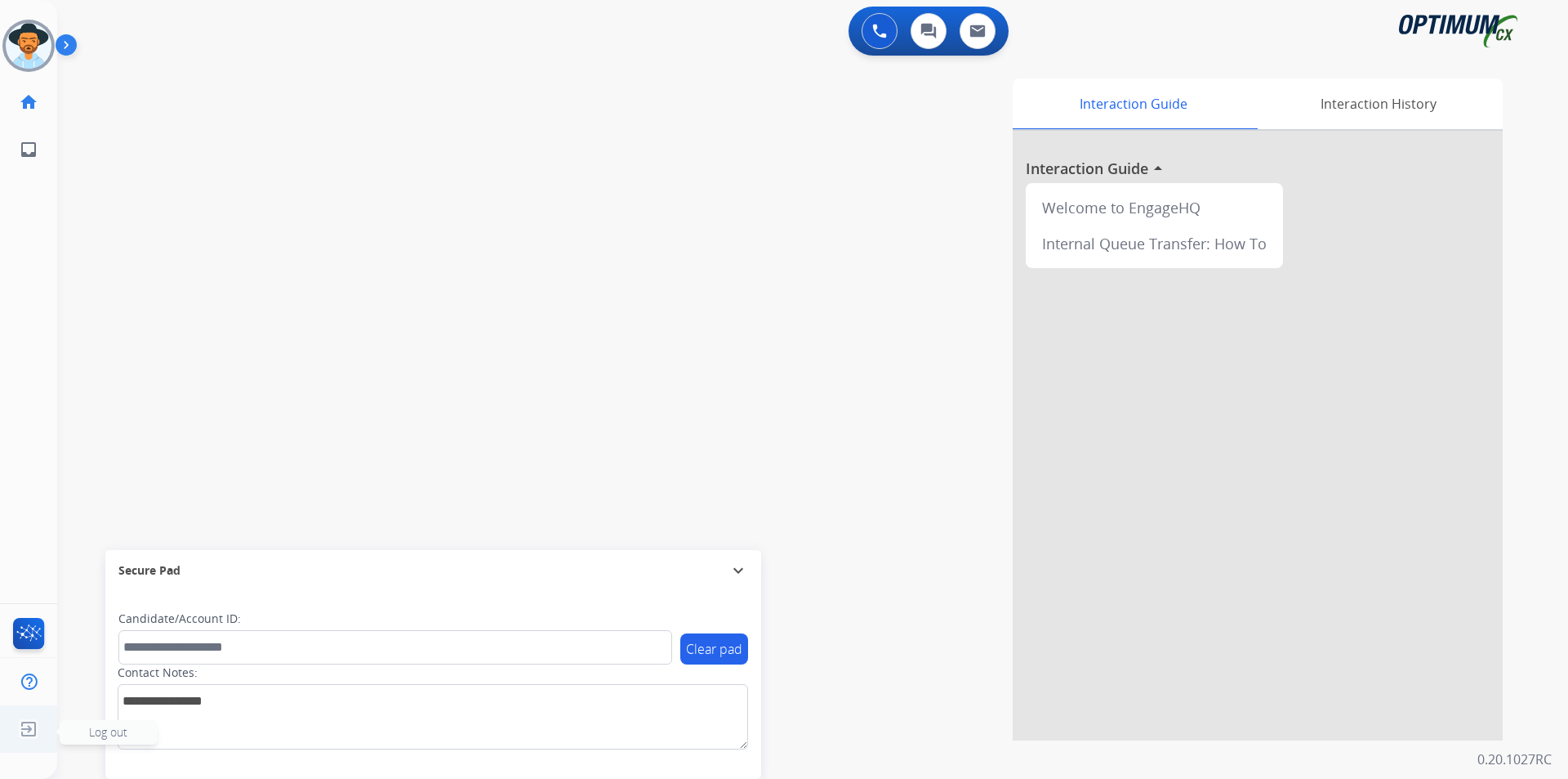
click at [29, 733] on img at bounding box center [29, 729] width 30 height 31
